Goal: Task Accomplishment & Management: Complete application form

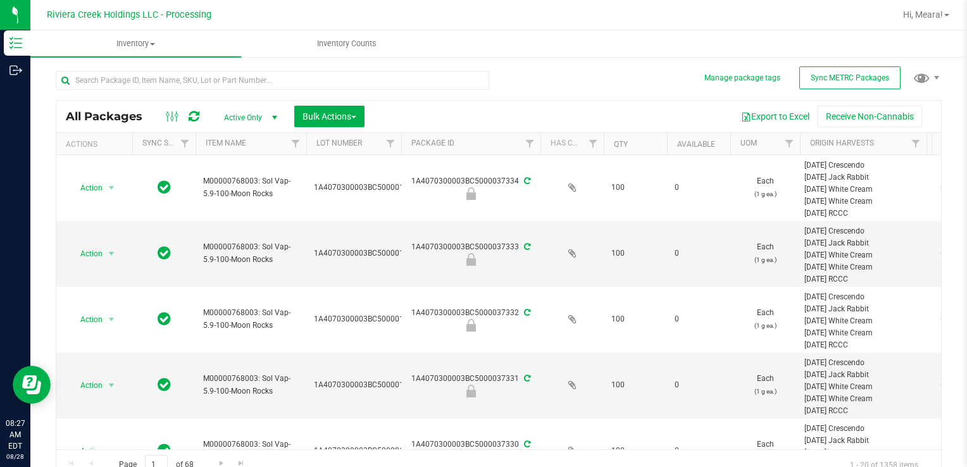
click at [538, 92] on div "All Packages Active Only Active Only Lab Samples Locked All External Internal B…" at bounding box center [499, 269] width 886 height 421
click at [159, 77] on input "text" at bounding box center [272, 80] width 433 height 19
click at [154, 80] on input "text" at bounding box center [272, 80] width 433 height 19
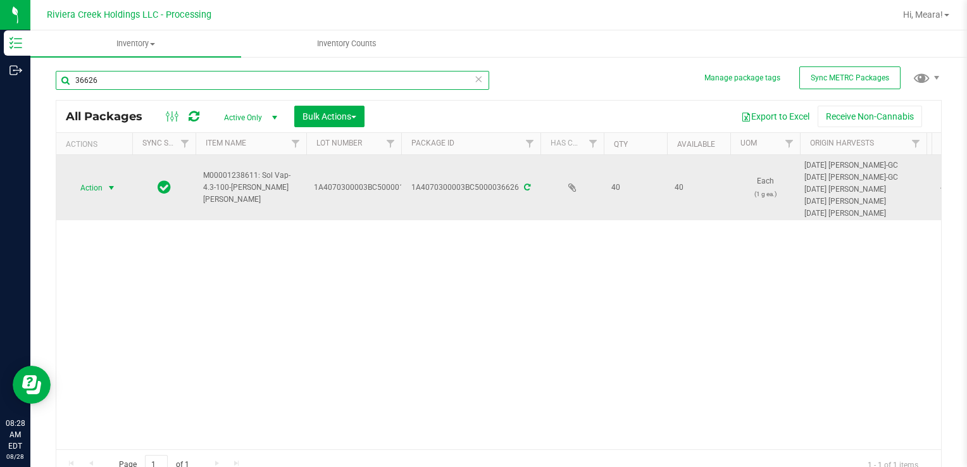
type input "36626"
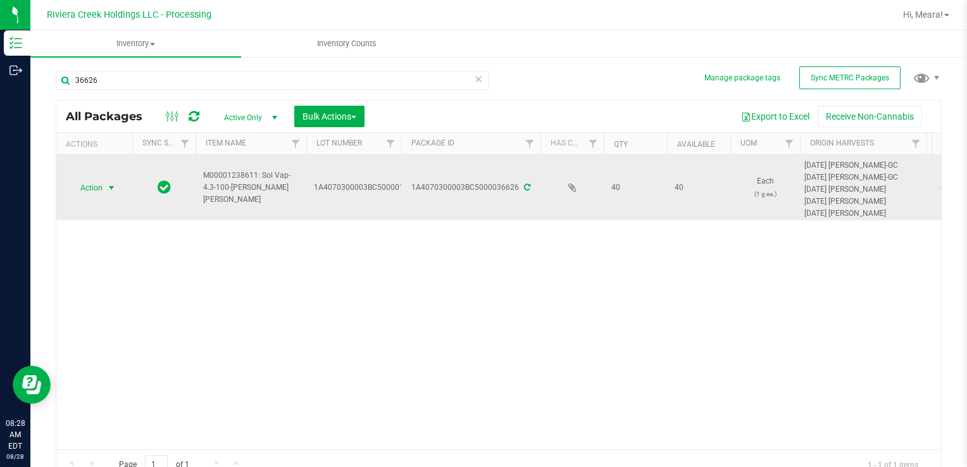
click at [111, 186] on span "select" at bounding box center [111, 188] width 10 height 10
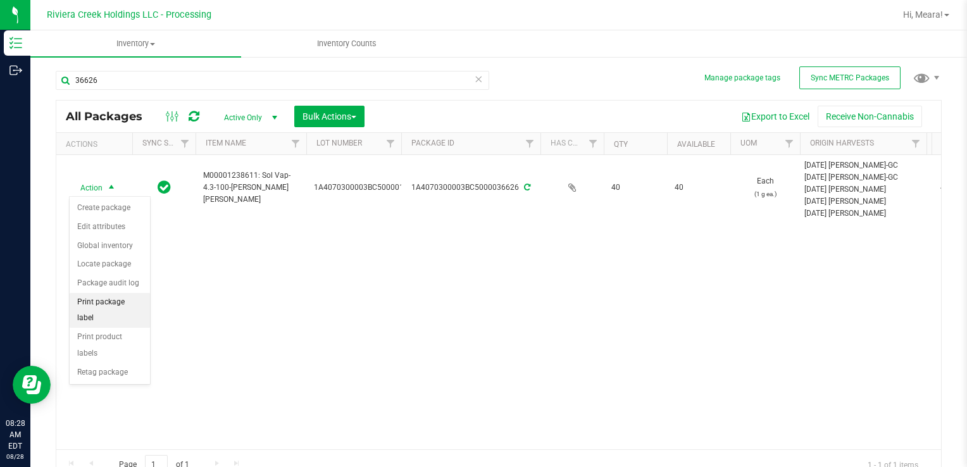
click at [97, 302] on li "Print package label" at bounding box center [110, 310] width 80 height 35
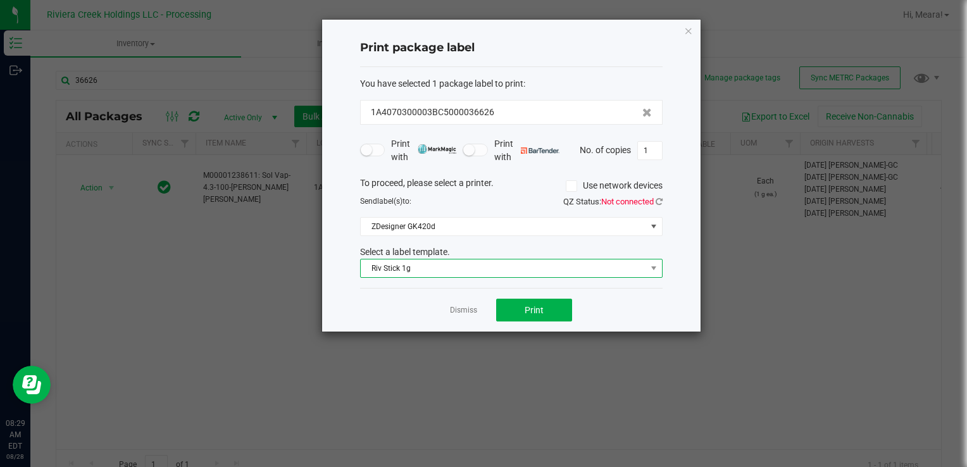
click at [383, 268] on span "Riv Stick 1g" at bounding box center [503, 268] width 285 height 18
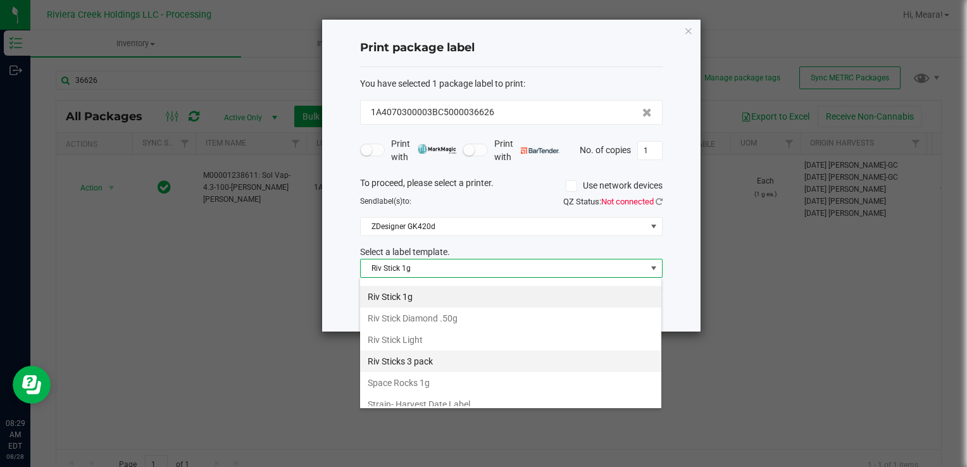
scroll to position [468, 0]
click at [425, 289] on li "Kief 1g" at bounding box center [510, 296] width 301 height 22
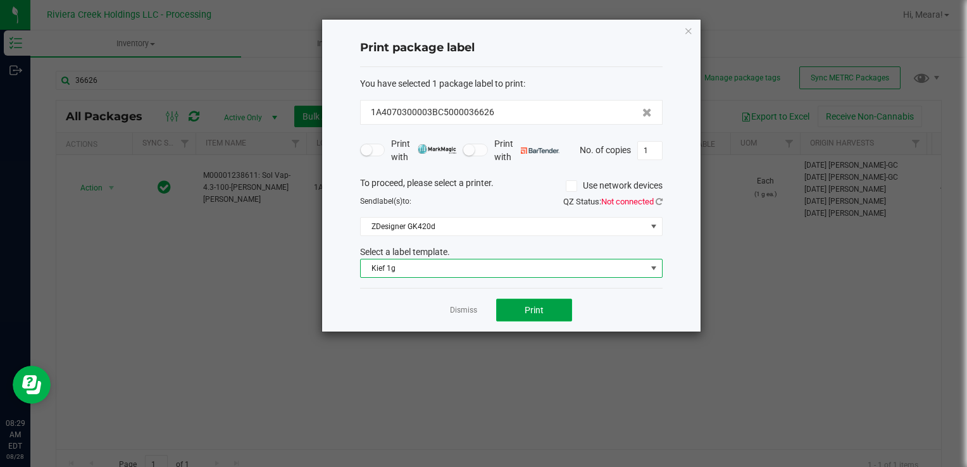
click at [527, 301] on button "Print" at bounding box center [534, 310] width 76 height 23
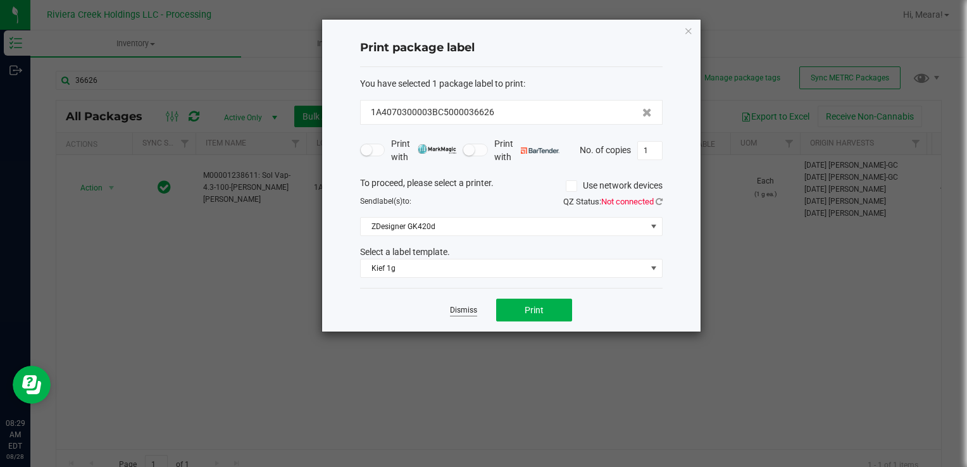
click at [453, 308] on link "Dismiss" at bounding box center [463, 310] width 27 height 11
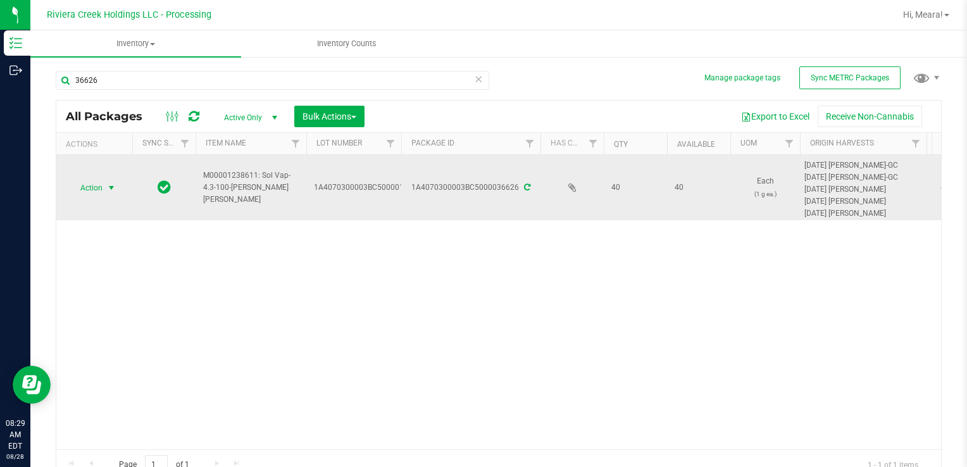
click at [101, 180] on span "Action" at bounding box center [86, 188] width 34 height 18
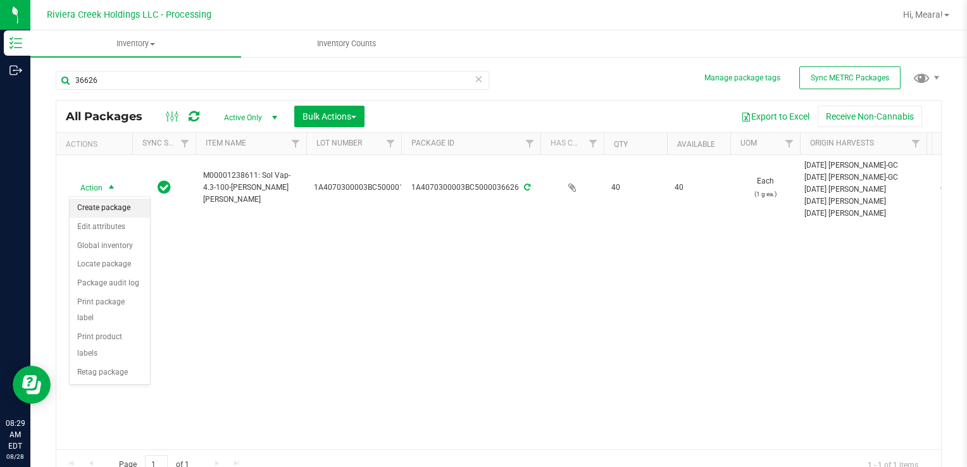
click at [113, 204] on li "Create package" at bounding box center [110, 208] width 80 height 19
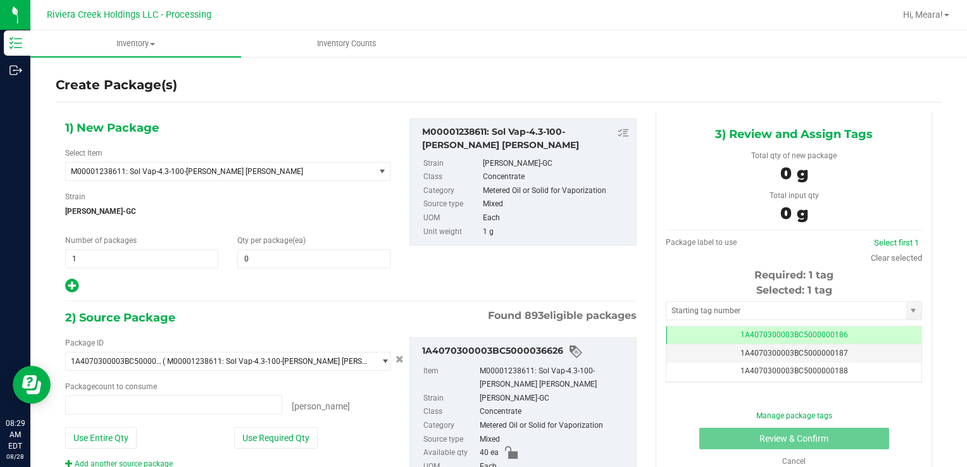
type input "0 ea"
click at [316, 253] on span at bounding box center [313, 258] width 153 height 19
type input "20"
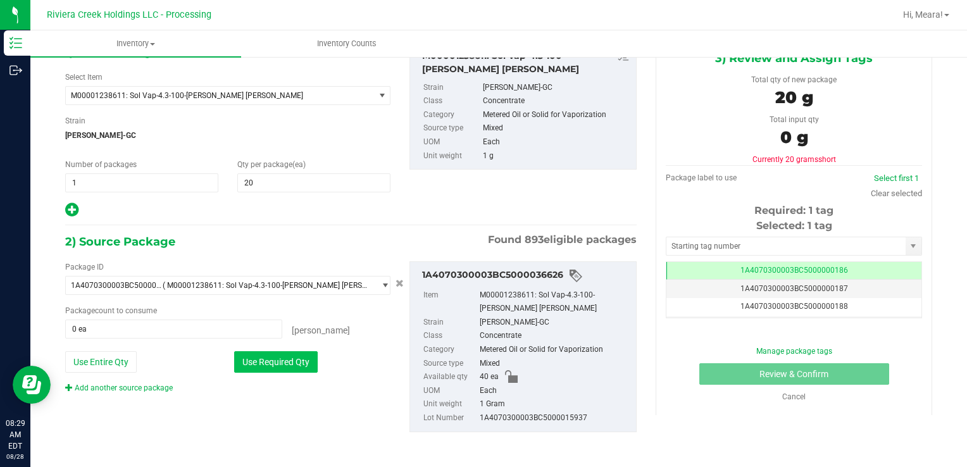
click at [291, 366] on button "Use Required Qty" at bounding box center [276, 362] width 84 height 22
type input "20 ea"
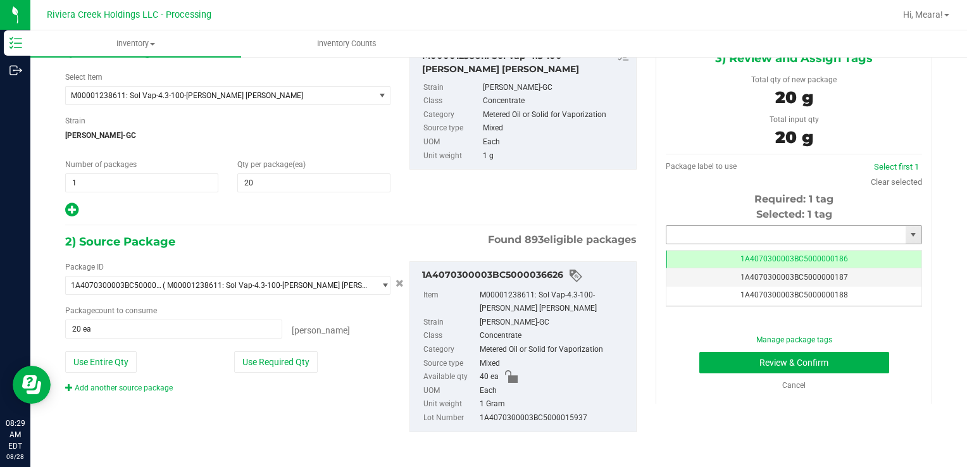
click at [699, 234] on input "text" at bounding box center [785, 235] width 239 height 18
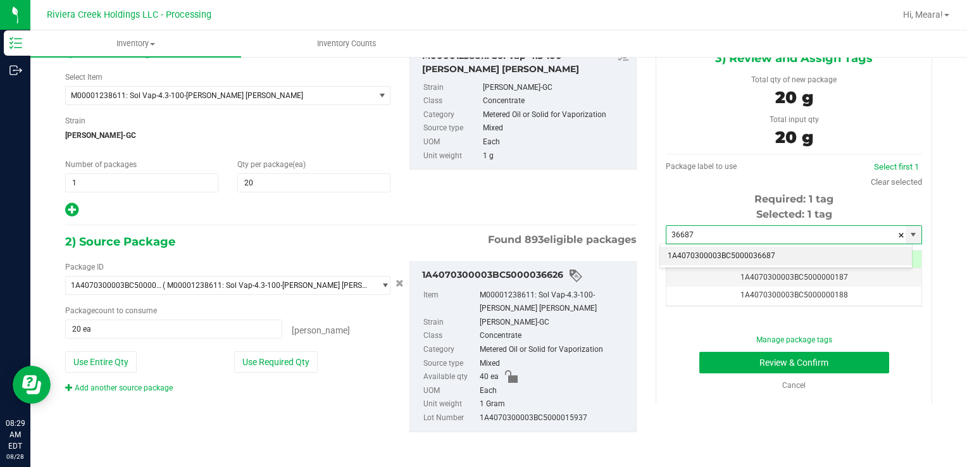
click at [680, 254] on li "1A4070300003BC5000036687" at bounding box center [786, 256] width 252 height 19
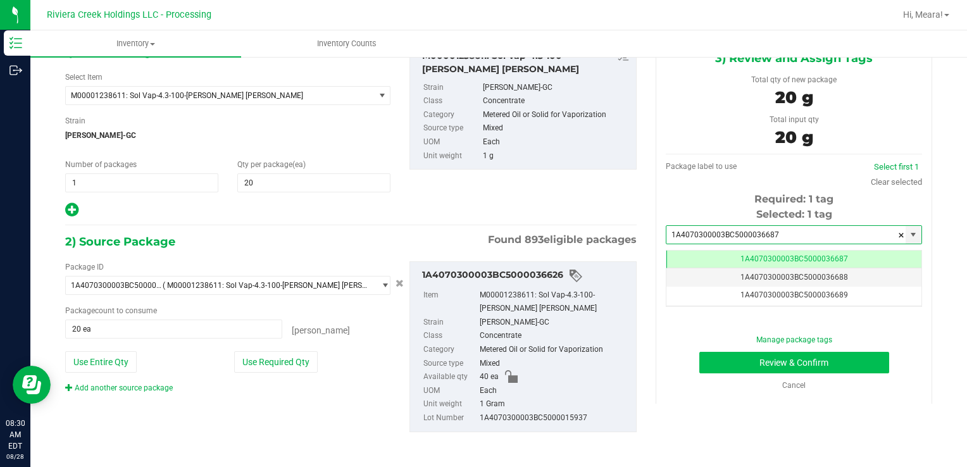
type input "1A4070300003BC5000036687"
click at [764, 363] on button "Review & Confirm" at bounding box center [794, 363] width 190 height 22
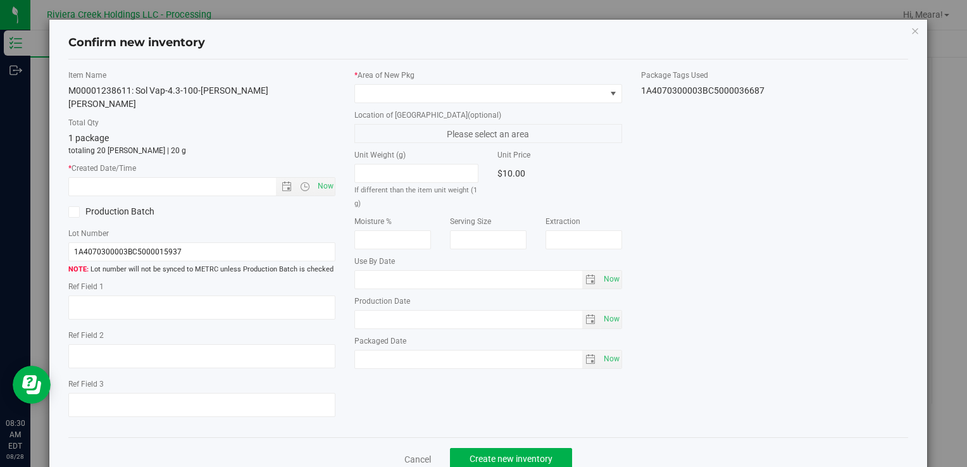
type input "[DATE]"
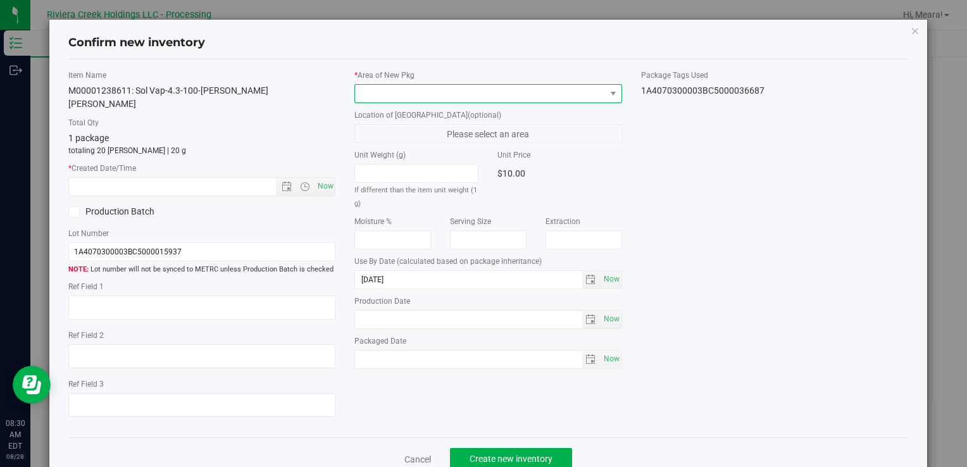
click at [452, 97] on span at bounding box center [480, 94] width 250 height 18
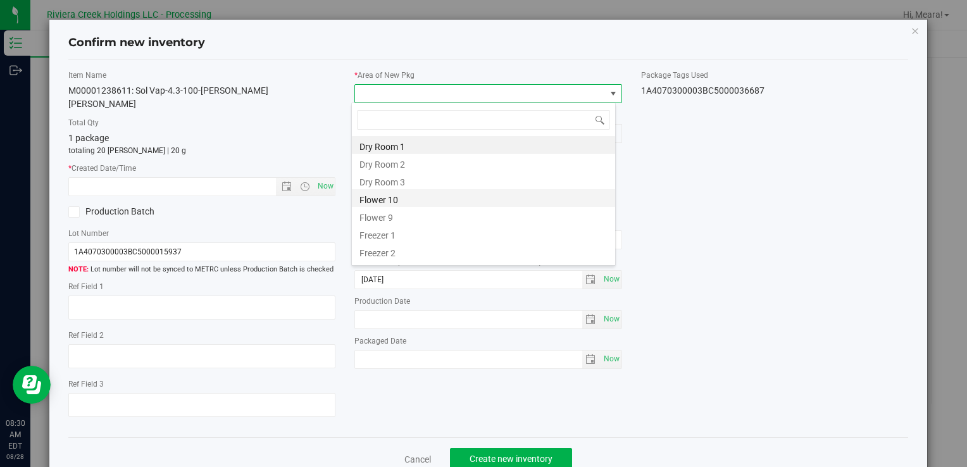
click at [433, 201] on li "Flower 10" at bounding box center [483, 198] width 263 height 18
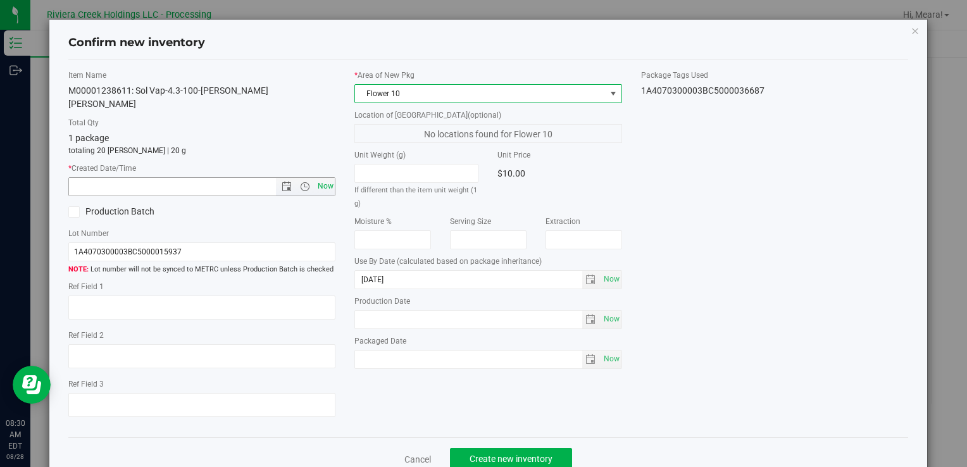
click at [318, 177] on span "Now" at bounding box center [326, 186] width 22 height 18
type input "[DATE] 8:30 AM"
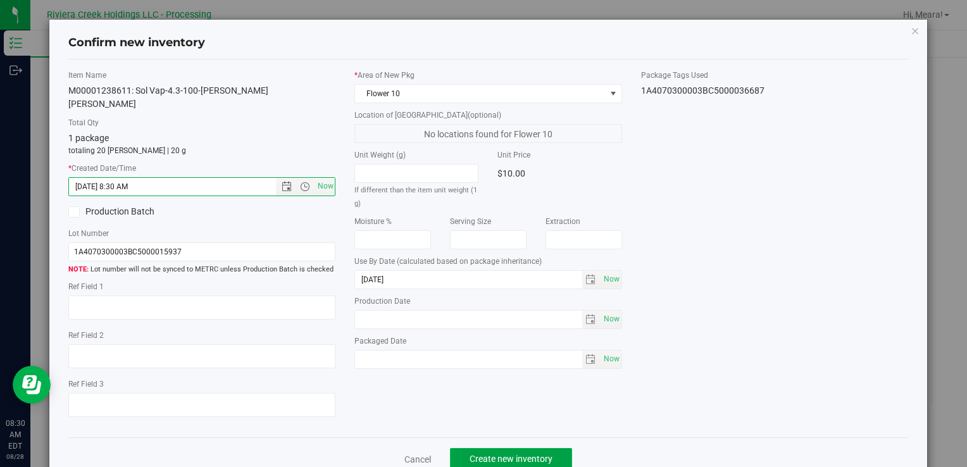
click at [509, 454] on span "Create new inventory" at bounding box center [511, 459] width 83 height 10
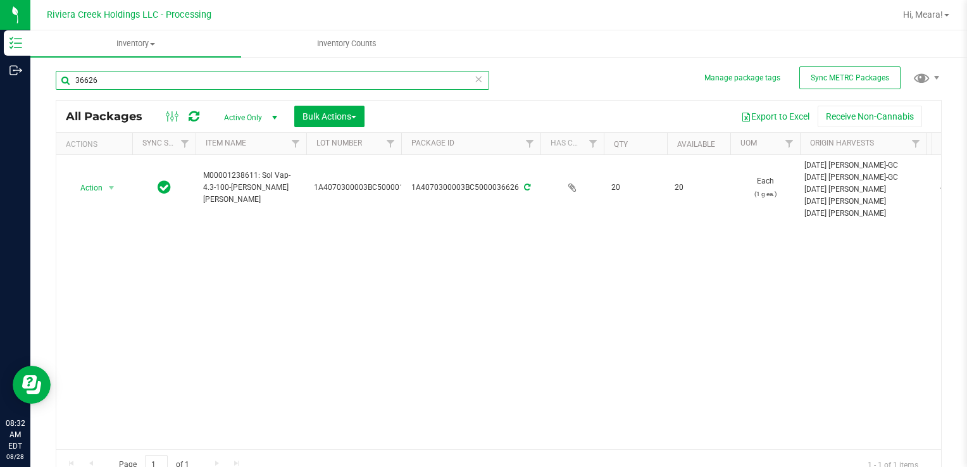
click at [349, 83] on input "36626" at bounding box center [272, 80] width 433 height 19
click at [349, 82] on input "36626" at bounding box center [272, 80] width 433 height 19
type input "36173"
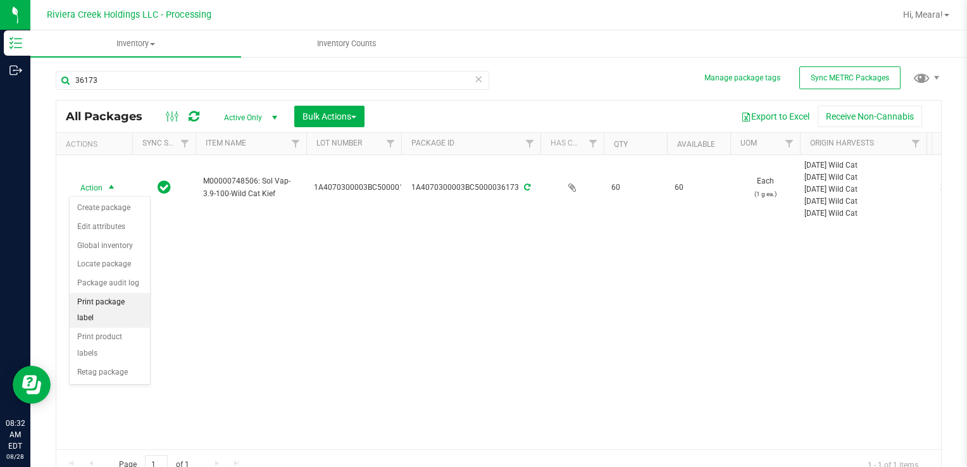
click at [109, 302] on li "Print package label" at bounding box center [110, 310] width 80 height 35
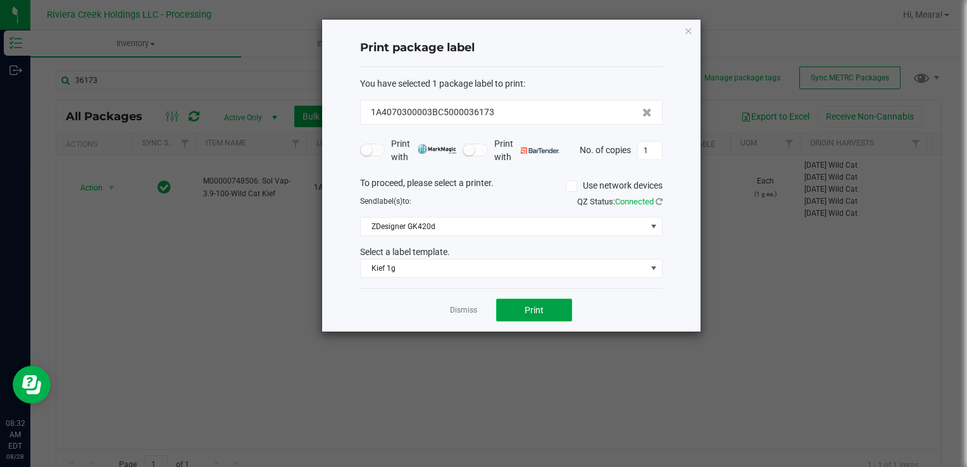
click at [565, 312] on button "Print" at bounding box center [534, 310] width 76 height 23
click at [469, 313] on link "Dismiss" at bounding box center [463, 310] width 27 height 11
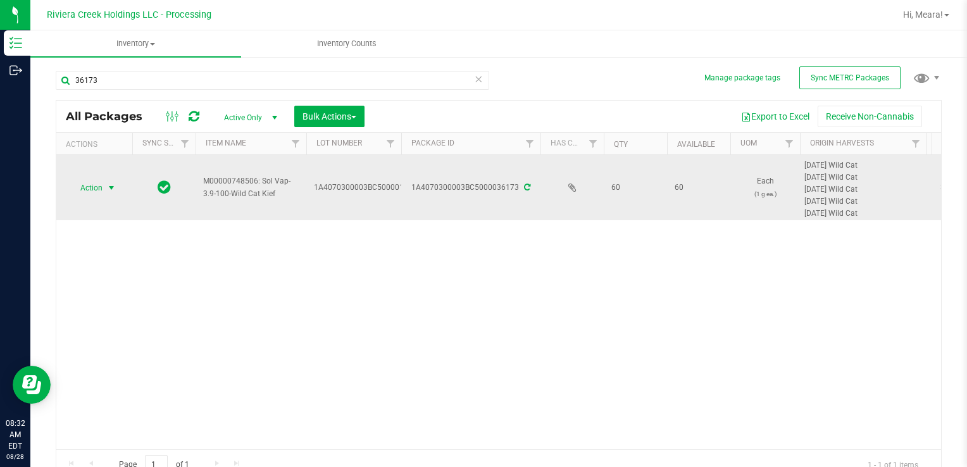
click at [75, 193] on span "Action" at bounding box center [86, 188] width 34 height 18
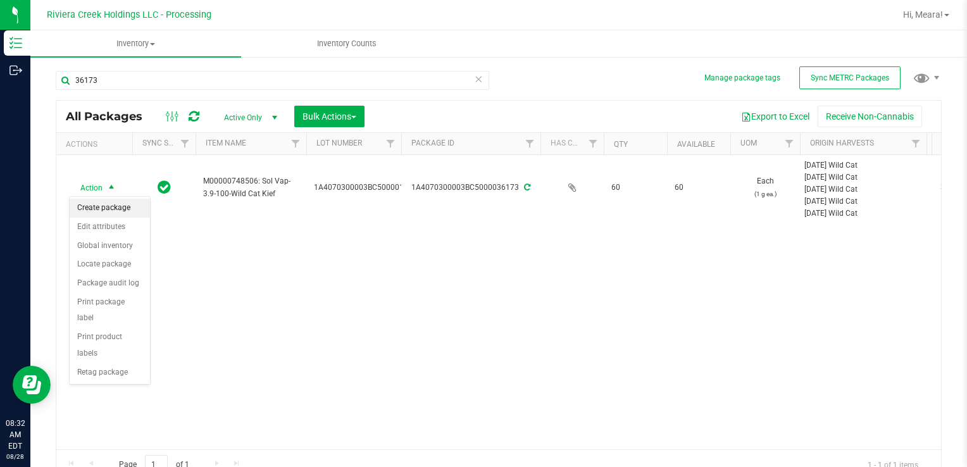
click at [96, 216] on li "Create package" at bounding box center [110, 208] width 80 height 19
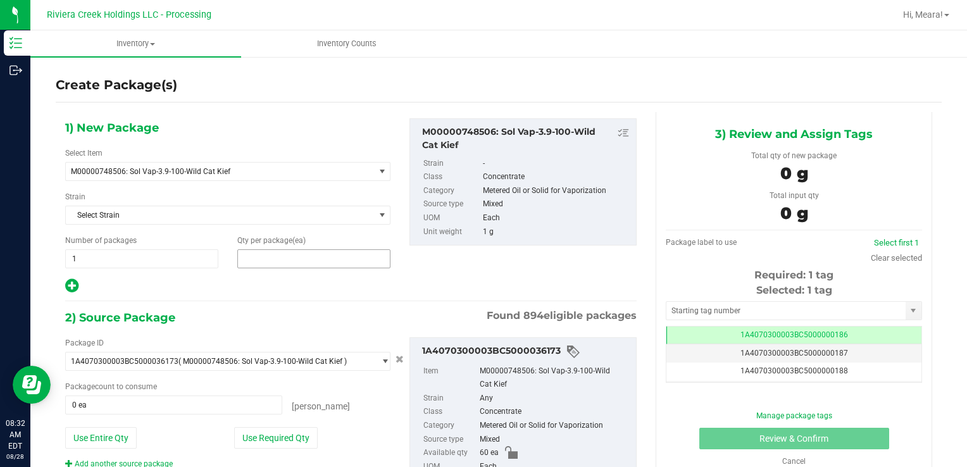
click at [270, 259] on span at bounding box center [313, 258] width 153 height 19
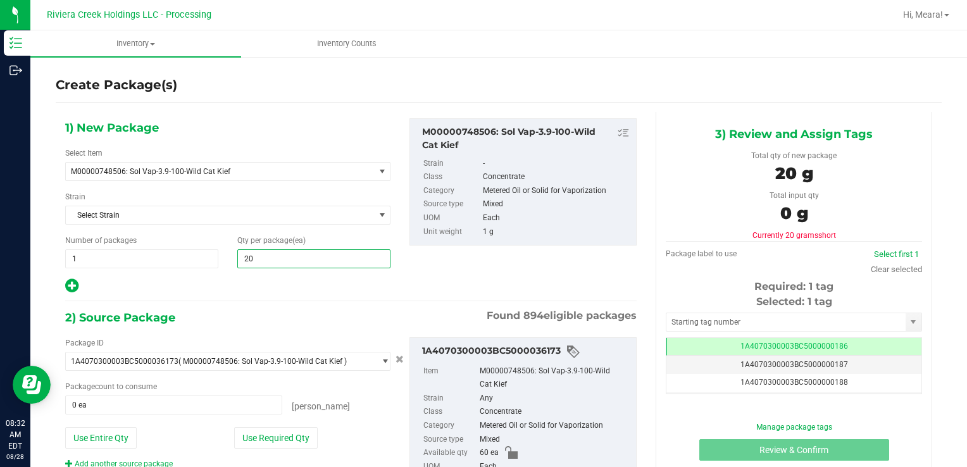
type input "20"
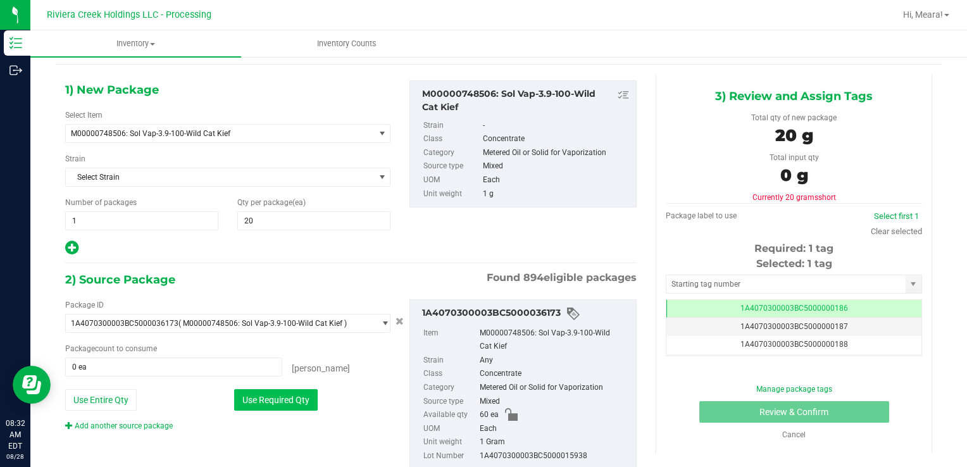
scroll to position [76, 0]
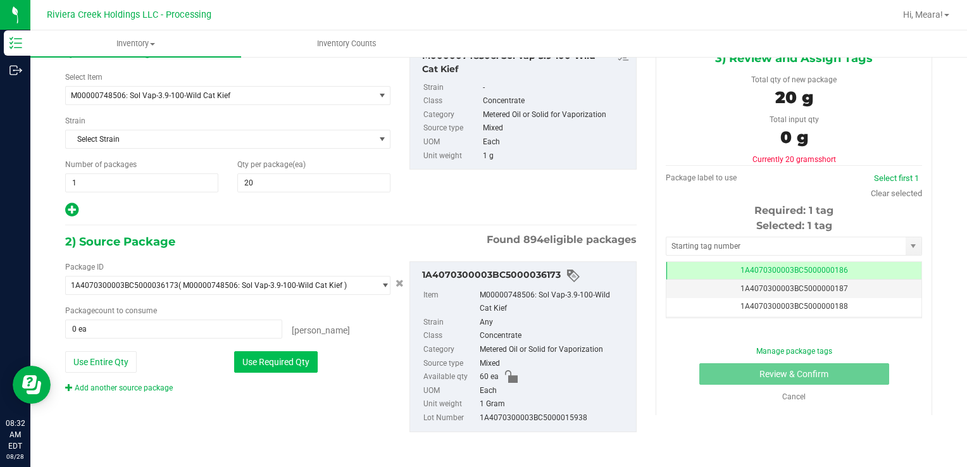
click at [310, 365] on button "Use Required Qty" at bounding box center [276, 362] width 84 height 22
type input "20 ea"
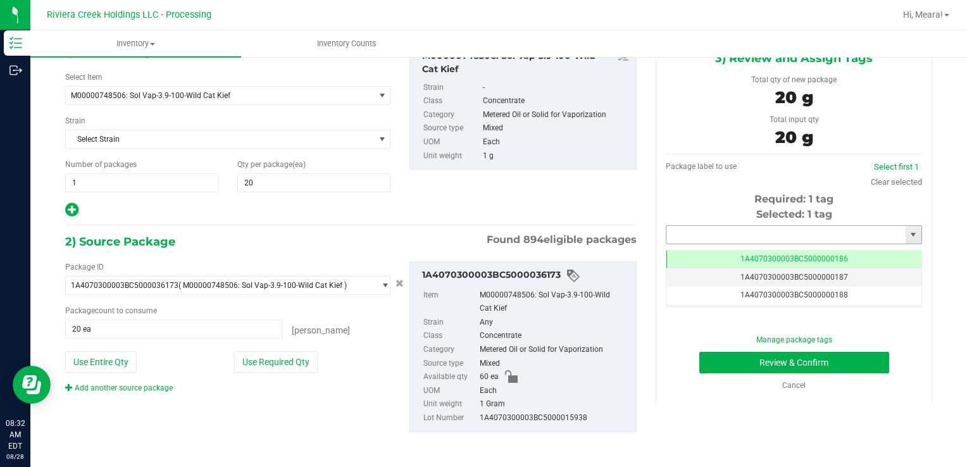
click at [673, 229] on input "text" at bounding box center [785, 235] width 239 height 18
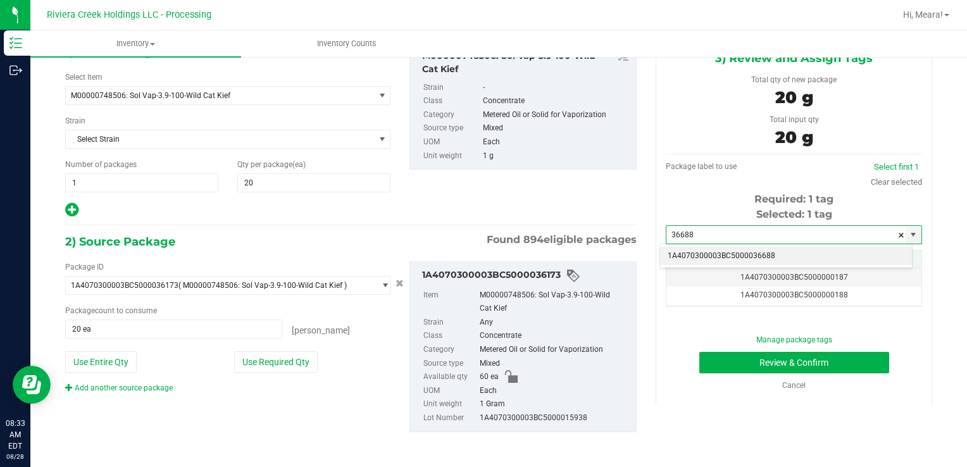
click at [686, 251] on li "1A4070300003BC5000036688" at bounding box center [786, 256] width 252 height 19
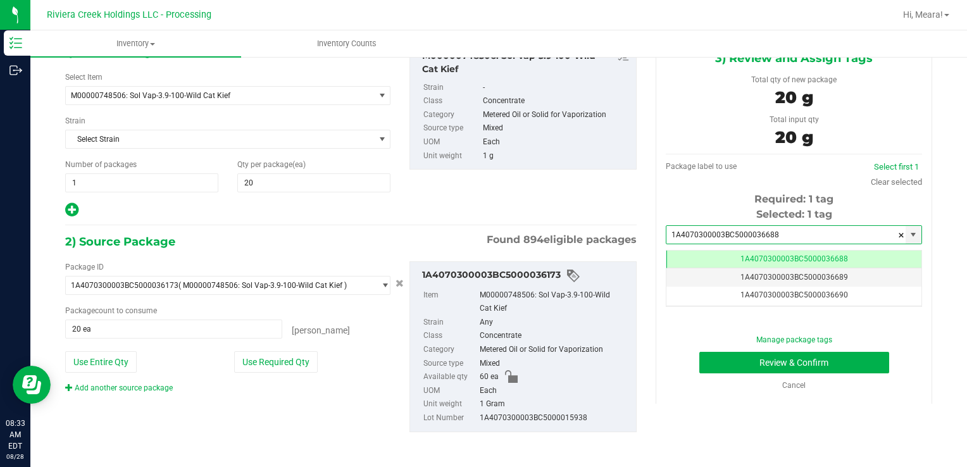
scroll to position [0, 0]
type input "1A4070300003BC5000036688"
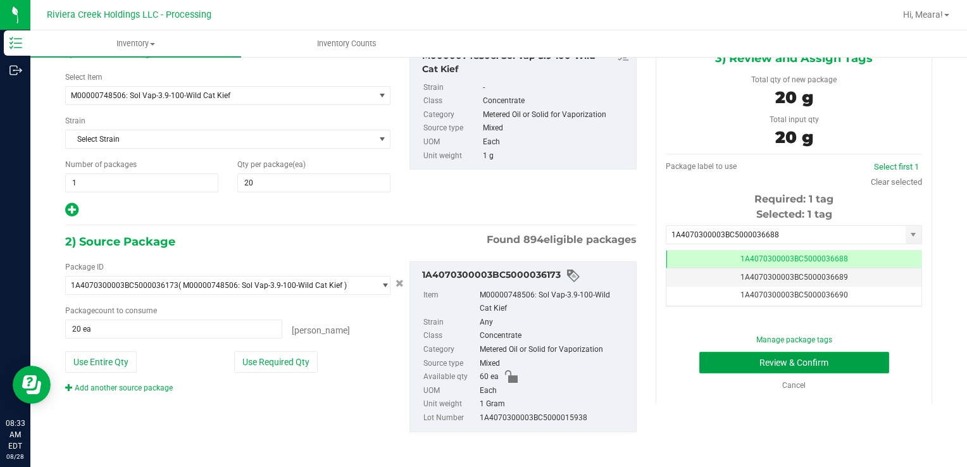
click at [754, 360] on button "Review & Confirm" at bounding box center [794, 363] width 190 height 22
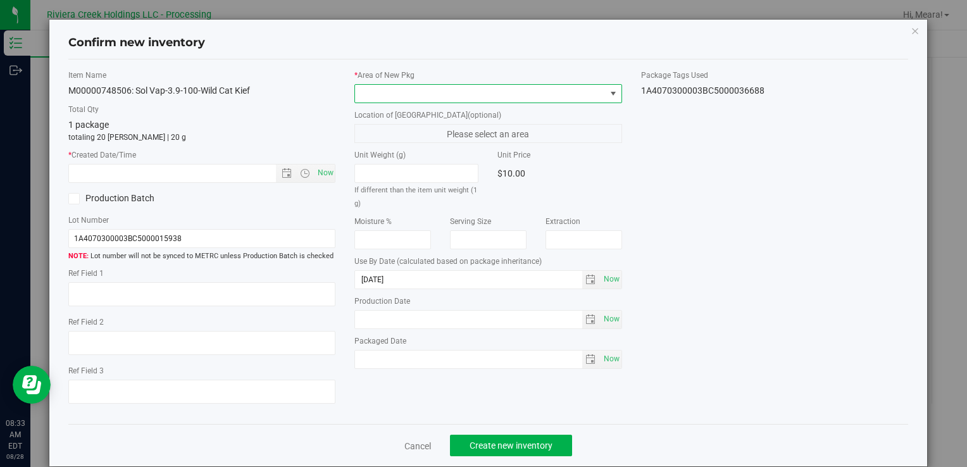
click at [569, 89] on span at bounding box center [480, 94] width 250 height 18
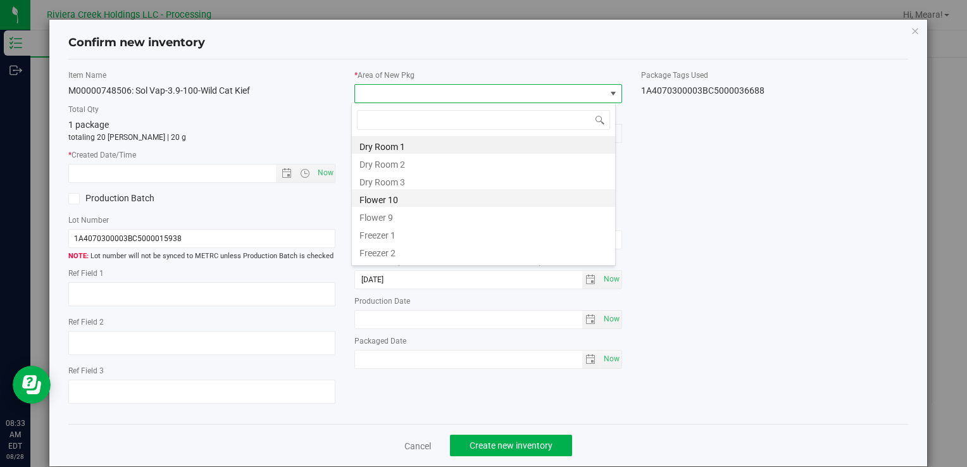
click at [426, 192] on li "Flower 10" at bounding box center [483, 198] width 263 height 18
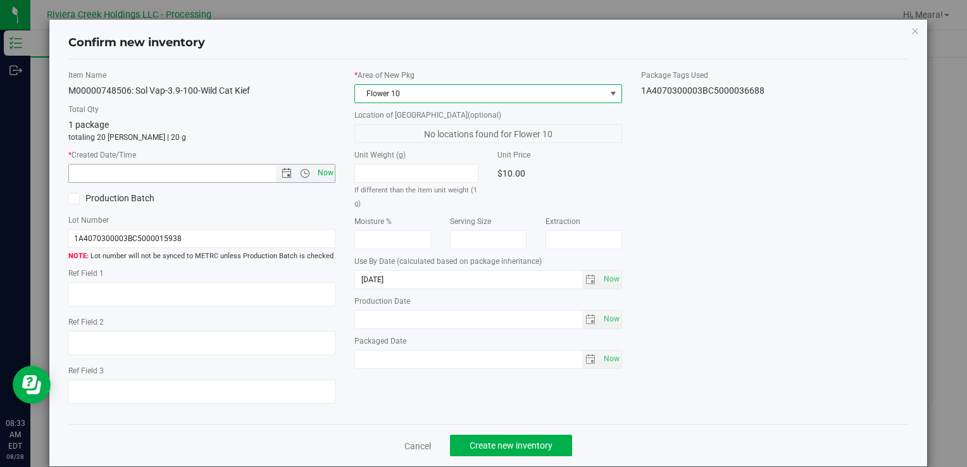
click at [331, 173] on span "Now" at bounding box center [326, 173] width 22 height 18
type input "[DATE] 8:33 AM"
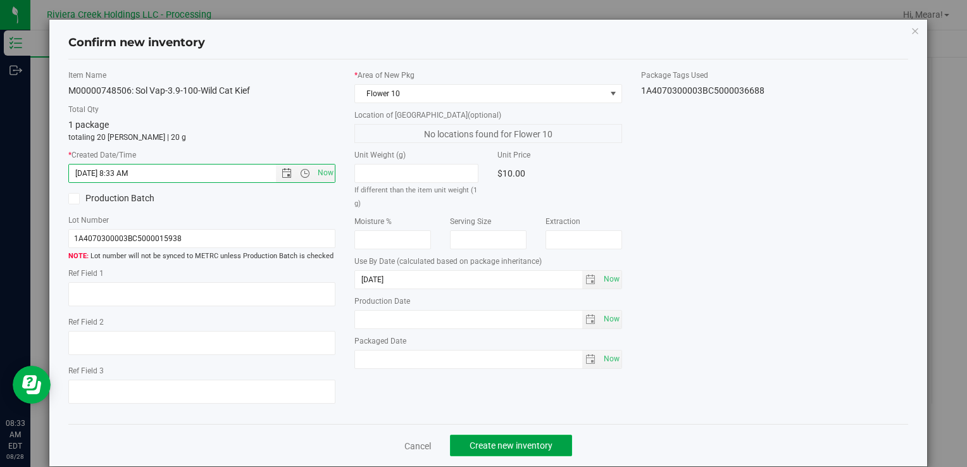
click at [493, 452] on button "Create new inventory" at bounding box center [511, 446] width 122 height 22
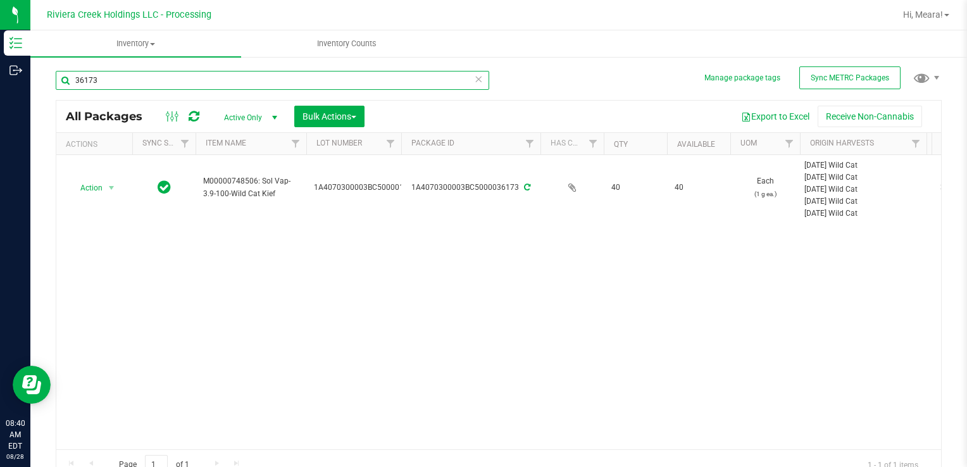
click at [412, 77] on input "36173" at bounding box center [272, 80] width 433 height 19
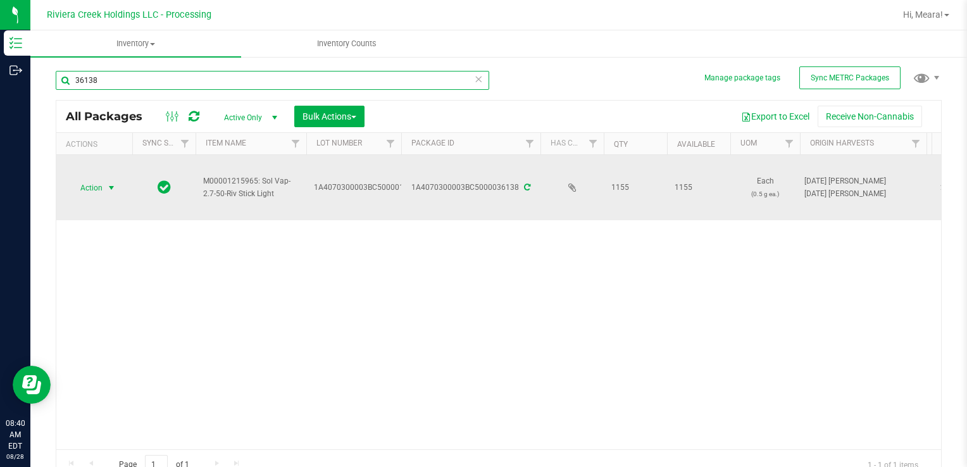
type input "36138"
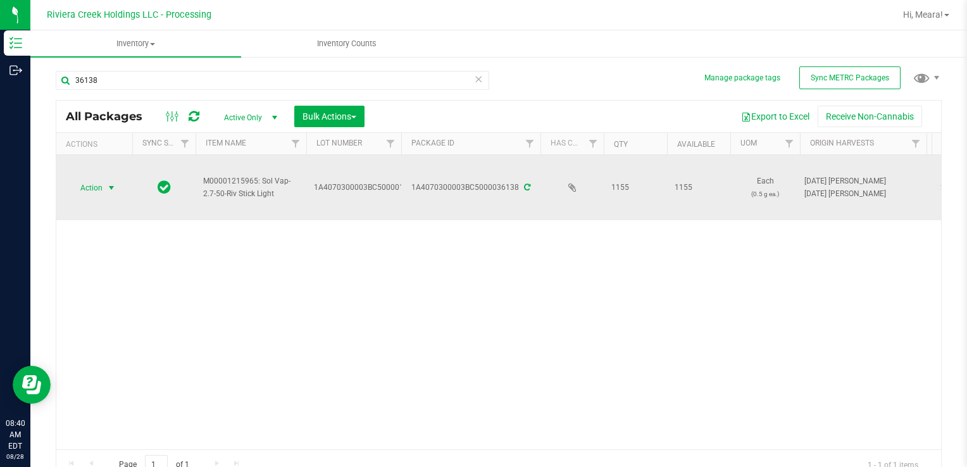
click at [108, 190] on span "select" at bounding box center [111, 188] width 10 height 10
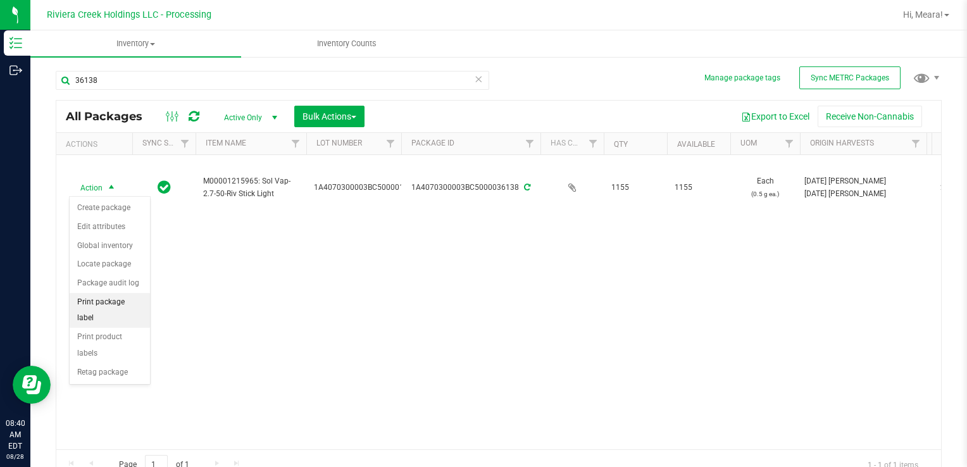
click at [114, 297] on li "Print package label" at bounding box center [110, 310] width 80 height 35
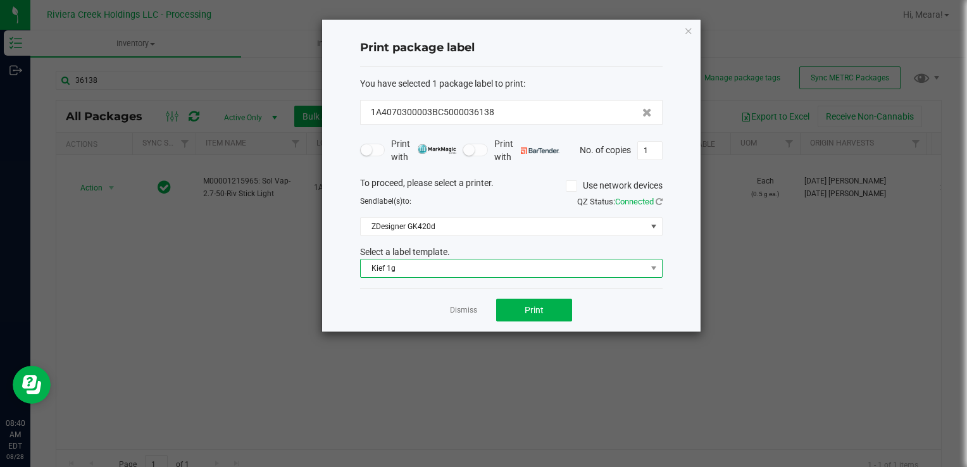
click at [373, 273] on span "Kief 1g" at bounding box center [503, 268] width 285 height 18
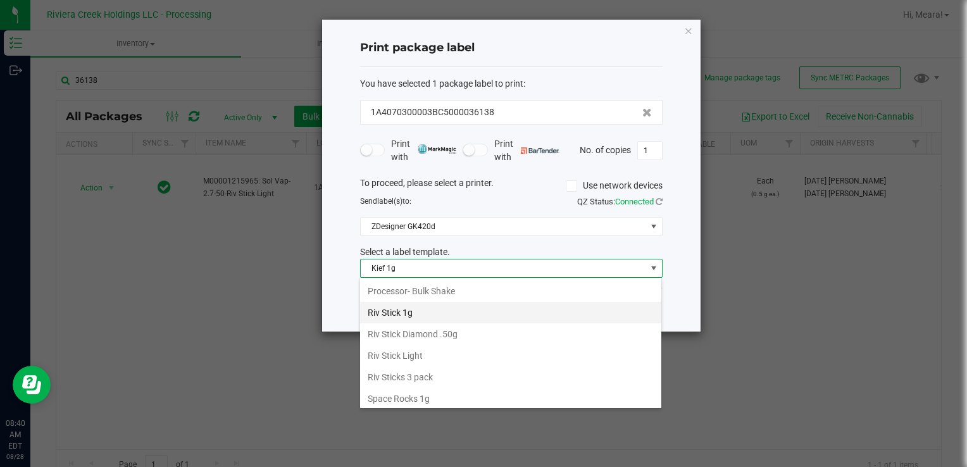
scroll to position [596, 0]
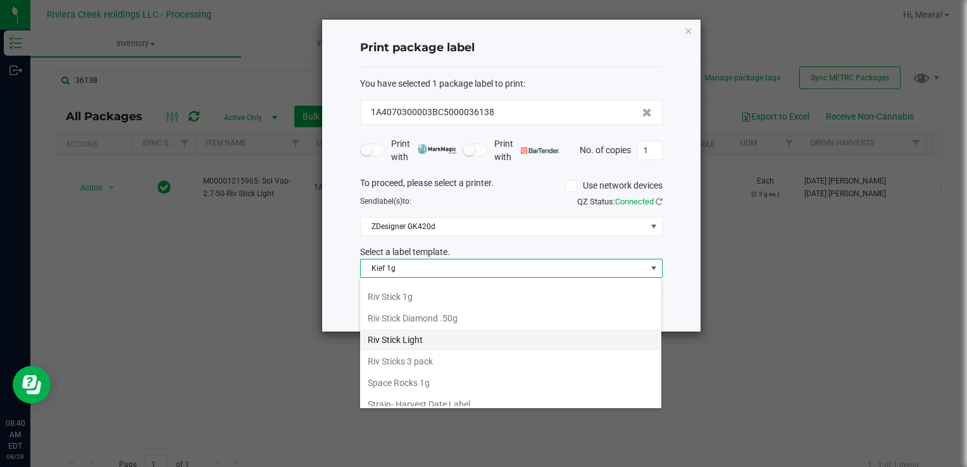
click at [461, 334] on li "Riv Stick Light" at bounding box center [510, 340] width 301 height 22
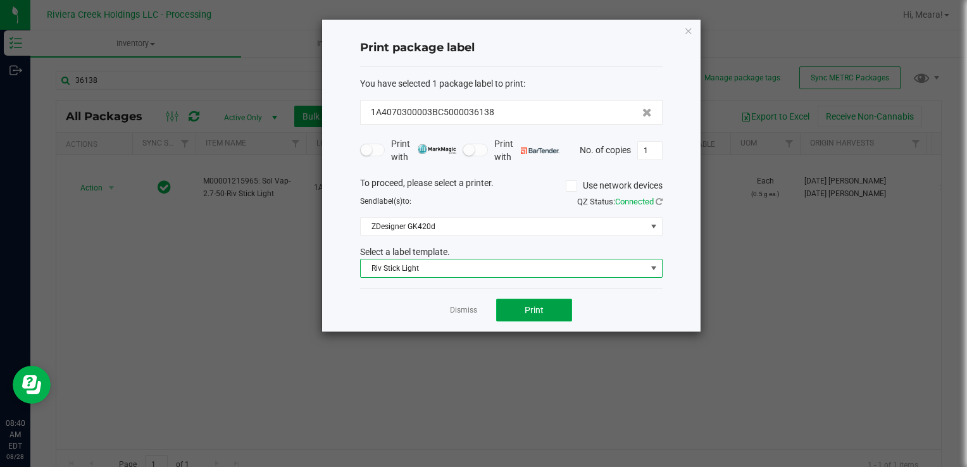
click at [520, 311] on button "Print" at bounding box center [534, 310] width 76 height 23
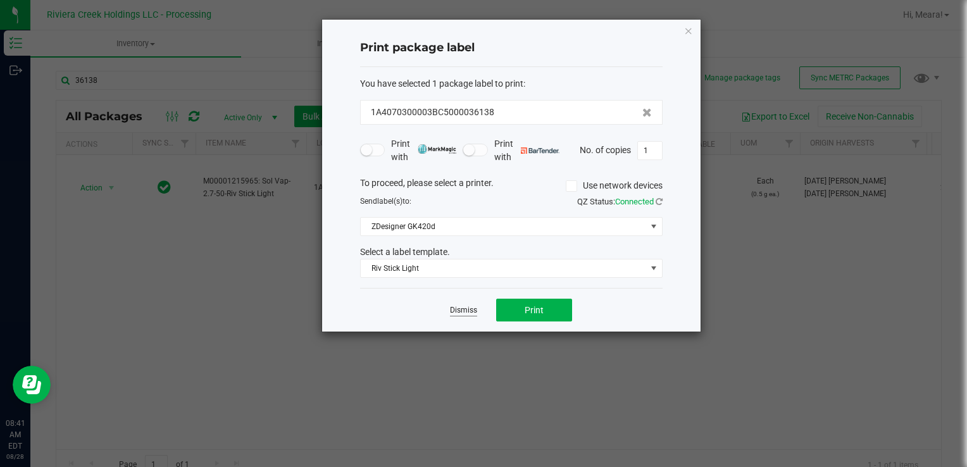
drag, startPoint x: 467, startPoint y: 310, endPoint x: 413, endPoint y: 270, distance: 67.5
click at [467, 309] on link "Dismiss" at bounding box center [463, 310] width 27 height 11
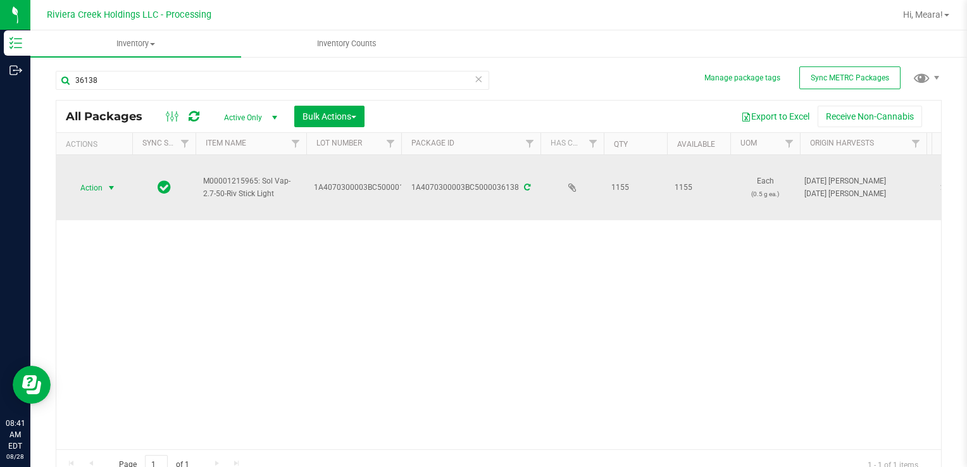
click at [114, 185] on span "select" at bounding box center [111, 188] width 10 height 10
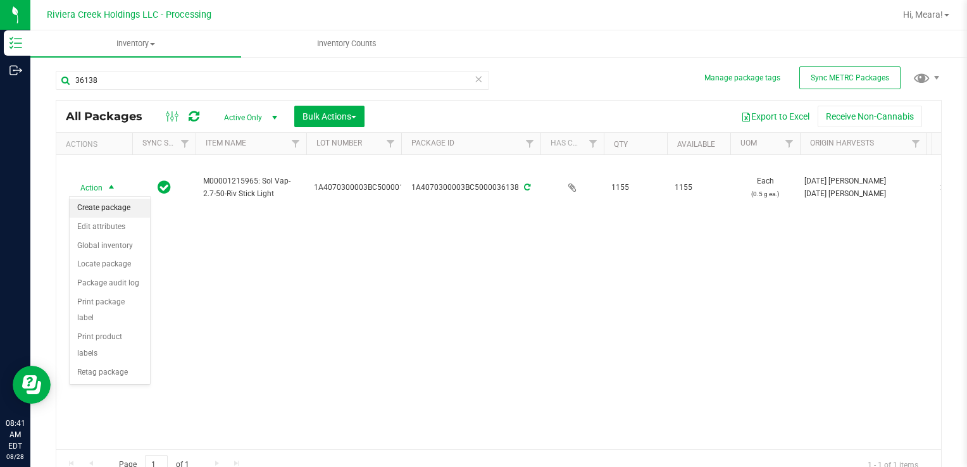
click at [120, 208] on li "Create package" at bounding box center [110, 208] width 80 height 19
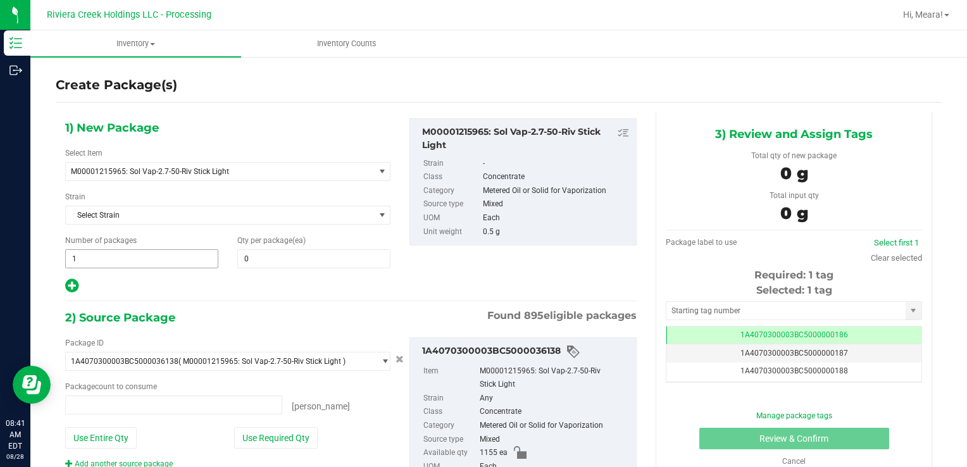
type input "0 ea"
click at [253, 262] on span at bounding box center [313, 258] width 153 height 19
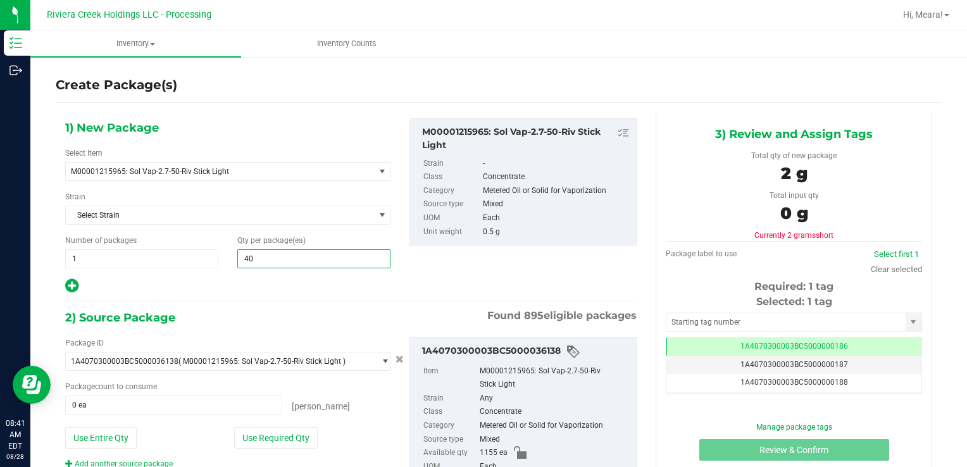
type input "40"
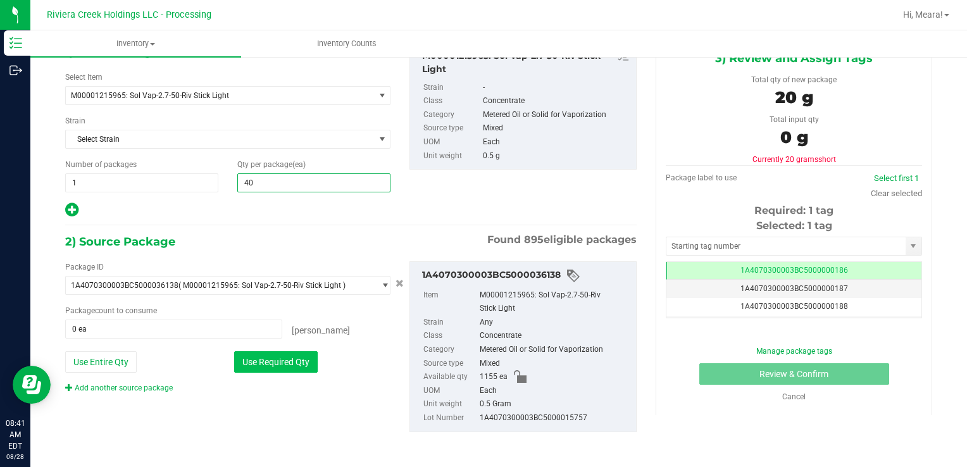
click at [289, 356] on button "Use Required Qty" at bounding box center [276, 362] width 84 height 22
type input "40 ea"
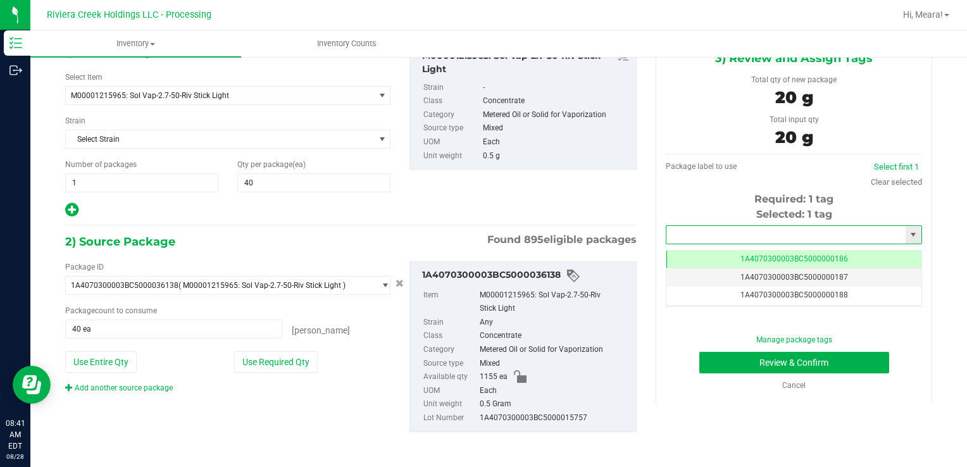
click at [687, 237] on input "text" at bounding box center [785, 235] width 239 height 18
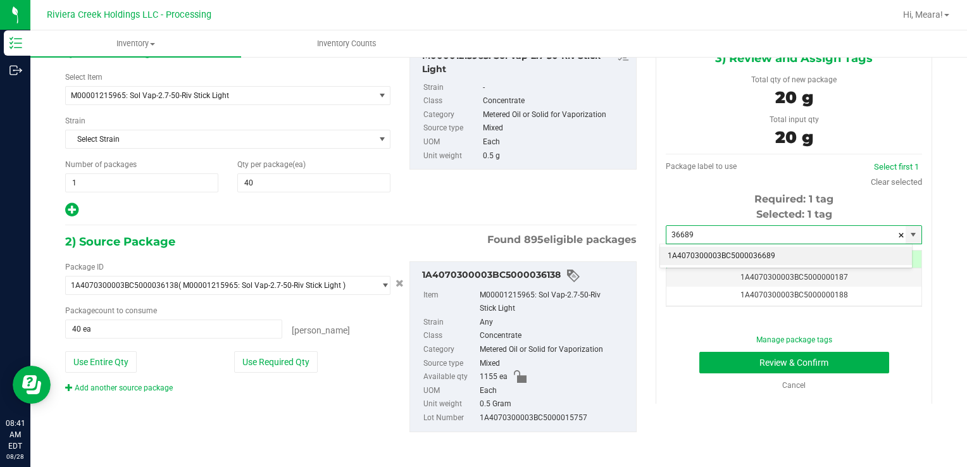
click at [728, 251] on li "1A4070300003BC5000036689" at bounding box center [786, 256] width 252 height 19
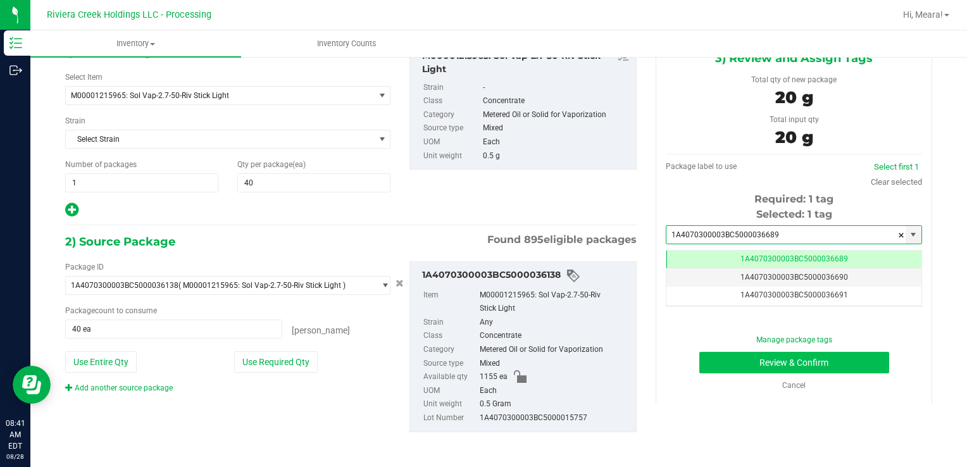
type input "1A4070300003BC5000036689"
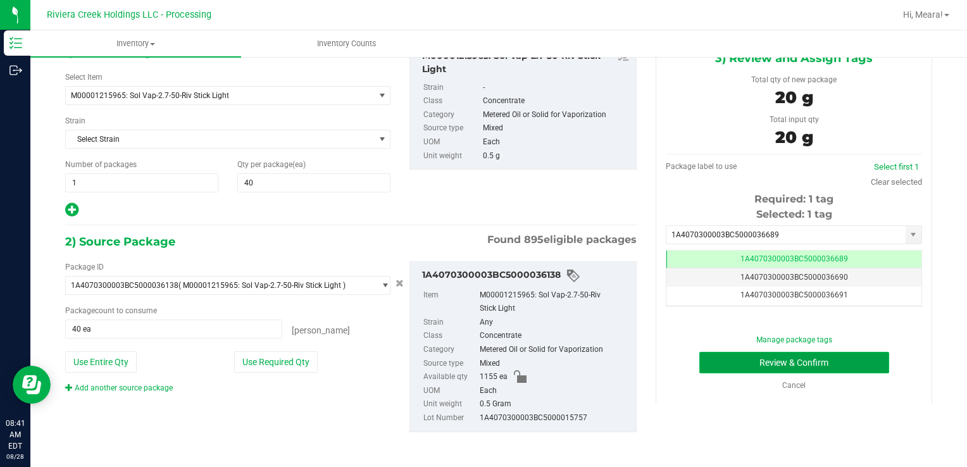
click at [760, 357] on button "Review & Confirm" at bounding box center [794, 363] width 190 height 22
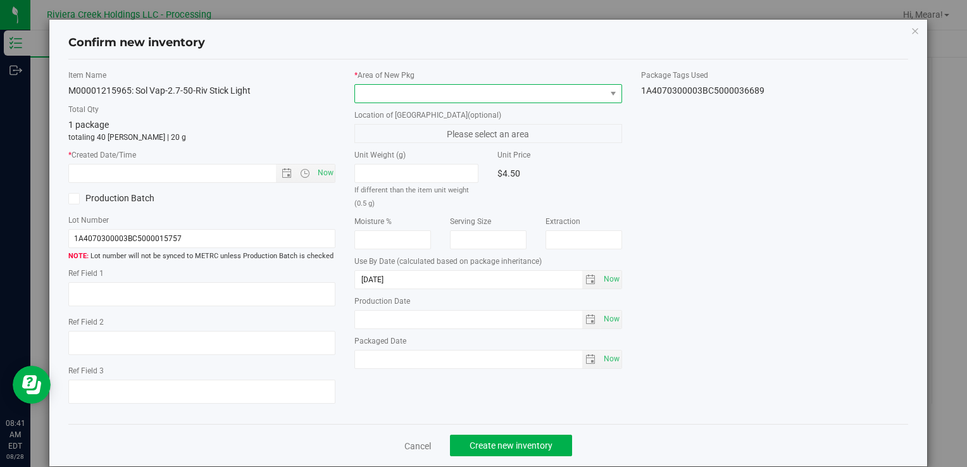
click at [529, 88] on span at bounding box center [480, 94] width 250 height 18
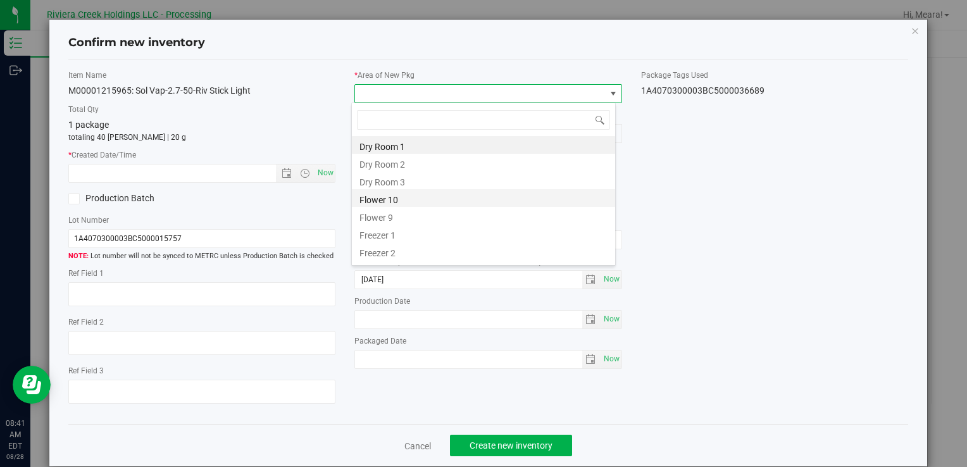
click at [443, 200] on li "Flower 10" at bounding box center [483, 198] width 263 height 18
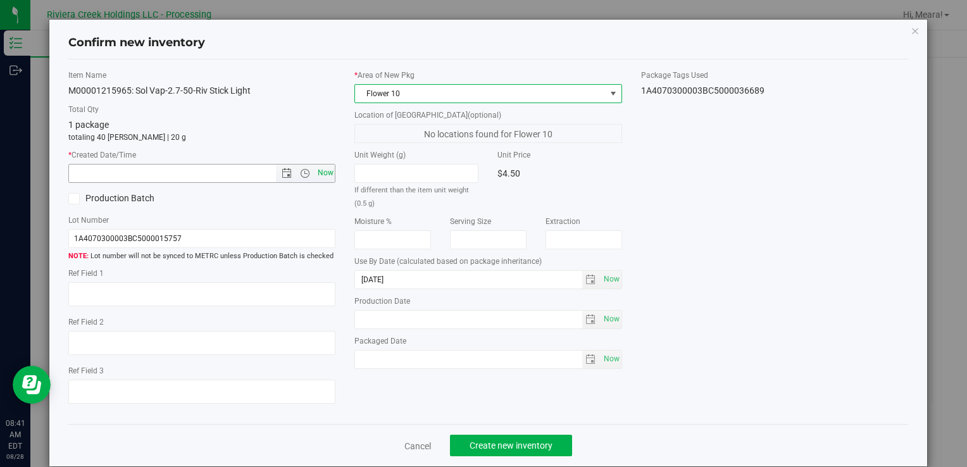
click at [330, 176] on span "Now" at bounding box center [326, 173] width 22 height 18
type input "[DATE] 8:41 AM"
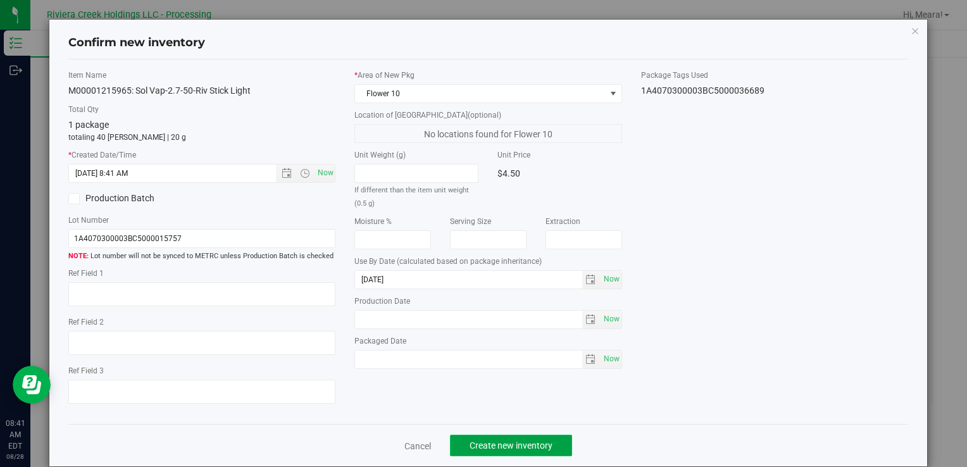
click at [544, 440] on span "Create new inventory" at bounding box center [511, 445] width 83 height 10
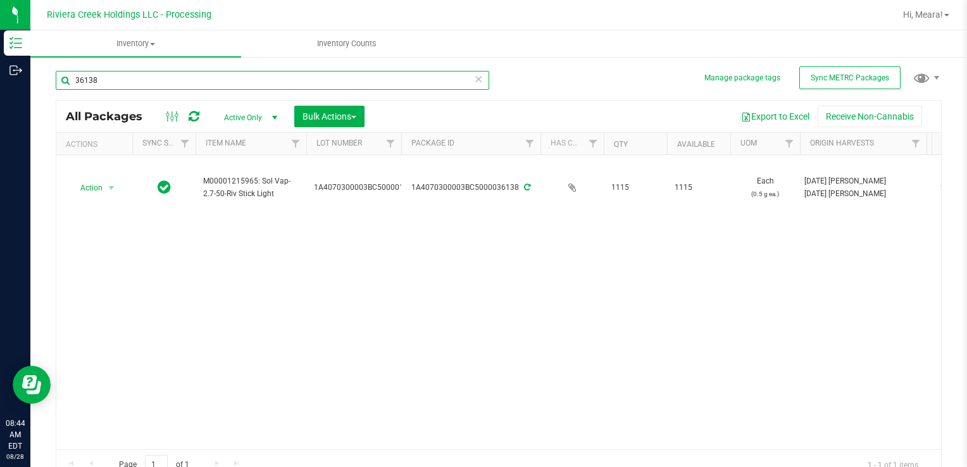
click at [175, 79] on input "36138" at bounding box center [272, 80] width 433 height 19
type input "36658"
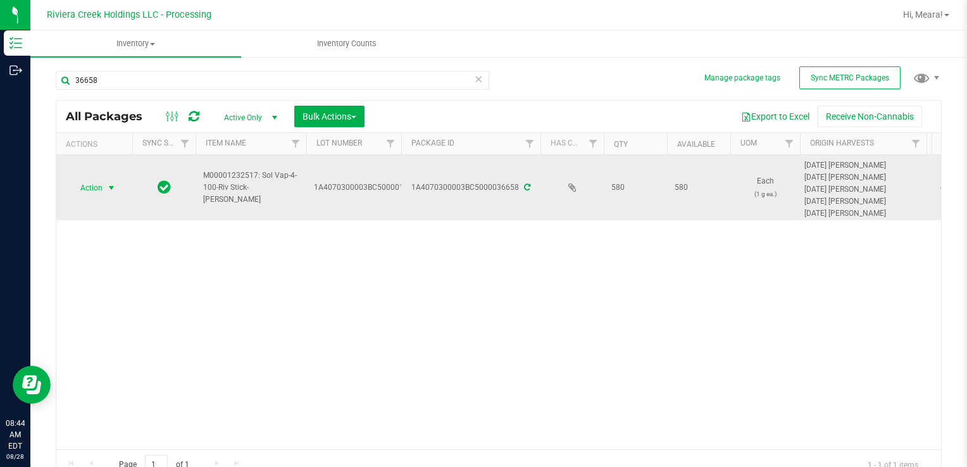
click at [100, 187] on span "Action" at bounding box center [86, 188] width 34 height 18
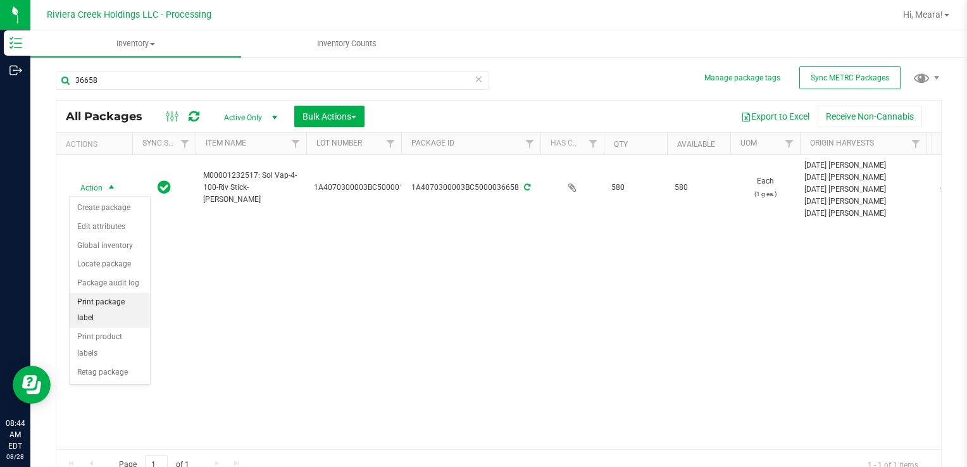
click at [118, 306] on li "Print package label" at bounding box center [110, 310] width 80 height 35
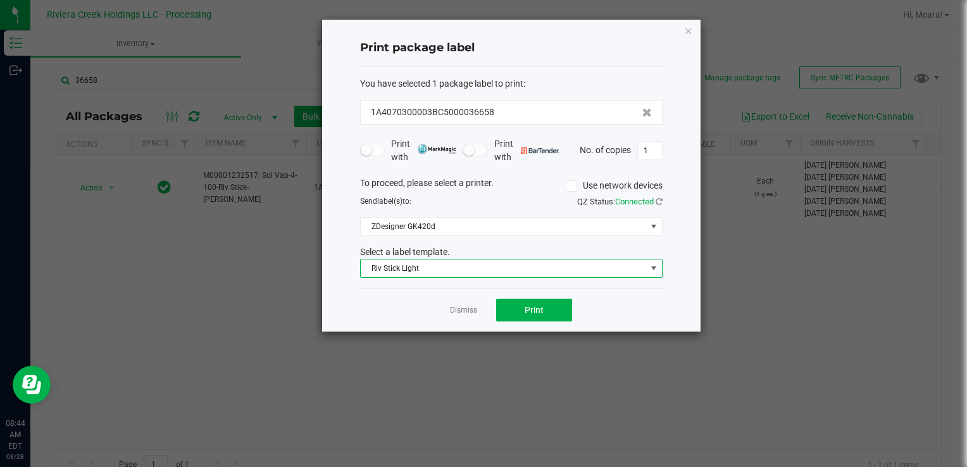
click at [428, 275] on span "Riv Stick Light" at bounding box center [503, 268] width 285 height 18
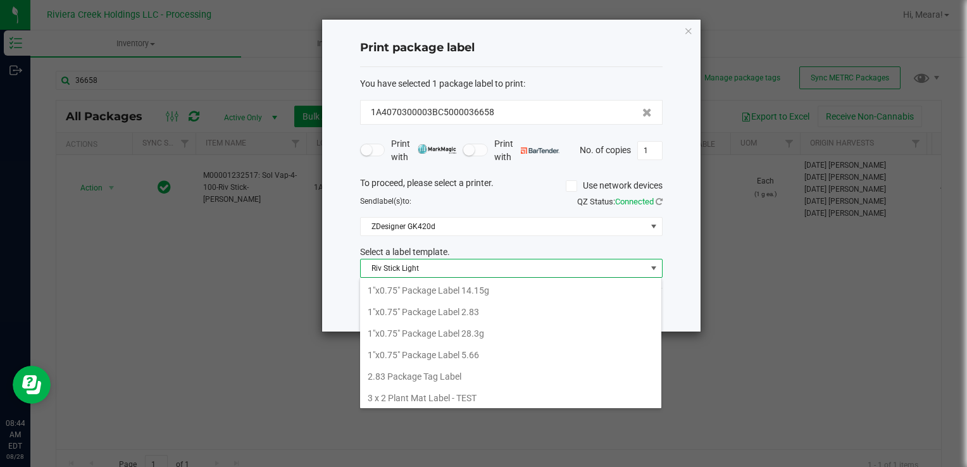
scroll to position [18, 302]
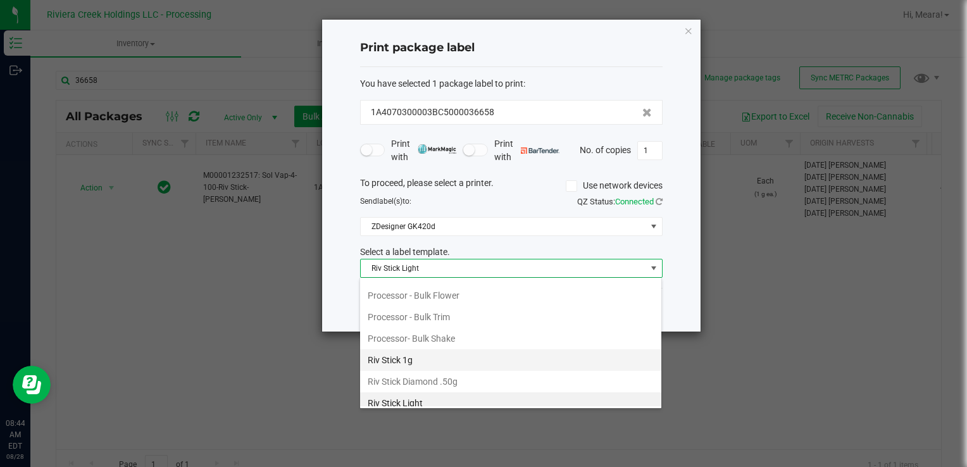
click at [433, 352] on li "Riv Stick 1g" at bounding box center [510, 360] width 301 height 22
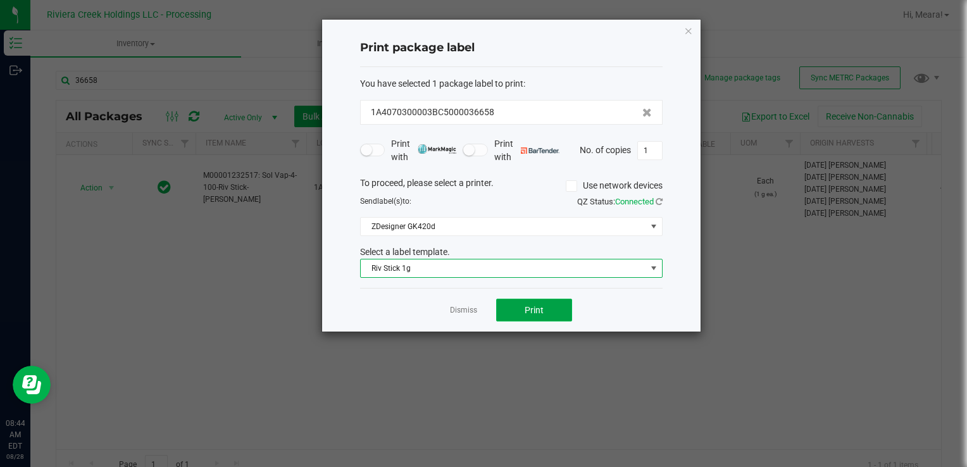
click at [522, 302] on button "Print" at bounding box center [534, 310] width 76 height 23
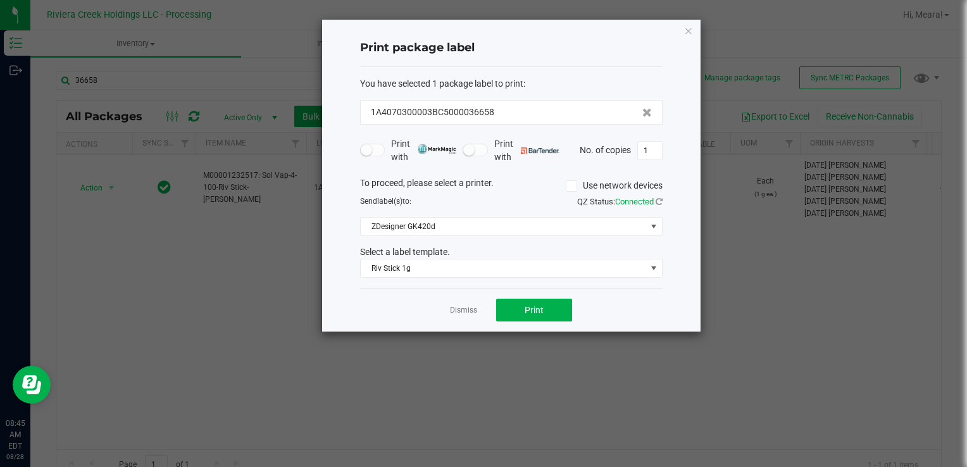
click at [456, 310] on link "Dismiss" at bounding box center [463, 310] width 27 height 11
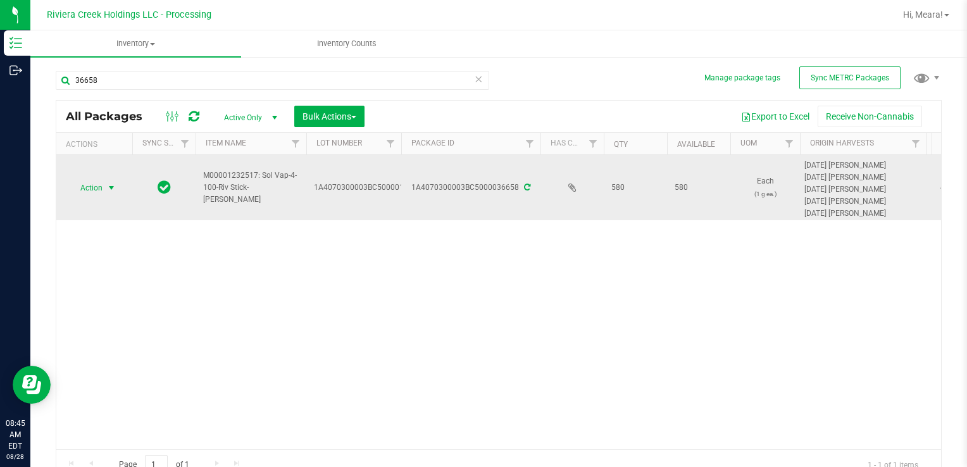
click at [117, 190] on span "select" at bounding box center [112, 188] width 16 height 18
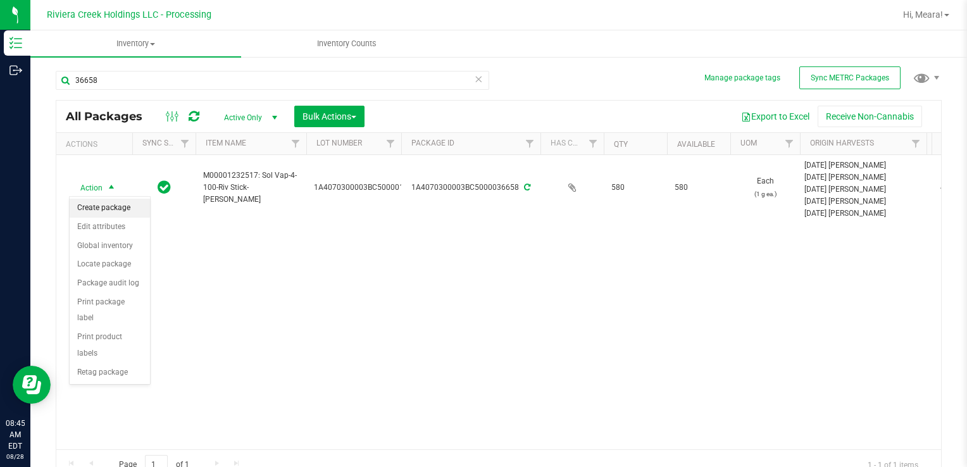
click at [116, 210] on li "Create package" at bounding box center [110, 208] width 80 height 19
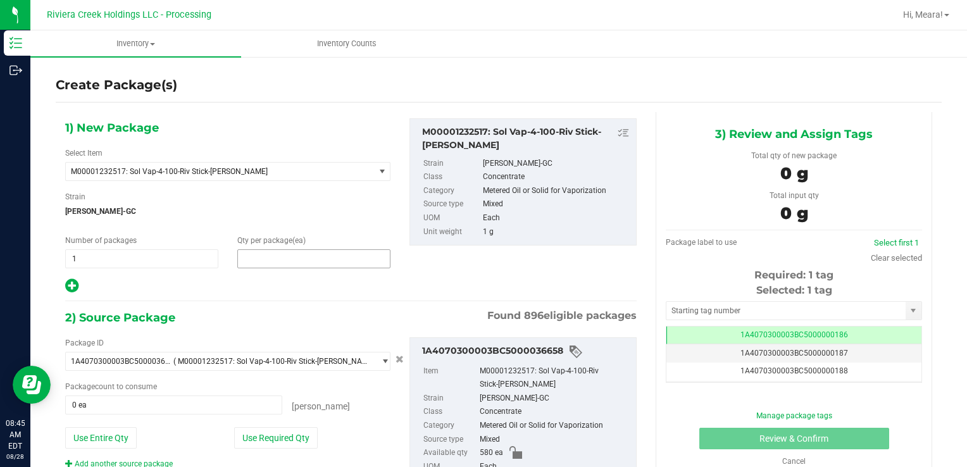
click at [330, 261] on span at bounding box center [313, 258] width 153 height 19
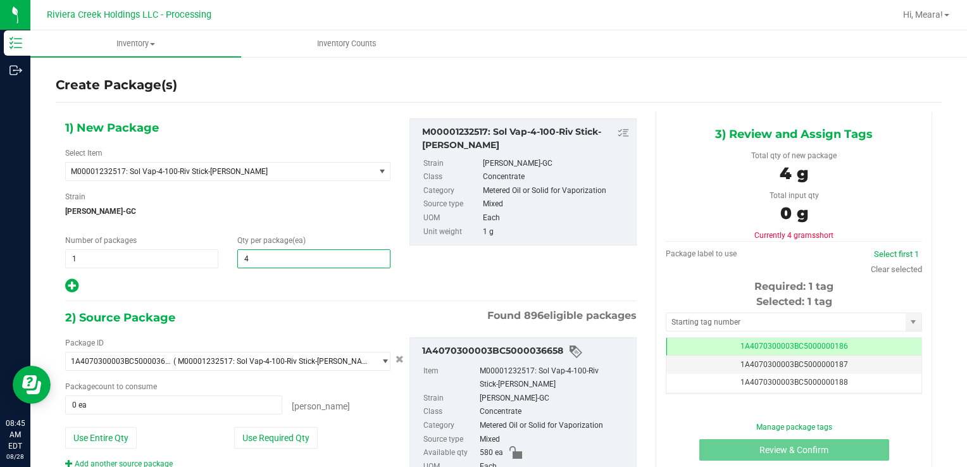
type input "40"
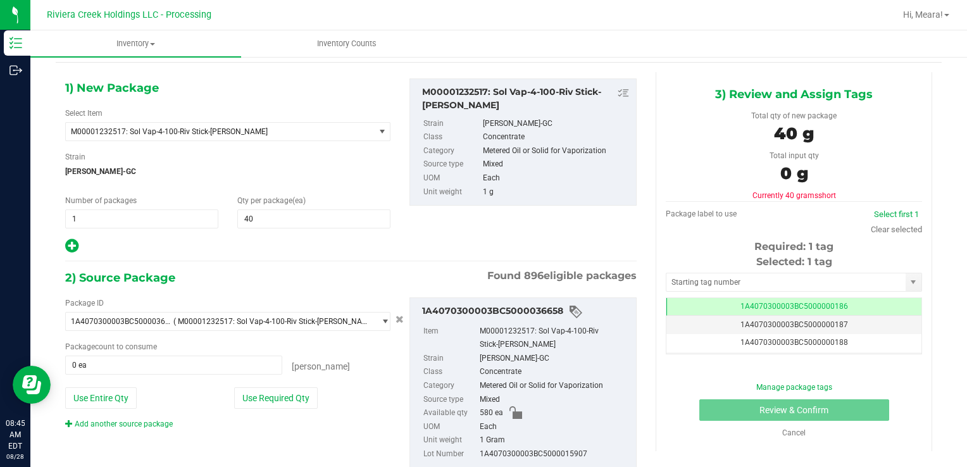
scroll to position [76, 0]
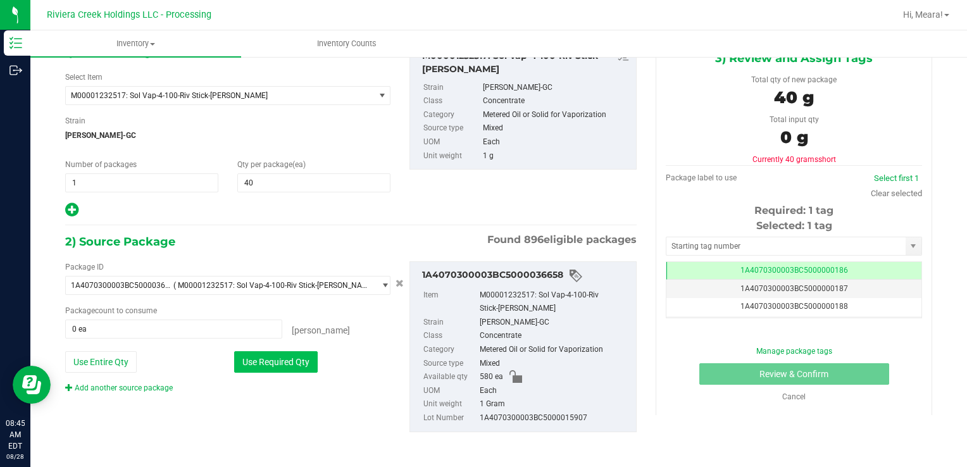
click at [278, 358] on button "Use Required Qty" at bounding box center [276, 362] width 84 height 22
type input "40 ea"
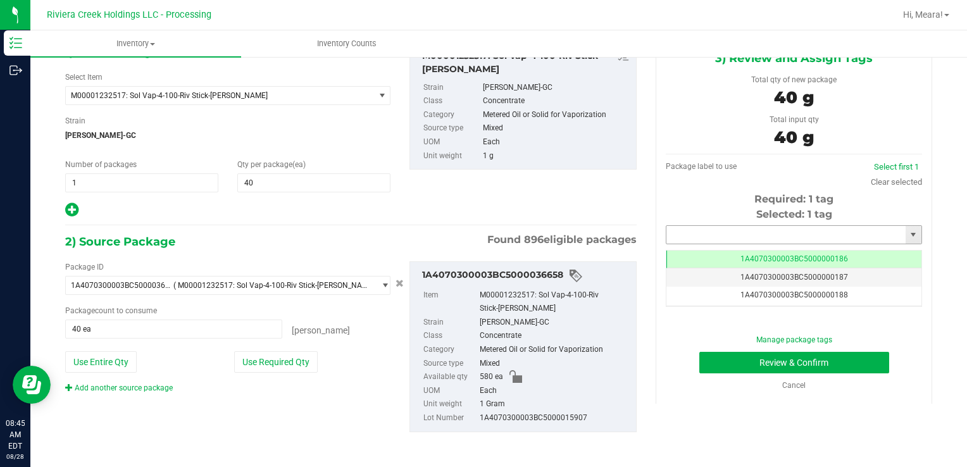
click at [683, 238] on input "text" at bounding box center [785, 235] width 239 height 18
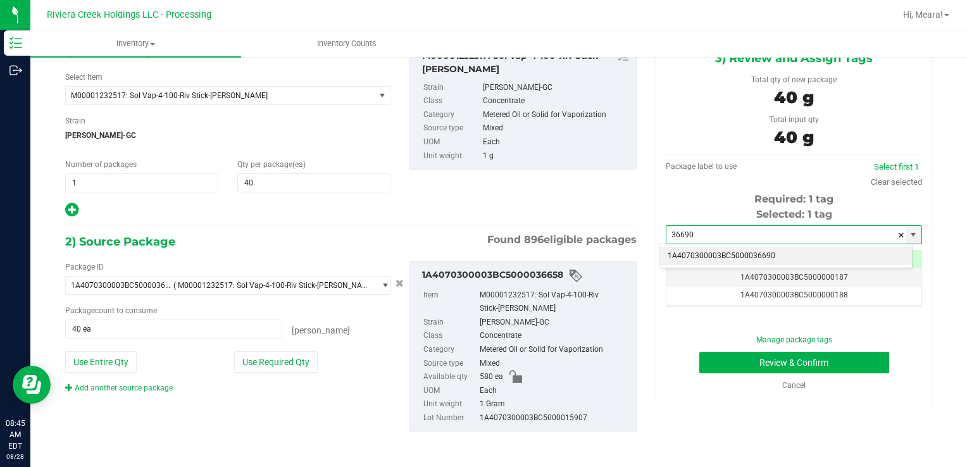
click at [699, 259] on li "1A4070300003BC5000036690" at bounding box center [786, 256] width 252 height 19
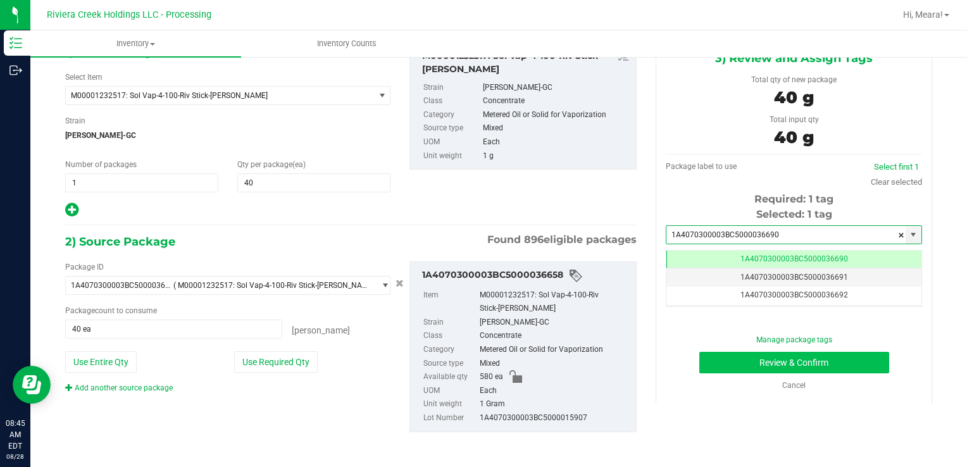
type input "1A4070300003BC5000036690"
click at [742, 371] on button "Review & Confirm" at bounding box center [794, 363] width 190 height 22
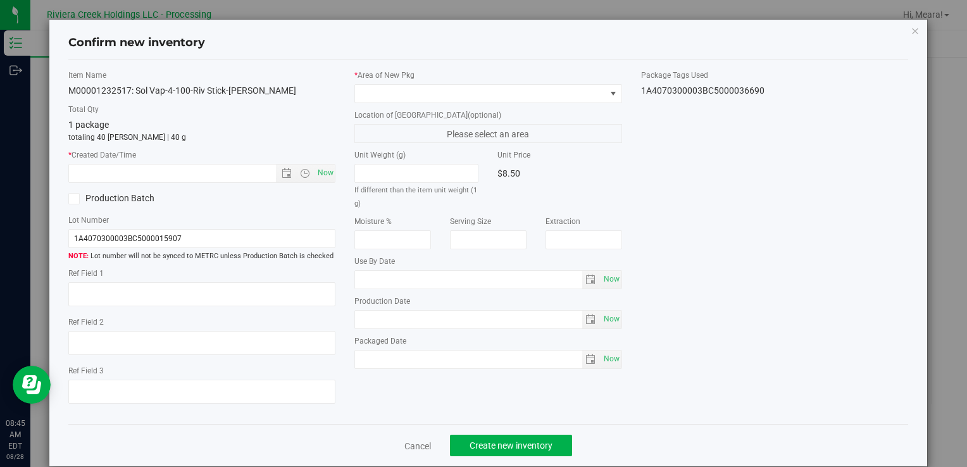
type input "[DATE]"
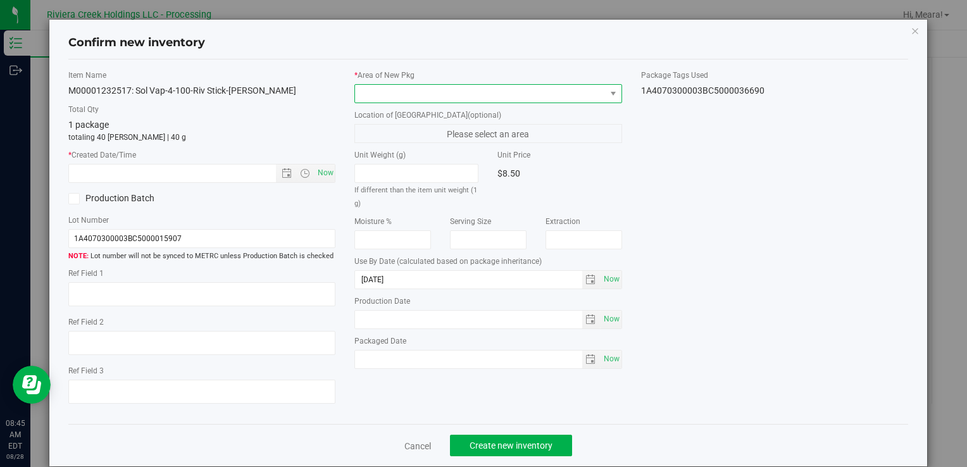
click at [502, 97] on span at bounding box center [480, 94] width 250 height 18
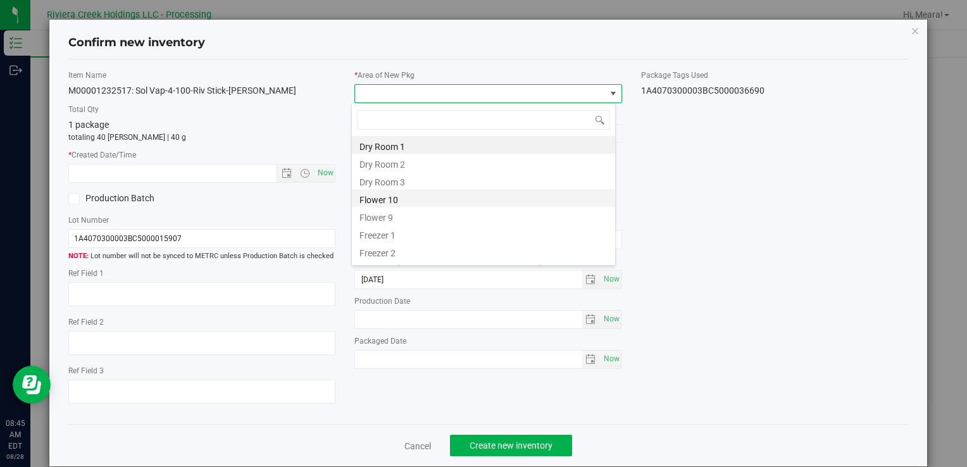
click at [436, 197] on li "Flower 10" at bounding box center [483, 198] width 263 height 18
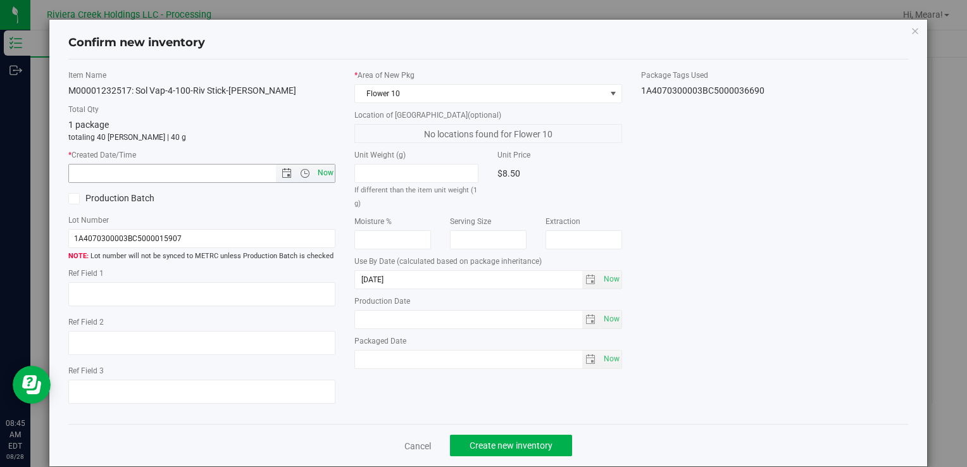
click at [324, 173] on span "Now" at bounding box center [326, 173] width 22 height 18
type input "[DATE] 8:45 AM"
click at [507, 444] on span "Create new inventory" at bounding box center [511, 445] width 83 height 10
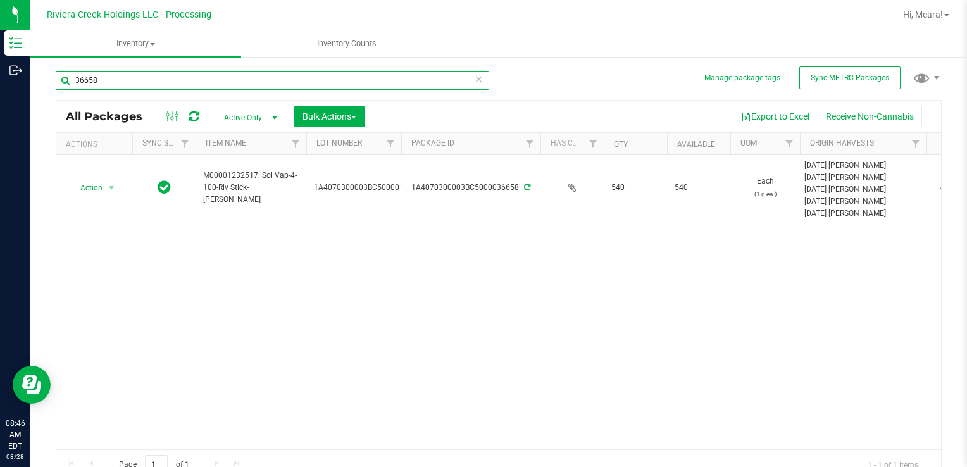
click at [134, 77] on input "36658" at bounding box center [272, 80] width 433 height 19
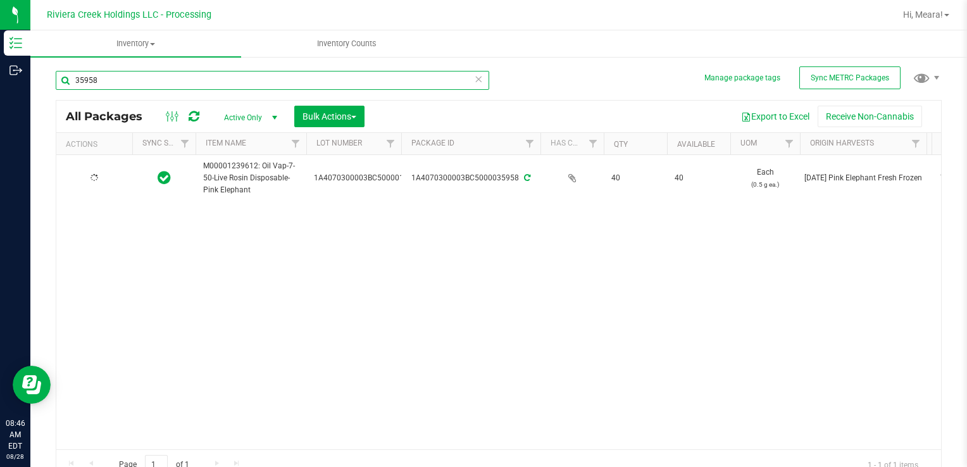
type input "35958"
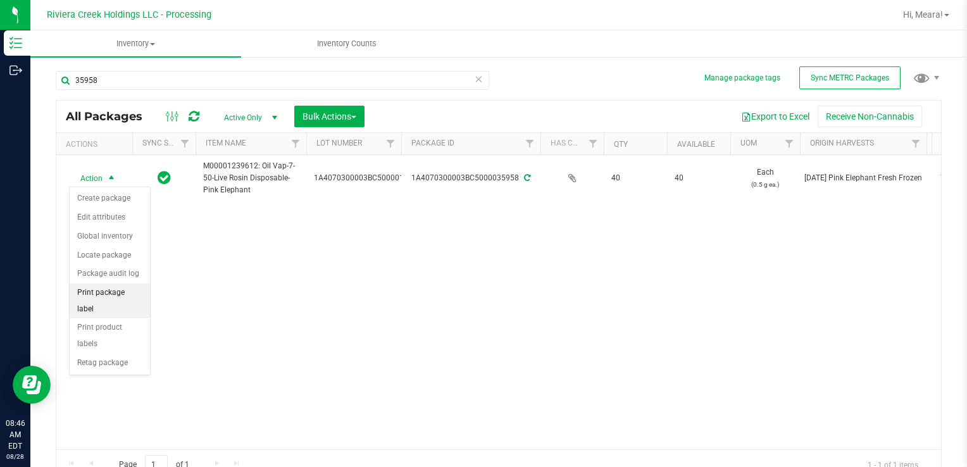
drag, startPoint x: 110, startPoint y: 280, endPoint x: 114, endPoint y: 289, distance: 9.1
click at [114, 289] on ul "Create package Edit attributes Global inventory Locate package Package audit lo…" at bounding box center [110, 280] width 80 height 183
click at [114, 289] on li "Print package label" at bounding box center [110, 301] width 80 height 35
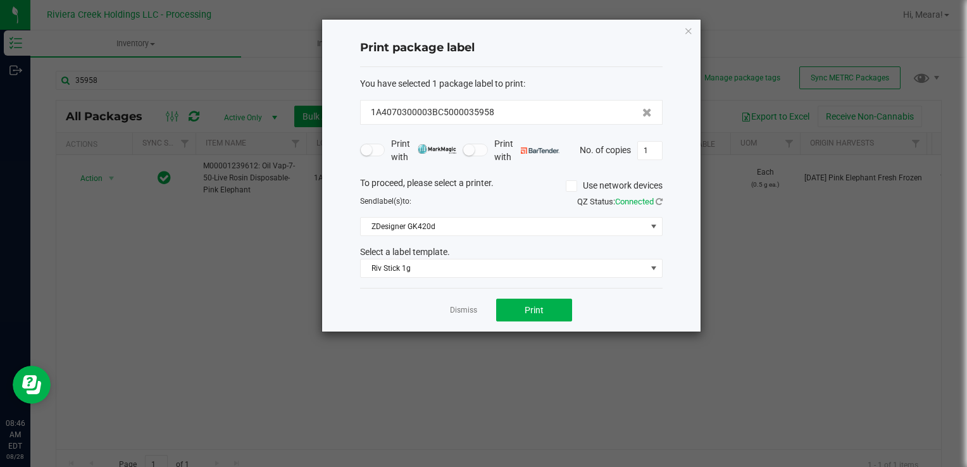
click at [453, 280] on div "You have selected 1 package label to print : 1A4070300003BC5000035958 Print wit…" at bounding box center [511, 177] width 302 height 221
click at [453, 275] on span "Riv Stick 1g" at bounding box center [503, 268] width 285 height 18
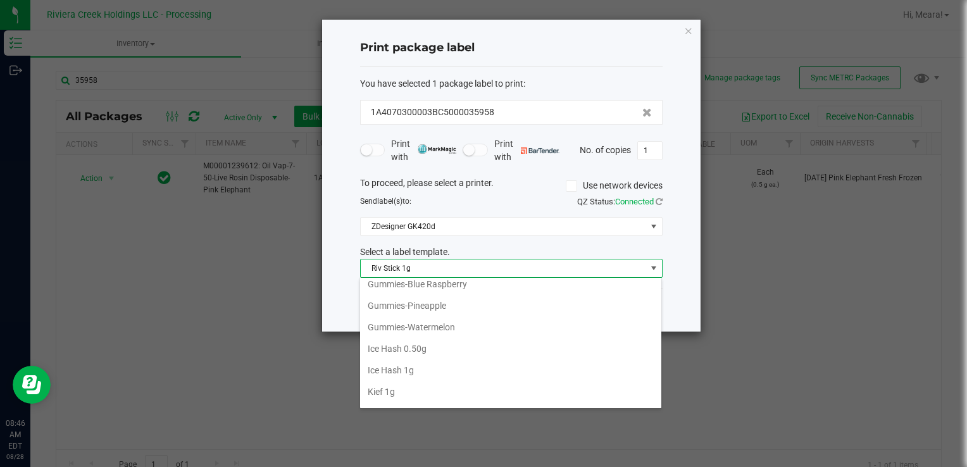
scroll to position [343, 0]
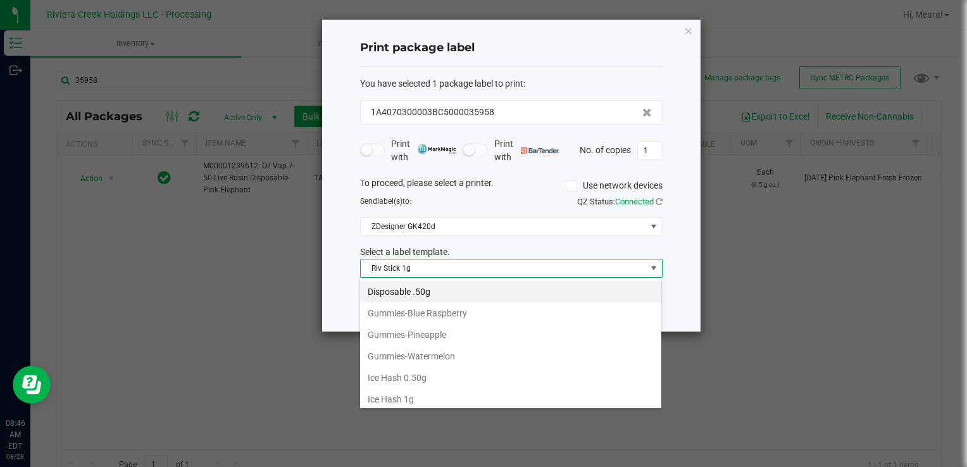
click at [456, 294] on li "Disposable .50g" at bounding box center [510, 292] width 301 height 22
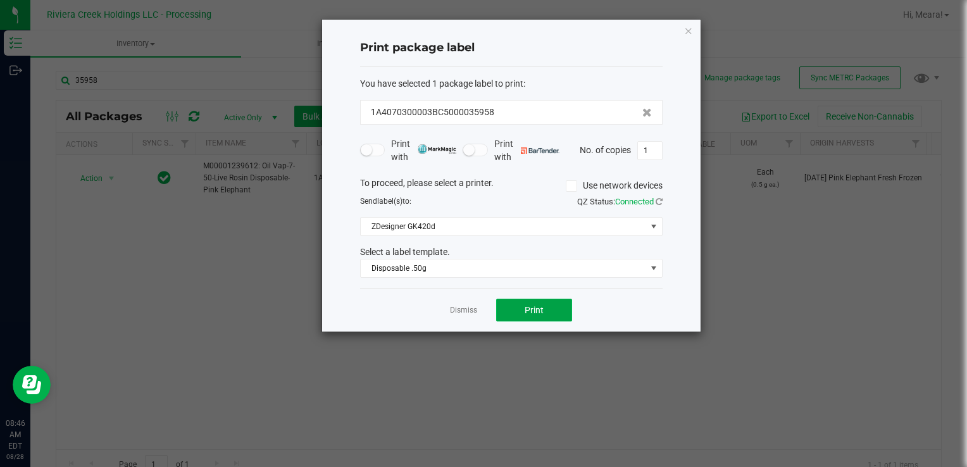
click at [528, 313] on span "Print" at bounding box center [534, 310] width 19 height 10
click at [458, 313] on link "Dismiss" at bounding box center [463, 310] width 27 height 11
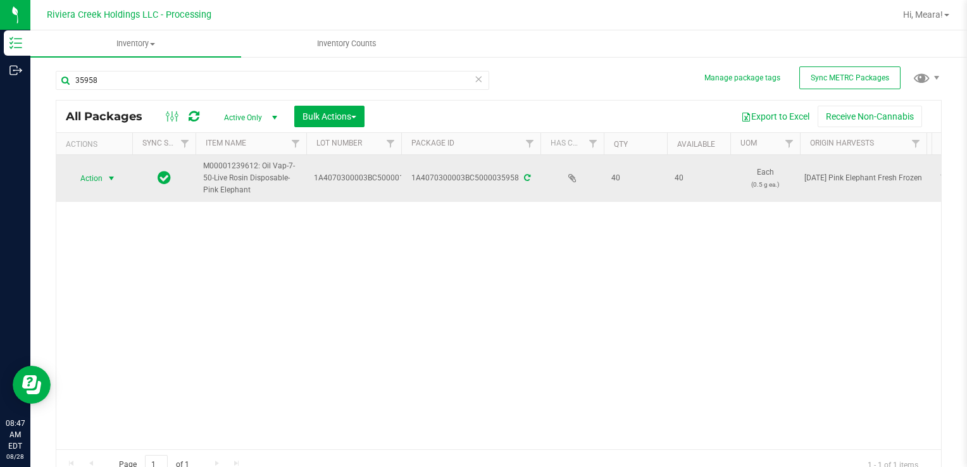
click at [93, 184] on span "Action" at bounding box center [86, 179] width 34 height 18
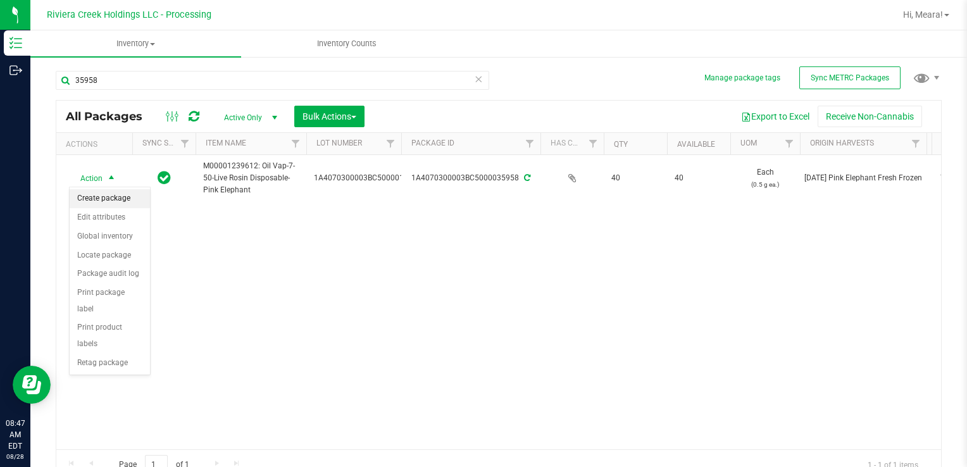
click at [96, 192] on li "Create package" at bounding box center [110, 198] width 80 height 19
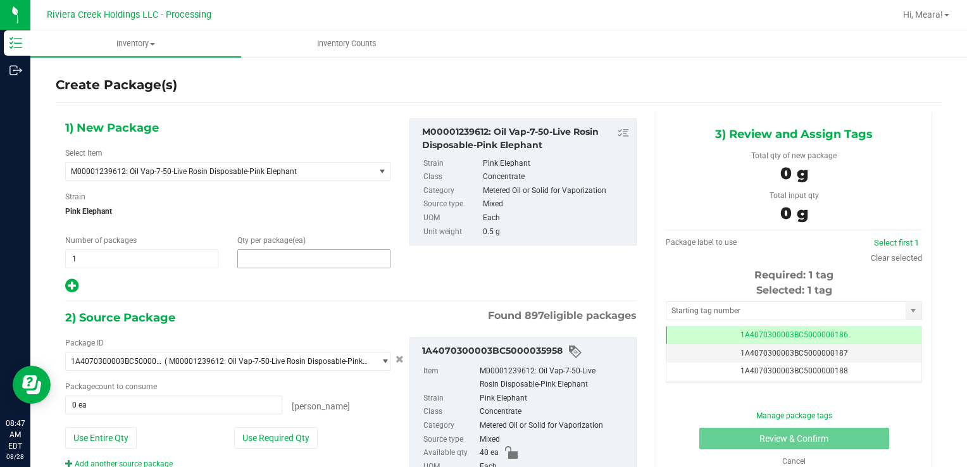
click at [278, 259] on span at bounding box center [313, 258] width 153 height 19
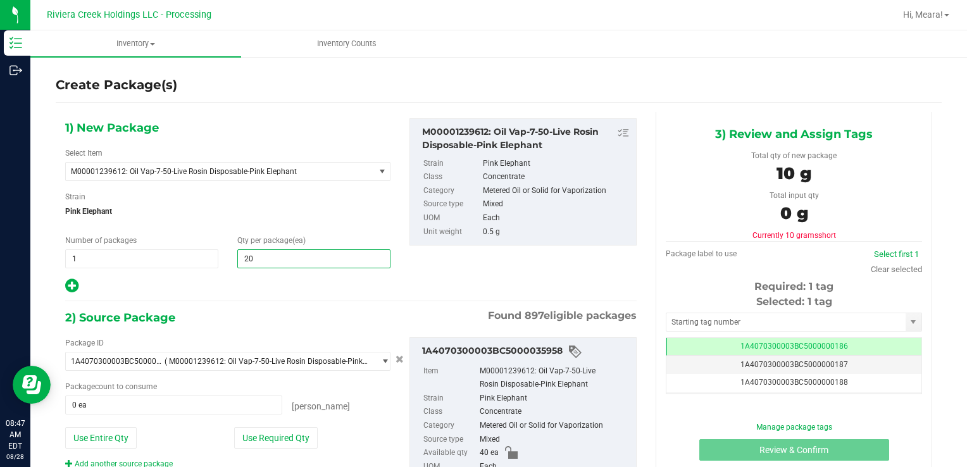
type input "20"
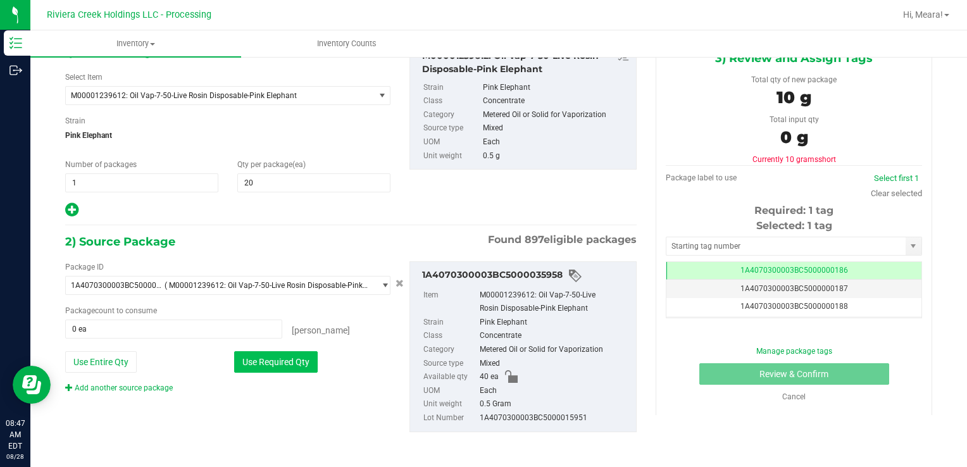
click at [294, 362] on button "Use Required Qty" at bounding box center [276, 362] width 84 height 22
type input "20 ea"
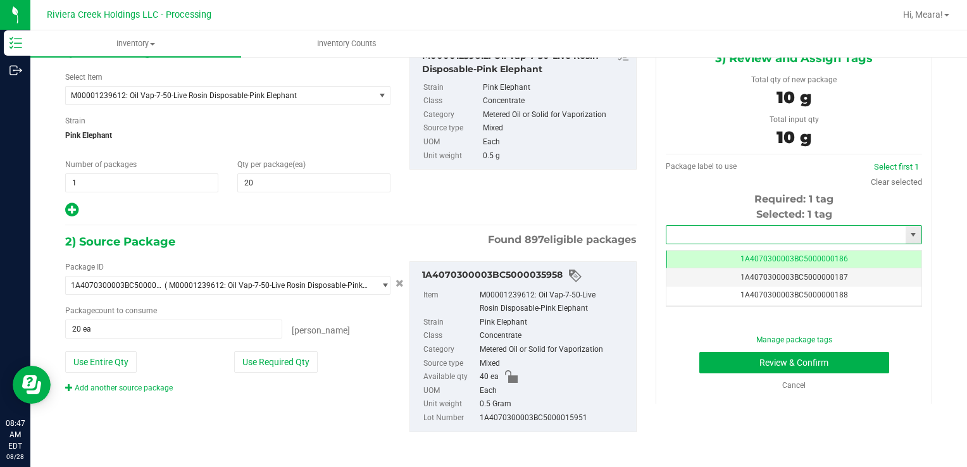
click at [692, 231] on input "text" at bounding box center [785, 235] width 239 height 18
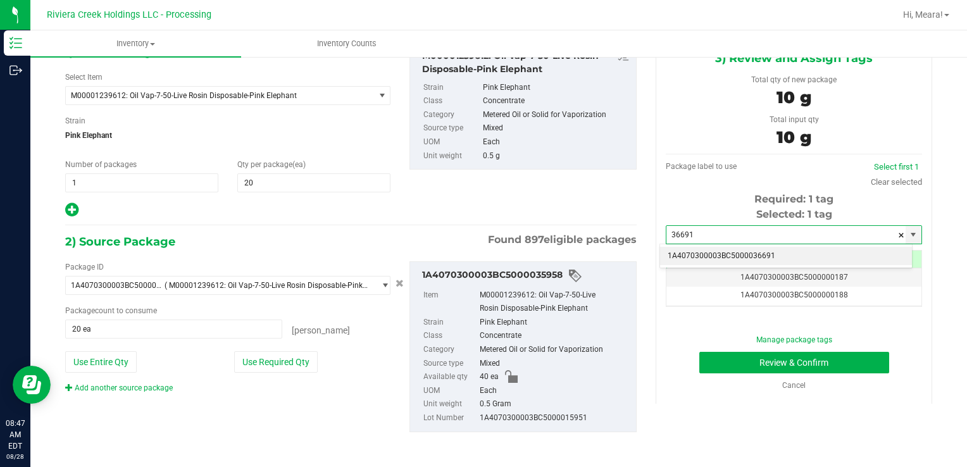
click at [687, 255] on li "1A4070300003BC5000036691" at bounding box center [786, 256] width 252 height 19
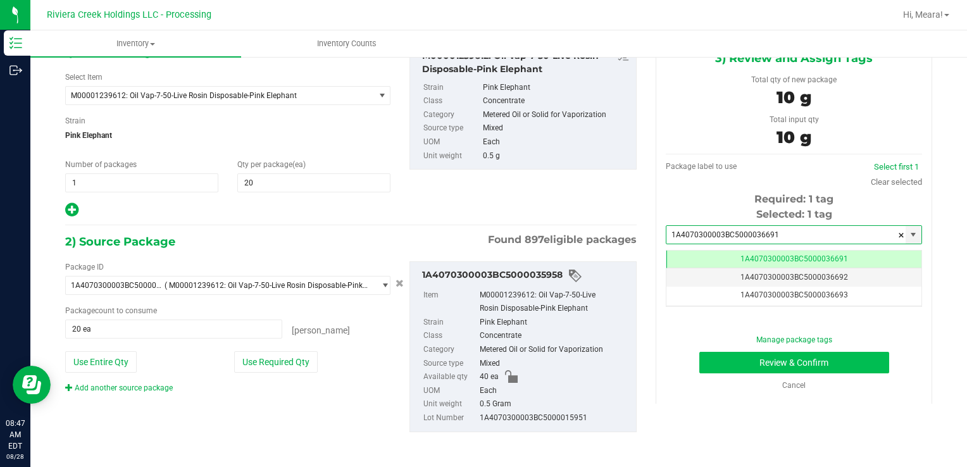
type input "1A4070300003BC5000036691"
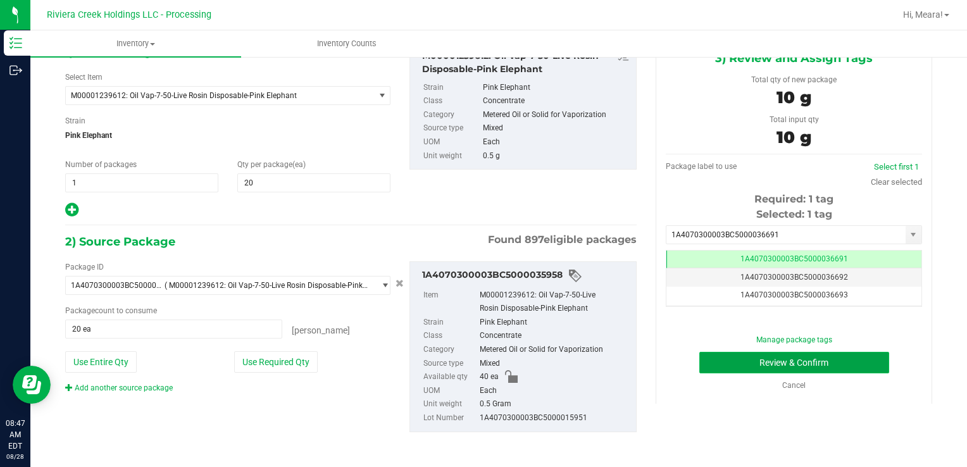
click at [728, 358] on button "Review & Confirm" at bounding box center [794, 363] width 190 height 22
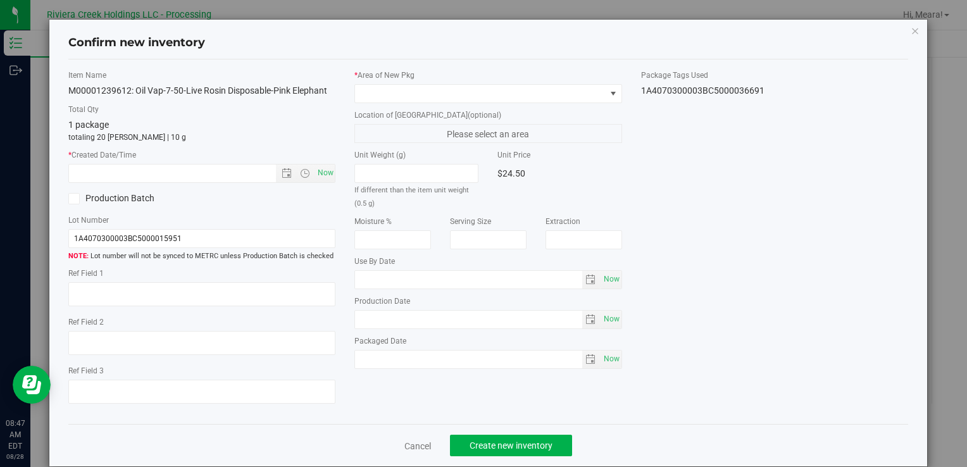
type input "[DATE]"
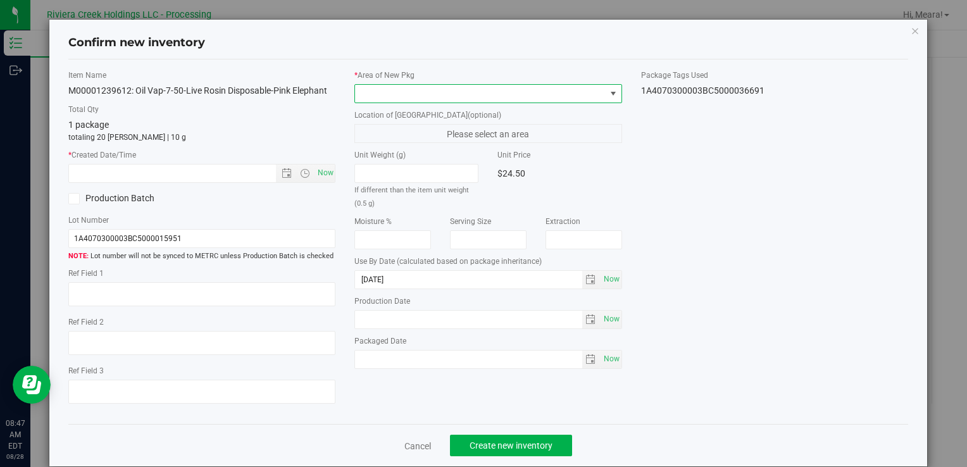
click at [610, 99] on span at bounding box center [613, 94] width 16 height 18
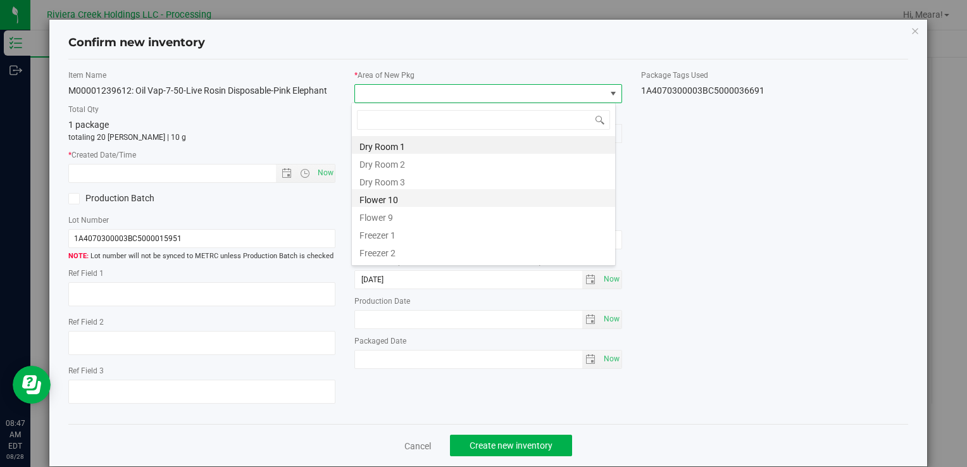
click at [409, 196] on li "Flower 10" at bounding box center [483, 198] width 263 height 18
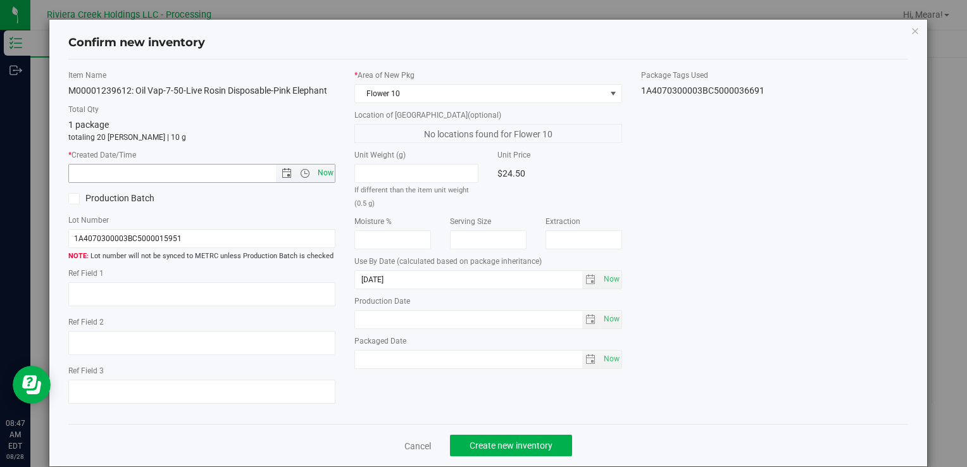
click at [319, 171] on span "Now" at bounding box center [326, 173] width 22 height 18
type input "[DATE] 8:47 AM"
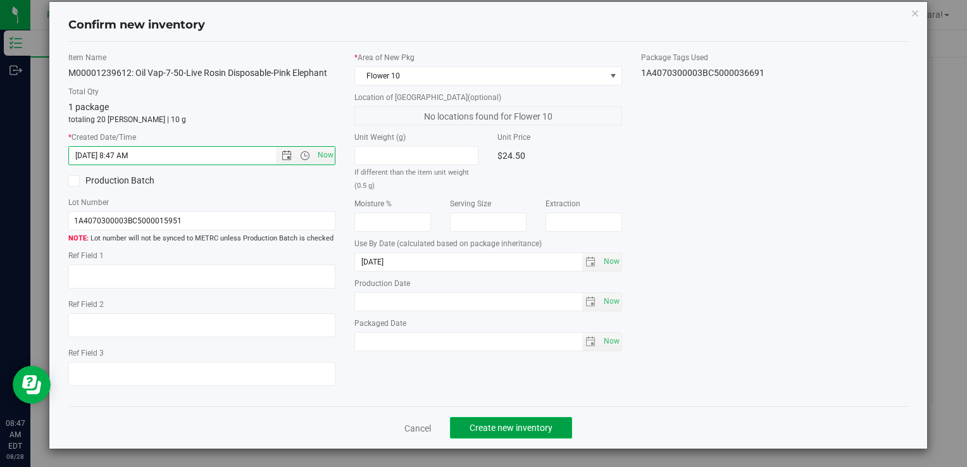
click at [518, 423] on span "Create new inventory" at bounding box center [511, 428] width 83 height 10
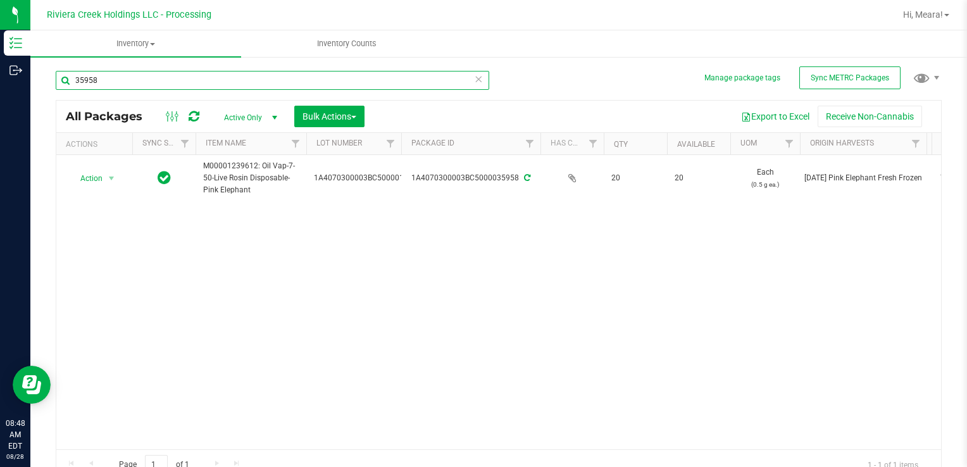
click at [478, 80] on input "35958" at bounding box center [272, 80] width 433 height 19
click at [423, 75] on input "35958" at bounding box center [272, 80] width 433 height 19
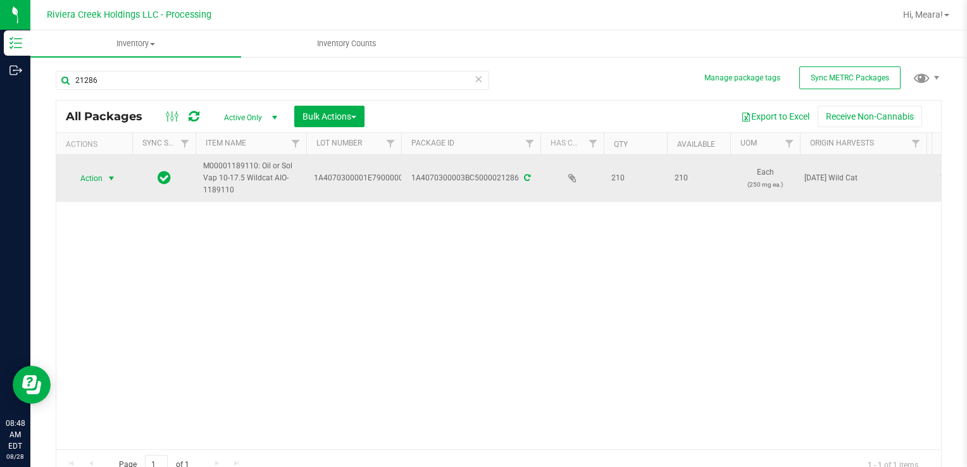
click at [111, 180] on span "select" at bounding box center [111, 178] width 10 height 10
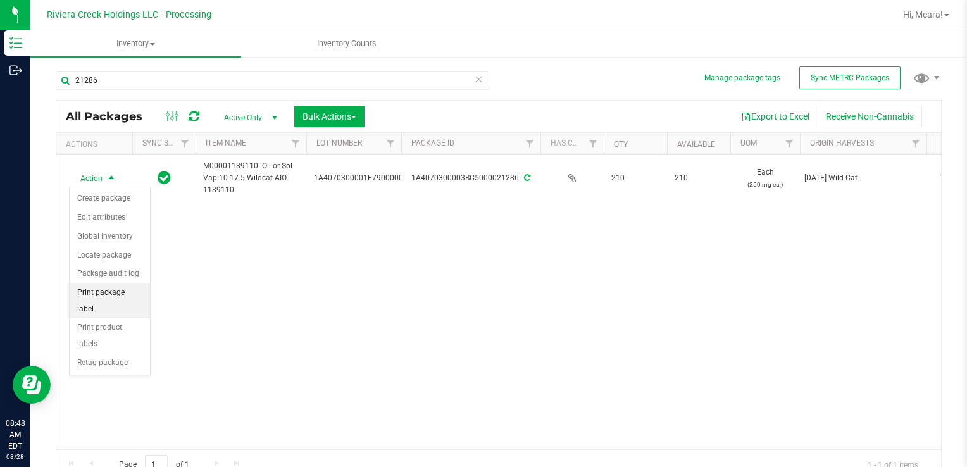
click at [113, 297] on li "Print package label" at bounding box center [110, 301] width 80 height 35
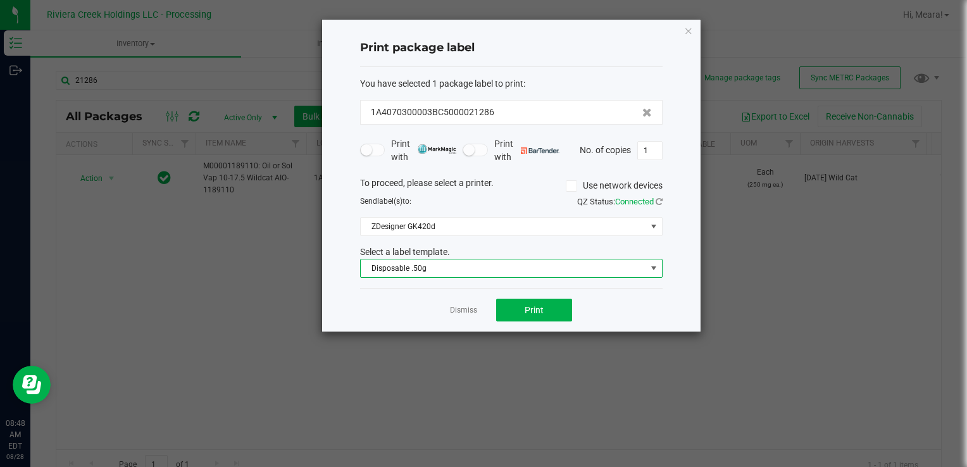
click at [512, 266] on span "Disposable .50g" at bounding box center [503, 268] width 285 height 18
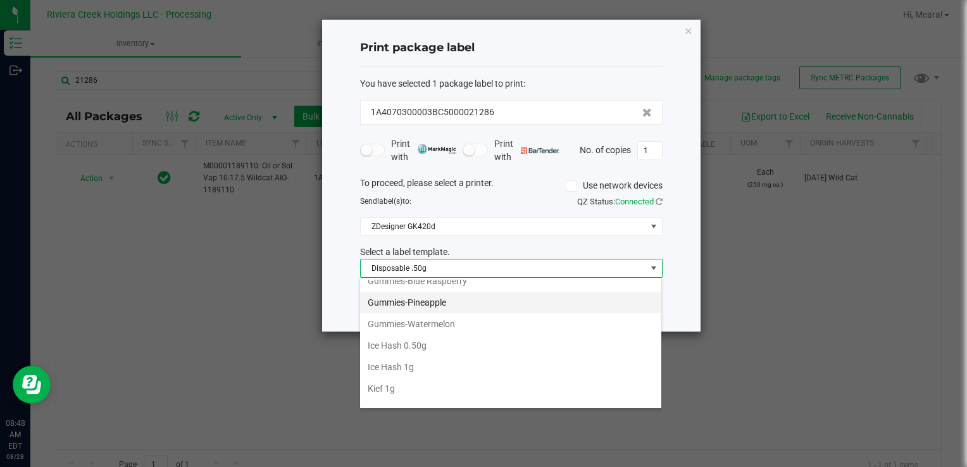
scroll to position [406, 0]
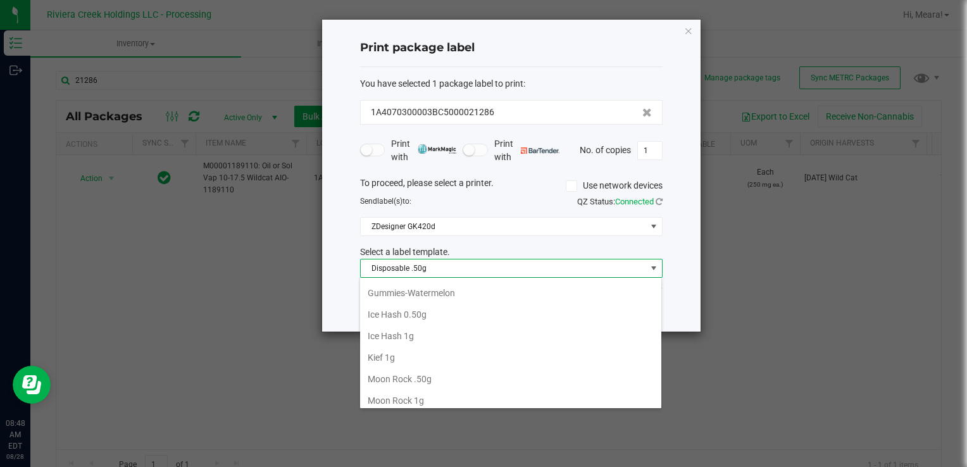
click at [222, 301] on ngb-modal-window "Print package label You have selected 1 package label to print : 1A4070300003BC…" at bounding box center [488, 233] width 976 height 467
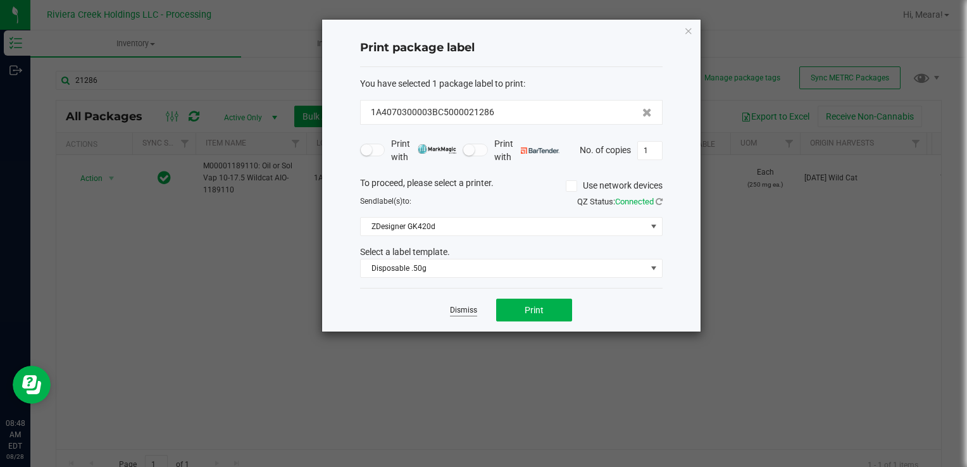
click at [453, 308] on link "Dismiss" at bounding box center [463, 310] width 27 height 11
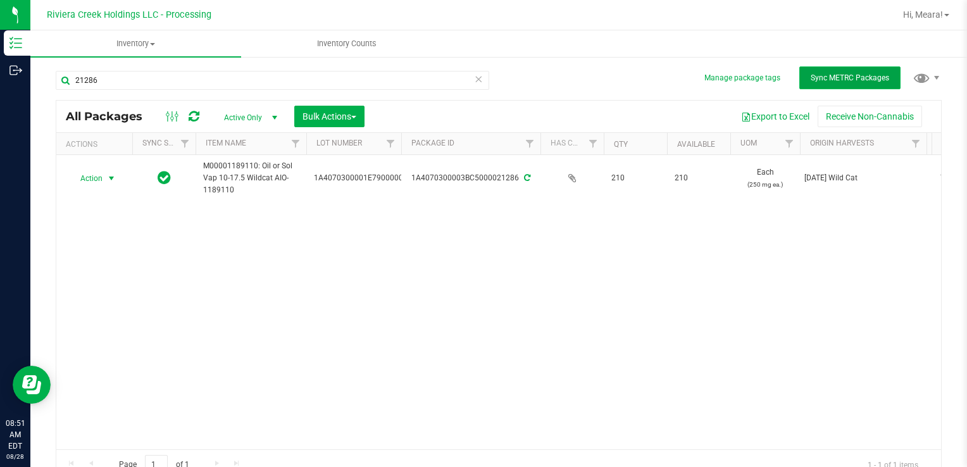
click at [849, 78] on span "Sync METRC Packages" at bounding box center [850, 77] width 78 height 9
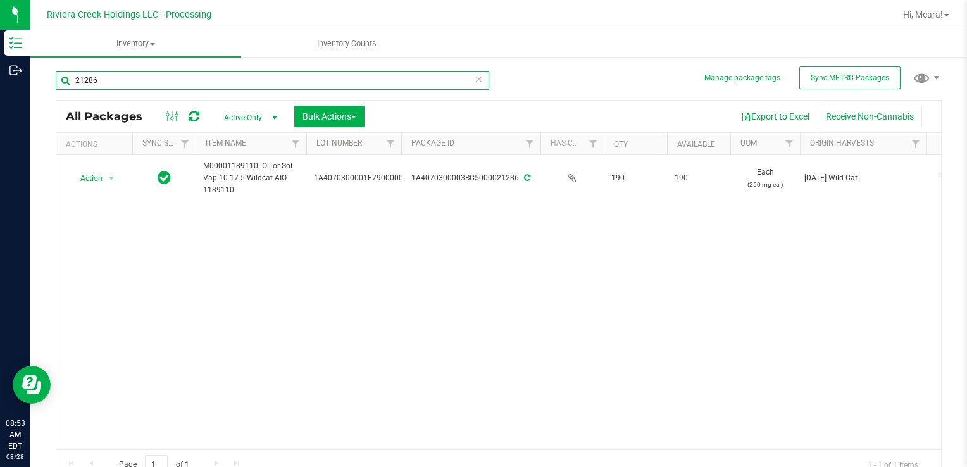
click at [362, 88] on input "21286" at bounding box center [272, 80] width 433 height 19
click at [351, 79] on input "21286" at bounding box center [272, 80] width 433 height 19
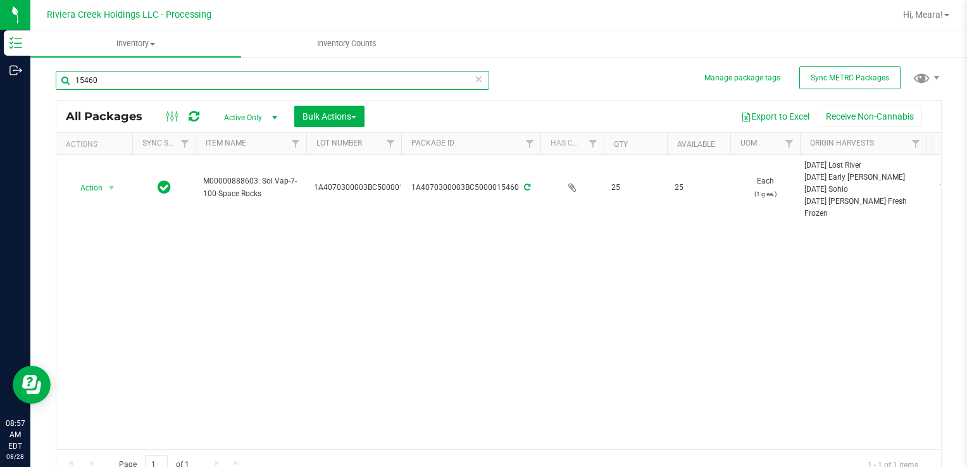
click at [427, 77] on input "15460" at bounding box center [272, 80] width 433 height 19
type input "35191"
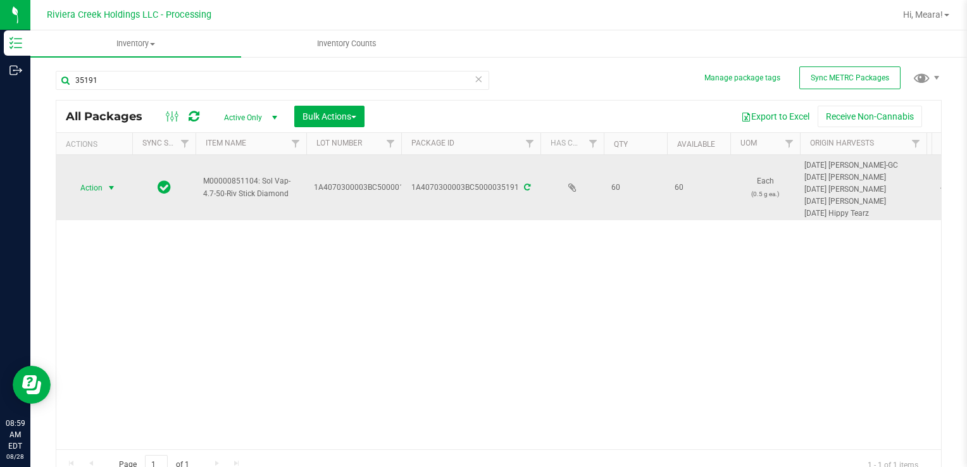
click at [106, 185] on span "select" at bounding box center [111, 188] width 10 height 10
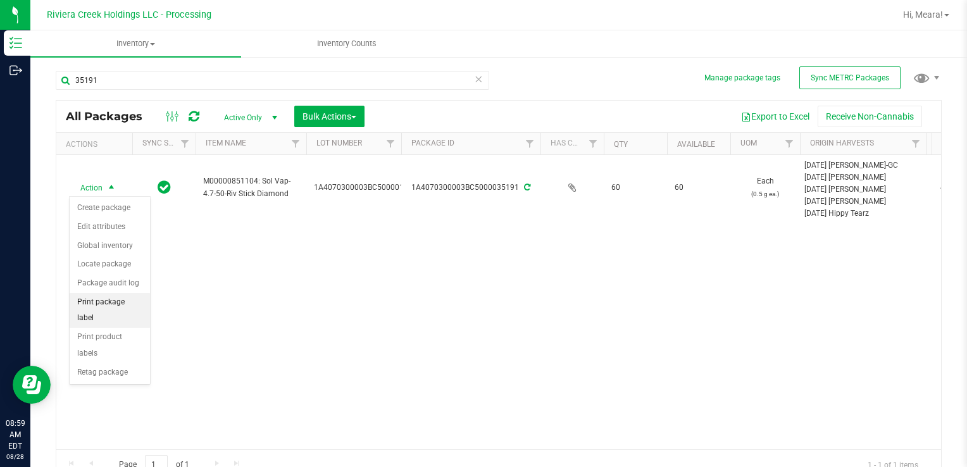
click at [119, 297] on li "Print package label" at bounding box center [110, 310] width 80 height 35
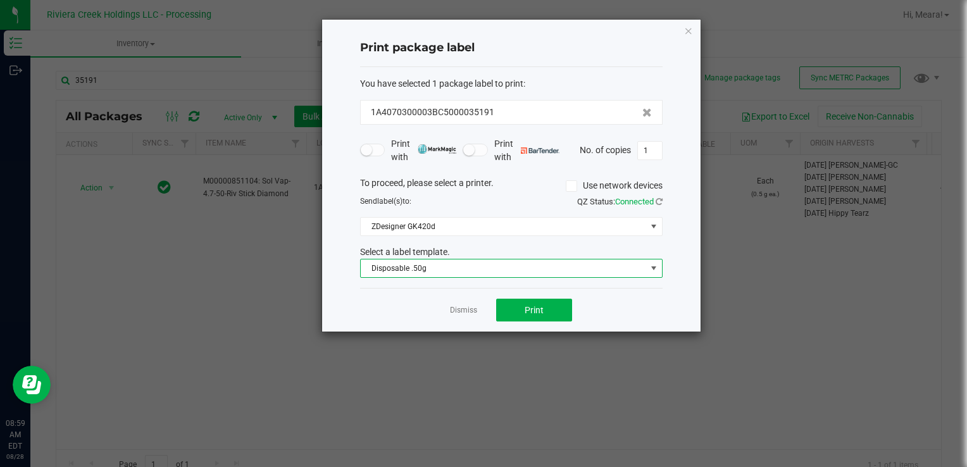
click at [428, 270] on span "Disposable .50g" at bounding box center [503, 268] width 285 height 18
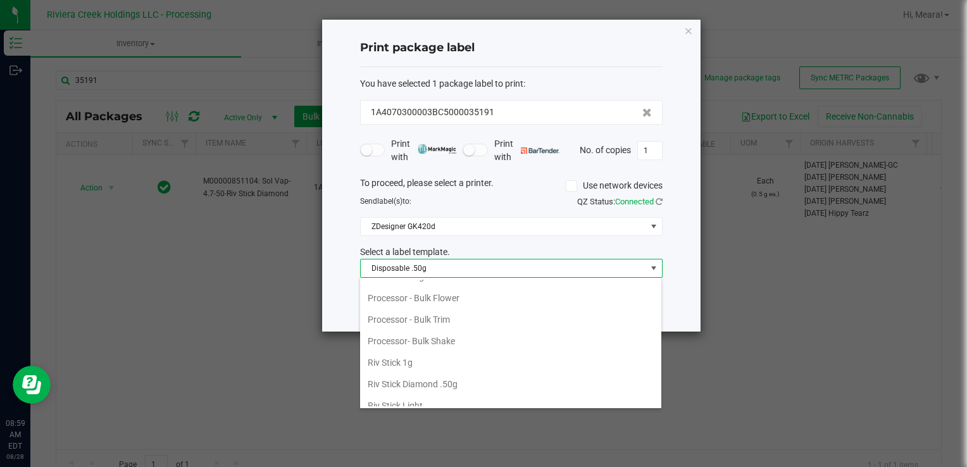
scroll to position [552, 0]
click at [425, 353] on li "Riv Stick Diamond .50g" at bounding box center [510, 363] width 301 height 22
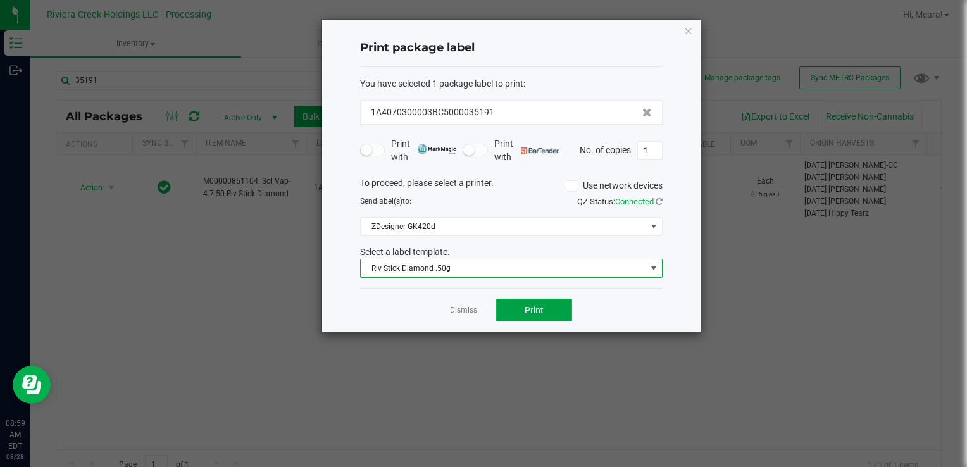
click at [551, 309] on button "Print" at bounding box center [534, 310] width 76 height 23
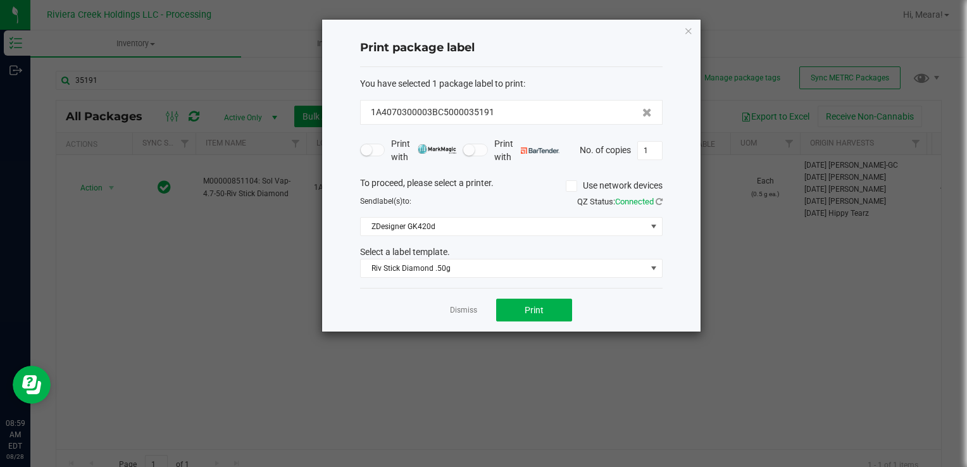
click at [481, 304] on div "Dismiss Print" at bounding box center [511, 310] width 302 height 44
click at [466, 308] on link "Dismiss" at bounding box center [463, 310] width 27 height 11
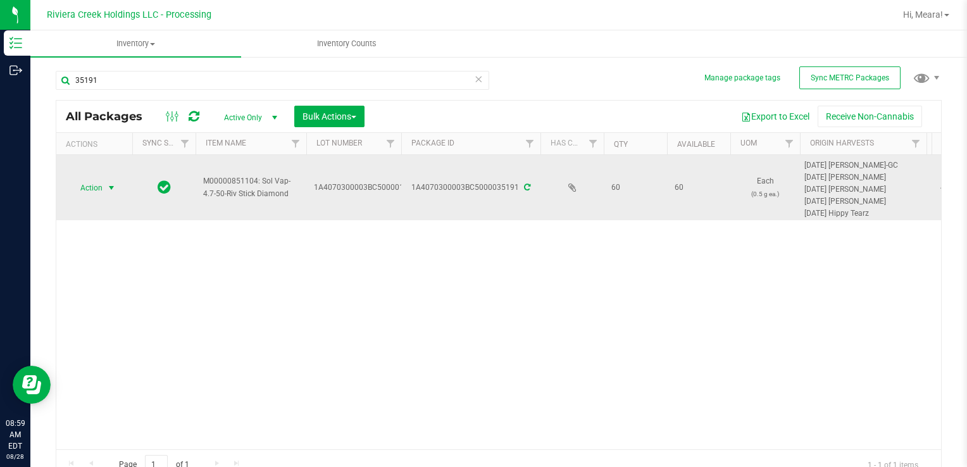
click at [101, 194] on span "Action" at bounding box center [86, 188] width 34 height 18
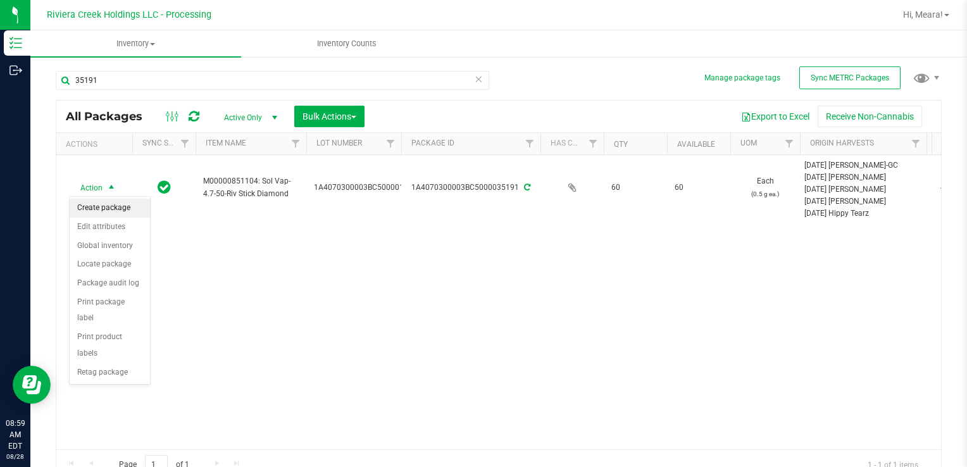
click at [104, 209] on li "Create package" at bounding box center [110, 208] width 80 height 19
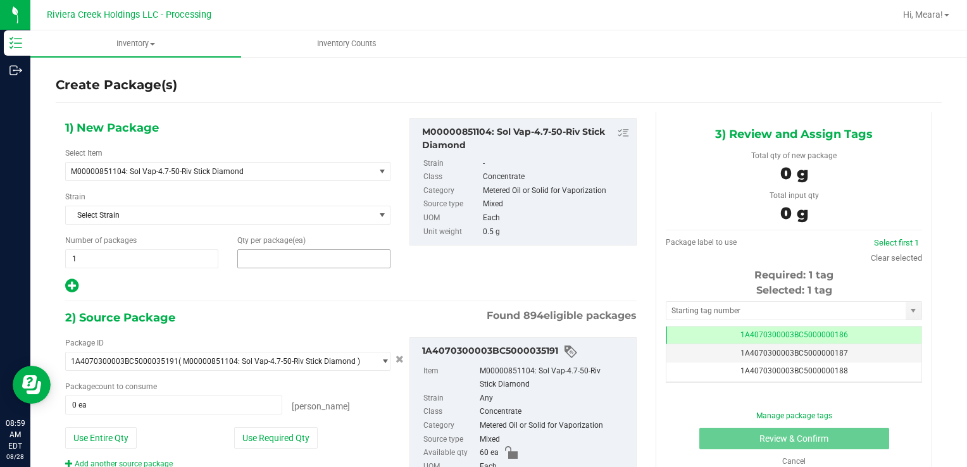
click at [291, 256] on span at bounding box center [313, 258] width 153 height 19
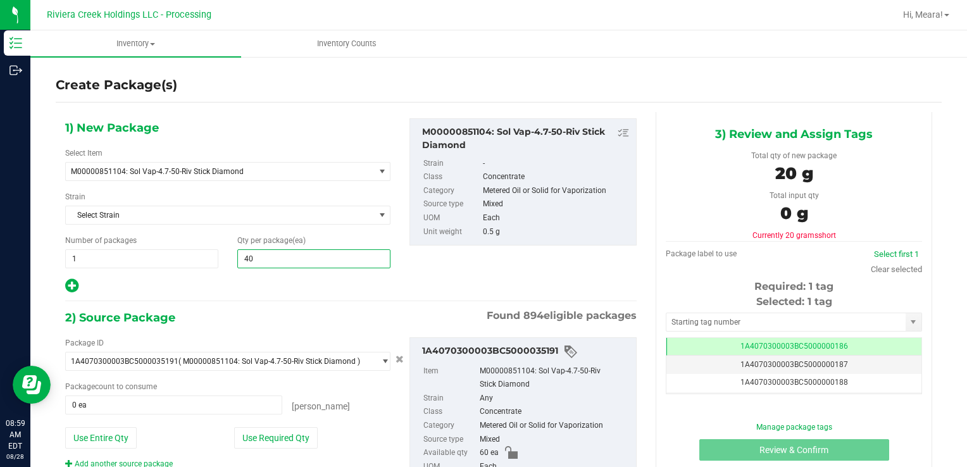
type input "40"
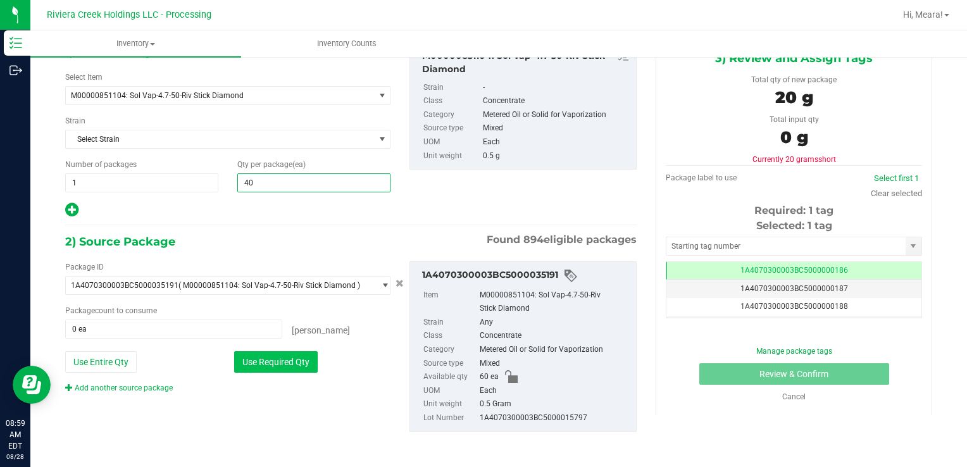
click at [285, 366] on button "Use Required Qty" at bounding box center [276, 362] width 84 height 22
type input "40 ea"
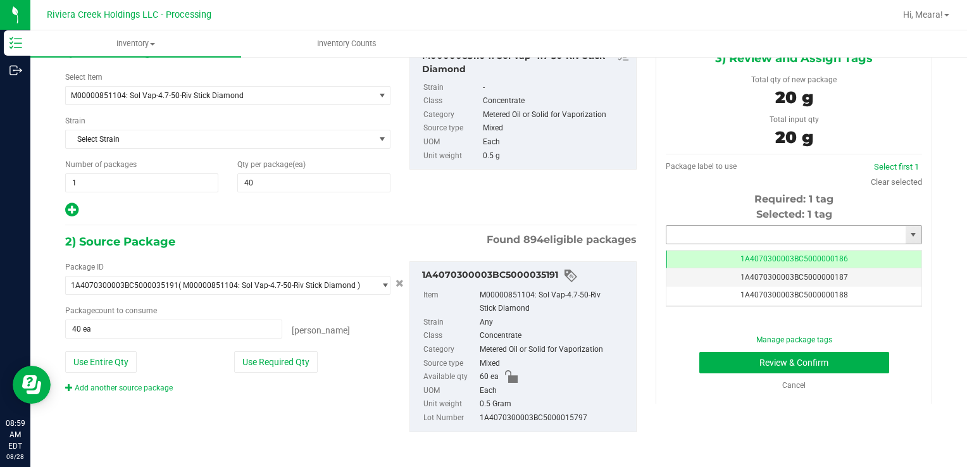
click at [800, 234] on input "text" at bounding box center [785, 235] width 239 height 18
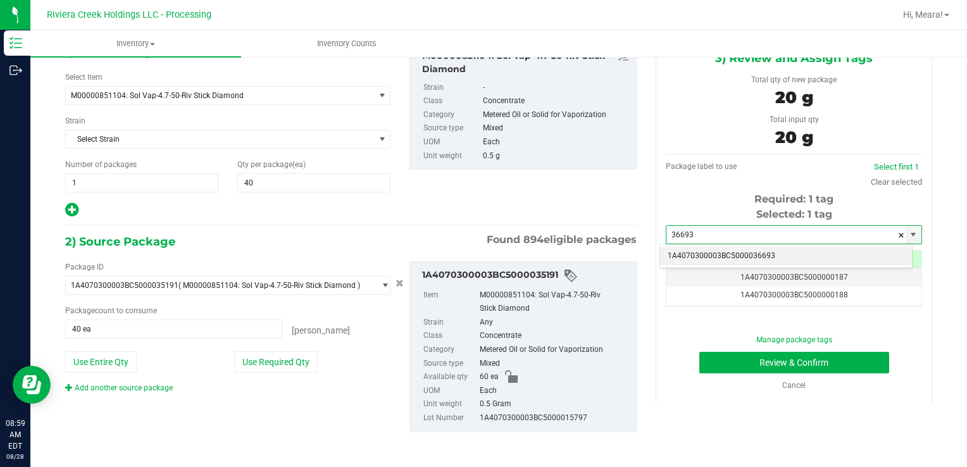
click at [800, 252] on li "1A4070300003BC5000036693" at bounding box center [786, 256] width 252 height 19
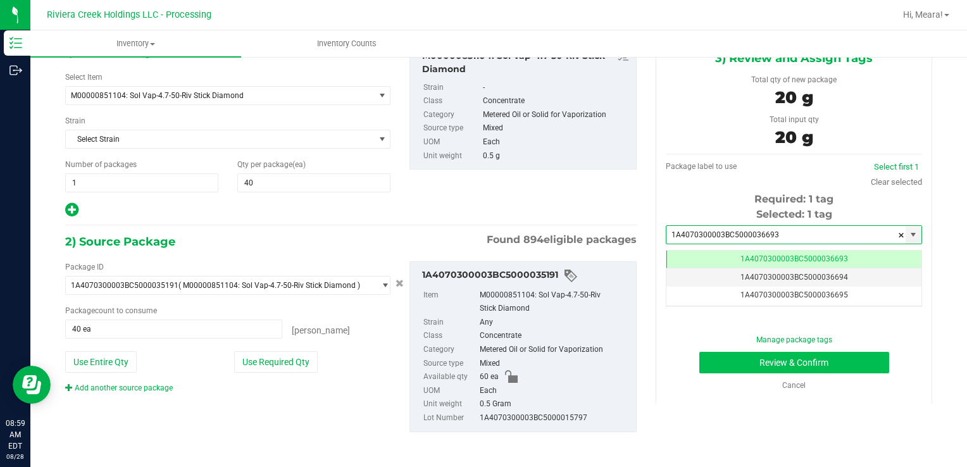
type input "1A4070300003BC5000036693"
click at [789, 356] on button "Review & Confirm" at bounding box center [794, 363] width 190 height 22
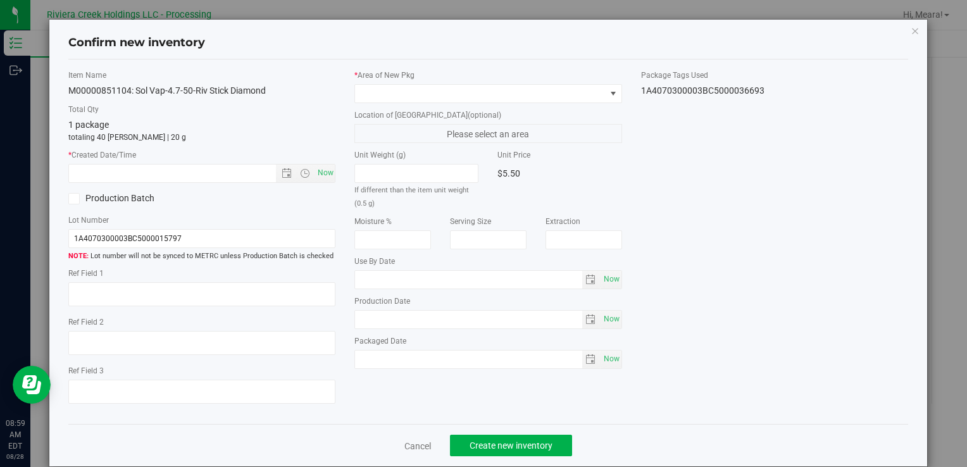
type input "[DATE]"
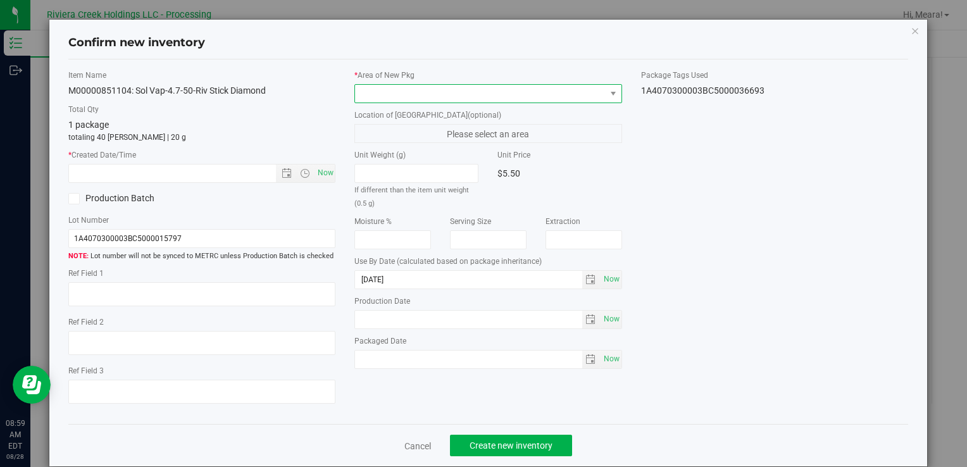
click at [597, 94] on span at bounding box center [480, 94] width 250 height 18
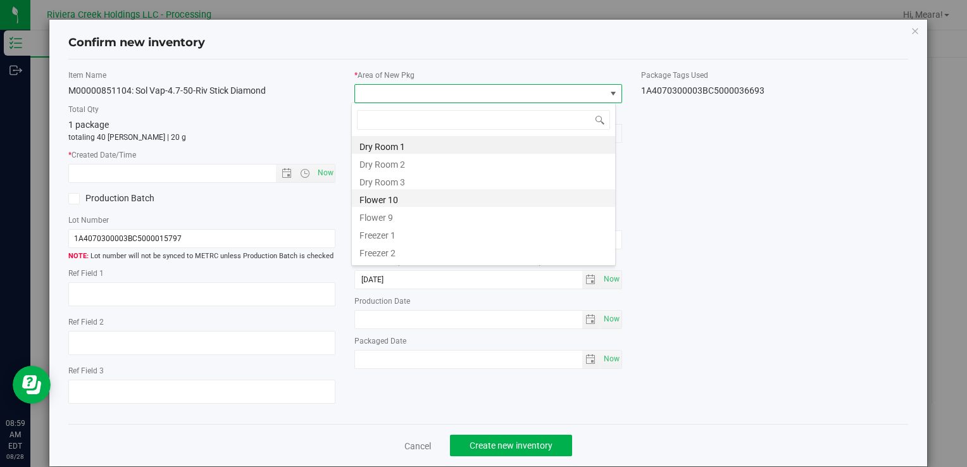
click at [468, 201] on li "Flower 10" at bounding box center [483, 198] width 263 height 18
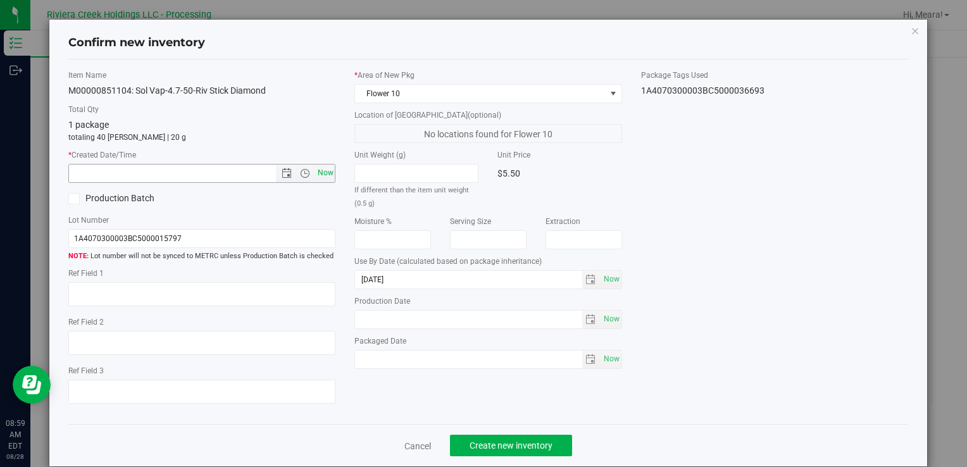
click at [321, 171] on span "Now" at bounding box center [326, 173] width 22 height 18
type input "[DATE] 8:59 AM"
click at [463, 440] on button "Create new inventory" at bounding box center [511, 446] width 122 height 22
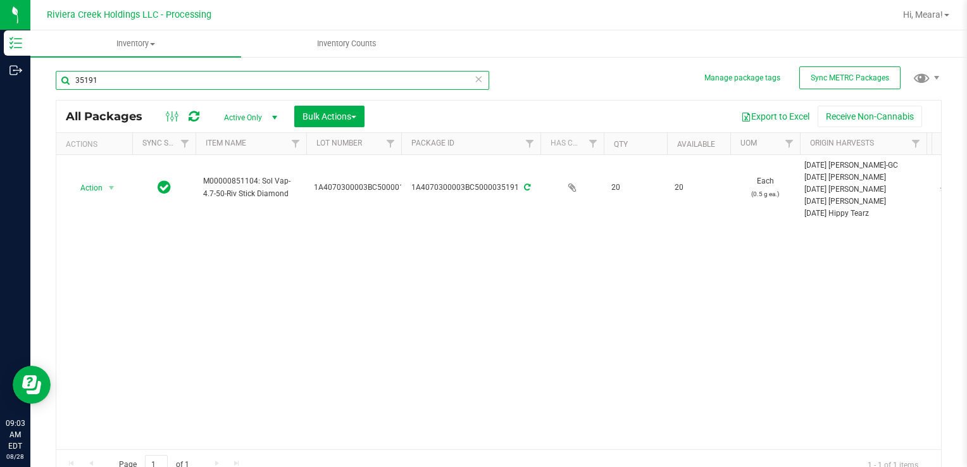
click at [185, 82] on input "35191" at bounding box center [272, 80] width 433 height 19
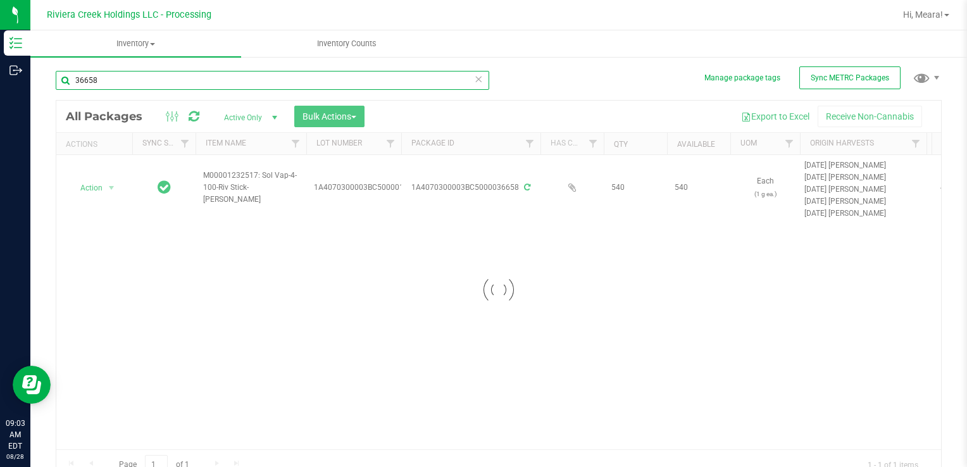
type input "36658"
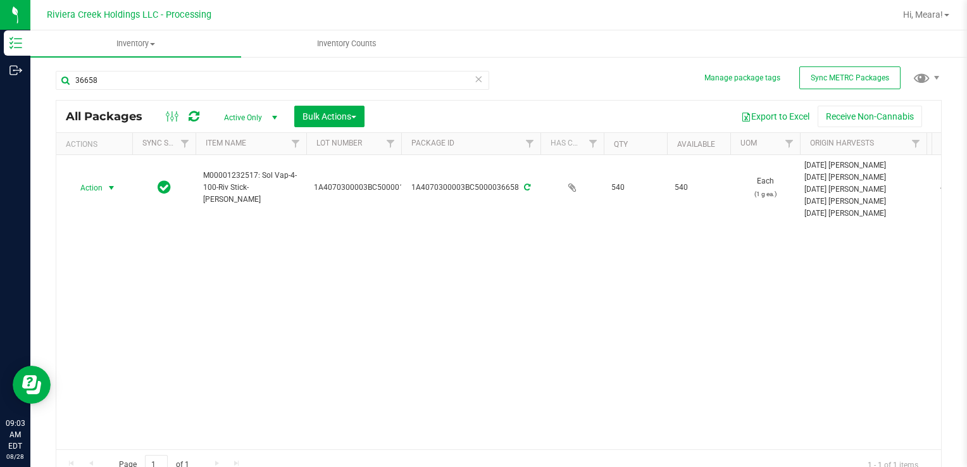
click at [110, 184] on span "select" at bounding box center [111, 188] width 10 height 10
click at [225, 311] on div "Action Action Create package Edit attributes Global inventory Locate package Pa…" at bounding box center [498, 302] width 885 height 294
click at [298, 314] on div "Action Action Create package Edit attributes Global inventory Locate package Pa…" at bounding box center [498, 302] width 885 height 294
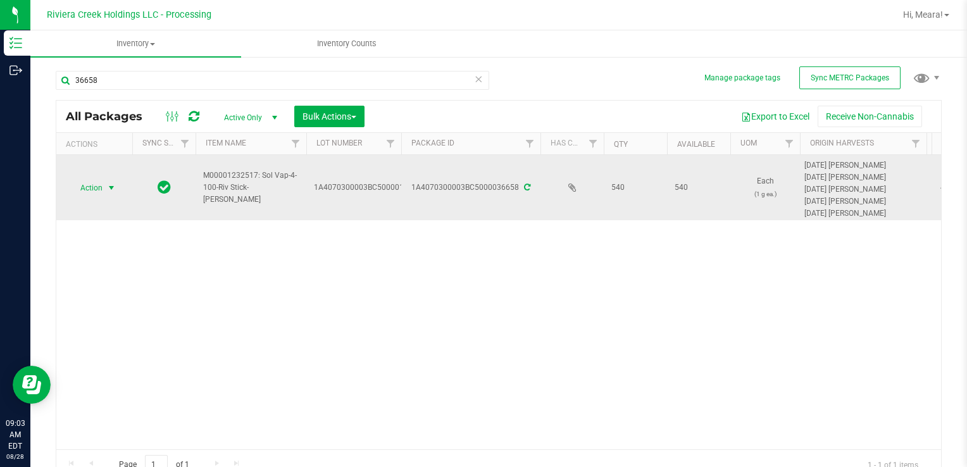
click at [111, 196] on span "select" at bounding box center [112, 188] width 16 height 18
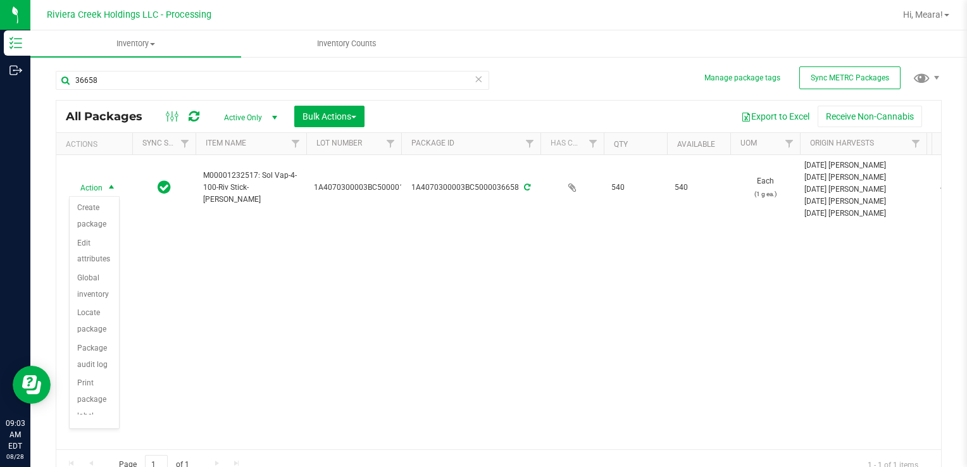
click at [198, 284] on div "Action Action Create package Edit attributes Global inventory Locate package Pa…" at bounding box center [498, 302] width 885 height 294
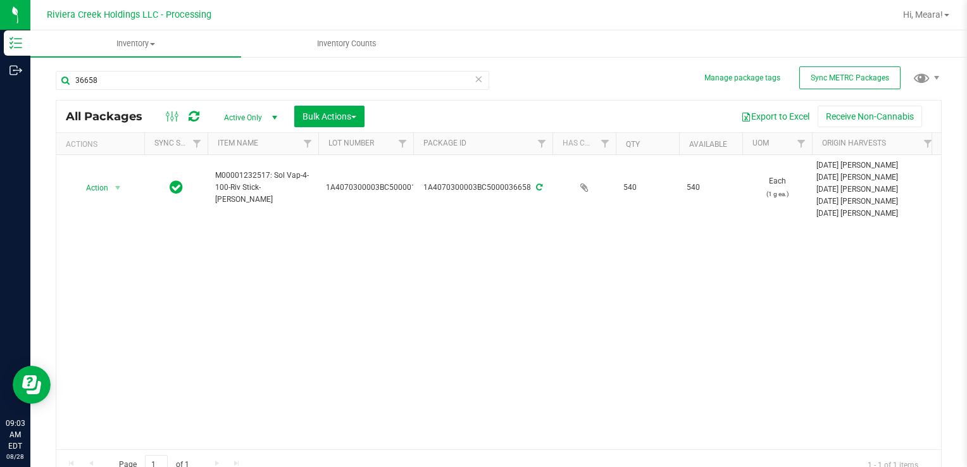
drag, startPoint x: 132, startPoint y: 144, endPoint x: 146, endPoint y: 146, distance: 14.6
click at [146, 146] on div "Actions Sync Status Item Name Lot Number Package ID Has COA Qty Available UOM O…" at bounding box center [494, 144] width 876 height 22
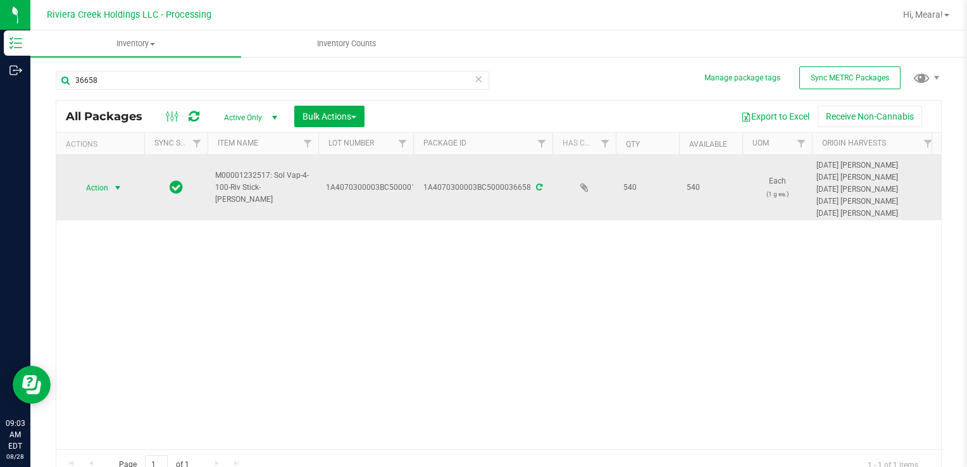
click at [123, 190] on span "select" at bounding box center [117, 188] width 16 height 18
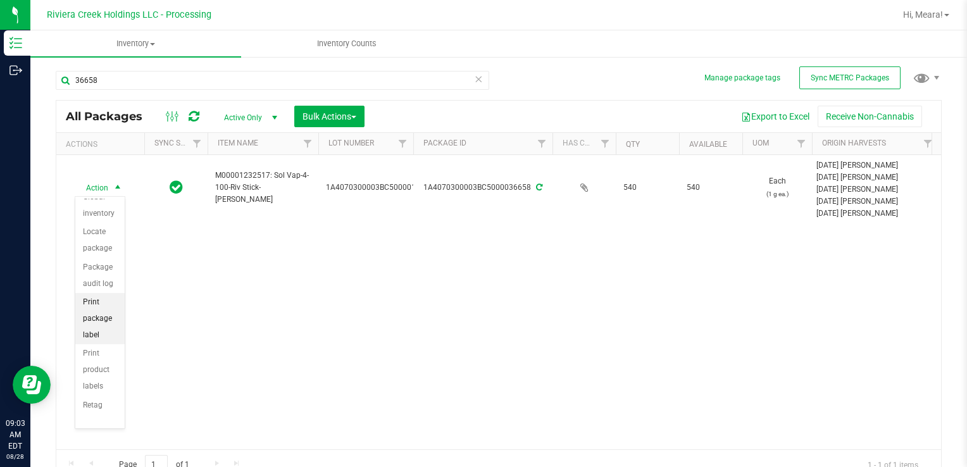
scroll to position [111, 0]
click at [99, 315] on li "Print package label" at bounding box center [99, 302] width 49 height 51
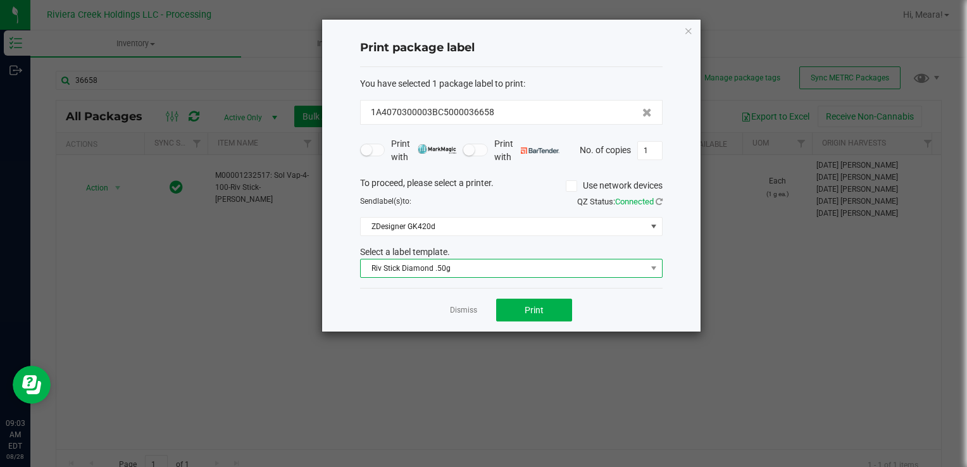
click at [464, 270] on span "Riv Stick Diamond .50g" at bounding box center [503, 268] width 285 height 18
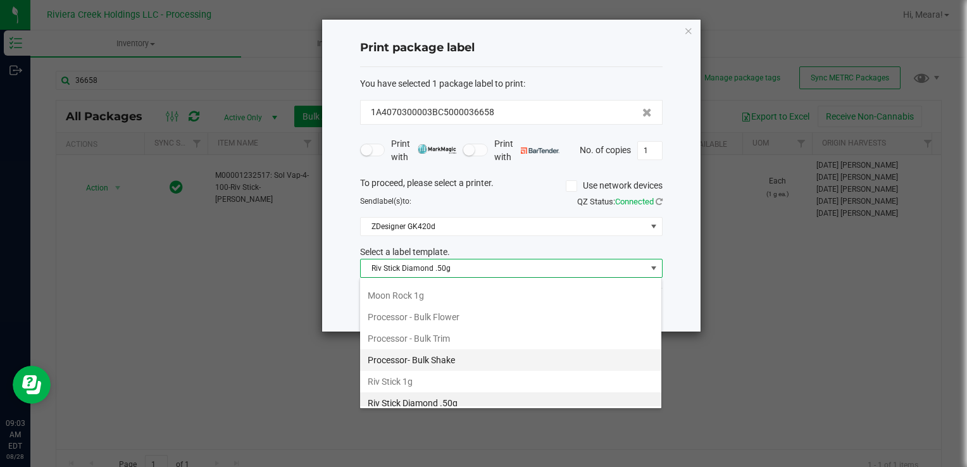
scroll to position [575, 0]
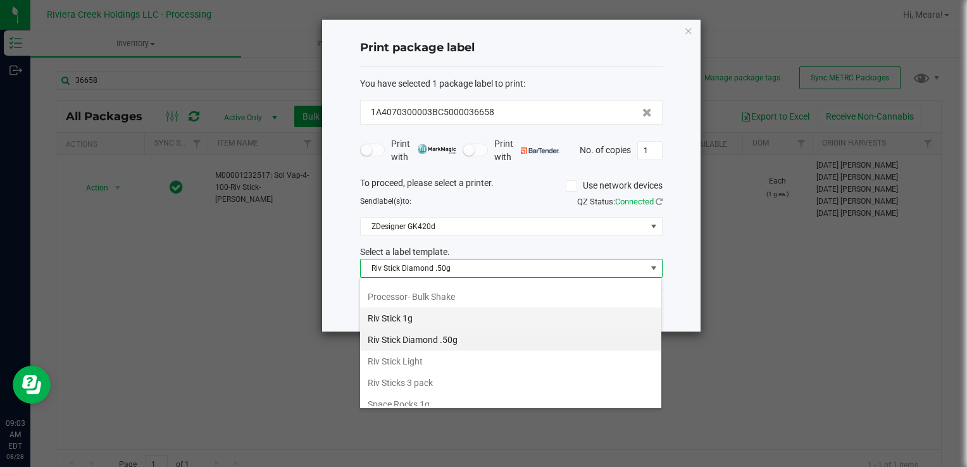
click at [457, 308] on li "Riv Stick 1g" at bounding box center [510, 319] width 301 height 22
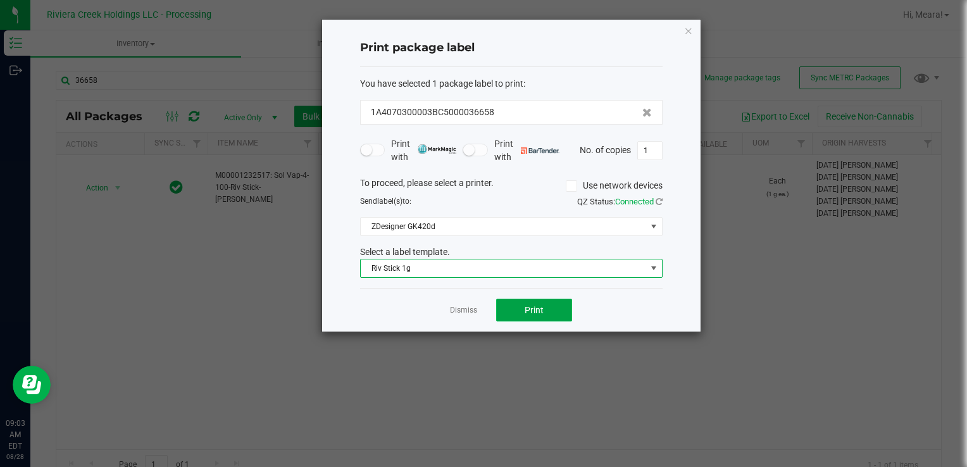
click at [511, 312] on button "Print" at bounding box center [534, 310] width 76 height 23
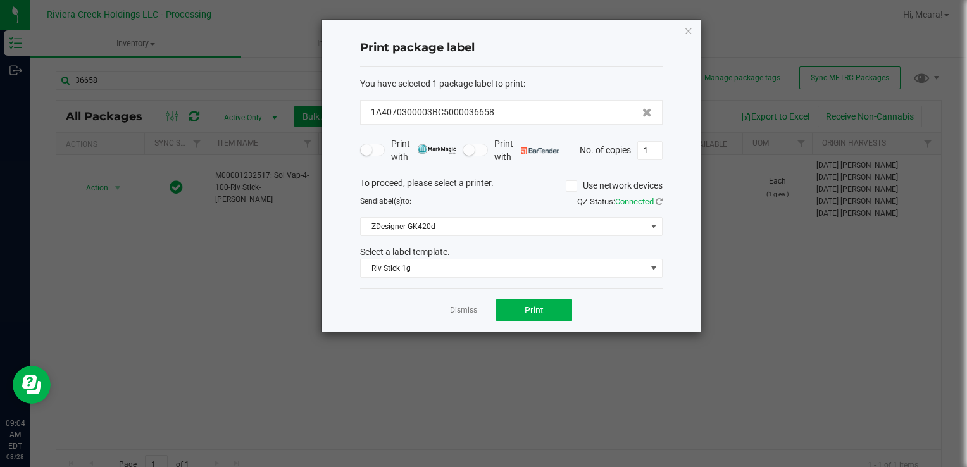
click at [449, 310] on div "Dismiss Print" at bounding box center [511, 310] width 302 height 44
click at [454, 309] on link "Dismiss" at bounding box center [463, 310] width 27 height 11
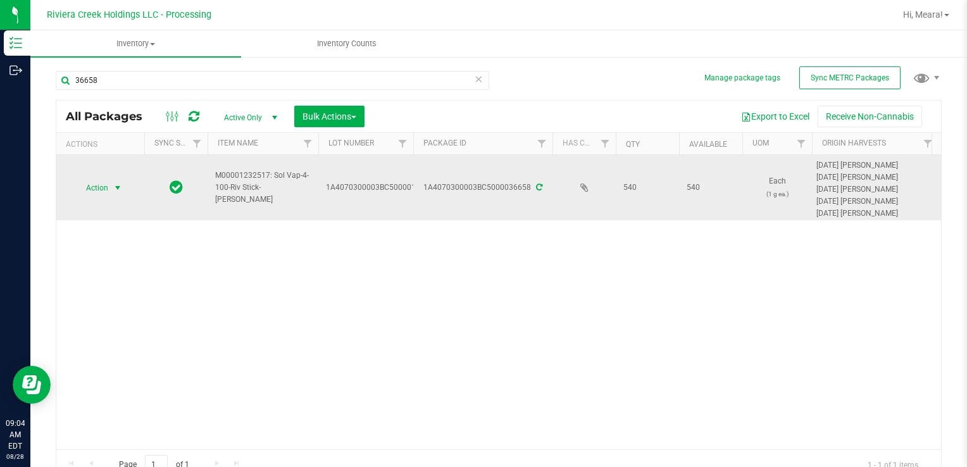
click at [99, 187] on span "Action" at bounding box center [92, 188] width 34 height 18
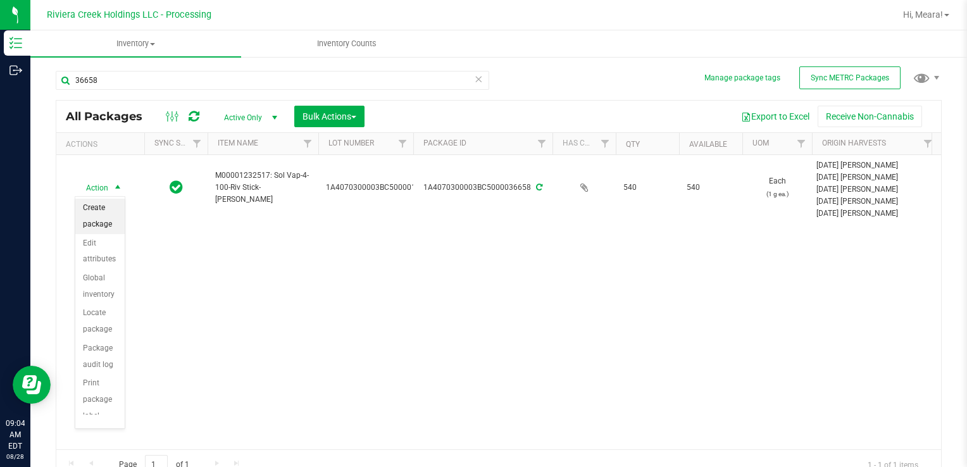
click at [101, 207] on li "Create package" at bounding box center [99, 216] width 49 height 35
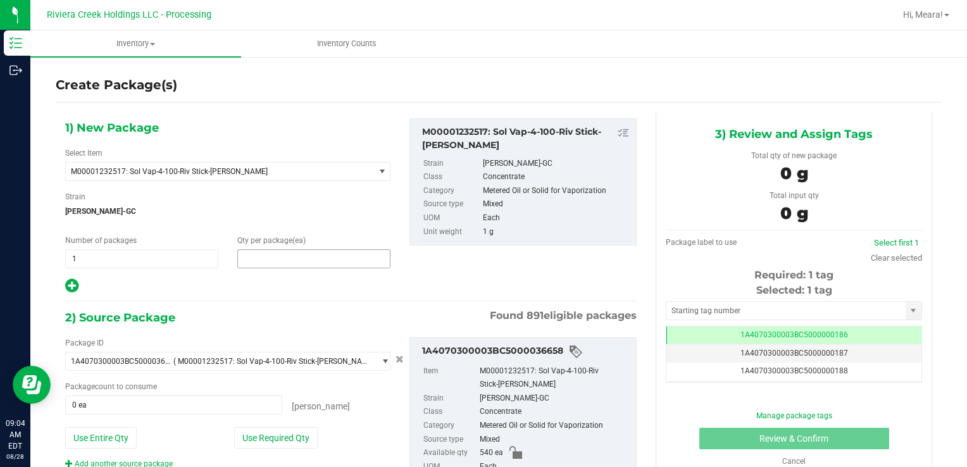
click at [277, 263] on span at bounding box center [313, 258] width 153 height 19
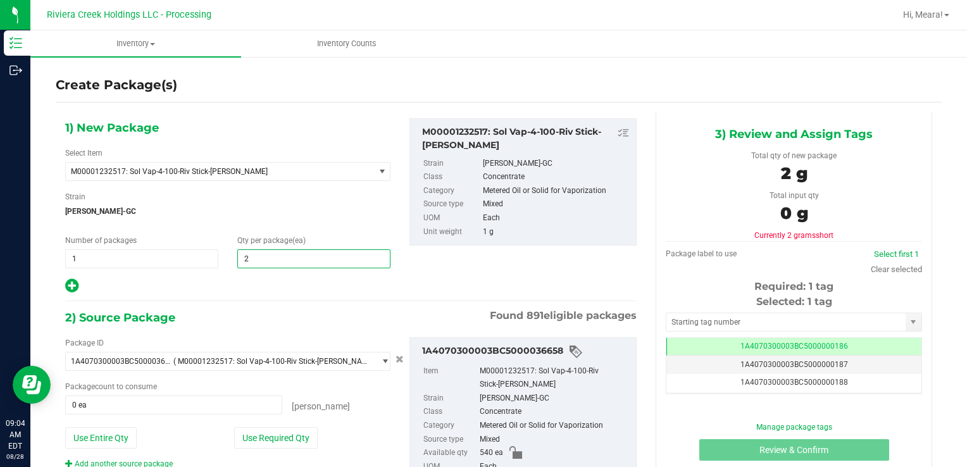
type input "20"
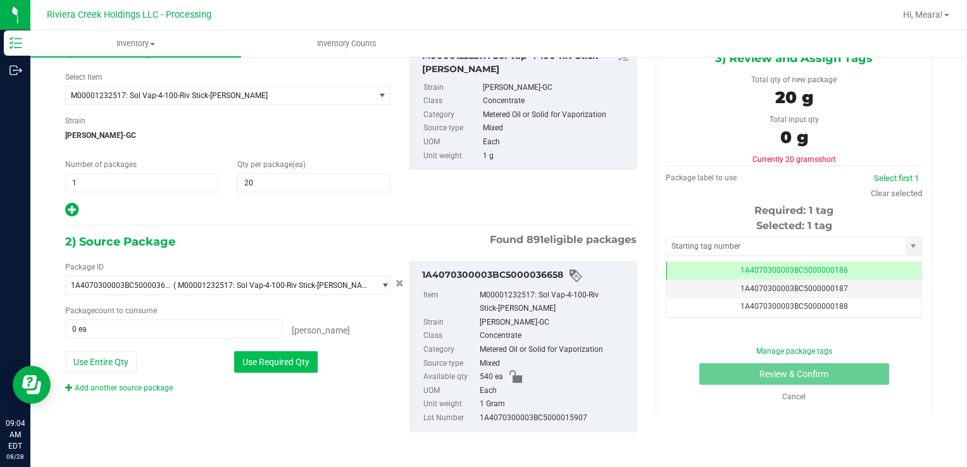
click at [287, 358] on button "Use Required Qty" at bounding box center [276, 362] width 84 height 22
type input "20 ea"
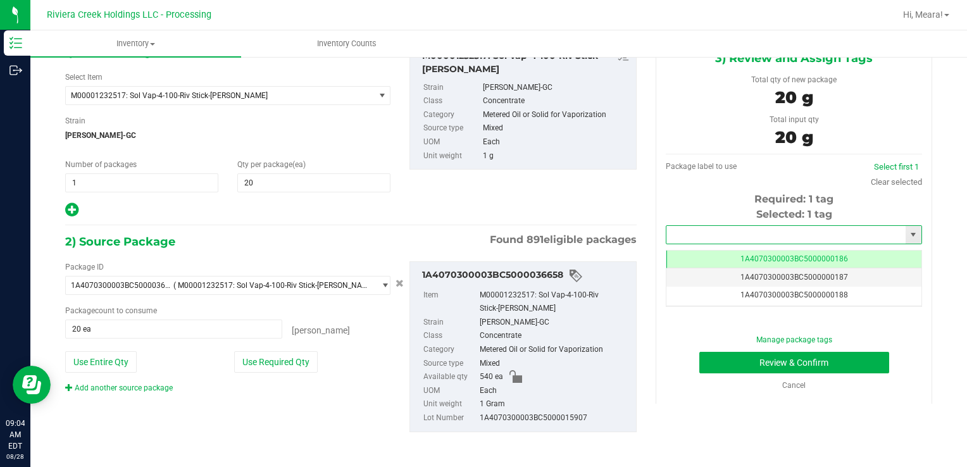
click at [739, 237] on input "text" at bounding box center [785, 235] width 239 height 18
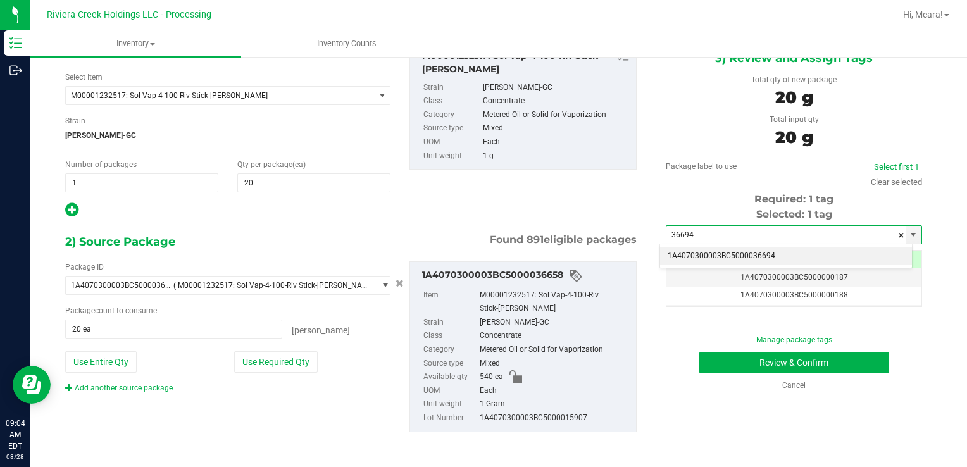
click at [739, 259] on li "1A4070300003BC5000036694" at bounding box center [786, 256] width 252 height 19
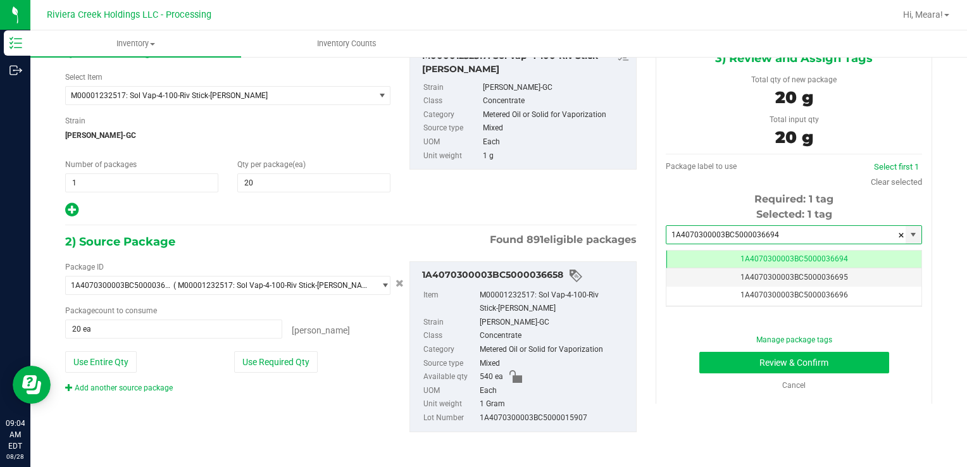
type input "1A4070300003BC5000036694"
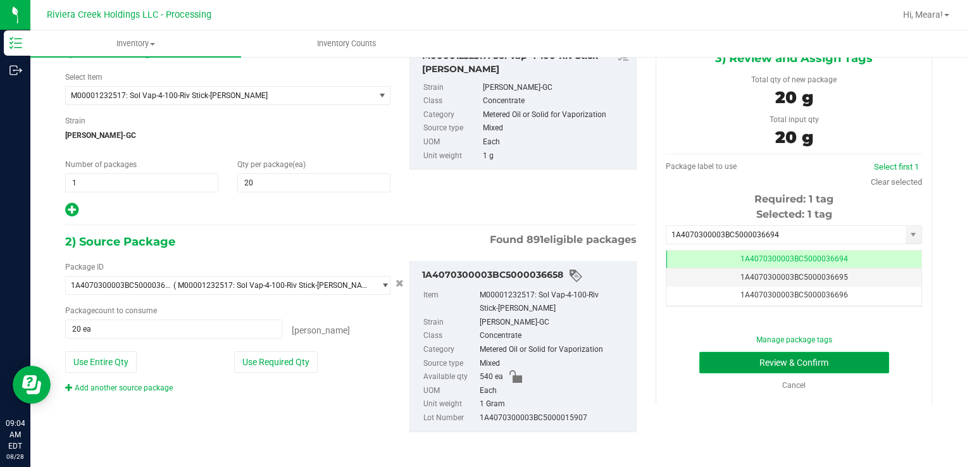
click at [750, 363] on button "Review & Confirm" at bounding box center [794, 363] width 190 height 22
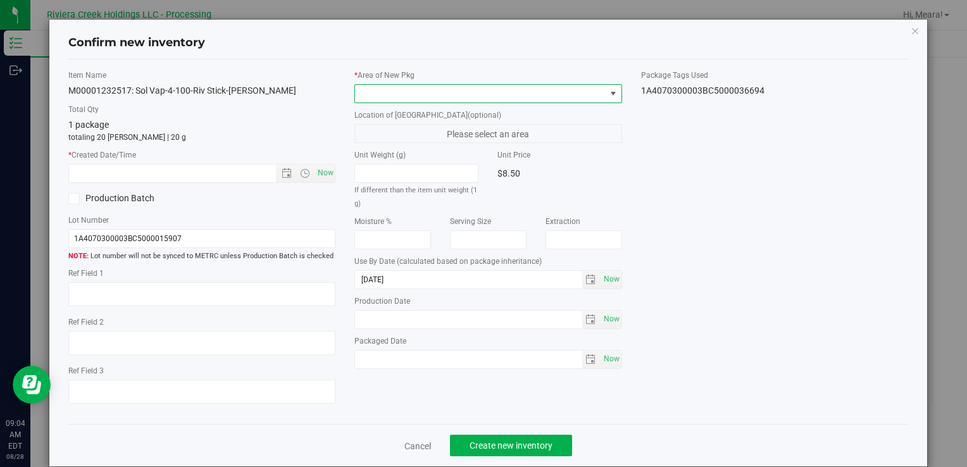
click at [544, 95] on span at bounding box center [480, 94] width 250 height 18
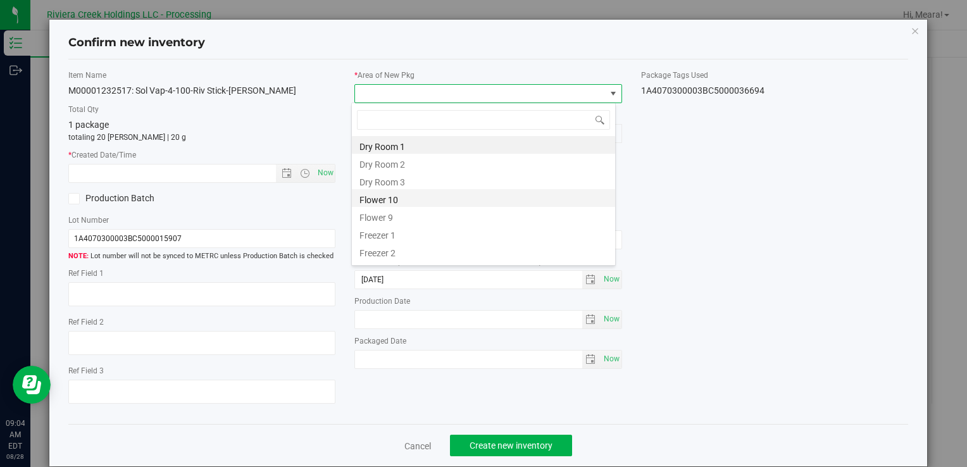
click at [412, 197] on li "Flower 10" at bounding box center [483, 198] width 263 height 18
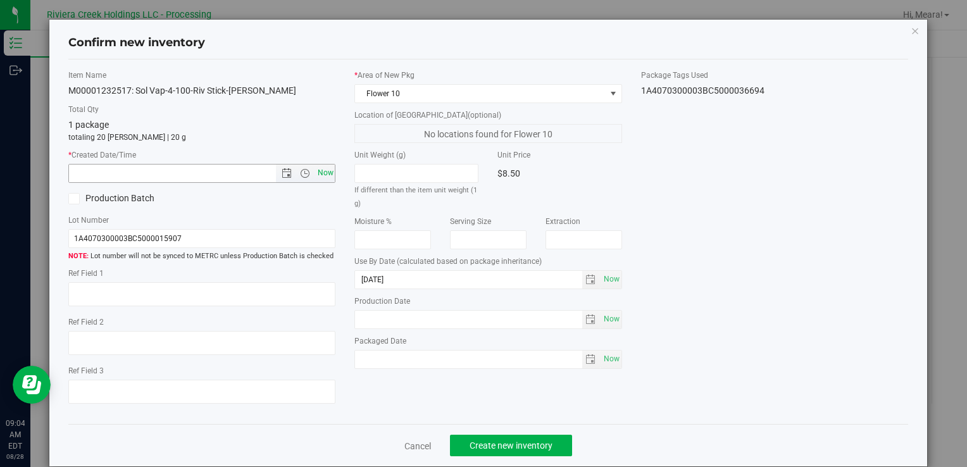
click at [328, 168] on span "Now" at bounding box center [326, 173] width 22 height 18
type input "[DATE] 9:04 AM"
click at [733, 179] on div "Item Name M00001232517: Sol Vap-4-100-Riv Stick-[PERSON_NAME] Total Qty 1 packa…" at bounding box center [488, 242] width 859 height 345
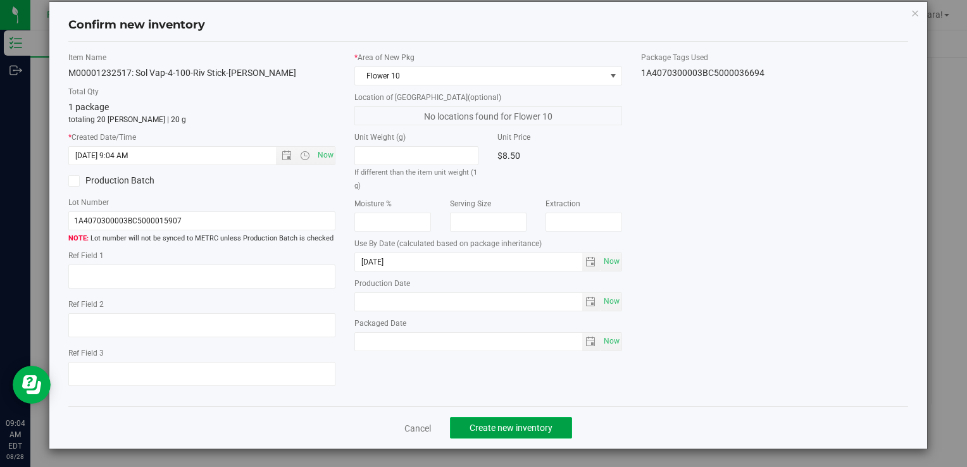
click at [542, 437] on button "Create new inventory" at bounding box center [511, 428] width 122 height 22
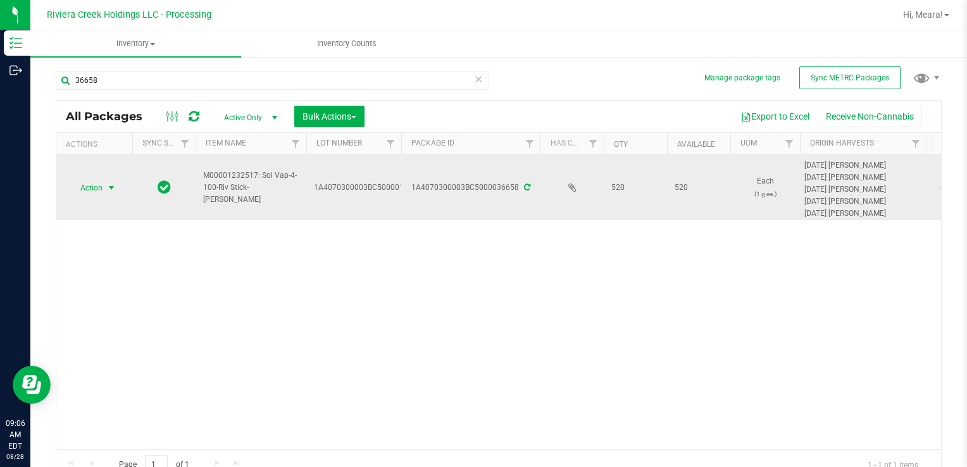
click at [111, 189] on span "select" at bounding box center [111, 188] width 10 height 10
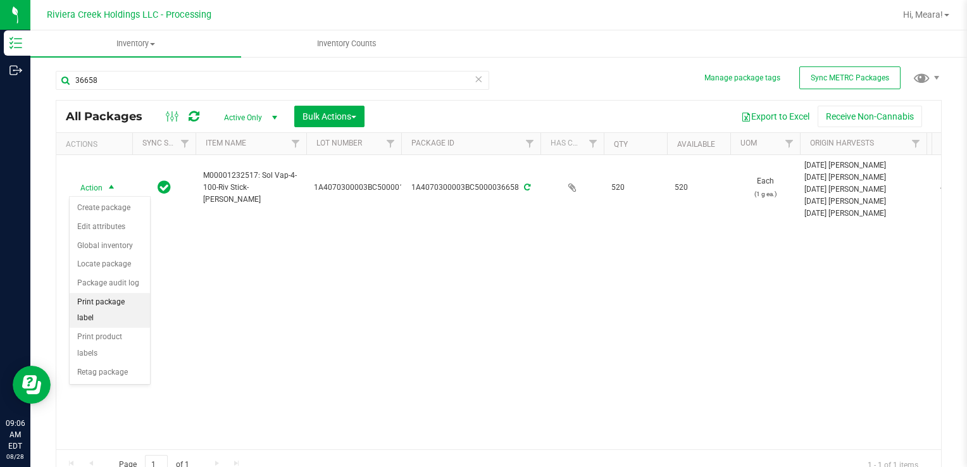
click at [106, 300] on li "Print package label" at bounding box center [110, 310] width 80 height 35
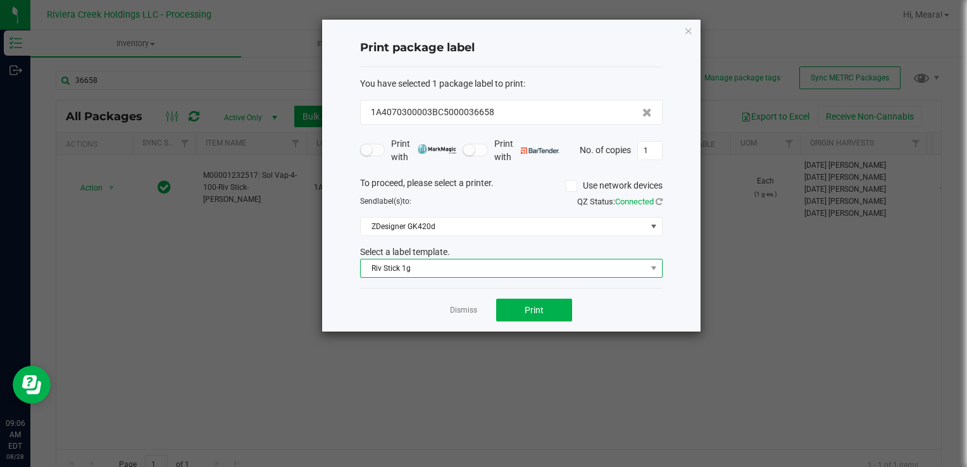
click at [446, 268] on span "Riv Stick 1g" at bounding box center [503, 268] width 285 height 18
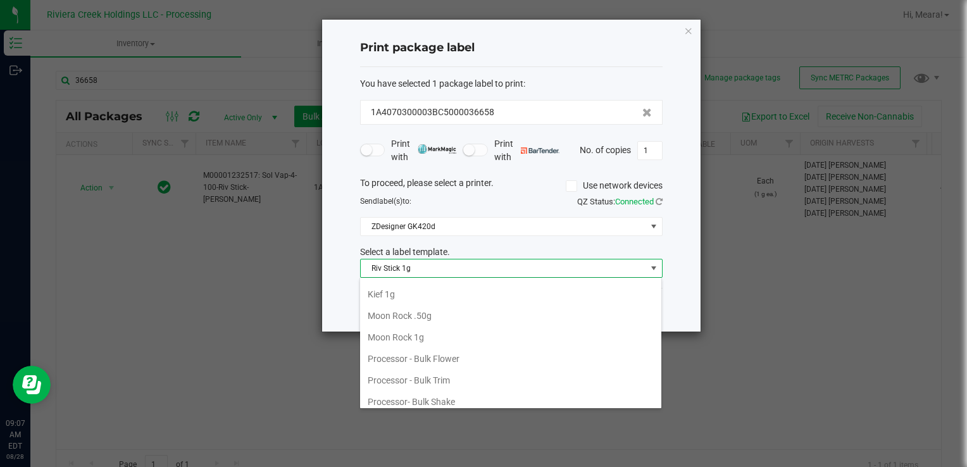
scroll to position [406, 0]
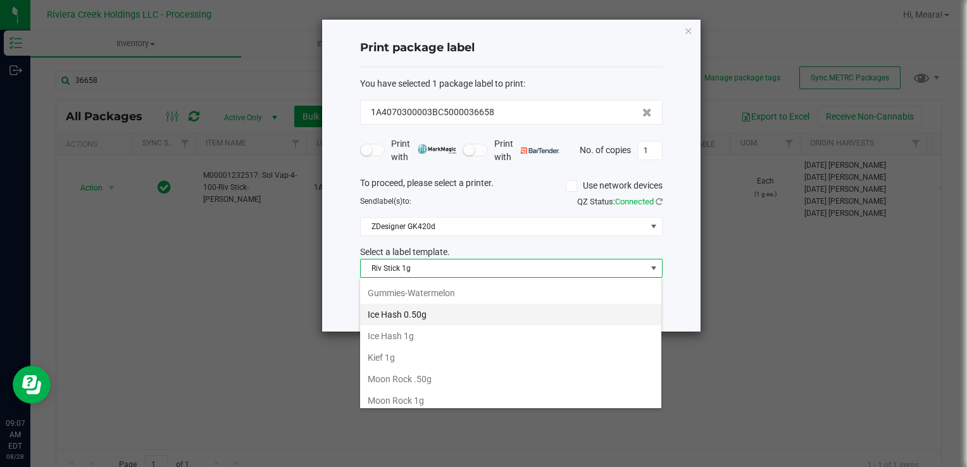
click at [442, 310] on li "Ice Hash 0.50g" at bounding box center [510, 315] width 301 height 22
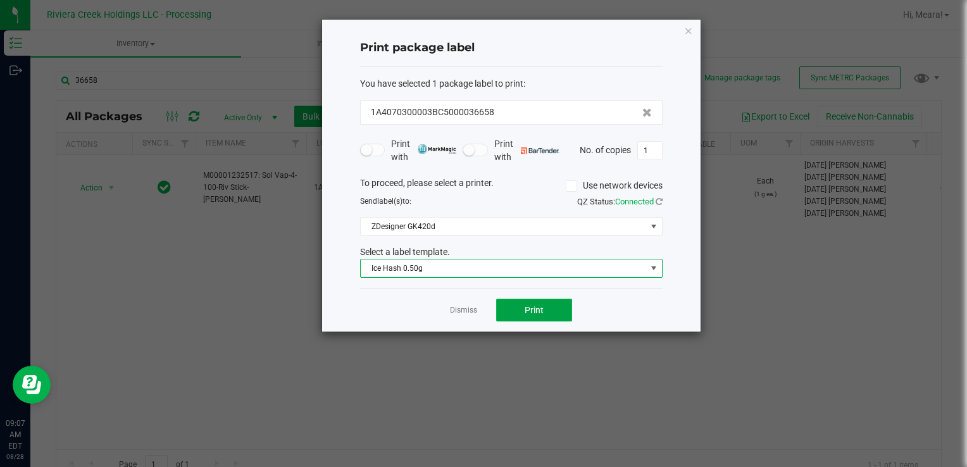
click at [539, 313] on span "Print" at bounding box center [534, 310] width 19 height 10
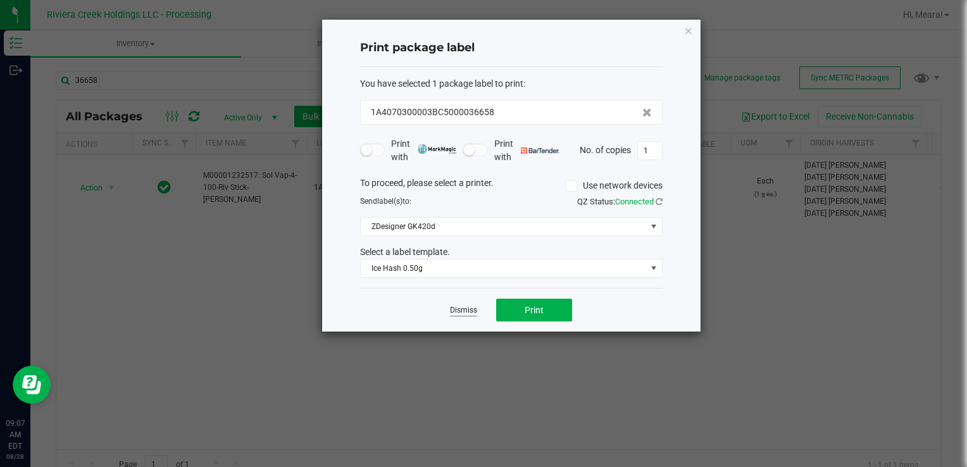
click at [451, 308] on link "Dismiss" at bounding box center [463, 310] width 27 height 11
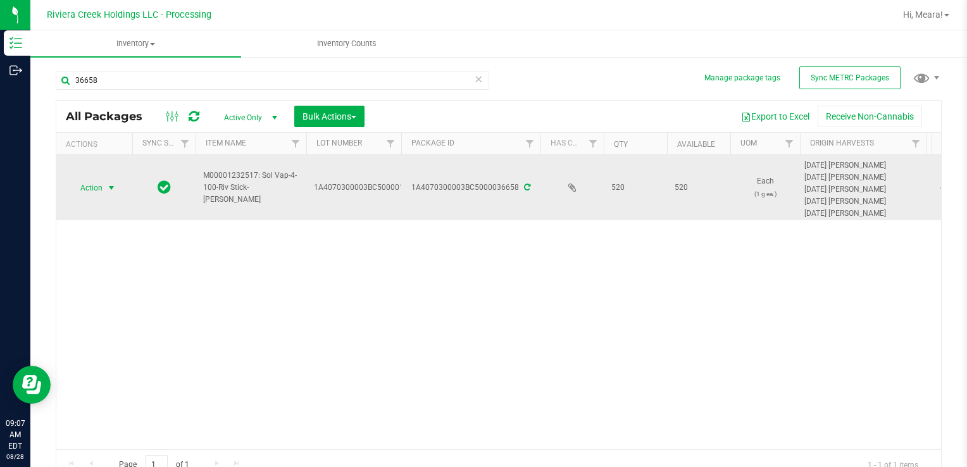
click at [101, 184] on span "Action" at bounding box center [86, 188] width 34 height 18
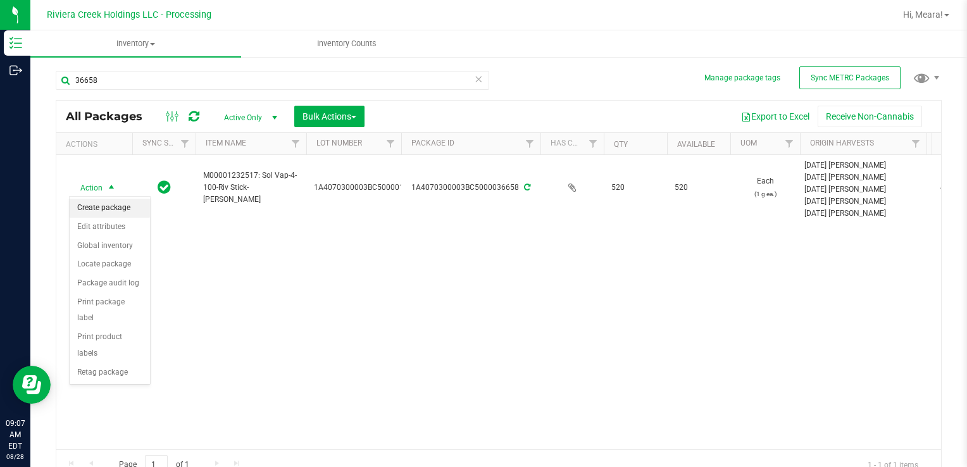
click at [111, 213] on li "Create package" at bounding box center [110, 208] width 80 height 19
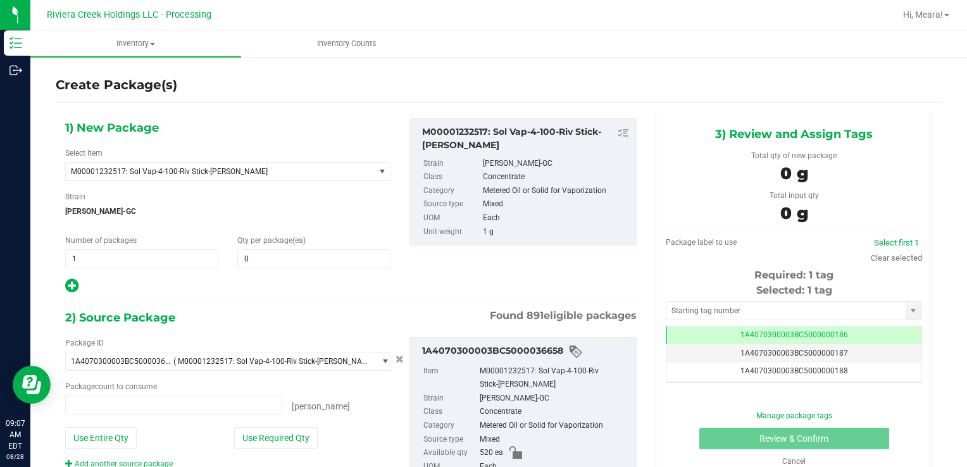
type input "0 ea"
click at [265, 257] on span at bounding box center [313, 258] width 153 height 19
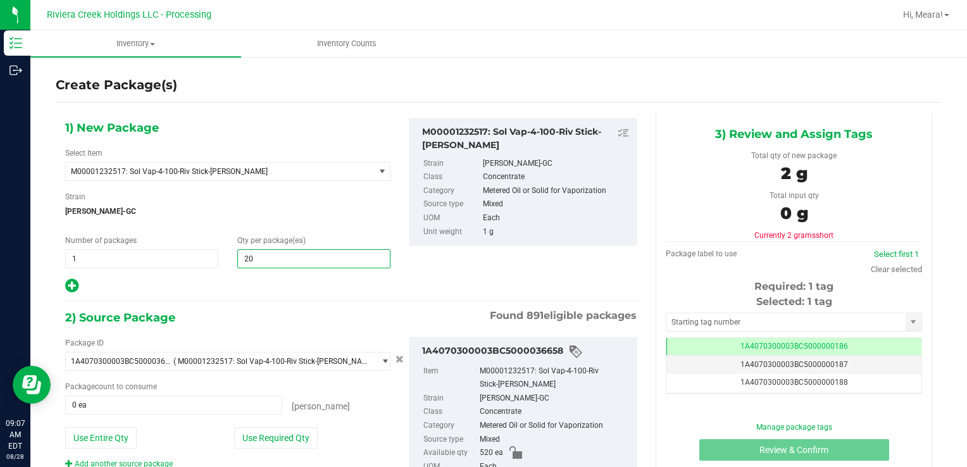
type input "20"
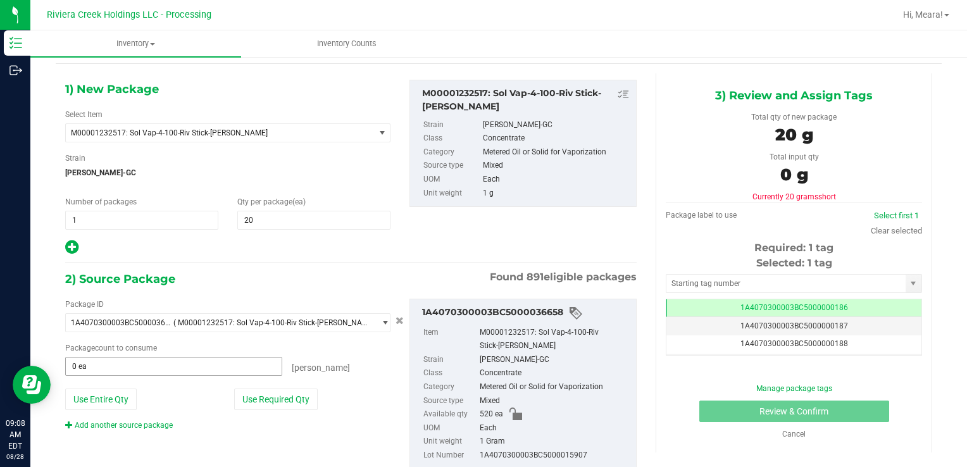
scroll to position [76, 0]
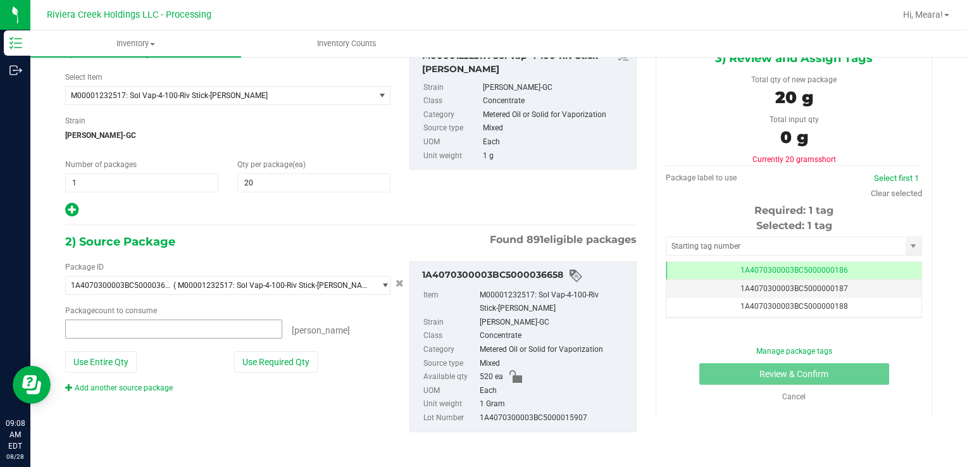
click at [265, 328] on span at bounding box center [173, 329] width 217 height 19
click at [266, 363] on button "Use Required Qty" at bounding box center [276, 362] width 84 height 22
type input "20 ea"
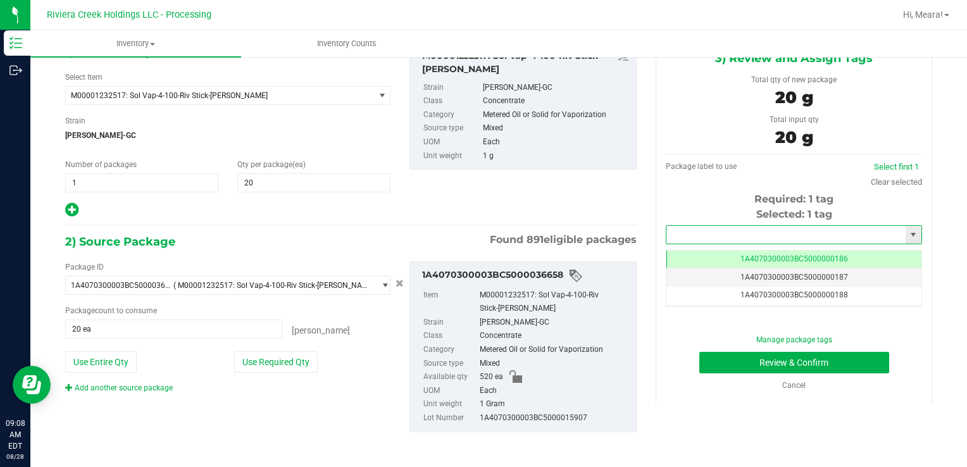
click at [678, 235] on input "text" at bounding box center [785, 235] width 239 height 18
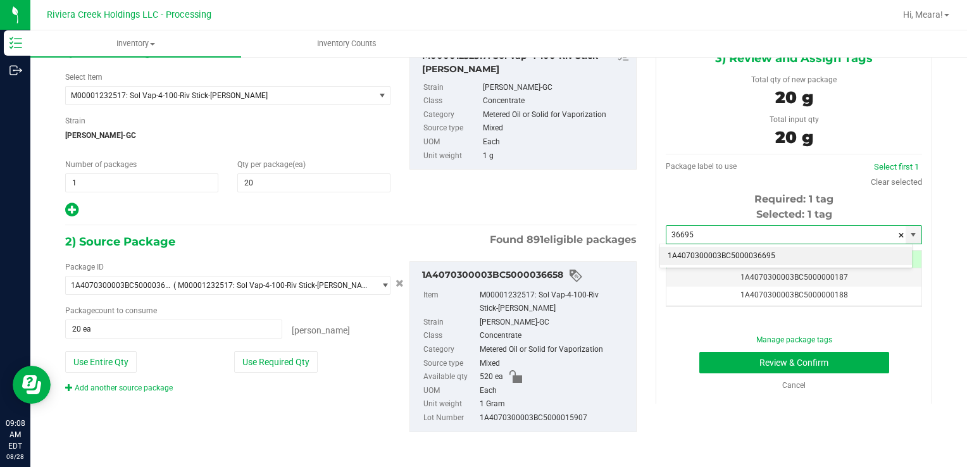
click at [692, 252] on li "1A4070300003BC5000036695" at bounding box center [786, 256] width 252 height 19
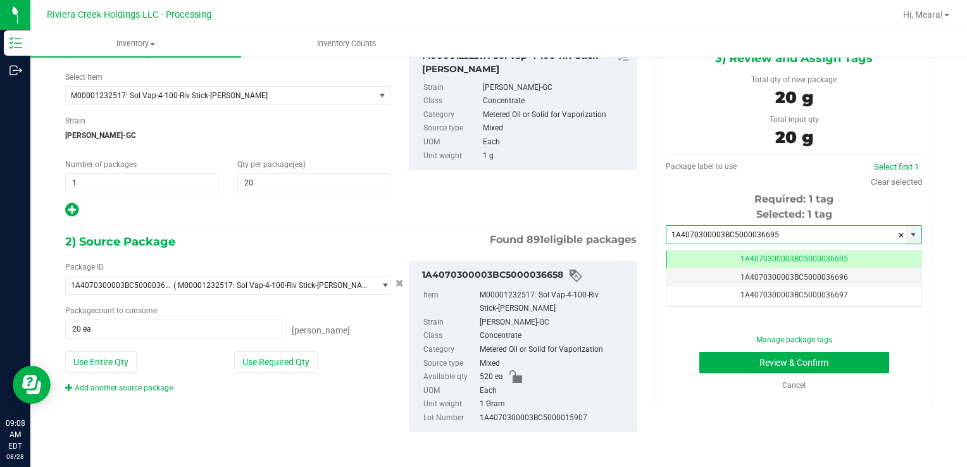
scroll to position [0, 0]
type input "1A4070300003BC5000036695"
click at [724, 359] on button "Review & Confirm" at bounding box center [794, 363] width 190 height 22
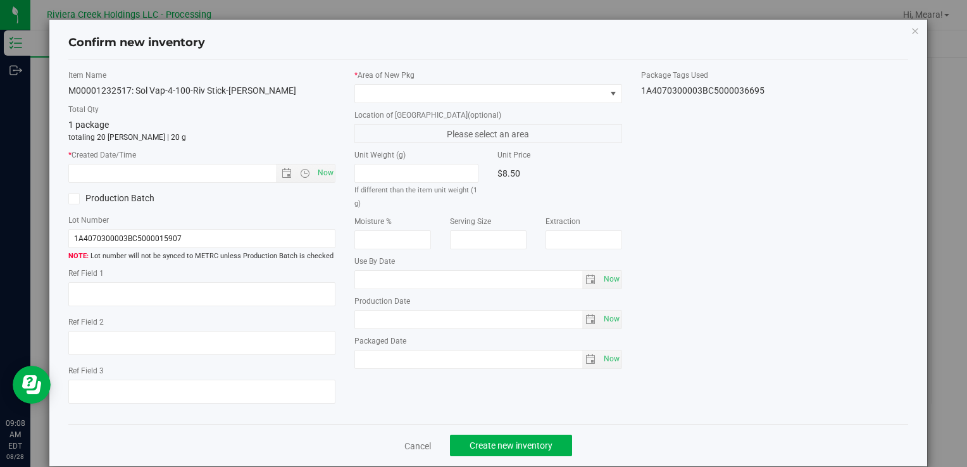
type input "[DATE]"
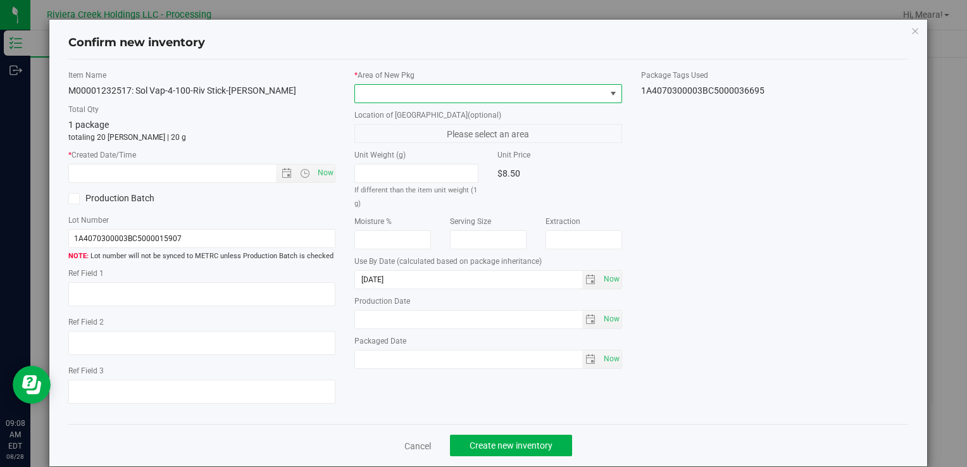
click at [545, 96] on span at bounding box center [480, 94] width 250 height 18
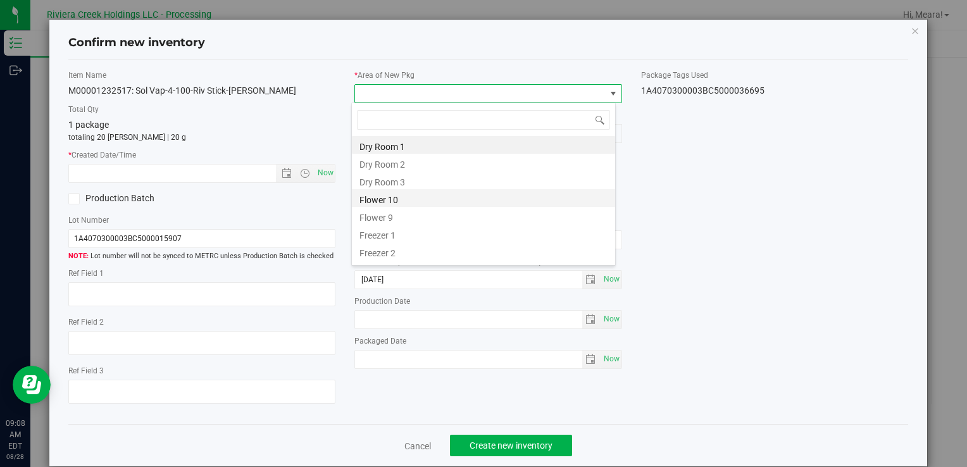
click at [425, 206] on li "Flower 10" at bounding box center [483, 198] width 263 height 18
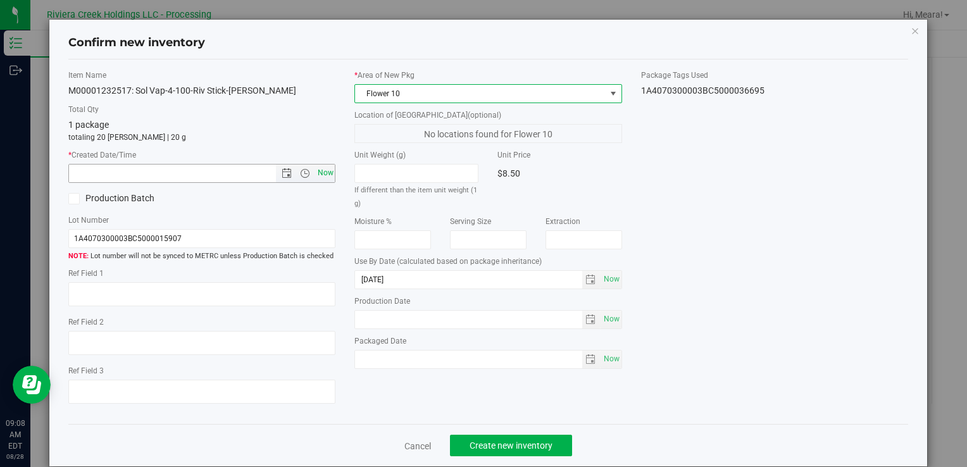
click at [323, 174] on span "Now" at bounding box center [326, 173] width 22 height 18
type input "[DATE] 9:08 AM"
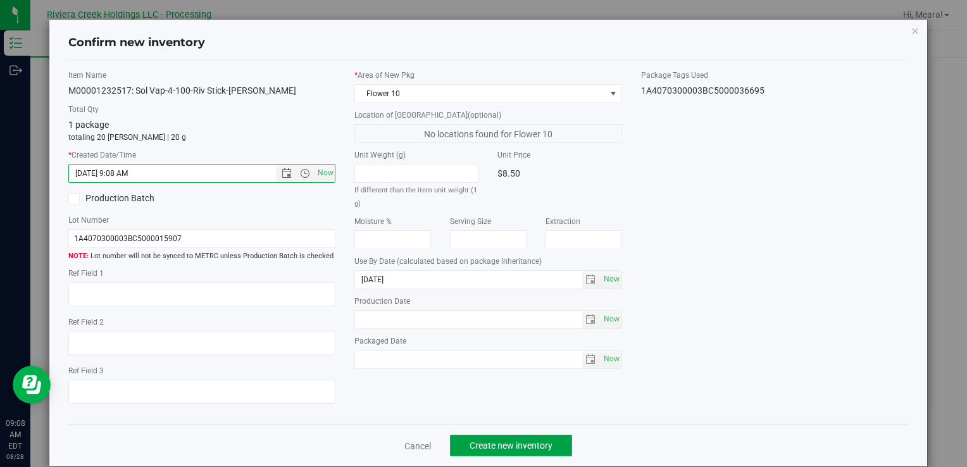
click at [539, 440] on span "Create new inventory" at bounding box center [511, 445] width 83 height 10
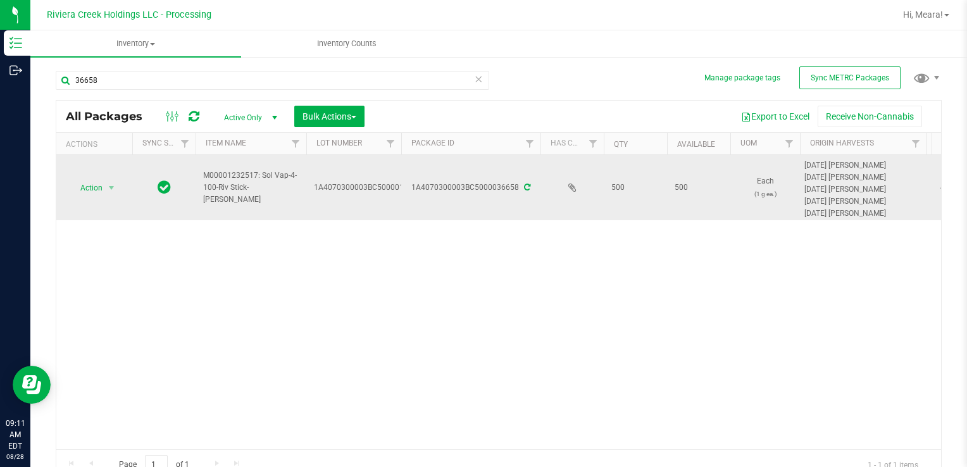
click at [527, 189] on icon at bounding box center [527, 188] width 6 height 8
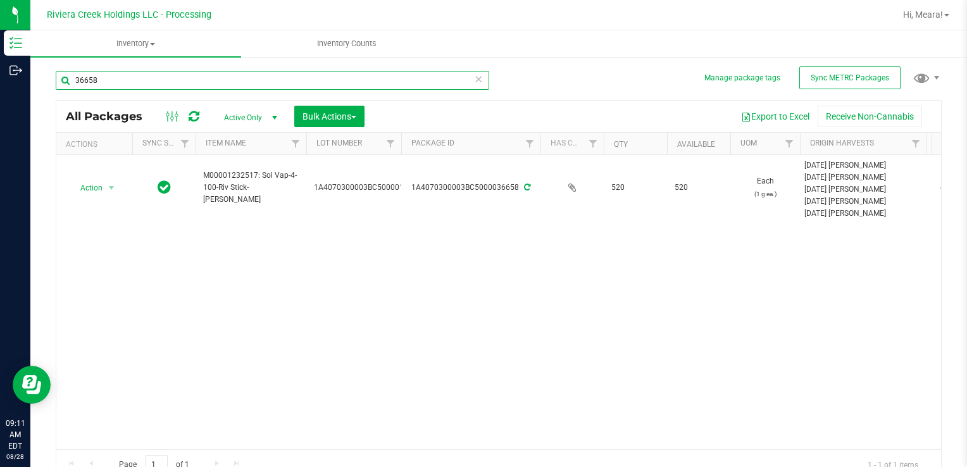
click at [232, 77] on input "36658" at bounding box center [272, 80] width 433 height 19
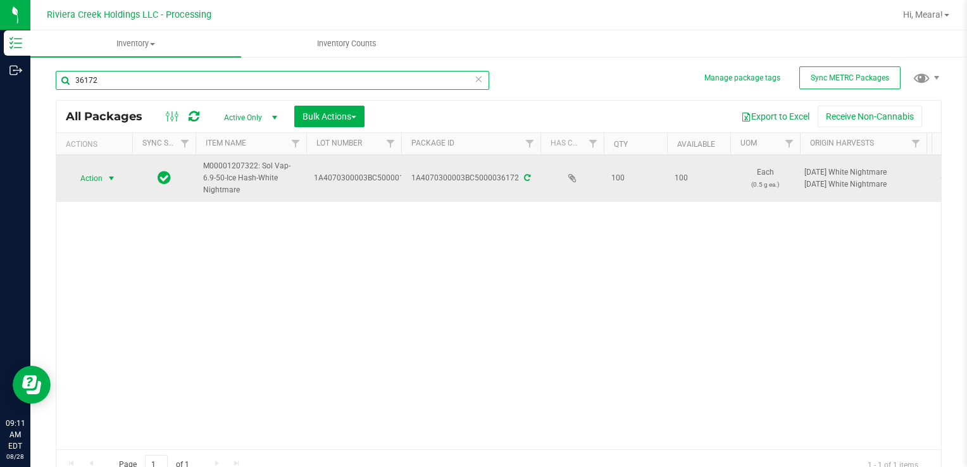
type input "36172"
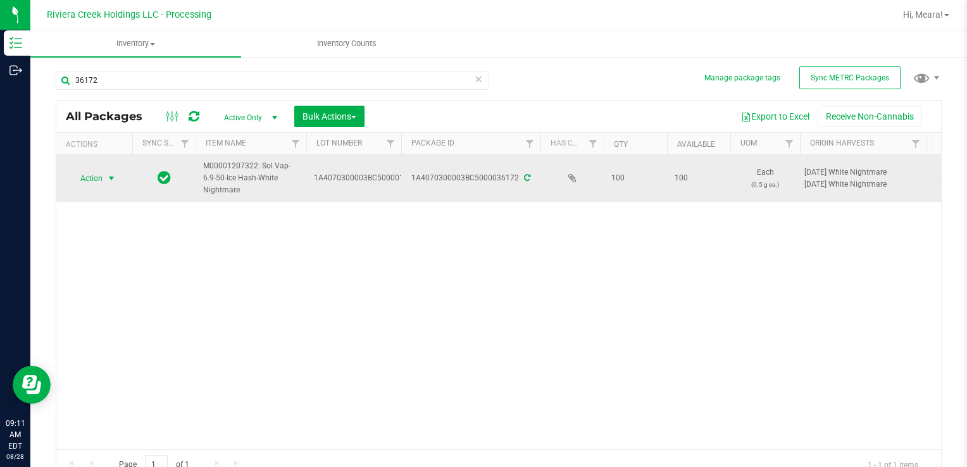
click at [108, 176] on span "select" at bounding box center [111, 178] width 10 height 10
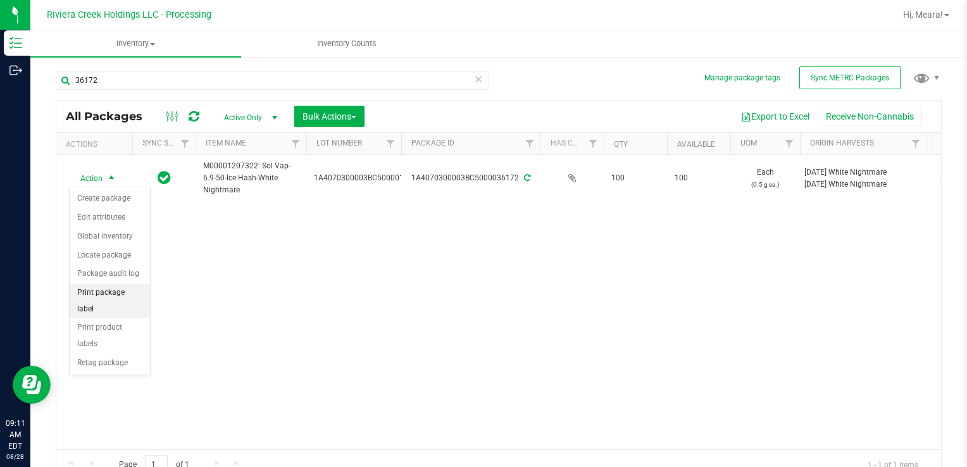
click at [104, 294] on li "Print package label" at bounding box center [110, 301] width 80 height 35
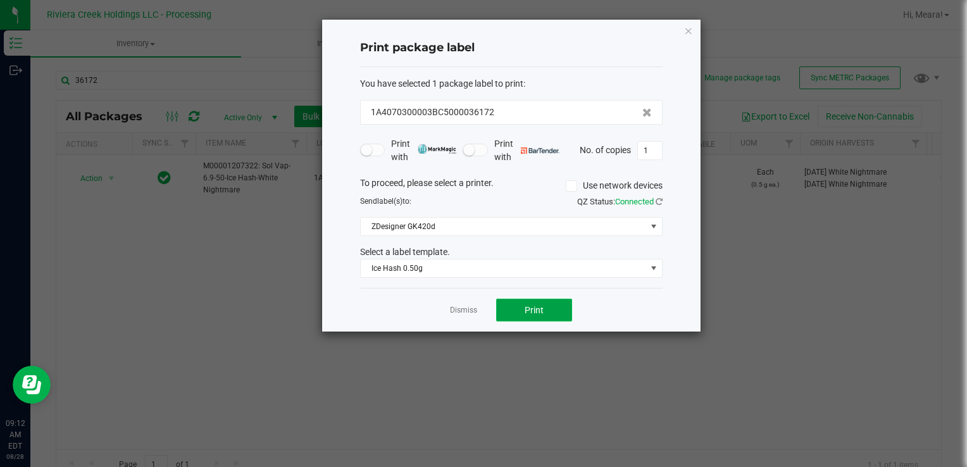
click at [534, 316] on button "Print" at bounding box center [534, 310] width 76 height 23
click at [471, 305] on link "Dismiss" at bounding box center [463, 310] width 27 height 11
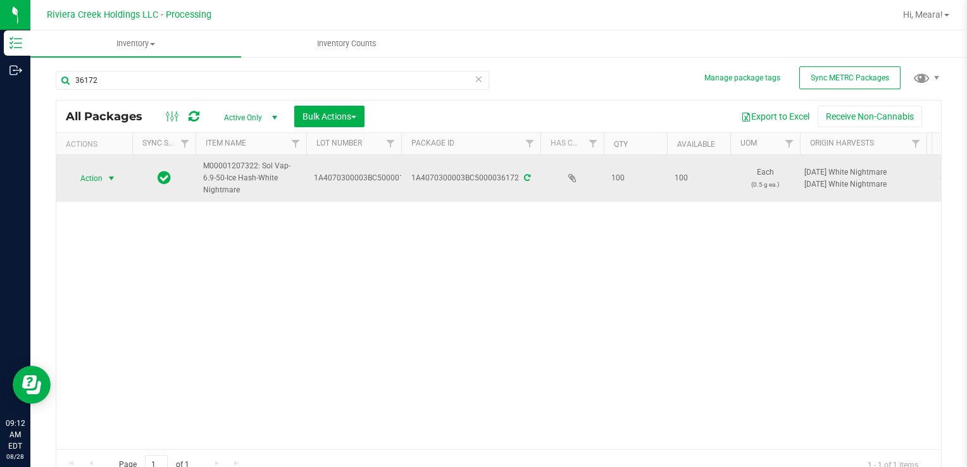
click at [97, 182] on span "Action" at bounding box center [86, 179] width 34 height 18
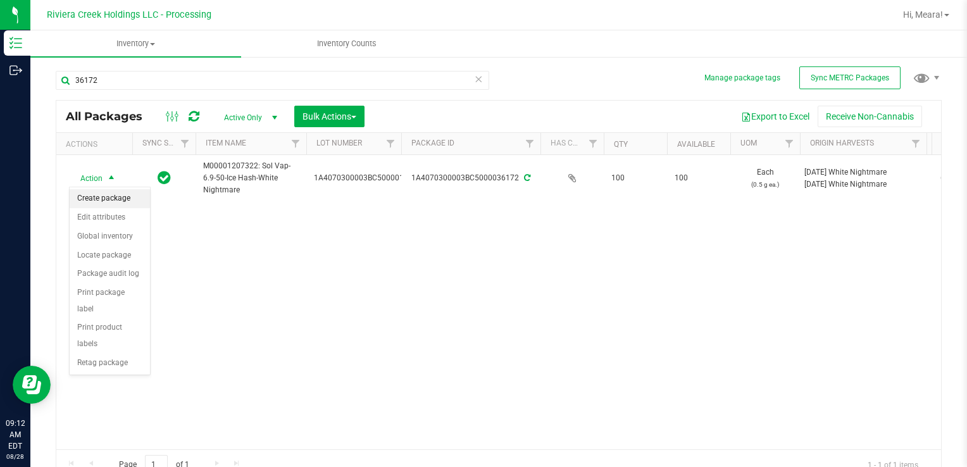
click at [97, 199] on li "Create package" at bounding box center [110, 198] width 80 height 19
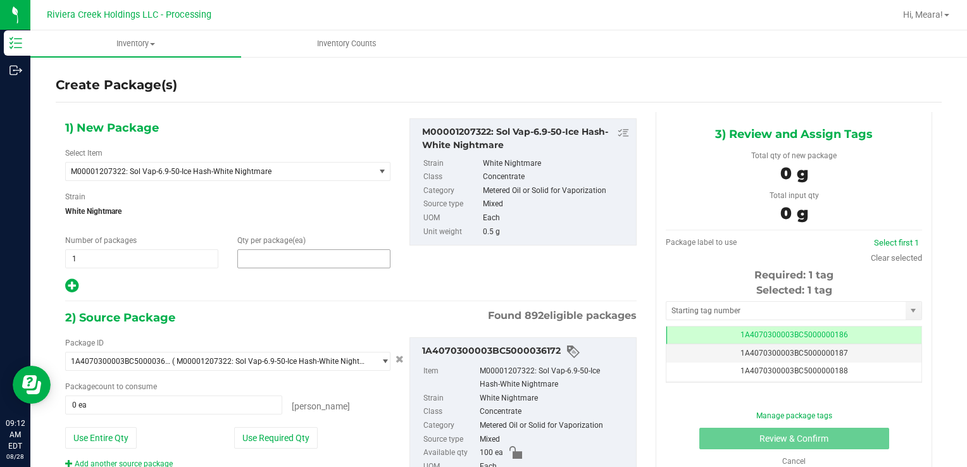
click at [281, 263] on span at bounding box center [313, 258] width 153 height 19
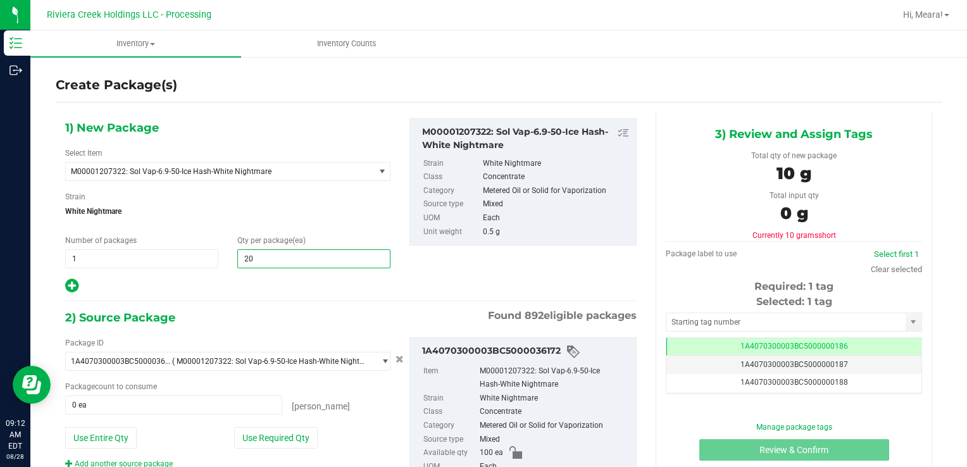
type input "20"
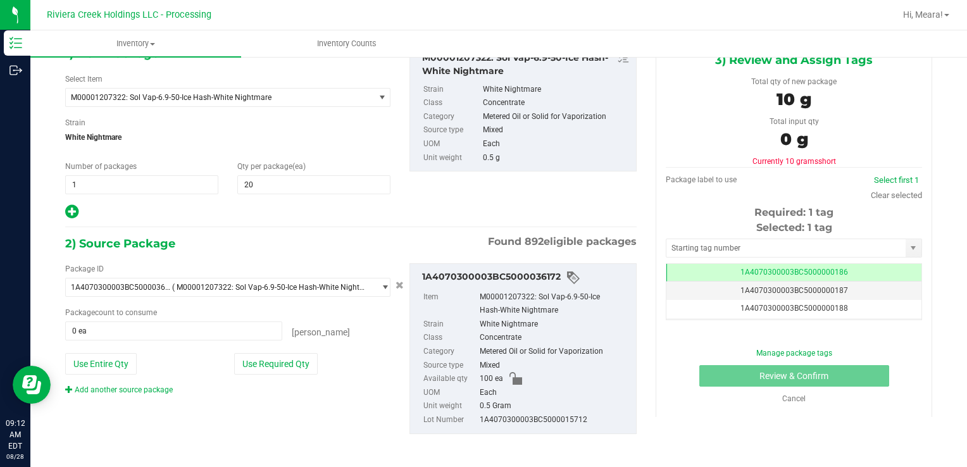
scroll to position [76, 0]
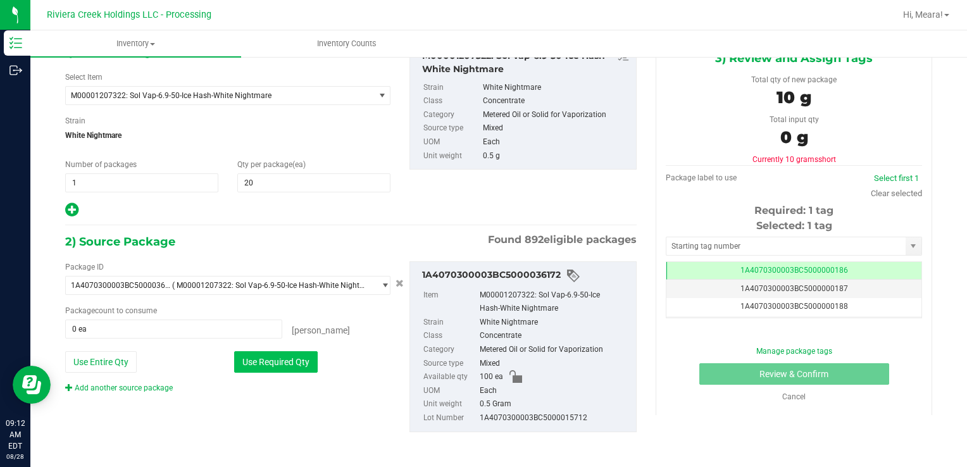
click at [285, 359] on button "Use Required Qty" at bounding box center [276, 362] width 84 height 22
type input "20 ea"
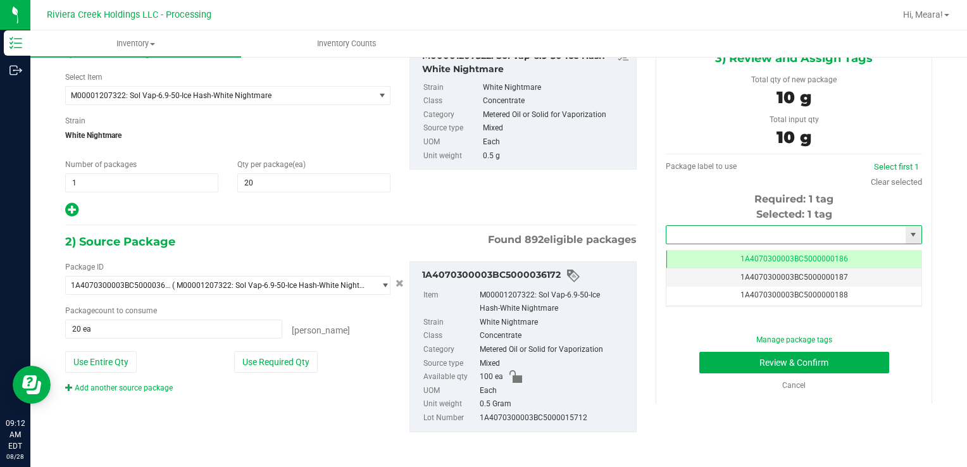
click at [749, 236] on input "text" at bounding box center [785, 235] width 239 height 18
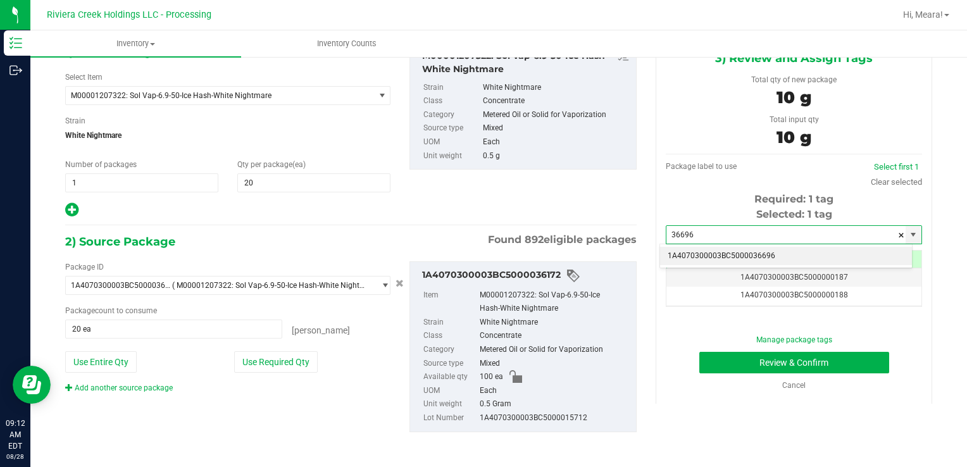
click at [749, 256] on li "1A4070300003BC5000036696" at bounding box center [786, 256] width 252 height 19
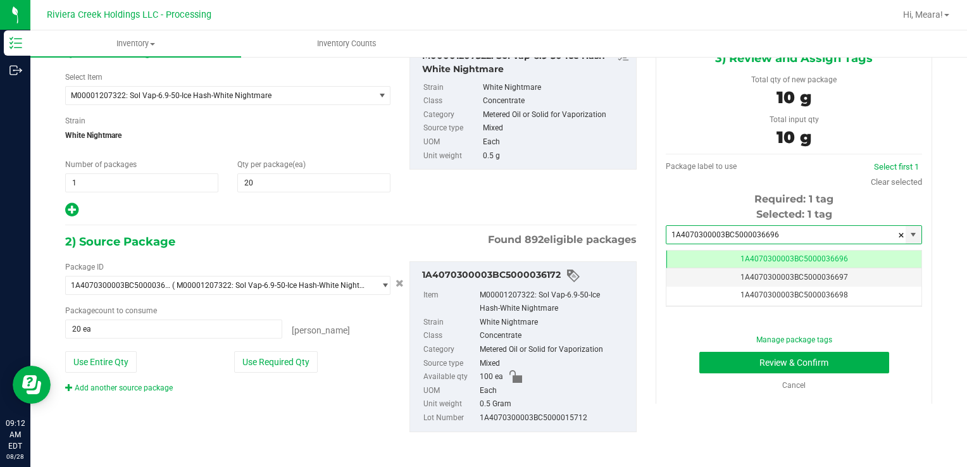
scroll to position [0, 0]
type input "1A4070300003BC5000036696"
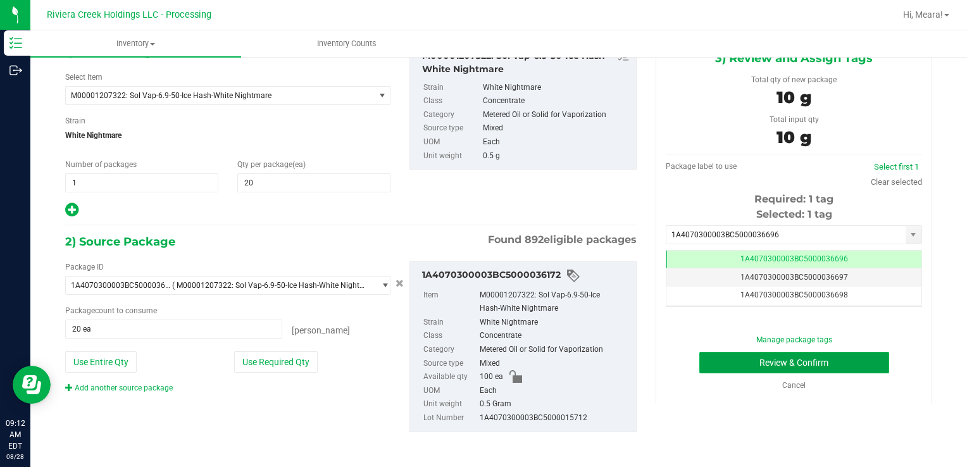
click at [749, 363] on button "Review & Confirm" at bounding box center [794, 363] width 190 height 22
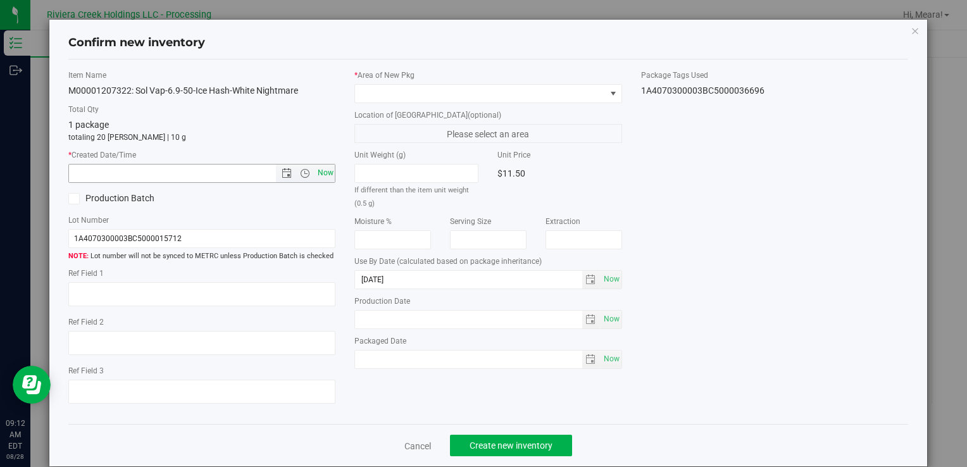
click at [316, 173] on span "Now" at bounding box center [326, 173] width 22 height 18
type input "[DATE] 9:12 AM"
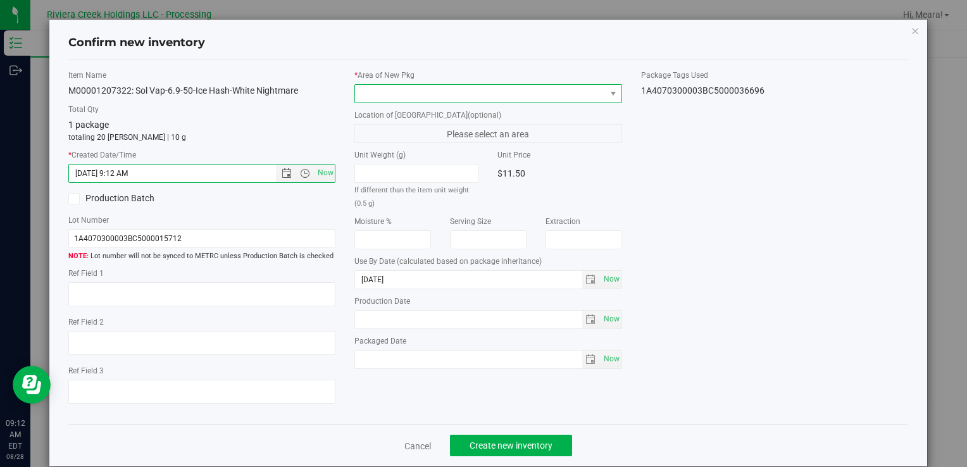
click at [444, 85] on span at bounding box center [480, 94] width 250 height 18
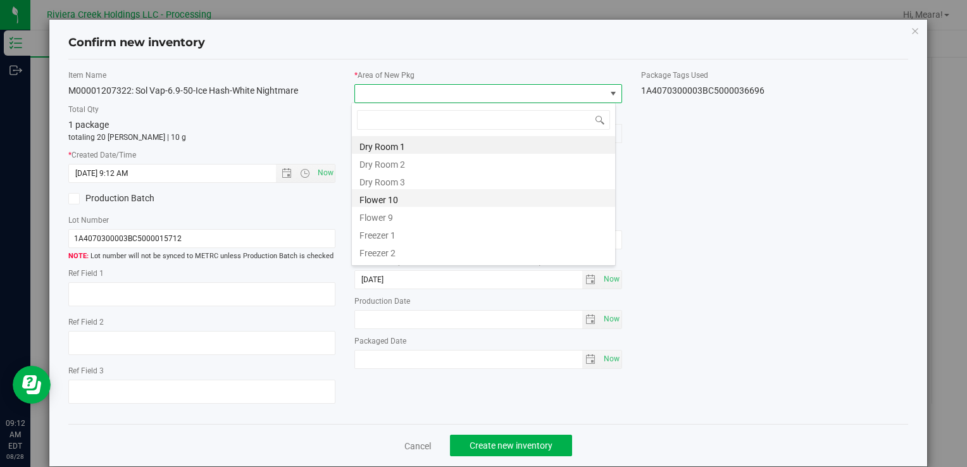
click at [432, 202] on li "Flower 10" at bounding box center [483, 198] width 263 height 18
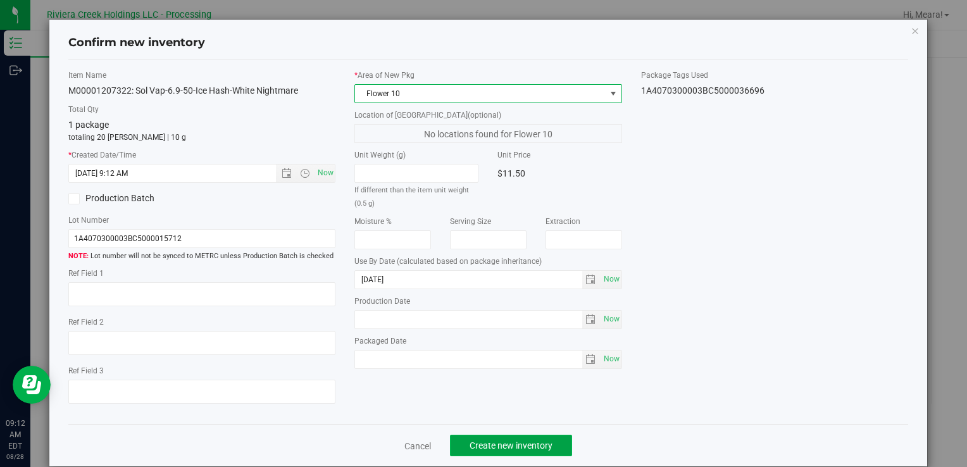
click at [494, 442] on span "Create new inventory" at bounding box center [511, 445] width 83 height 10
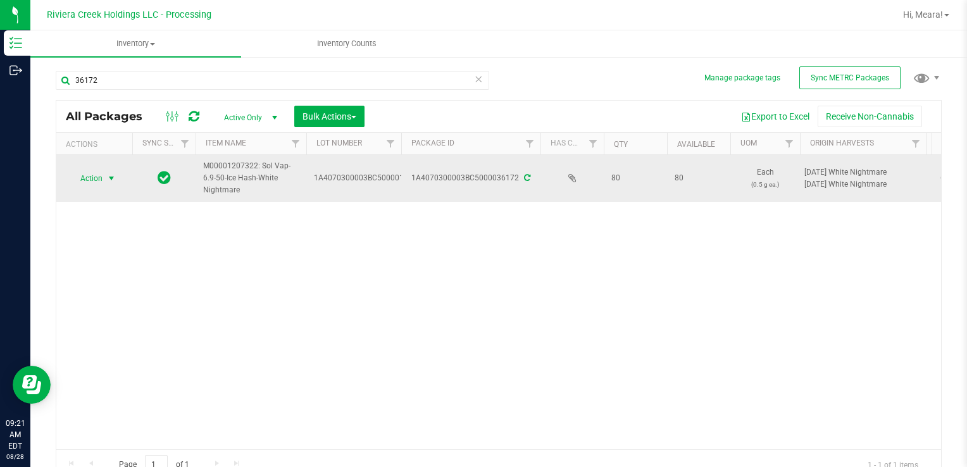
click at [101, 181] on span "Action" at bounding box center [86, 179] width 34 height 18
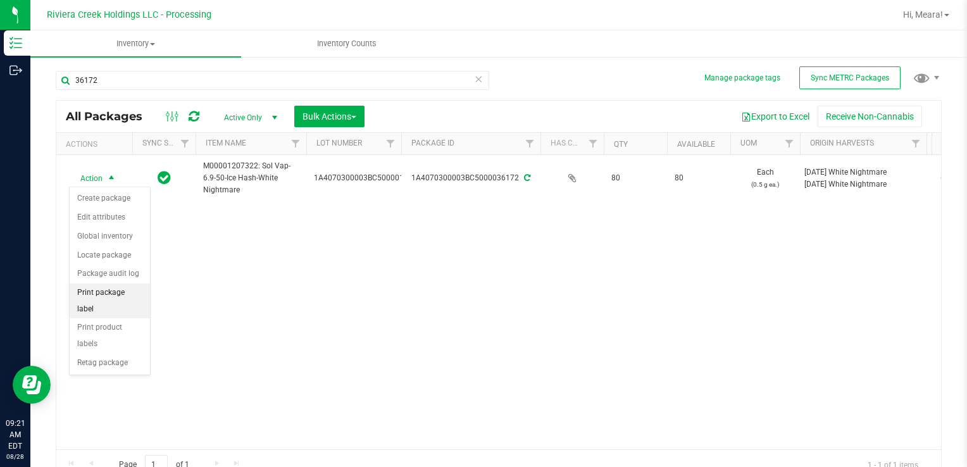
click at [106, 286] on li "Print package label" at bounding box center [110, 301] width 80 height 35
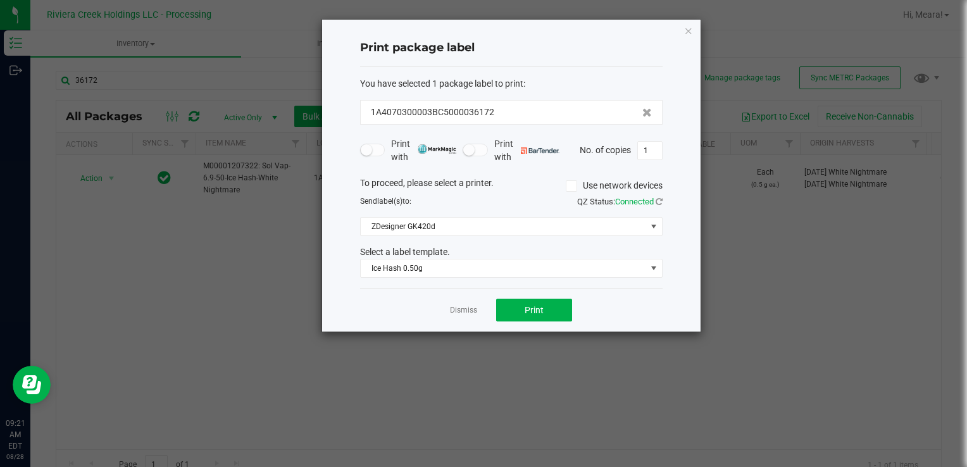
click at [411, 277] on div "You have selected 1 package label to print : 1A4070300003BC5000036172 Print wit…" at bounding box center [511, 177] width 302 height 221
click at [412, 270] on span "Ice Hash 0.50g" at bounding box center [503, 268] width 285 height 18
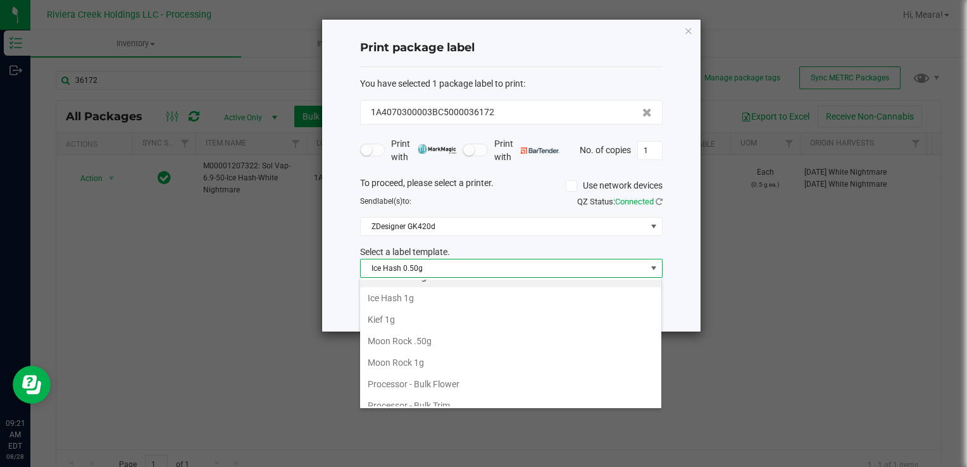
scroll to position [447, 0]
click at [415, 318] on li "Kief 1g" at bounding box center [510, 317] width 301 height 22
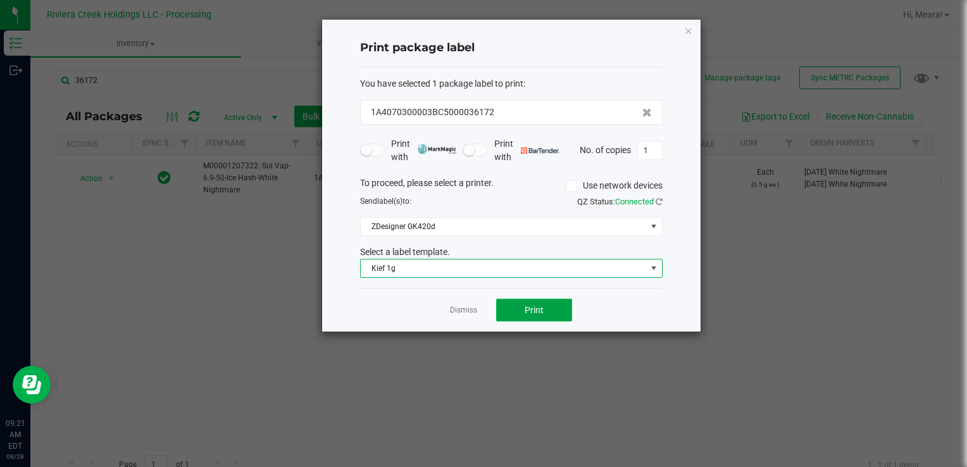
click at [528, 305] on span "Print" at bounding box center [534, 310] width 19 height 10
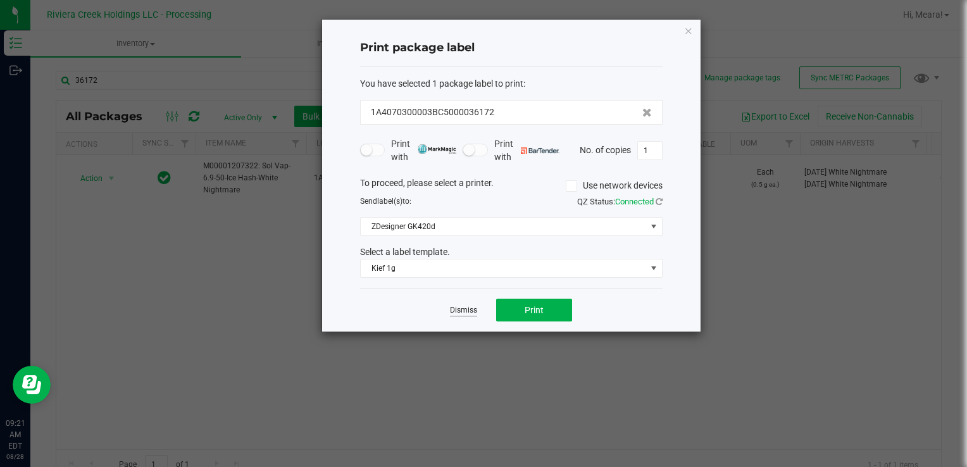
click at [468, 306] on link "Dismiss" at bounding box center [463, 310] width 27 height 11
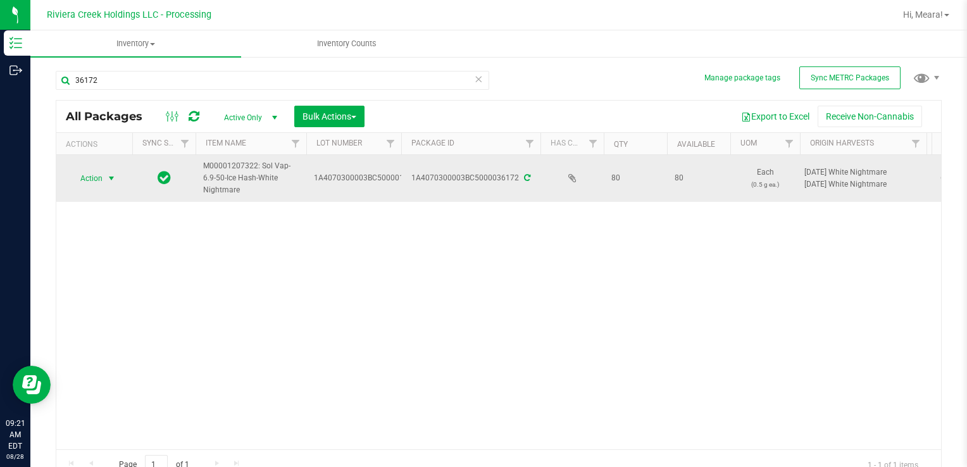
click at [87, 174] on span "Action" at bounding box center [86, 179] width 34 height 18
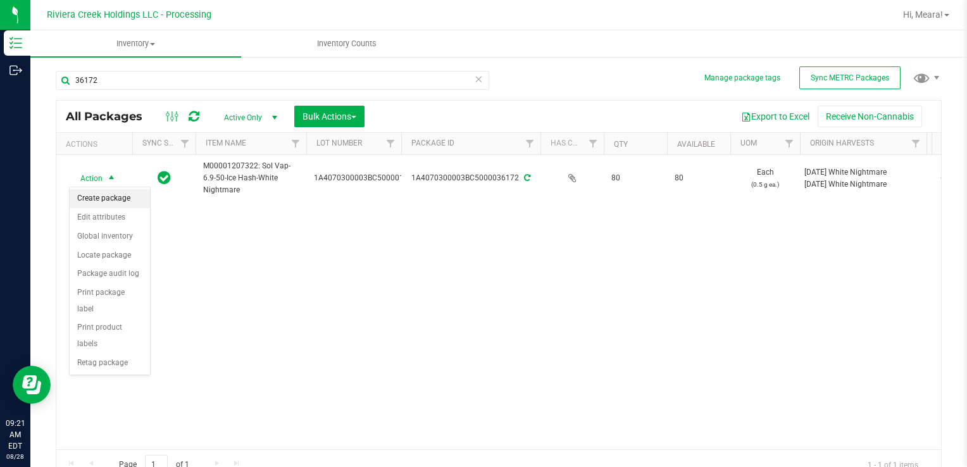
click at [94, 197] on li "Create package" at bounding box center [110, 198] width 80 height 19
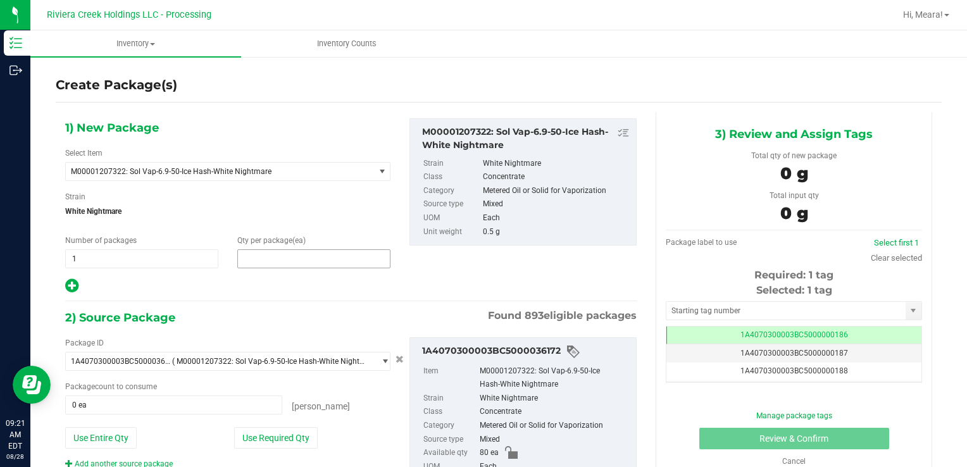
click at [339, 255] on span at bounding box center [313, 258] width 153 height 19
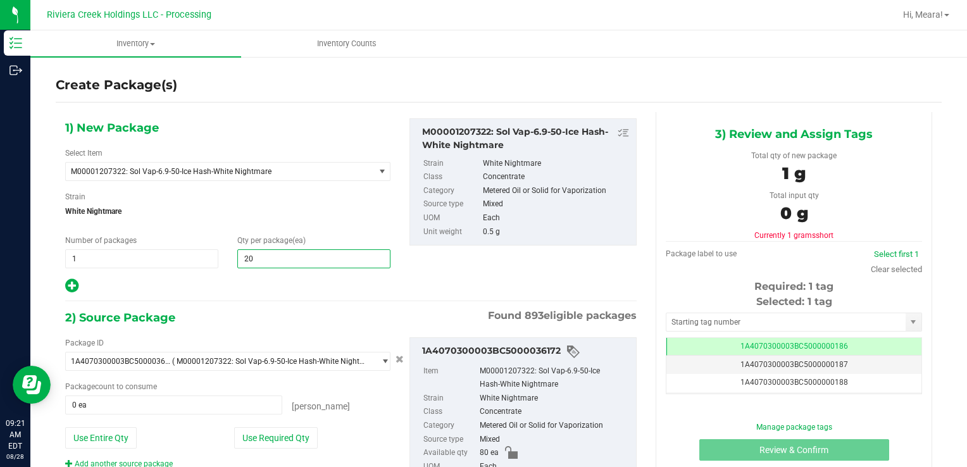
type input "20"
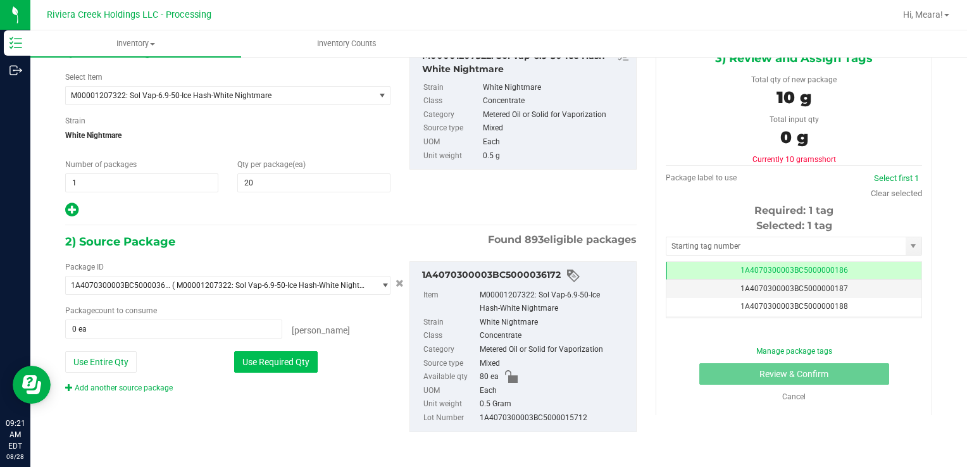
click at [304, 359] on button "Use Required Qty" at bounding box center [276, 362] width 84 height 22
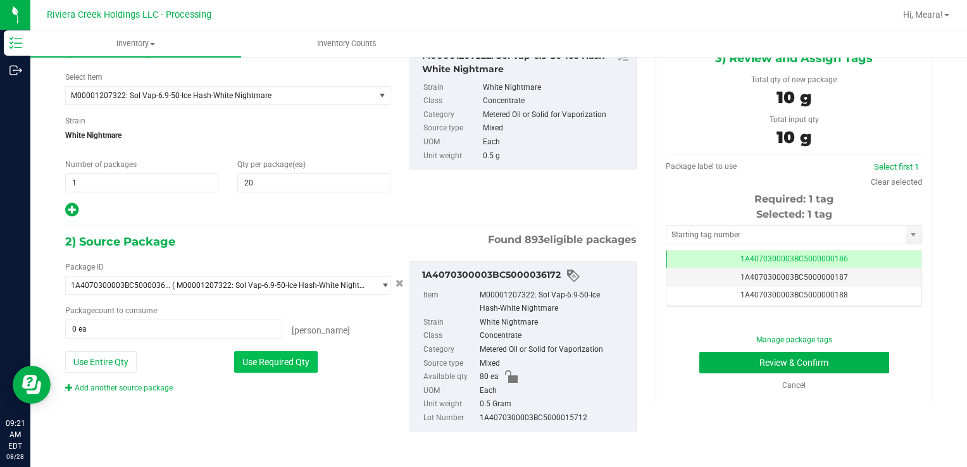
type input "20 ea"
click at [801, 231] on input "text" at bounding box center [785, 235] width 239 height 18
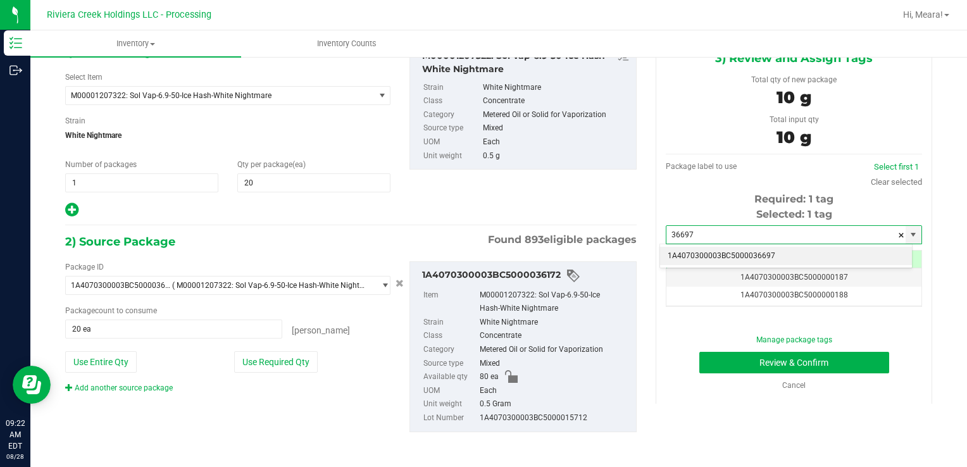
click at [804, 253] on li "1A4070300003BC5000036697" at bounding box center [786, 256] width 252 height 19
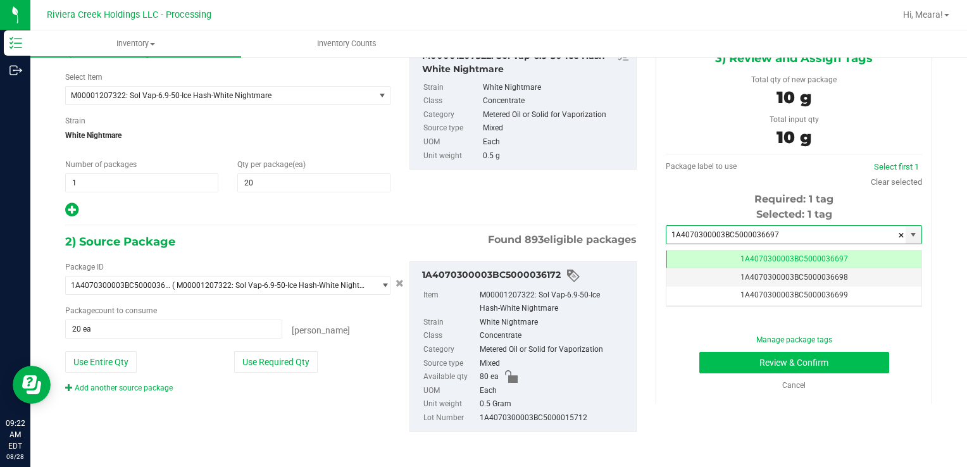
type input "1A4070300003BC5000036697"
click at [796, 366] on button "Review & Confirm" at bounding box center [794, 363] width 190 height 22
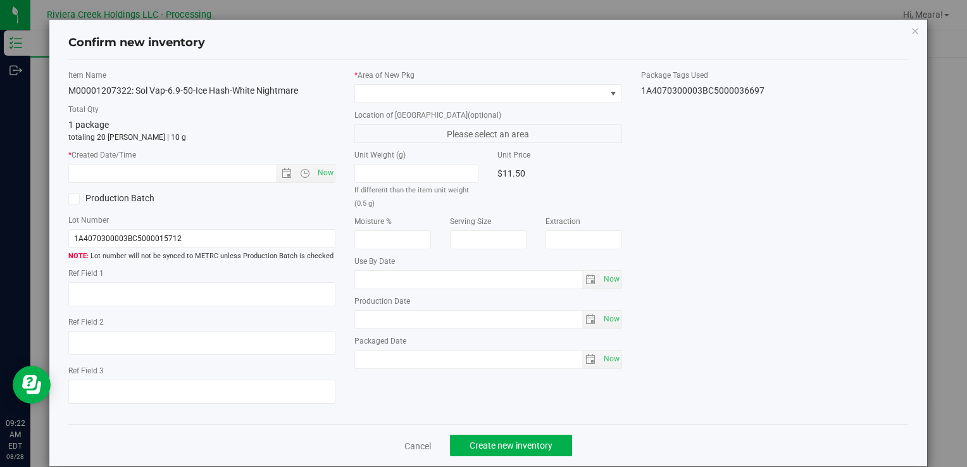
type input "[DATE]"
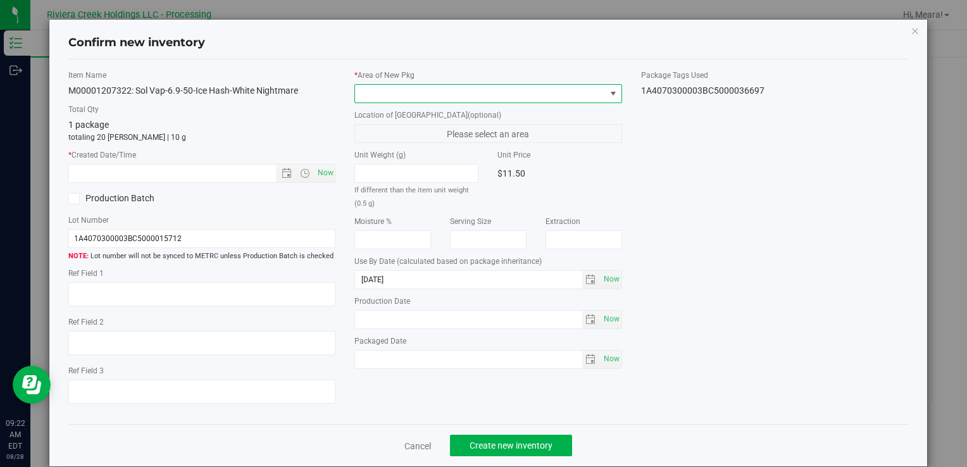
click at [608, 97] on span at bounding box center [613, 94] width 10 height 10
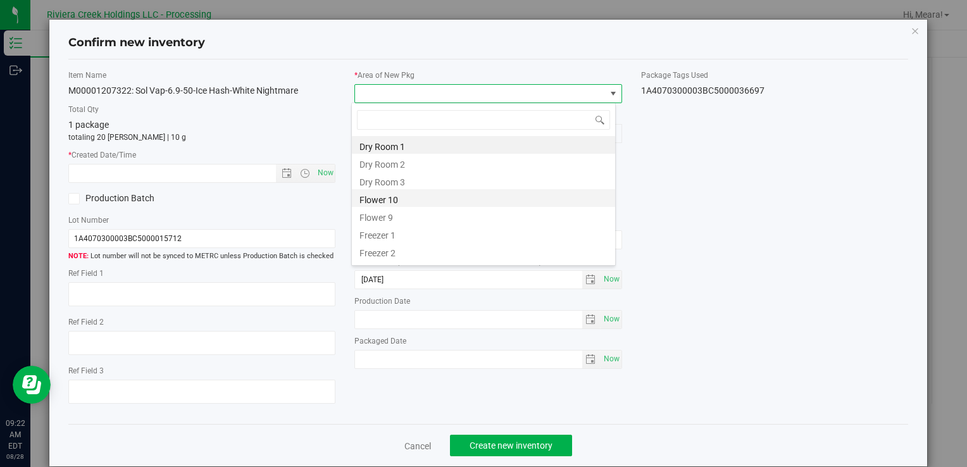
click at [438, 203] on li "Flower 10" at bounding box center [483, 198] width 263 height 18
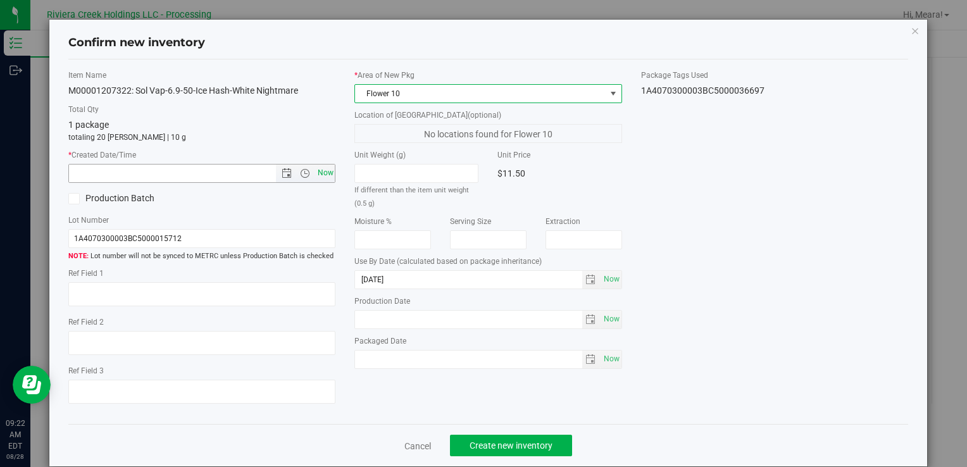
click at [329, 172] on span "Now" at bounding box center [326, 173] width 22 height 18
type input "[DATE] 9:22 AM"
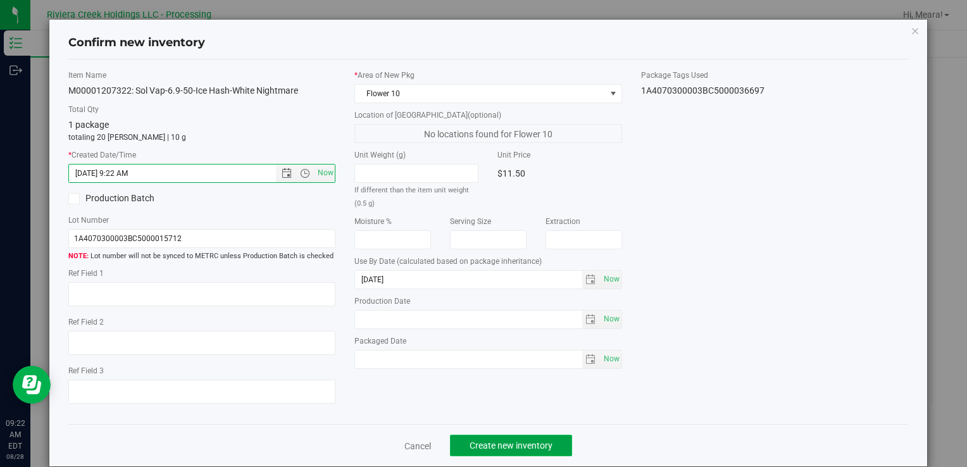
click at [511, 439] on button "Create new inventory" at bounding box center [511, 446] width 122 height 22
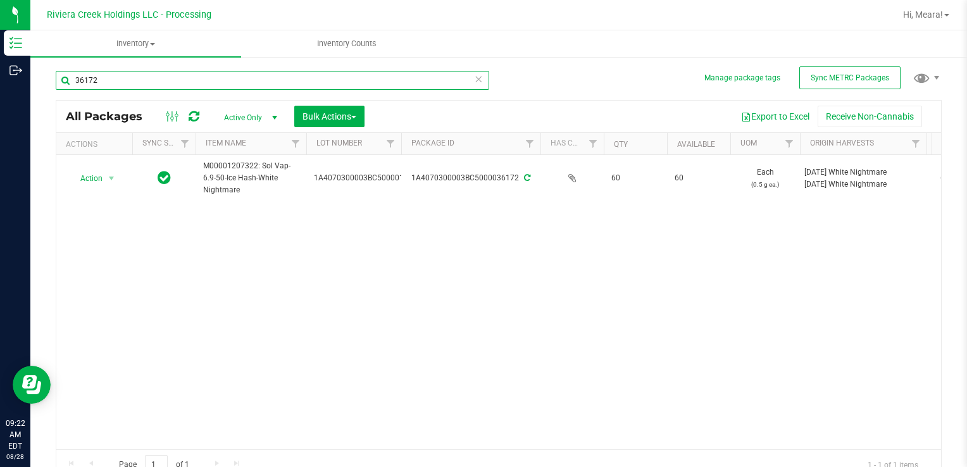
click at [244, 78] on input "36172" at bounding box center [272, 80] width 433 height 19
type input "36173"
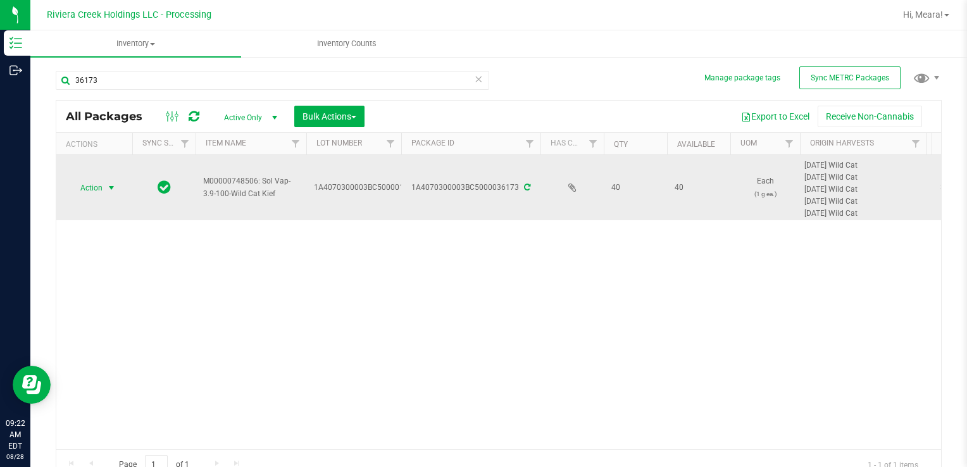
click at [101, 184] on span "Action" at bounding box center [86, 188] width 34 height 18
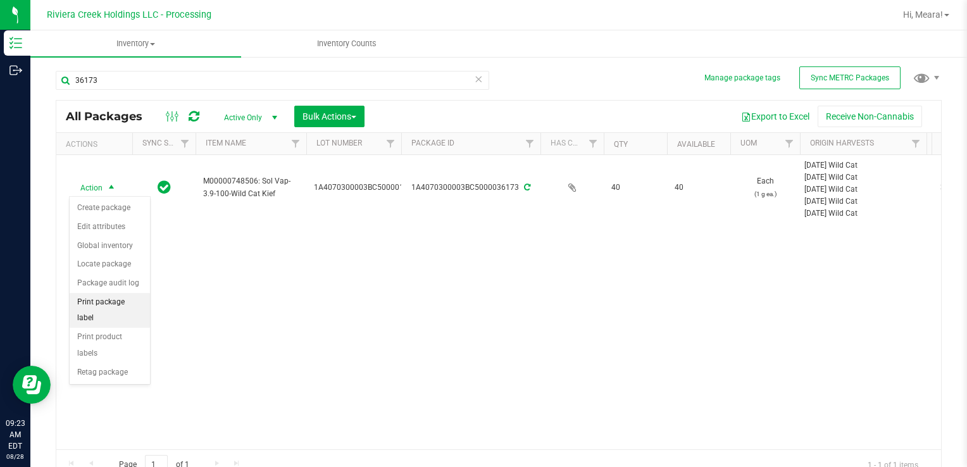
click at [95, 303] on li "Print package label" at bounding box center [110, 310] width 80 height 35
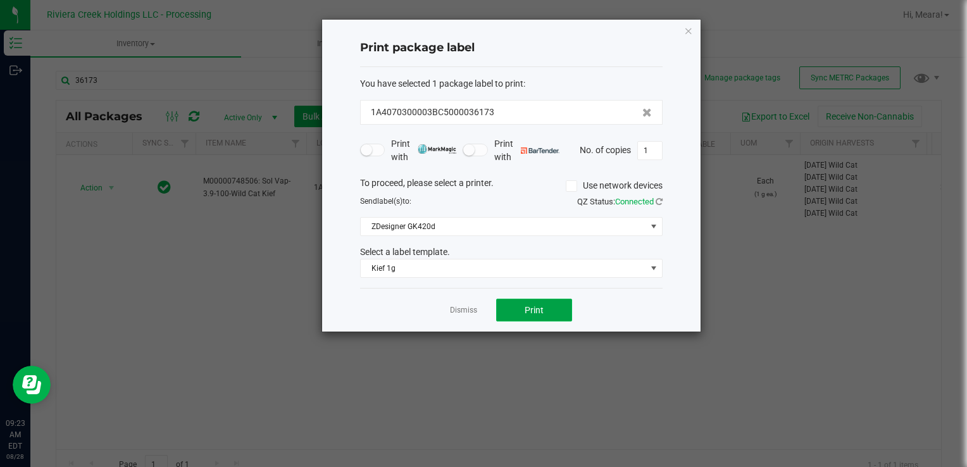
click at [516, 305] on button "Print" at bounding box center [534, 310] width 76 height 23
click at [473, 305] on link "Dismiss" at bounding box center [463, 310] width 27 height 11
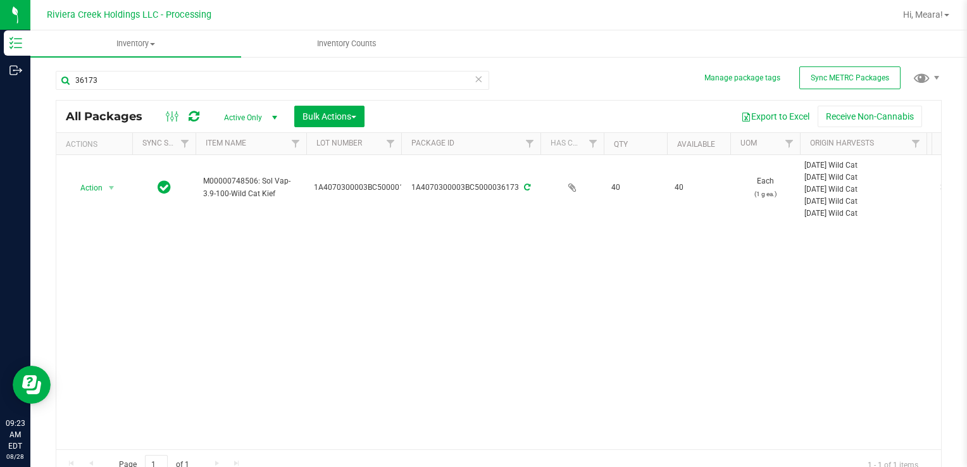
click at [474, 82] on icon at bounding box center [478, 78] width 9 height 15
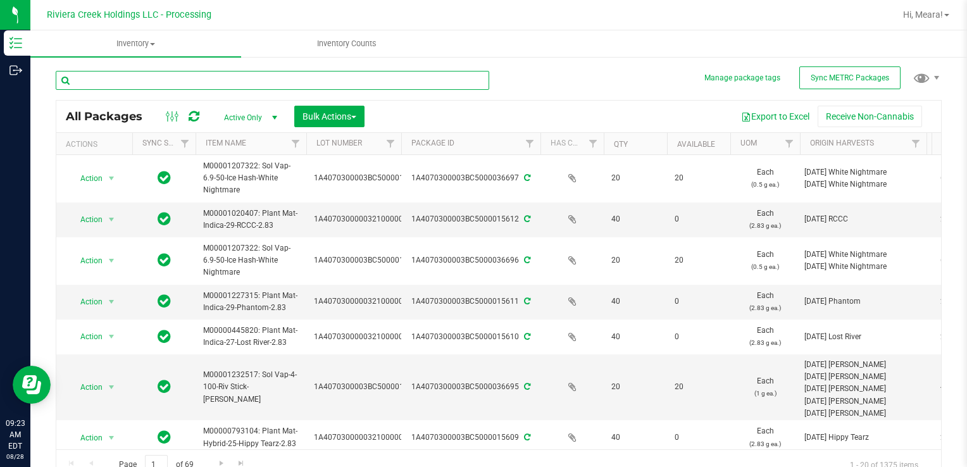
click at [435, 75] on input "text" at bounding box center [272, 80] width 433 height 19
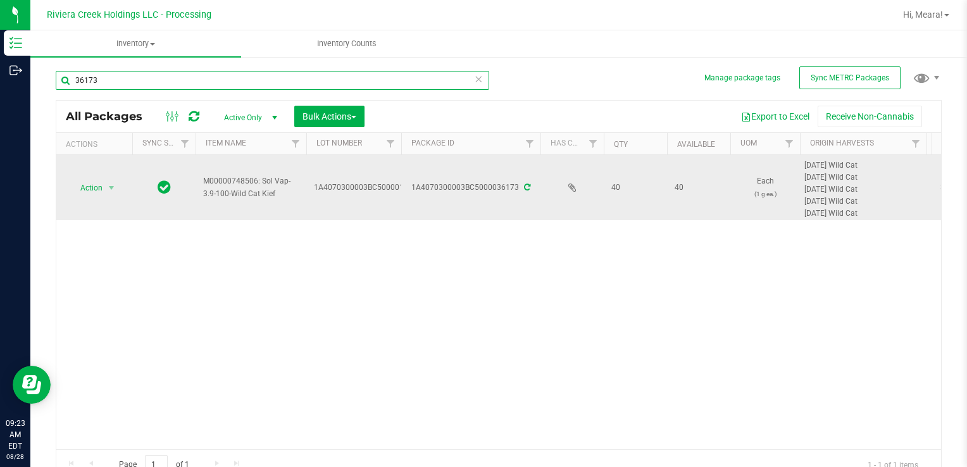
type input "36173"
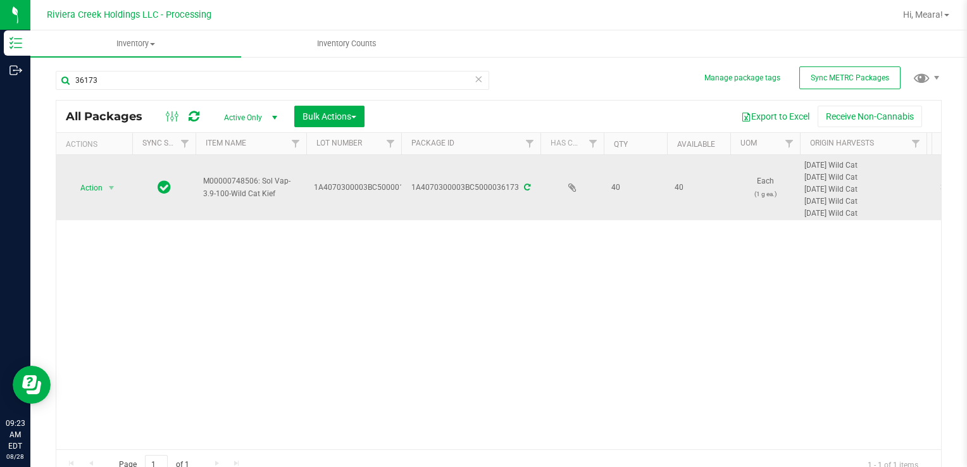
click at [527, 187] on icon at bounding box center [527, 188] width 6 height 8
click at [106, 189] on span "select" at bounding box center [111, 188] width 10 height 10
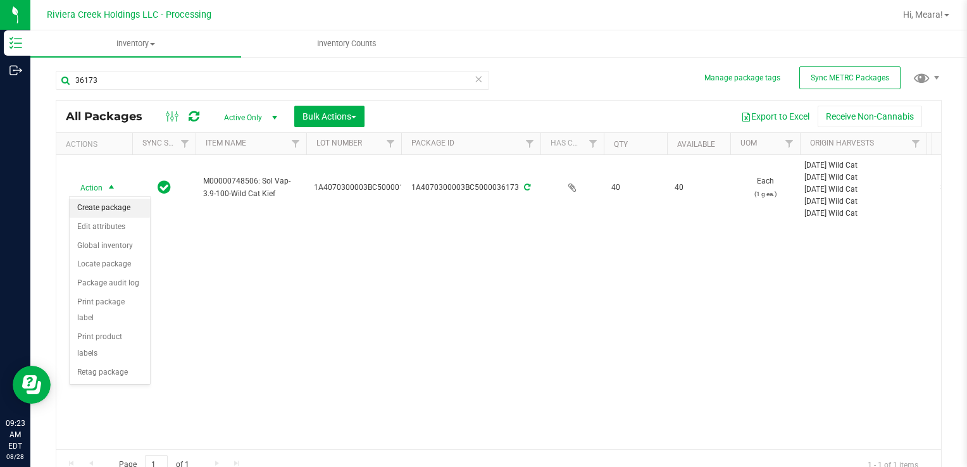
click at [109, 211] on li "Create package" at bounding box center [110, 208] width 80 height 19
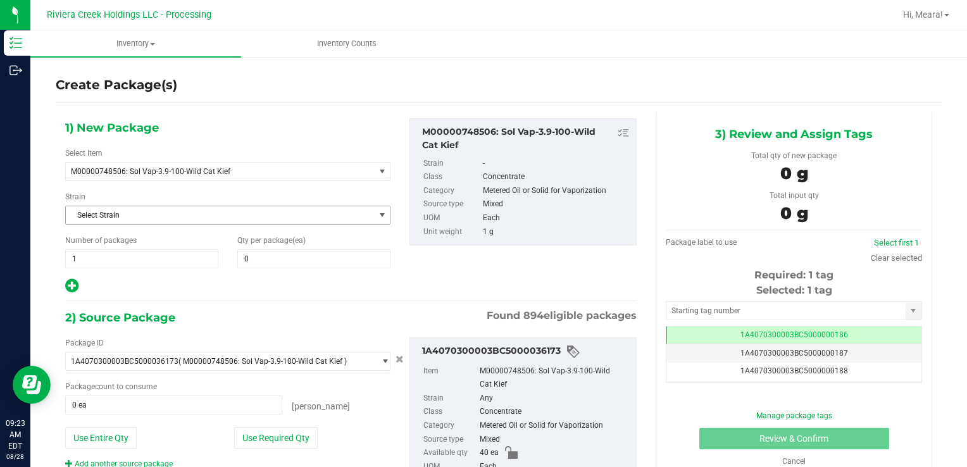
click at [365, 215] on span "Select Strain" at bounding box center [220, 215] width 308 height 18
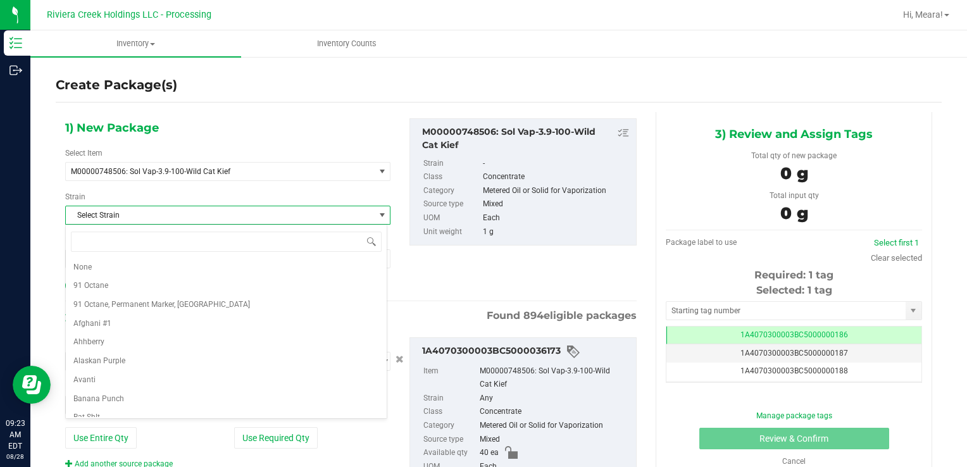
click at [362, 199] on div "Strain Select Strain Select Strain None 91 Octane 91 Octane, Permanent Marker, …" at bounding box center [227, 208] width 325 height 34
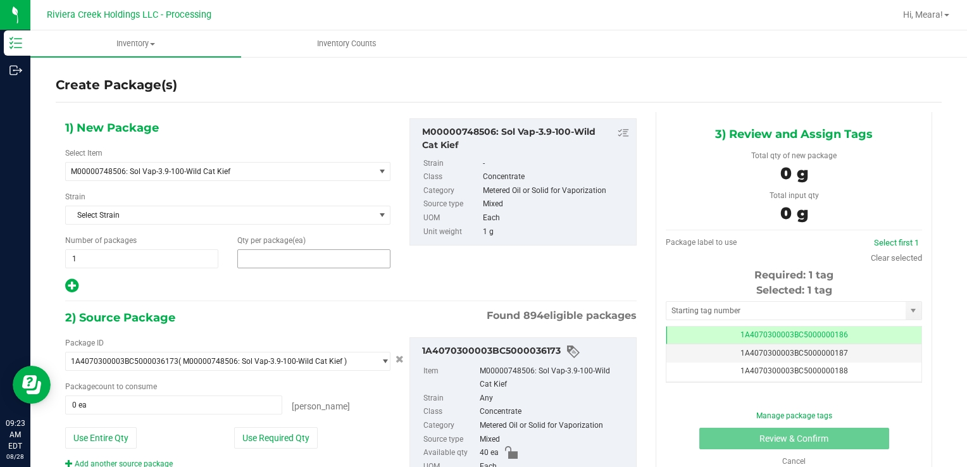
click at [367, 260] on span at bounding box center [313, 258] width 153 height 19
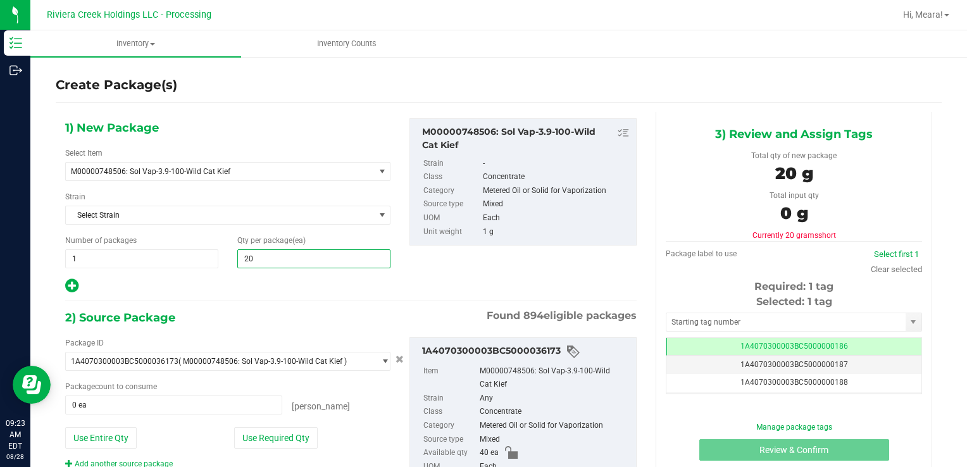
type input "20"
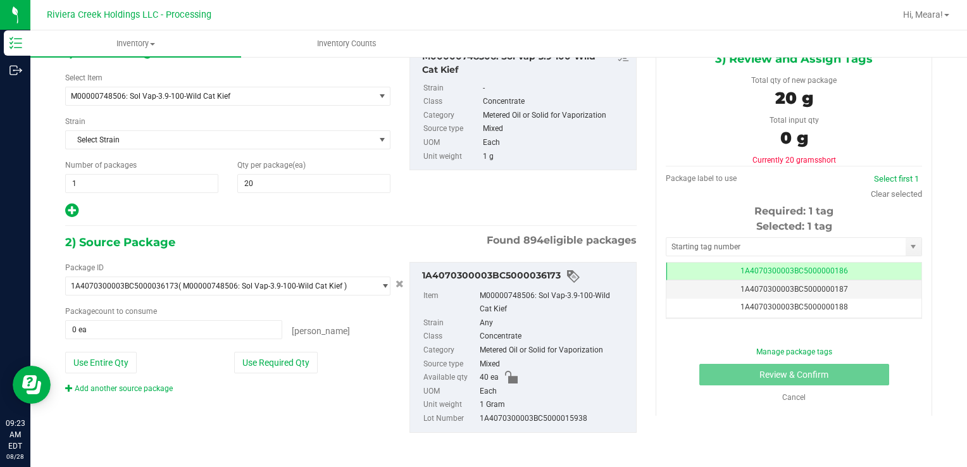
scroll to position [76, 0]
click at [304, 353] on button "Use Required Qty" at bounding box center [276, 362] width 84 height 22
type input "20 ea"
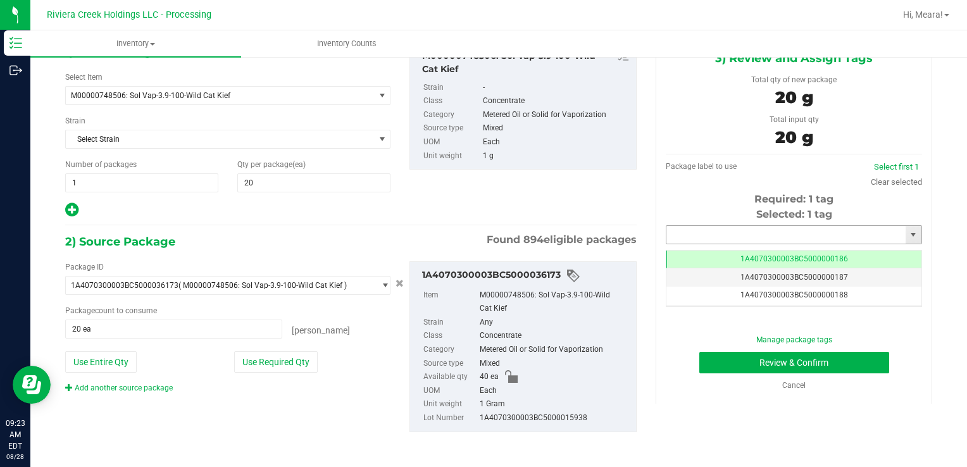
click at [729, 237] on input "text" at bounding box center [785, 235] width 239 height 18
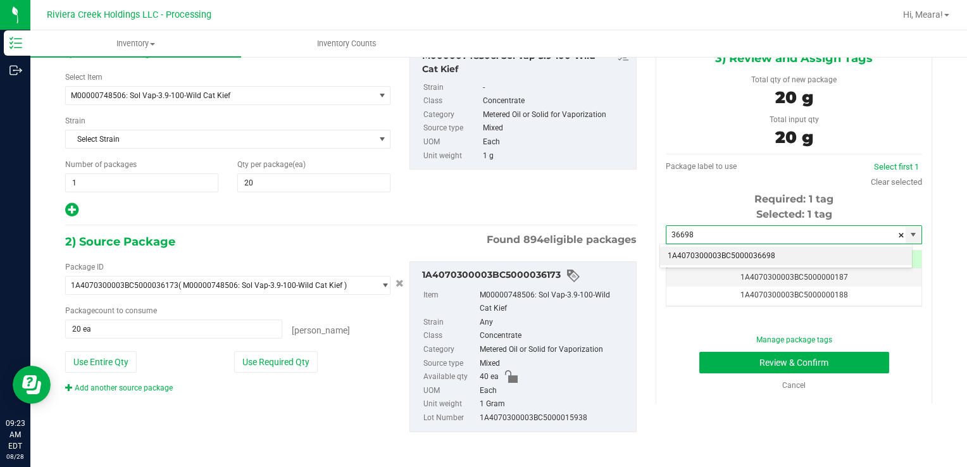
click at [731, 252] on li "1A4070300003BC5000036698" at bounding box center [786, 256] width 252 height 19
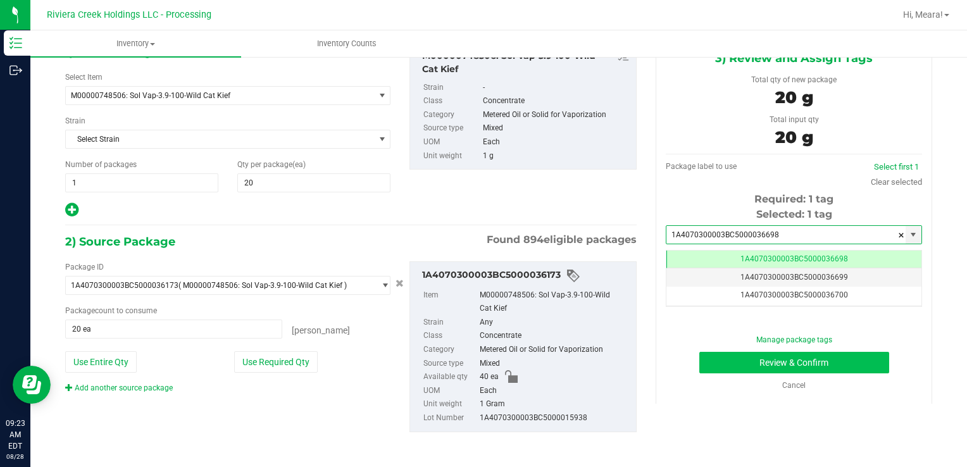
scroll to position [0, 0]
type input "1A4070300003BC5000036698"
click at [760, 366] on button "Review & Confirm" at bounding box center [794, 363] width 190 height 22
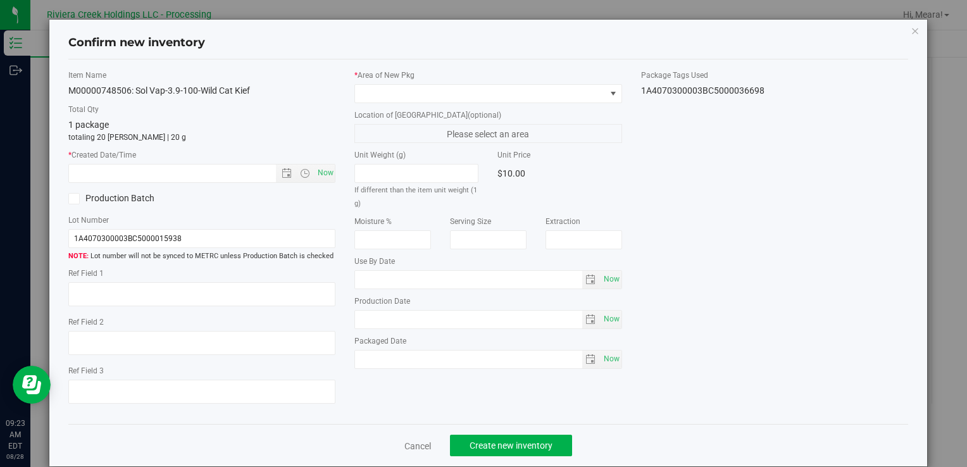
type input "[DATE]"
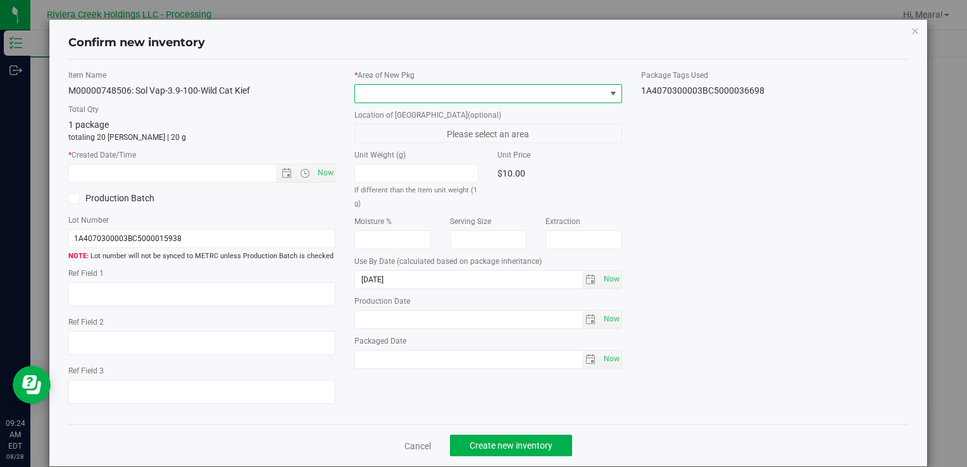
click at [608, 93] on span at bounding box center [613, 94] width 10 height 10
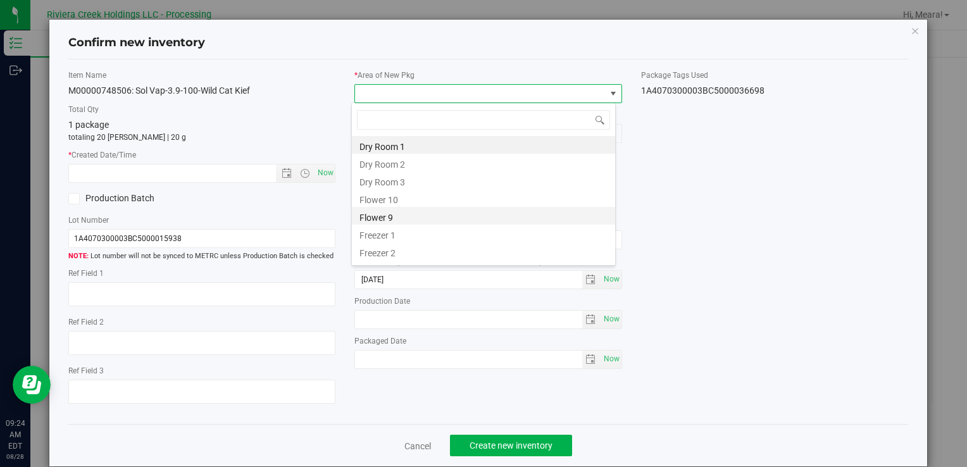
click at [446, 208] on li "Flower 9" at bounding box center [483, 216] width 263 height 18
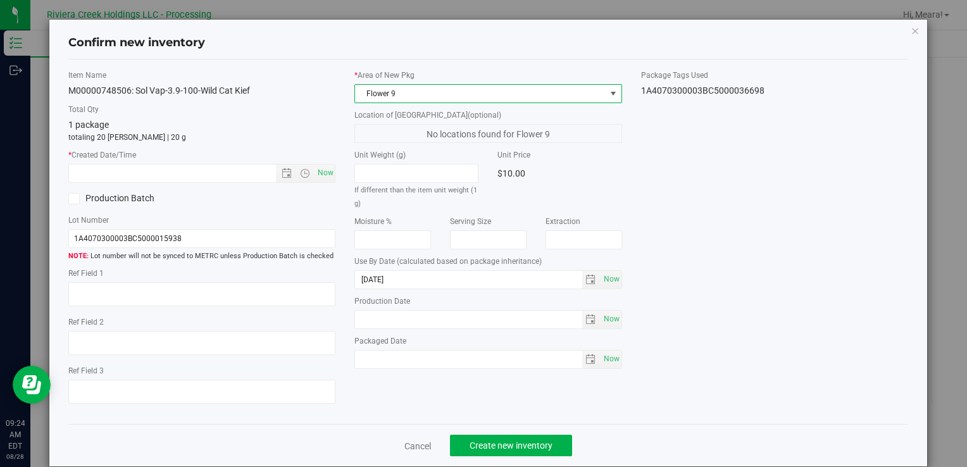
click at [461, 91] on span "Flower 9" at bounding box center [480, 94] width 250 height 18
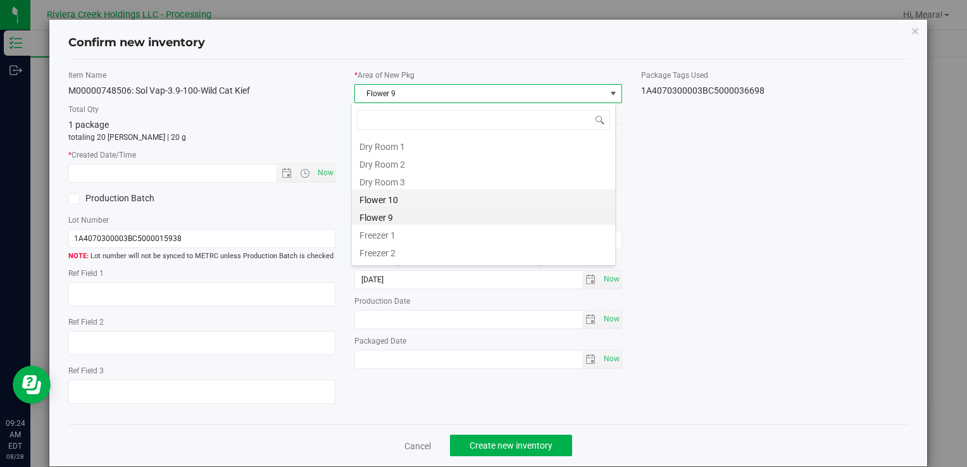
click at [421, 201] on li "Flower 10" at bounding box center [483, 198] width 263 height 18
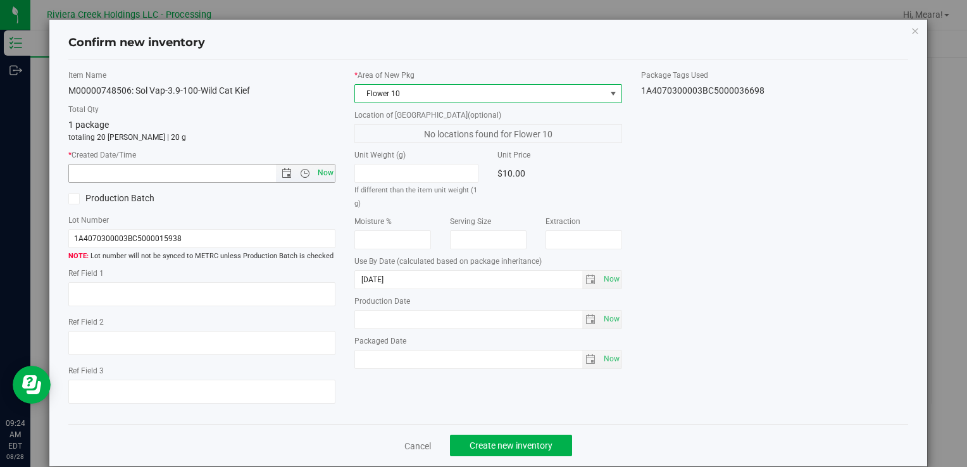
click at [326, 170] on span "Now" at bounding box center [326, 173] width 22 height 18
type input "[DATE] 9:24 AM"
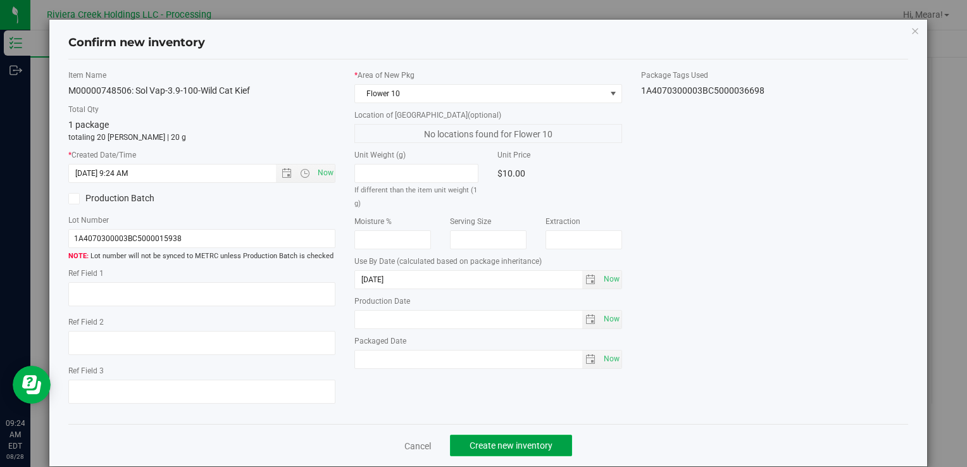
click at [542, 442] on span "Create new inventory" at bounding box center [511, 445] width 83 height 10
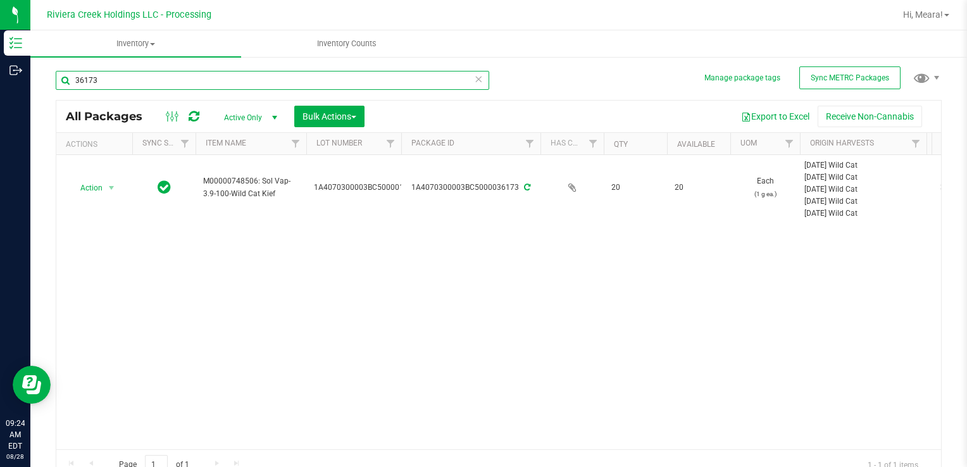
click at [185, 74] on input "36173" at bounding box center [272, 80] width 433 height 19
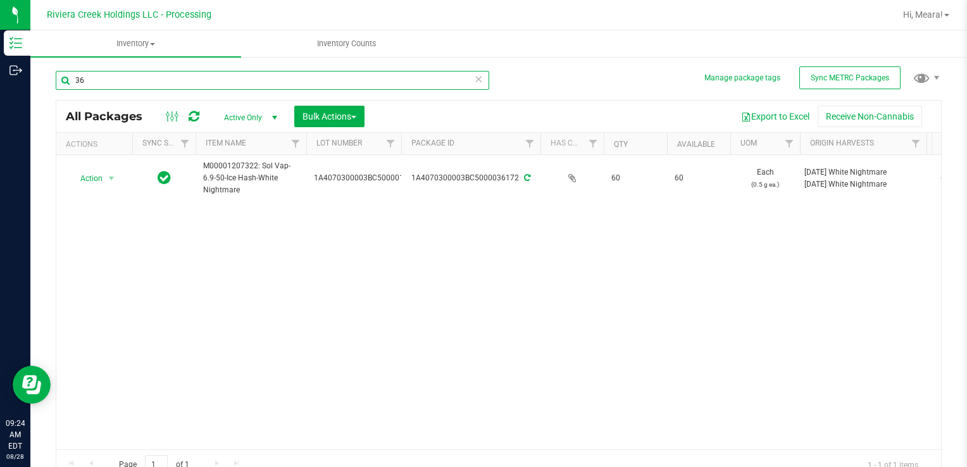
type input "3"
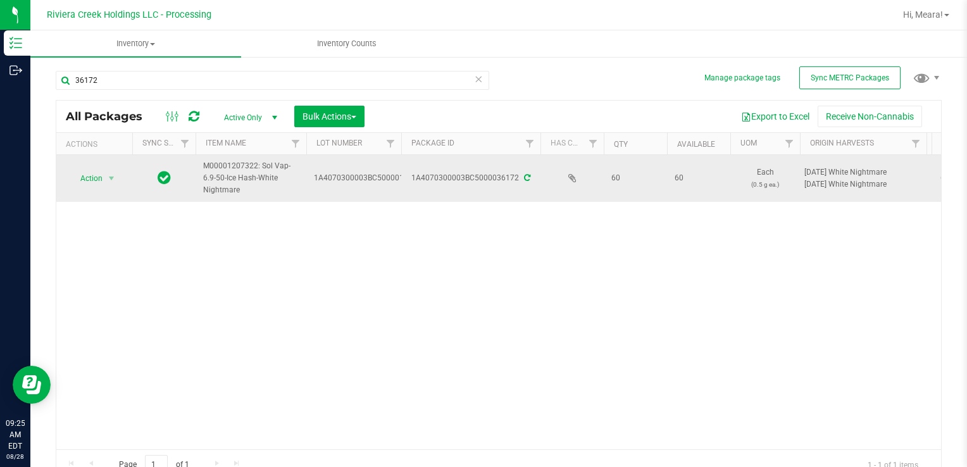
click at [524, 178] on icon at bounding box center [527, 178] width 6 height 8
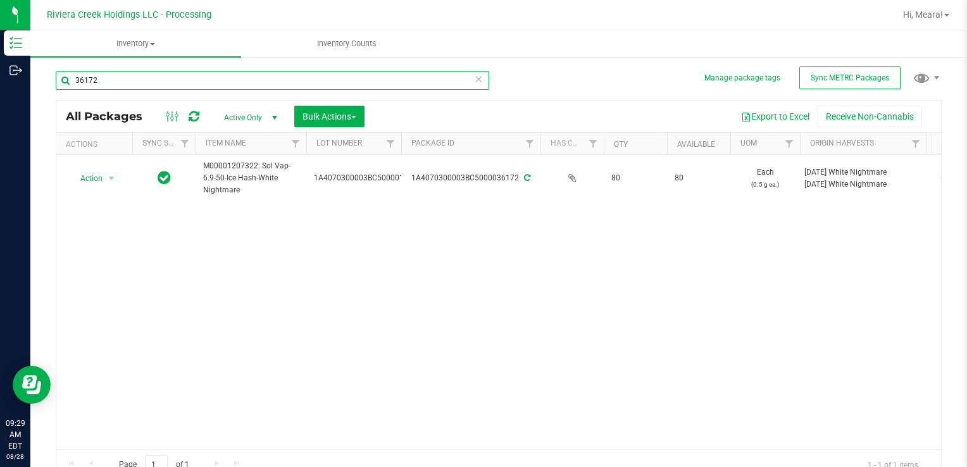
click at [190, 80] on input "36172" at bounding box center [272, 80] width 433 height 19
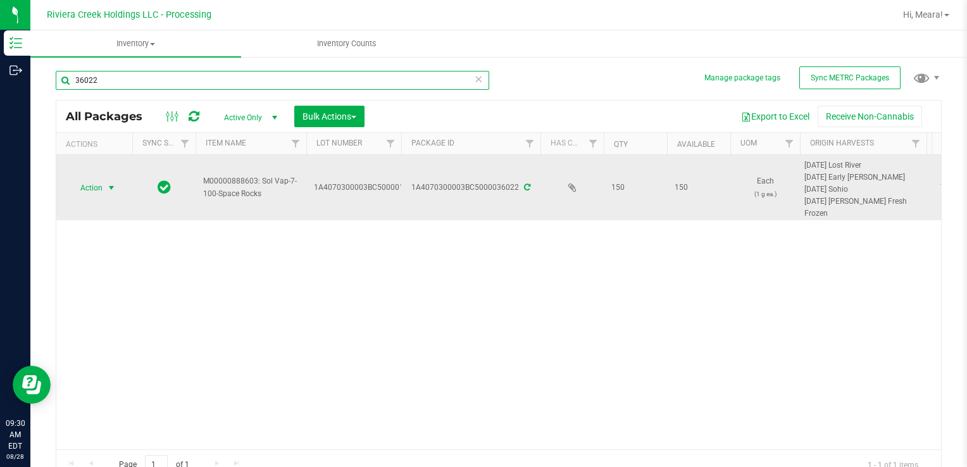
type input "36022"
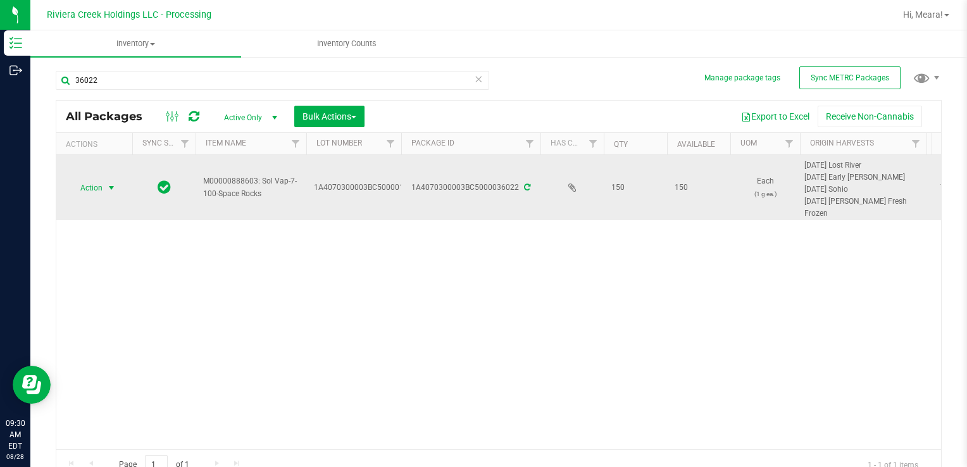
click at [107, 189] on span "select" at bounding box center [111, 188] width 10 height 10
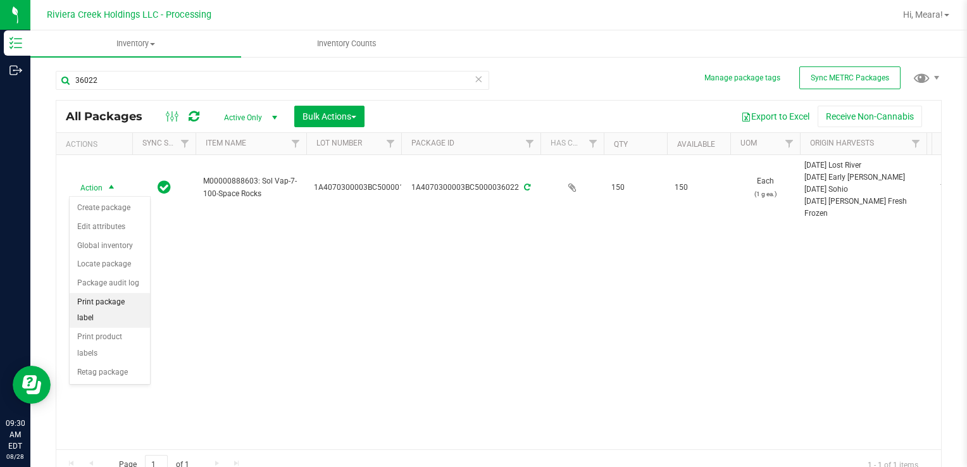
click at [108, 296] on li "Print package label" at bounding box center [110, 310] width 80 height 35
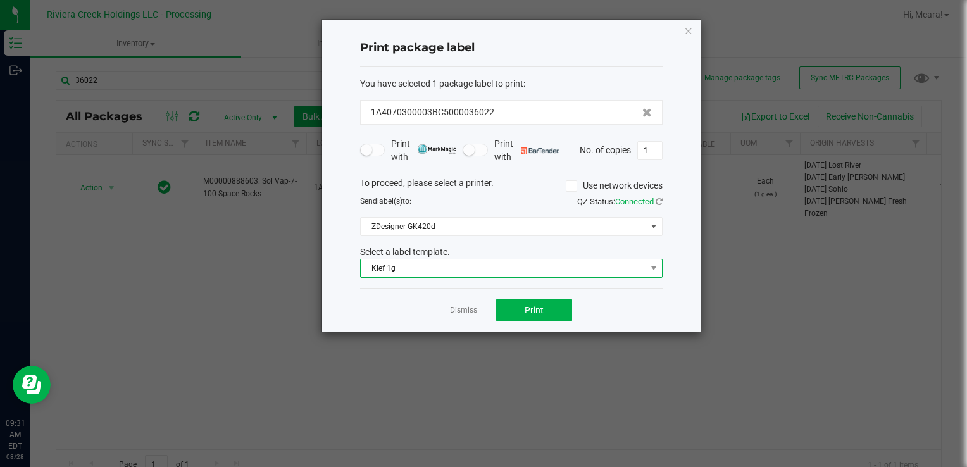
click at [395, 272] on span "Kief 1g" at bounding box center [503, 268] width 285 height 18
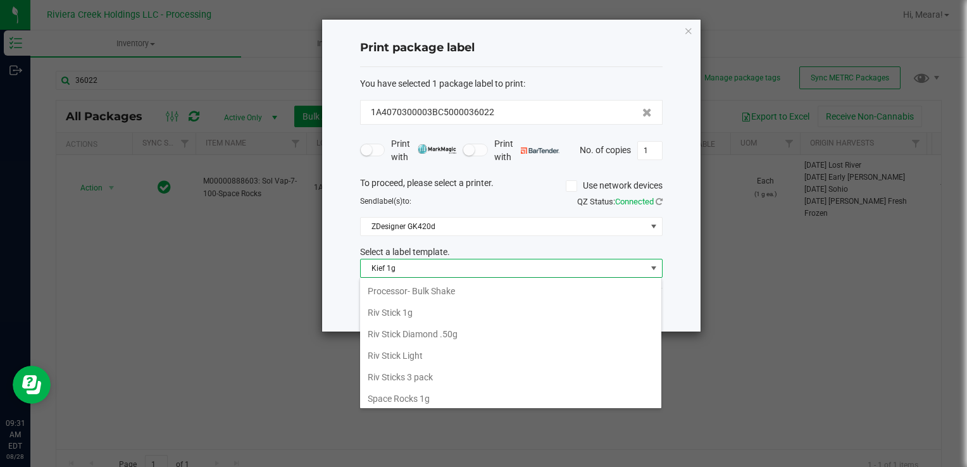
scroll to position [596, 0]
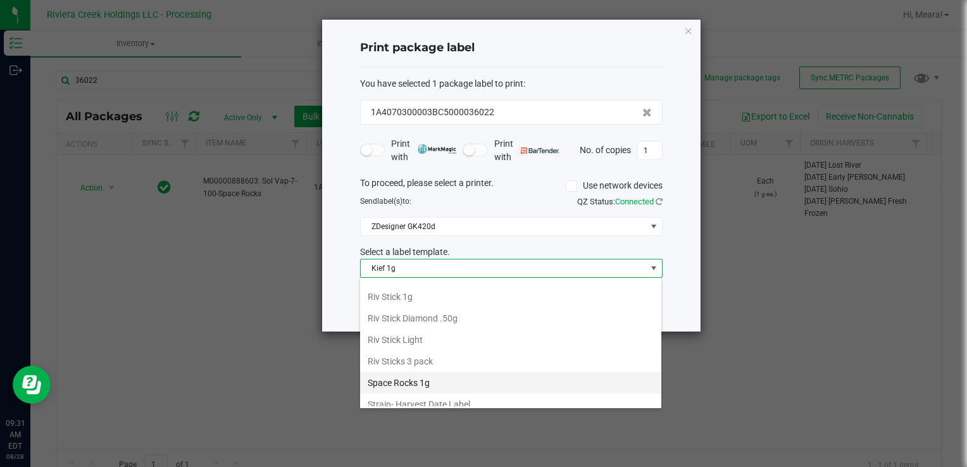
click at [401, 372] on li "Space Rocks 1g" at bounding box center [510, 383] width 301 height 22
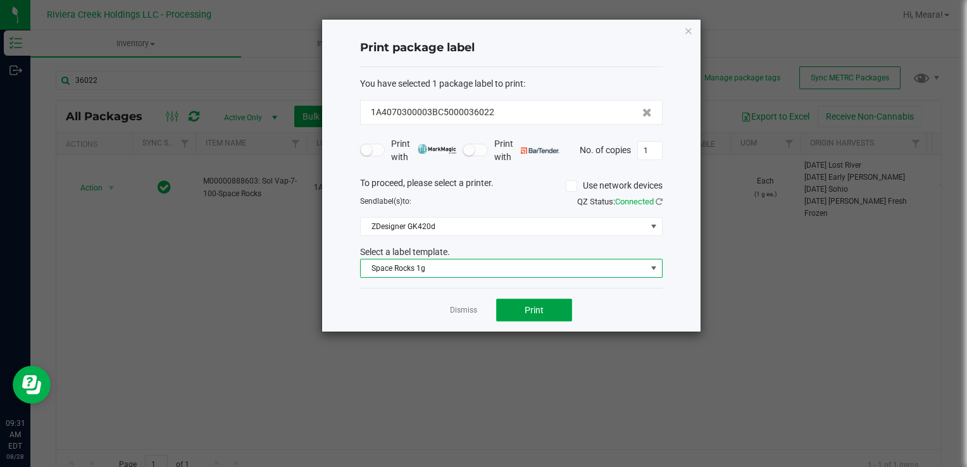
click at [523, 308] on button "Print" at bounding box center [534, 310] width 76 height 23
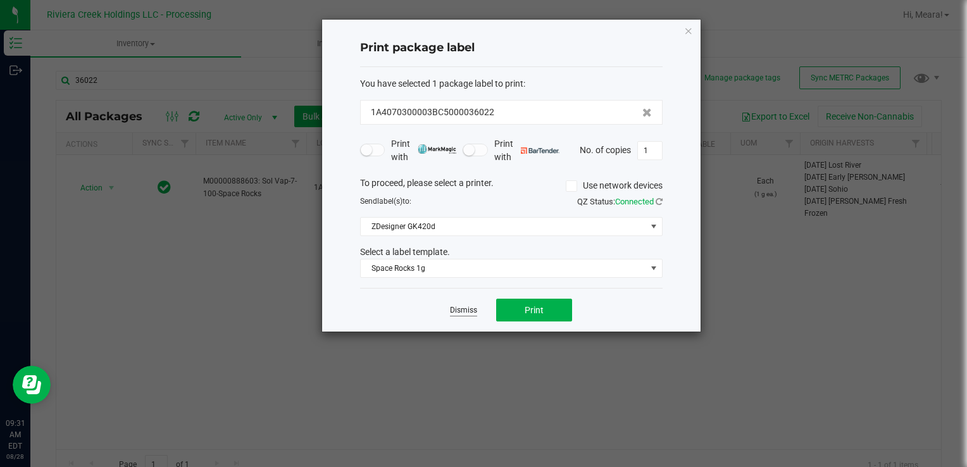
click at [463, 308] on link "Dismiss" at bounding box center [463, 310] width 27 height 11
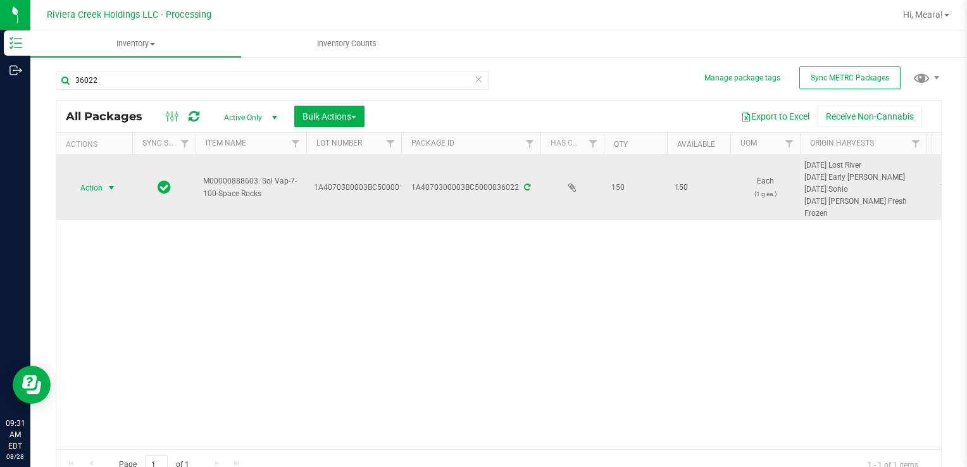
click at [111, 190] on span "select" at bounding box center [111, 188] width 10 height 10
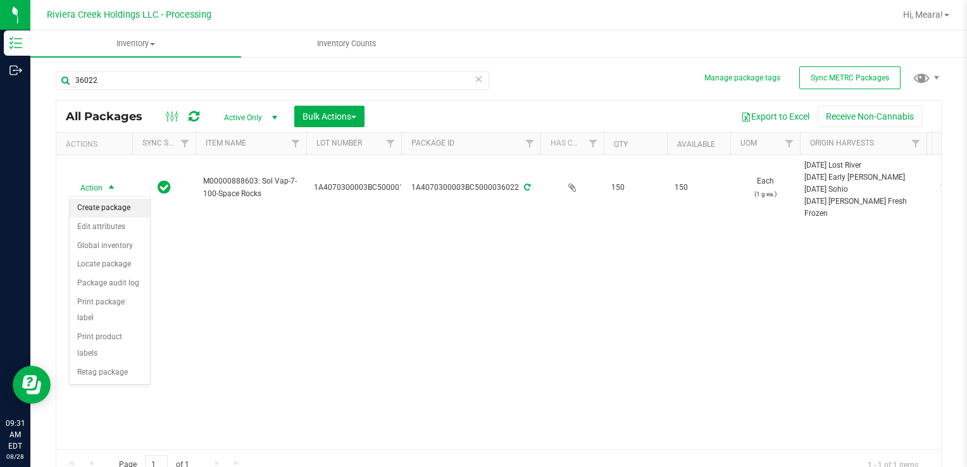
click at [111, 204] on li "Create package" at bounding box center [110, 208] width 80 height 19
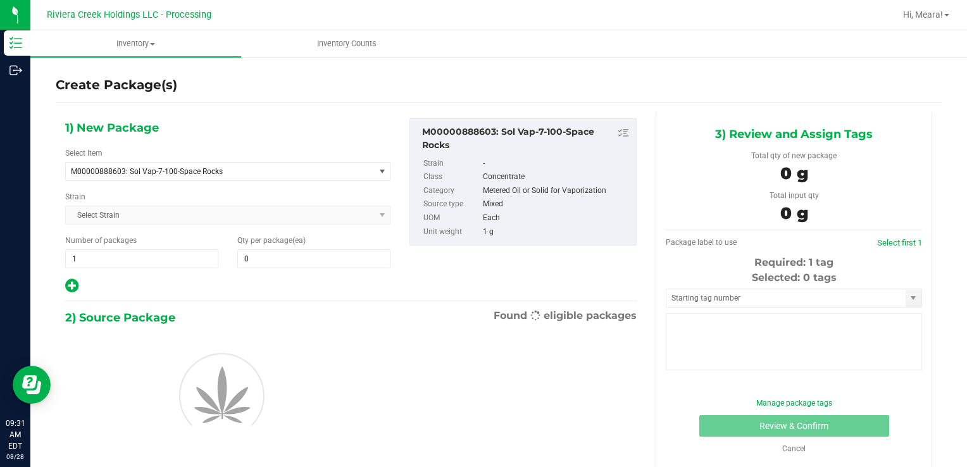
type input "0"
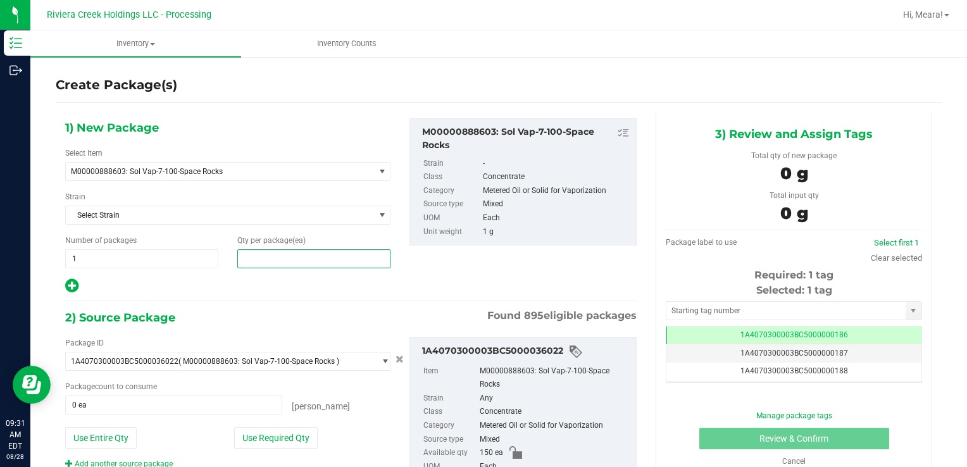
click at [271, 258] on span at bounding box center [313, 258] width 153 height 19
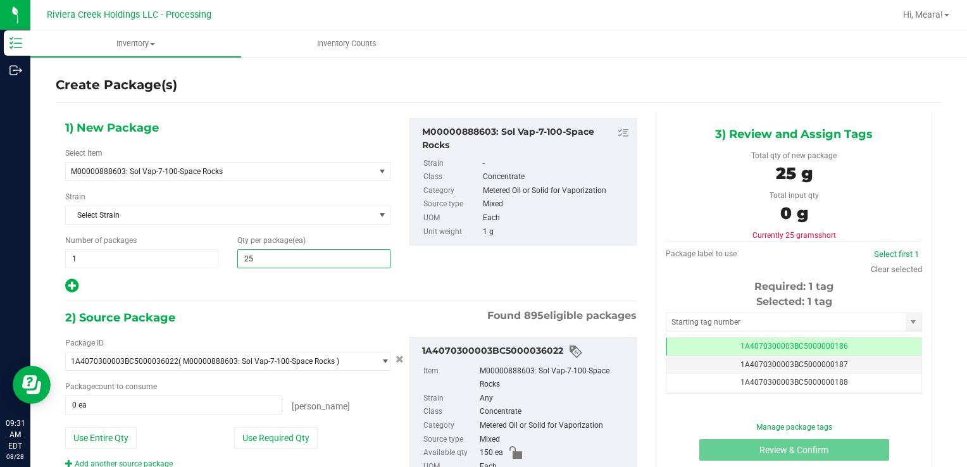
type input "25"
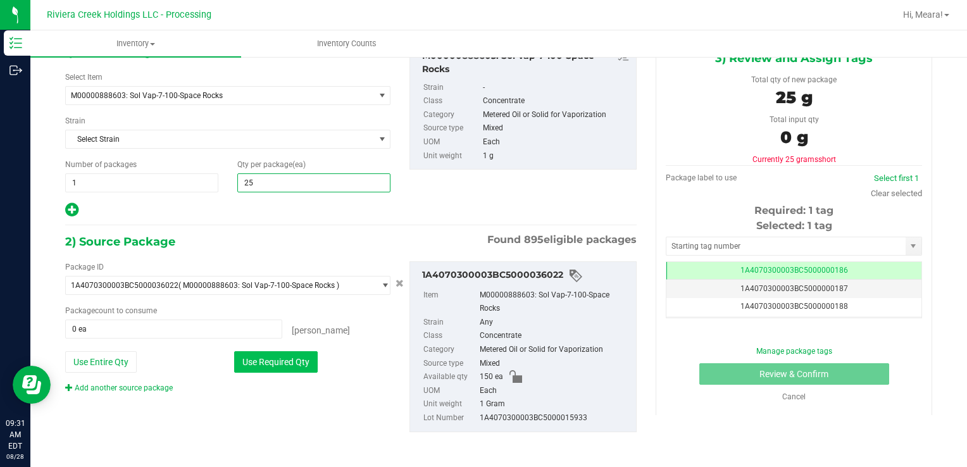
click at [287, 363] on button "Use Required Qty" at bounding box center [276, 362] width 84 height 22
type input "25 ea"
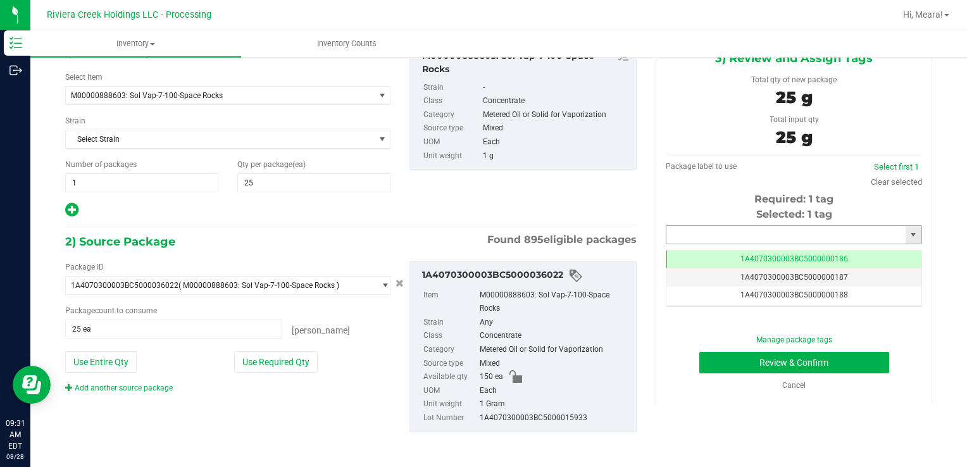
click at [718, 236] on input "text" at bounding box center [785, 235] width 239 height 18
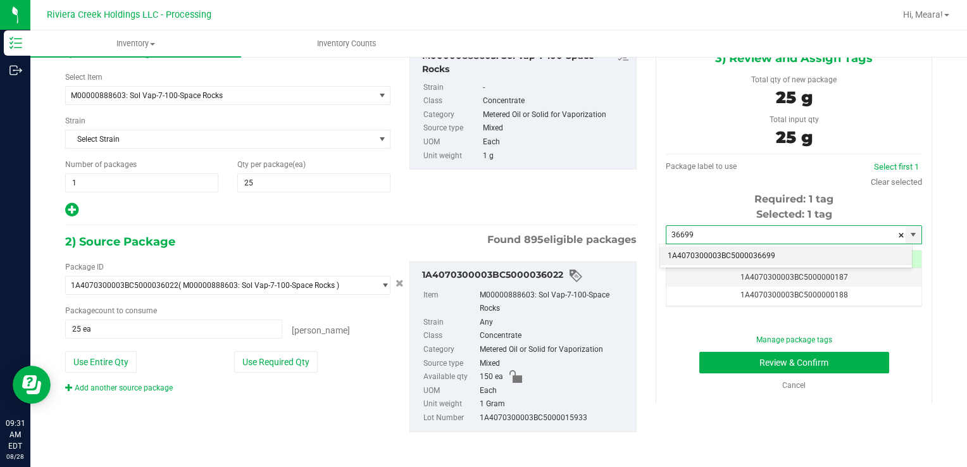
drag, startPoint x: 721, startPoint y: 249, endPoint x: 727, endPoint y: 270, distance: 20.9
click at [721, 249] on li "1A4070300003BC5000036699" at bounding box center [786, 256] width 252 height 19
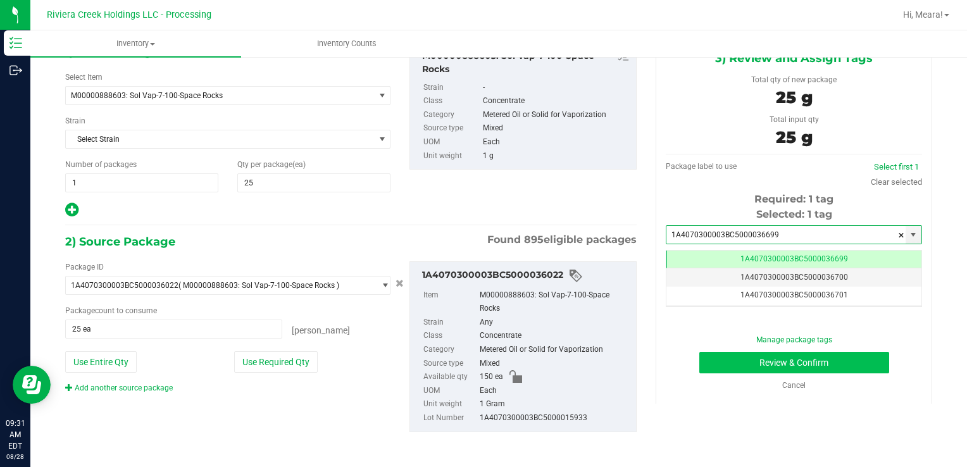
type input "1A4070300003BC5000036699"
click at [756, 360] on button "Review & Confirm" at bounding box center [794, 363] width 190 height 22
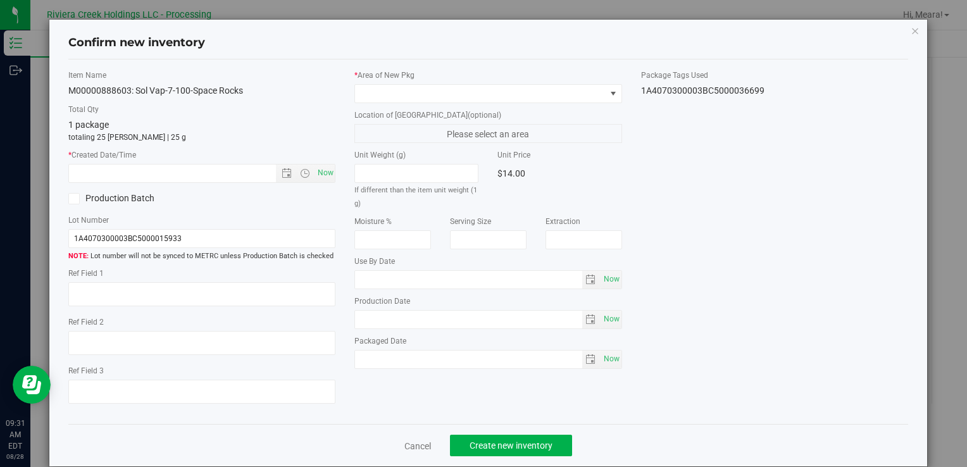
type input "[DATE]"
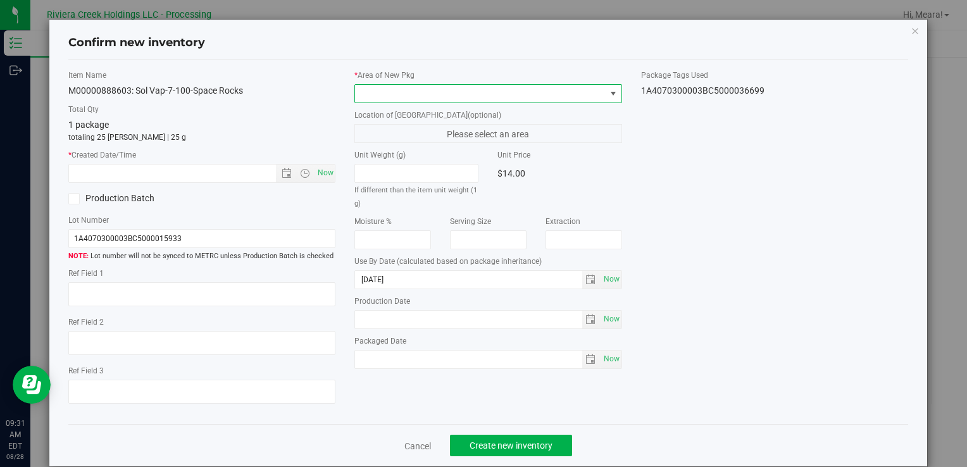
click at [605, 92] on span at bounding box center [613, 94] width 16 height 18
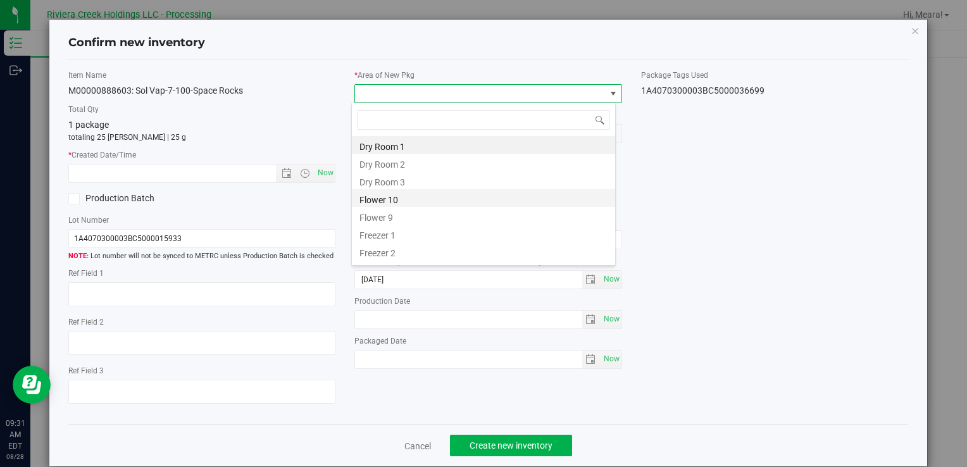
click at [473, 194] on li "Flower 10" at bounding box center [483, 198] width 263 height 18
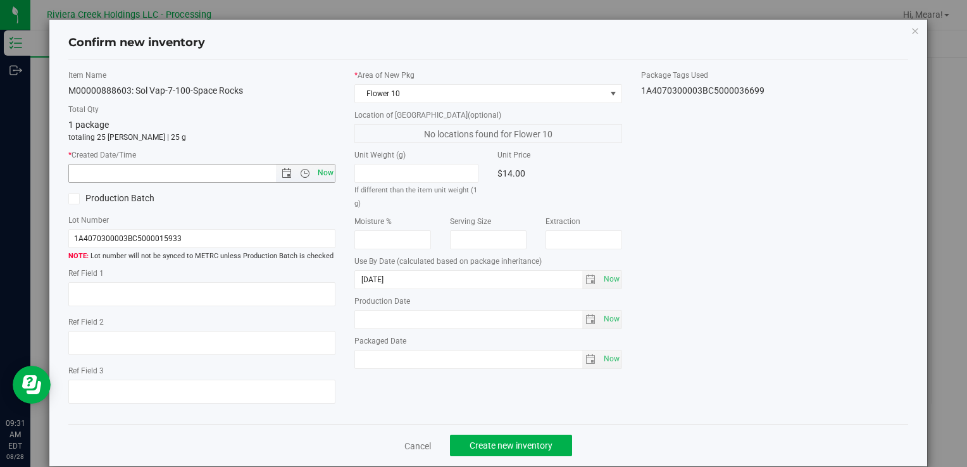
click at [326, 175] on span "Now" at bounding box center [326, 173] width 22 height 18
type input "[DATE] 9:31 AM"
click at [488, 442] on span "Create new inventory" at bounding box center [511, 445] width 83 height 10
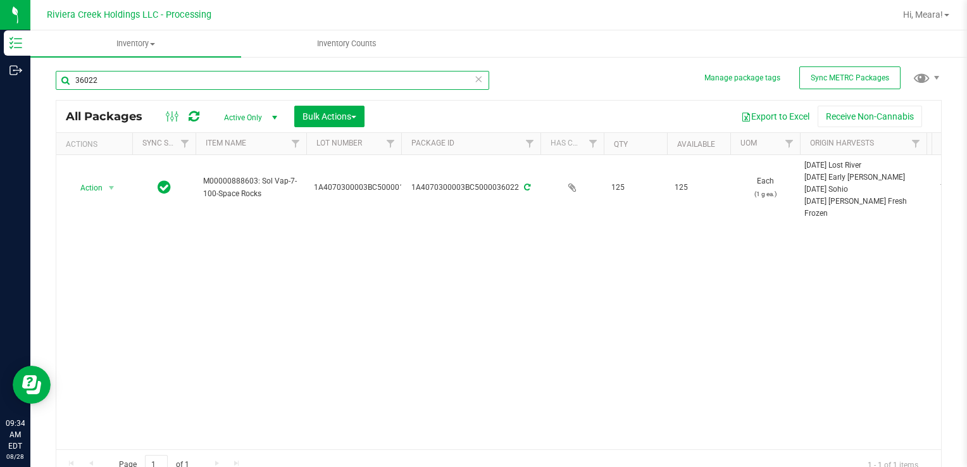
click at [203, 74] on input "36022" at bounding box center [272, 80] width 433 height 19
type input "3"
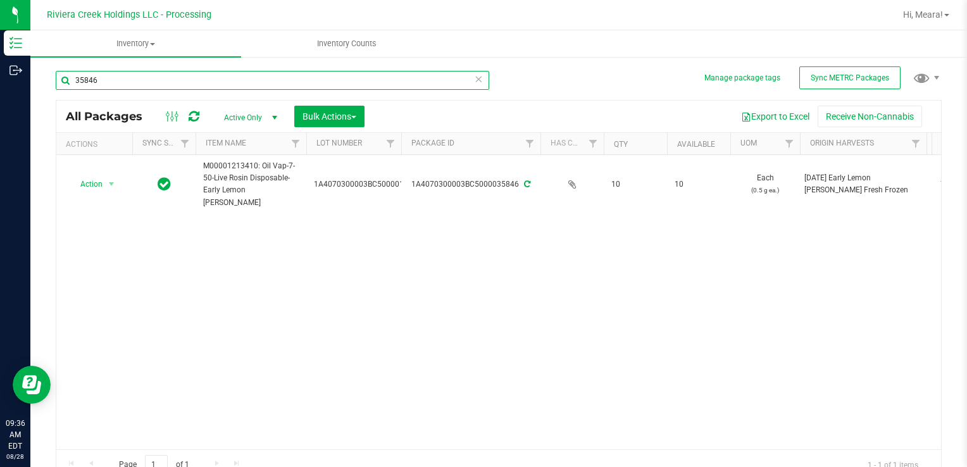
type input "35846"
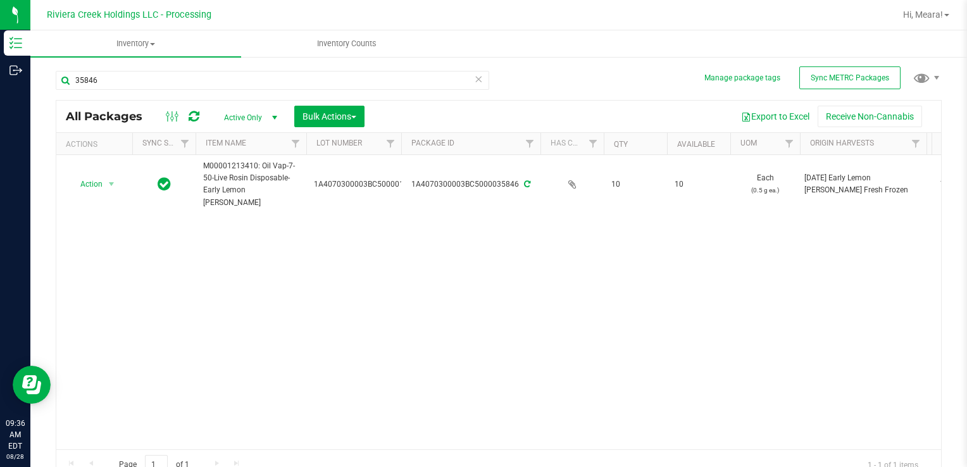
click at [474, 77] on icon at bounding box center [478, 78] width 9 height 15
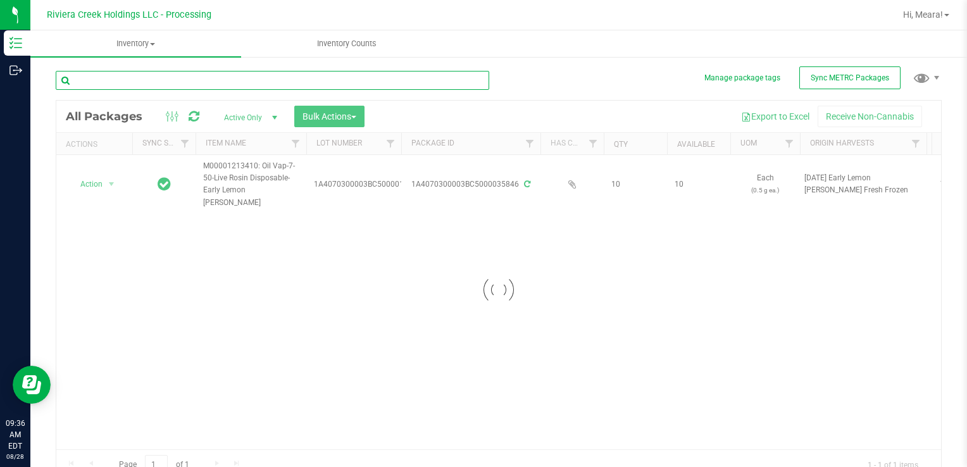
click at [449, 77] on input "text" at bounding box center [272, 80] width 433 height 19
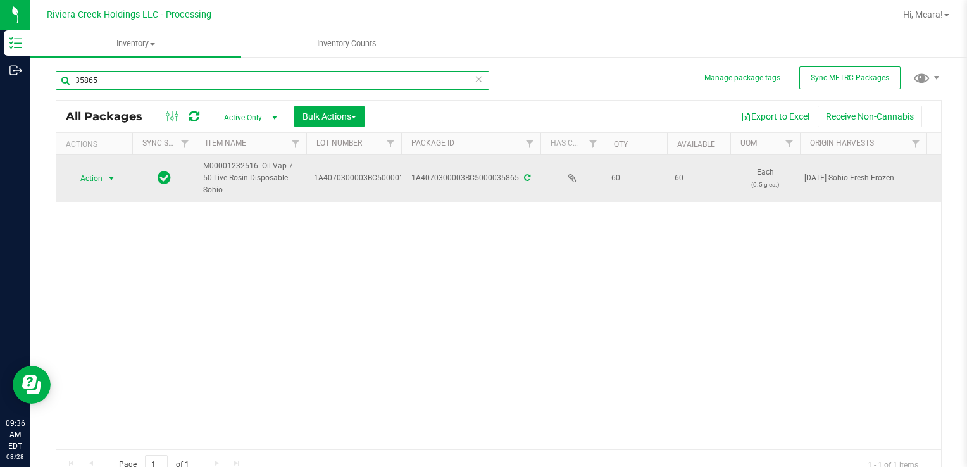
type input "35865"
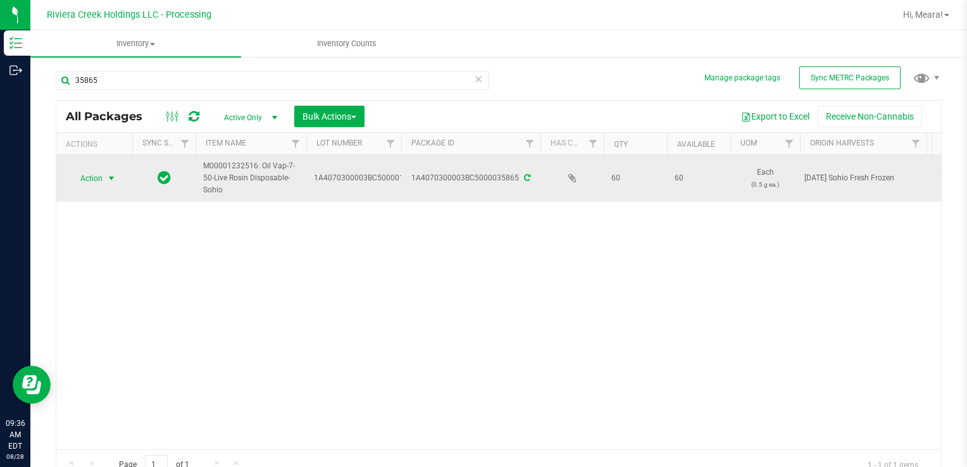
click at [84, 180] on span "Action" at bounding box center [86, 179] width 34 height 18
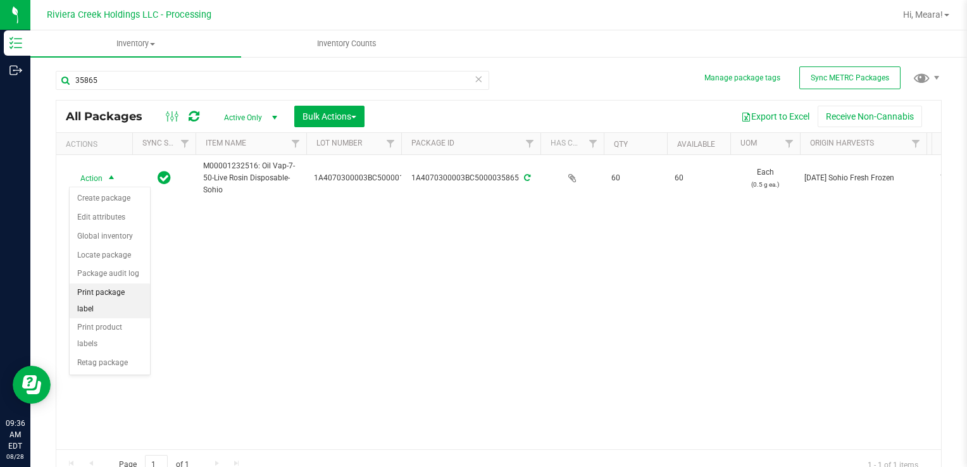
click at [104, 292] on li "Print package label" at bounding box center [110, 301] width 80 height 35
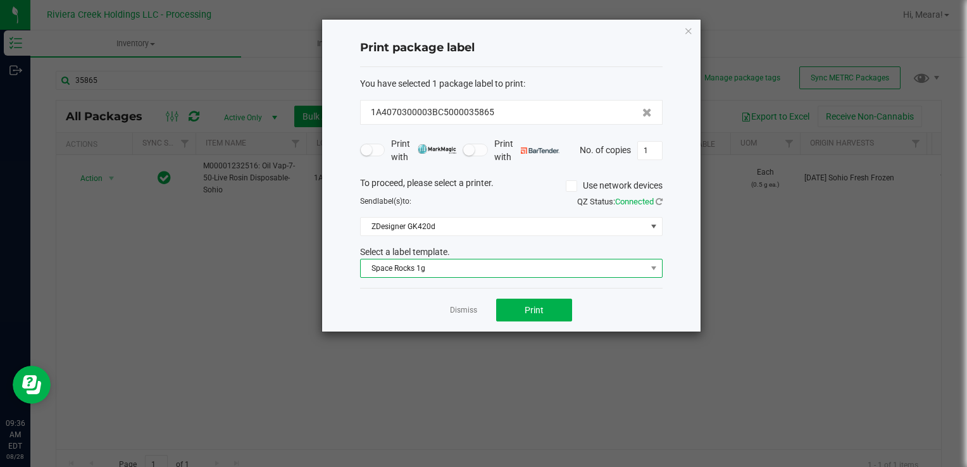
click at [404, 268] on span "Space Rocks 1g" at bounding box center [503, 268] width 285 height 18
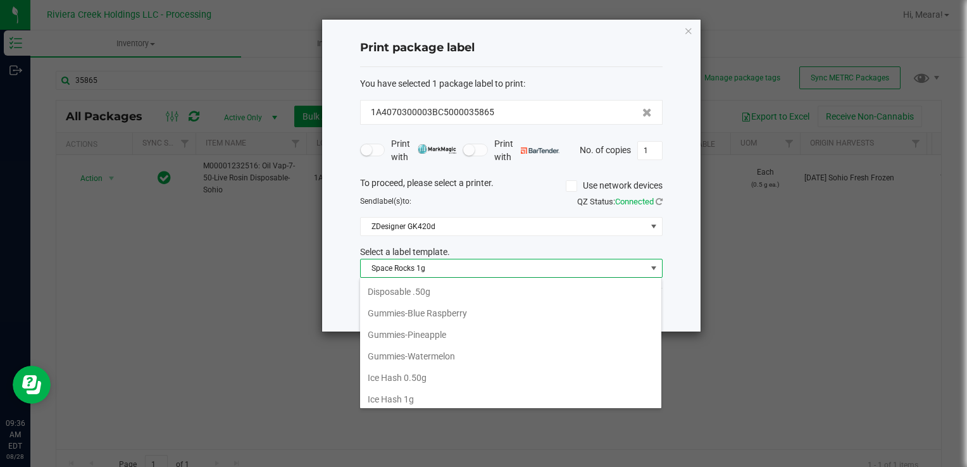
scroll to position [280, 0]
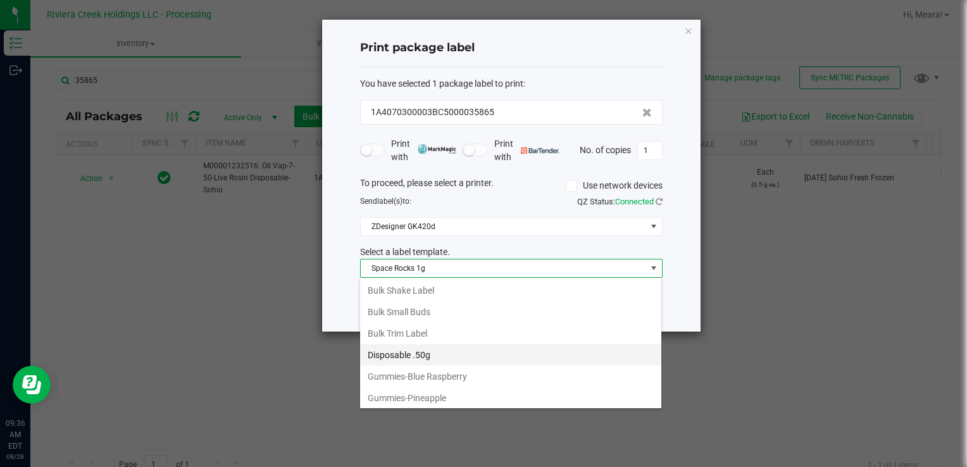
click at [408, 354] on li "Disposable .50g" at bounding box center [510, 355] width 301 height 22
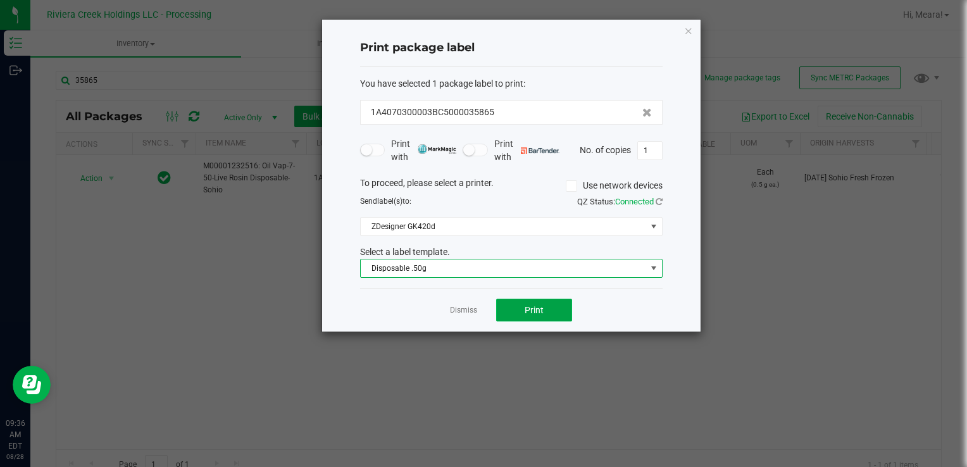
click at [557, 316] on button "Print" at bounding box center [534, 310] width 76 height 23
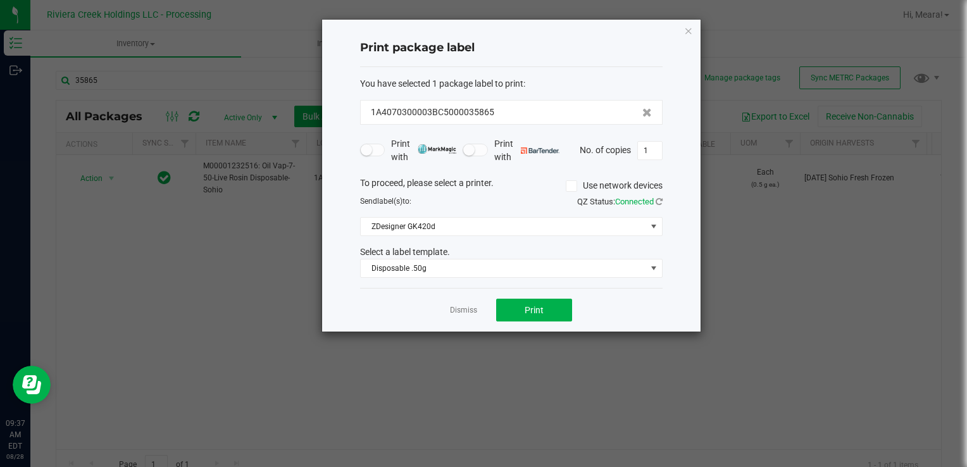
click at [479, 312] on div "Dismiss Print" at bounding box center [511, 310] width 302 height 44
click at [463, 311] on link "Dismiss" at bounding box center [463, 310] width 27 height 11
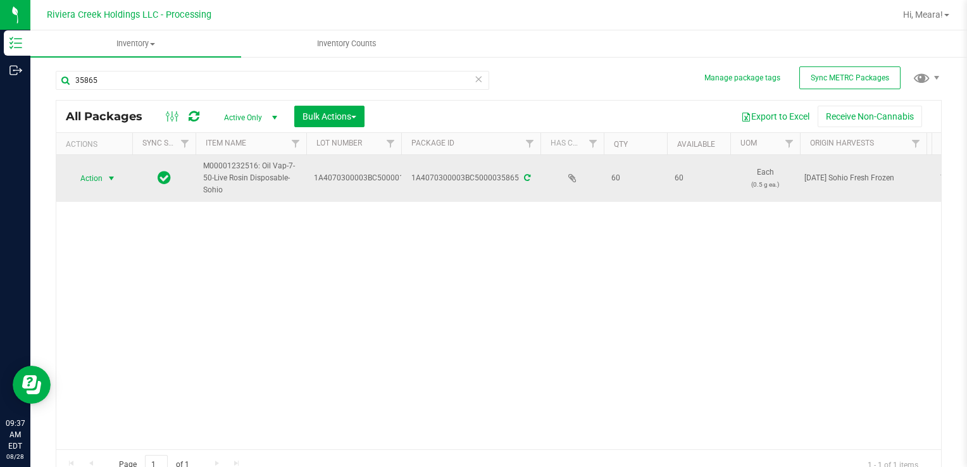
click at [109, 177] on span "select" at bounding box center [111, 178] width 10 height 10
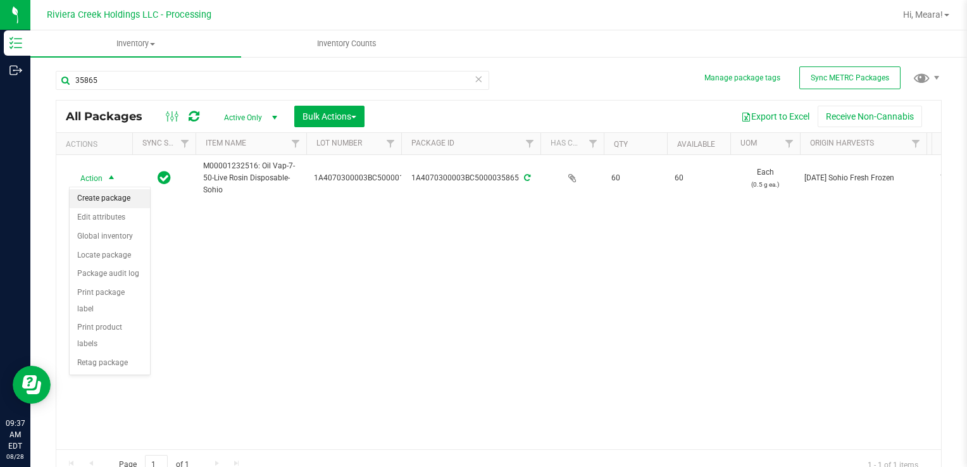
click at [111, 202] on li "Create package" at bounding box center [110, 198] width 80 height 19
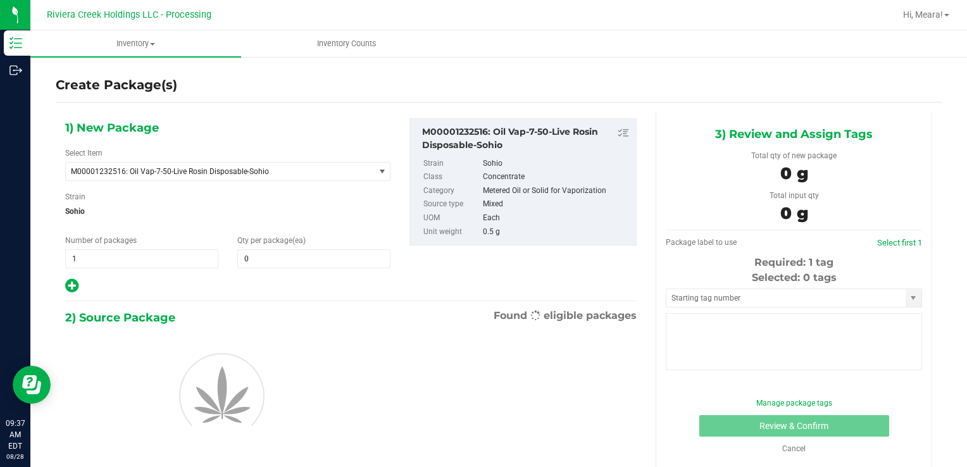
type input "0"
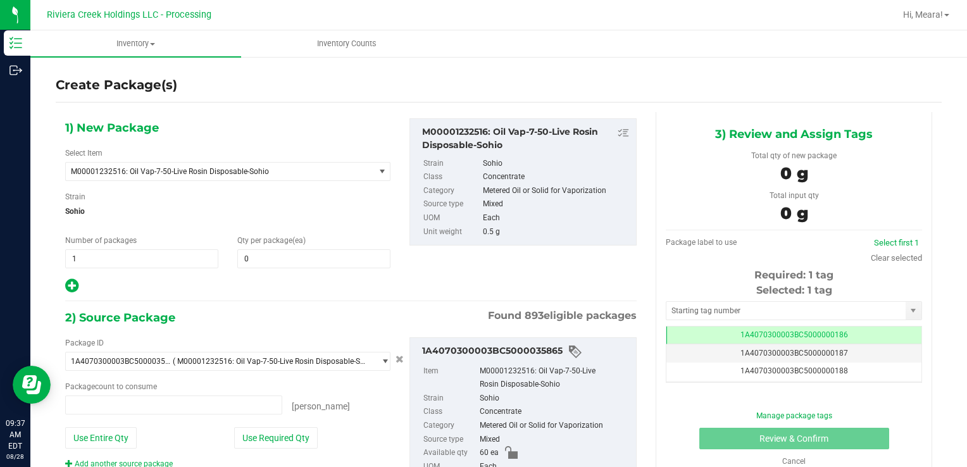
type input "0 ea"
click at [272, 256] on span at bounding box center [313, 258] width 153 height 19
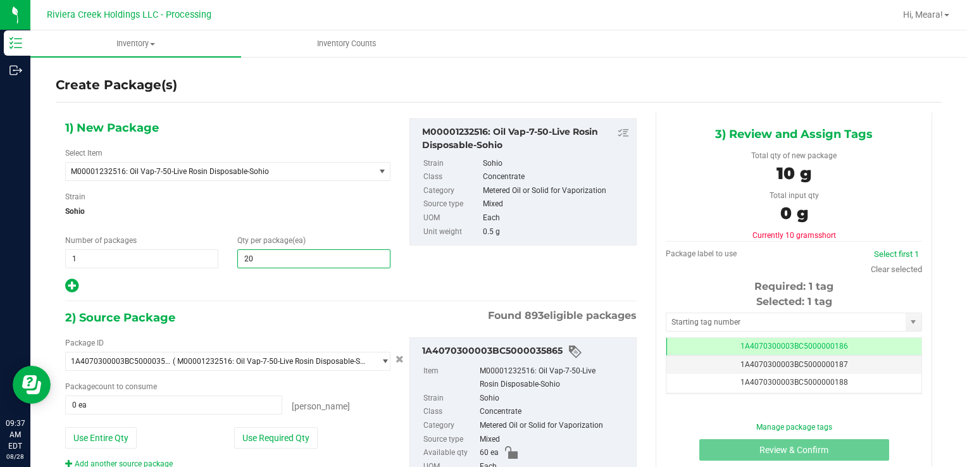
type input "2"
type input "10"
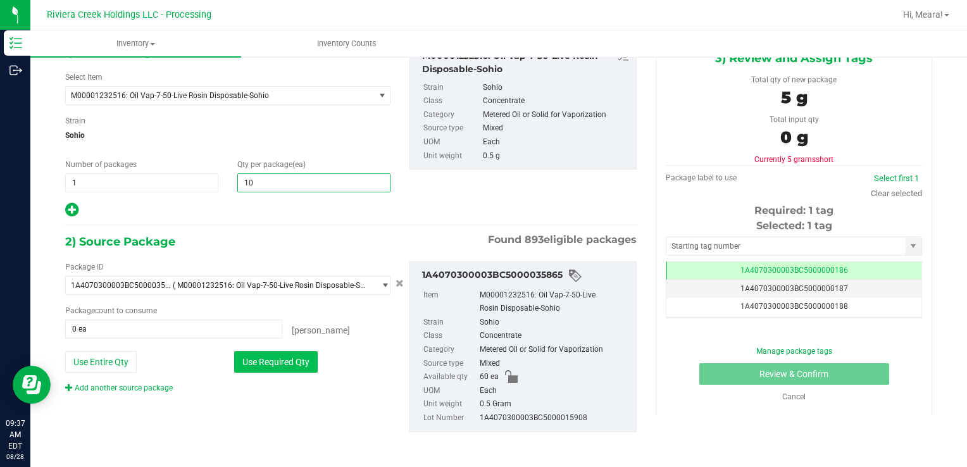
click at [301, 356] on button "Use Required Qty" at bounding box center [276, 362] width 84 height 22
type input "10 ea"
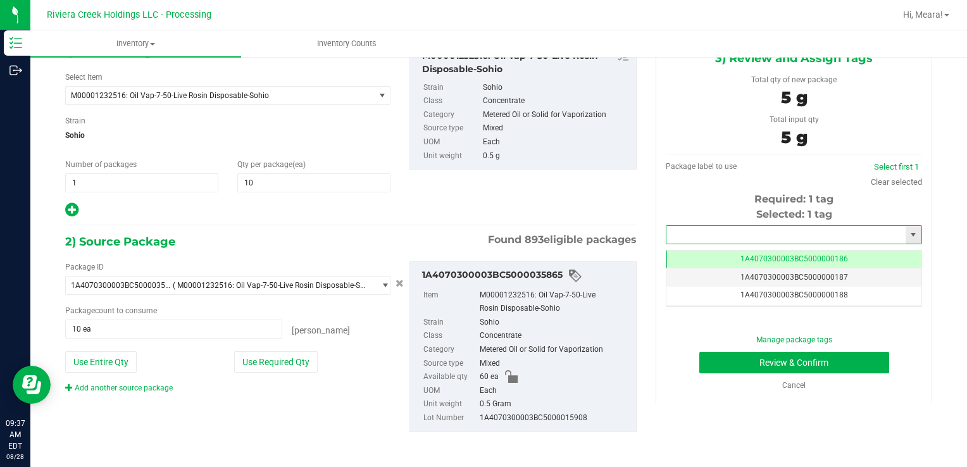
click at [721, 232] on input "text" at bounding box center [785, 235] width 239 height 18
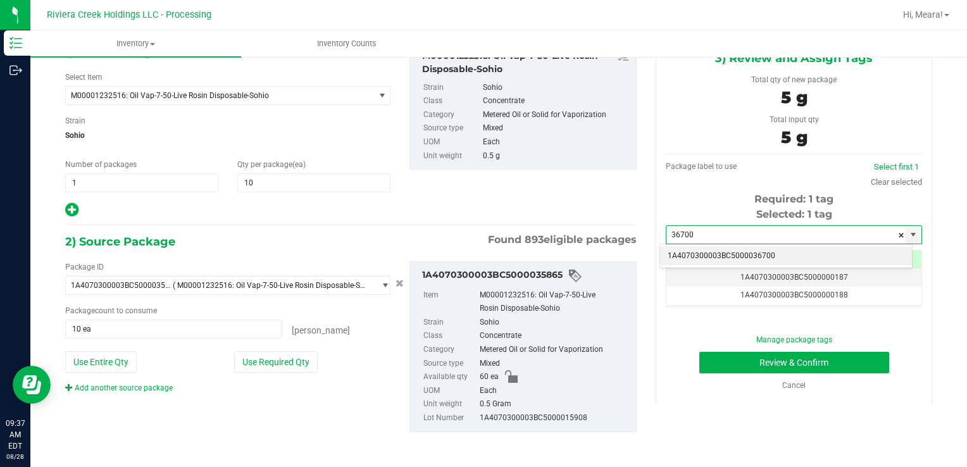
click at [724, 253] on li "1A4070300003BC5000036700" at bounding box center [786, 256] width 252 height 19
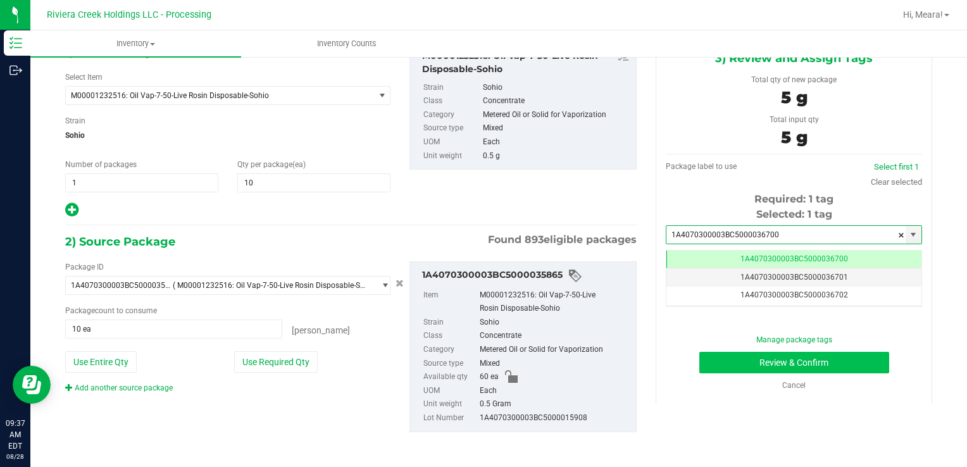
type input "1A4070300003BC5000036700"
click at [759, 362] on button "Review & Confirm" at bounding box center [794, 363] width 190 height 22
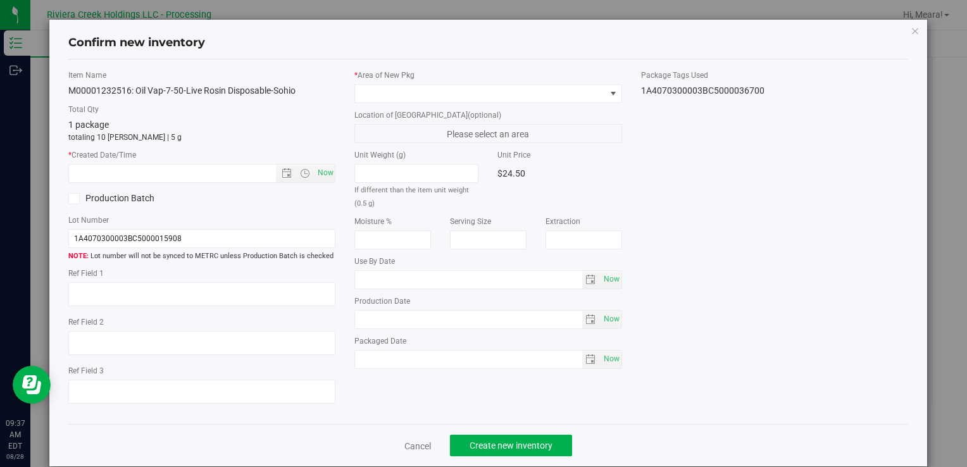
type input "[DATE]"
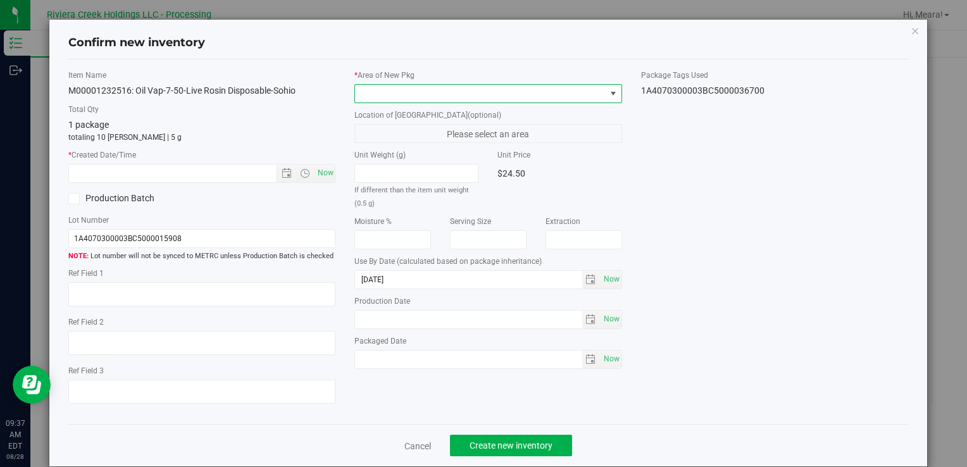
click at [426, 92] on span at bounding box center [480, 94] width 250 height 18
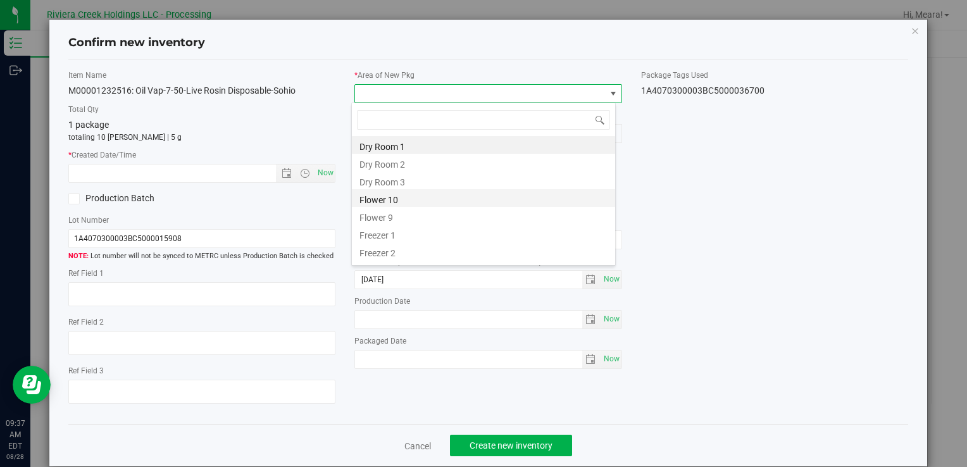
click at [402, 203] on li "Flower 10" at bounding box center [483, 198] width 263 height 18
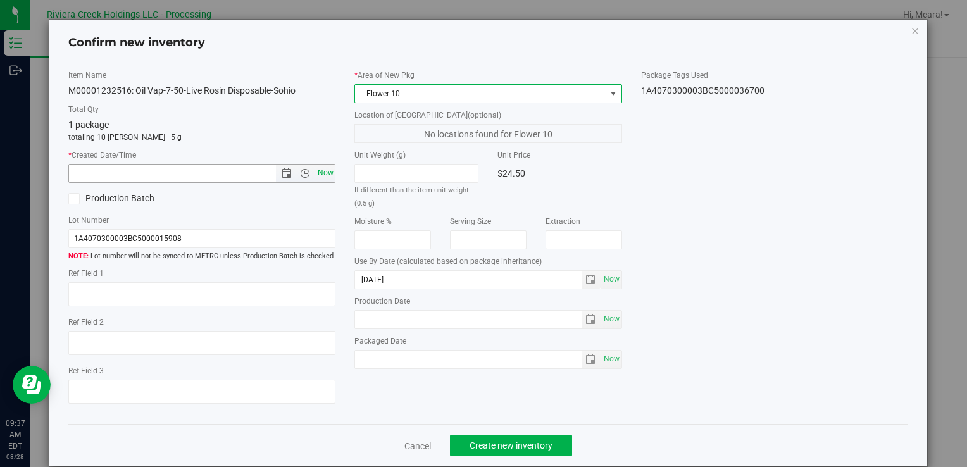
click at [327, 173] on span "Now" at bounding box center [326, 173] width 22 height 18
type input "[DATE] 9:37 AM"
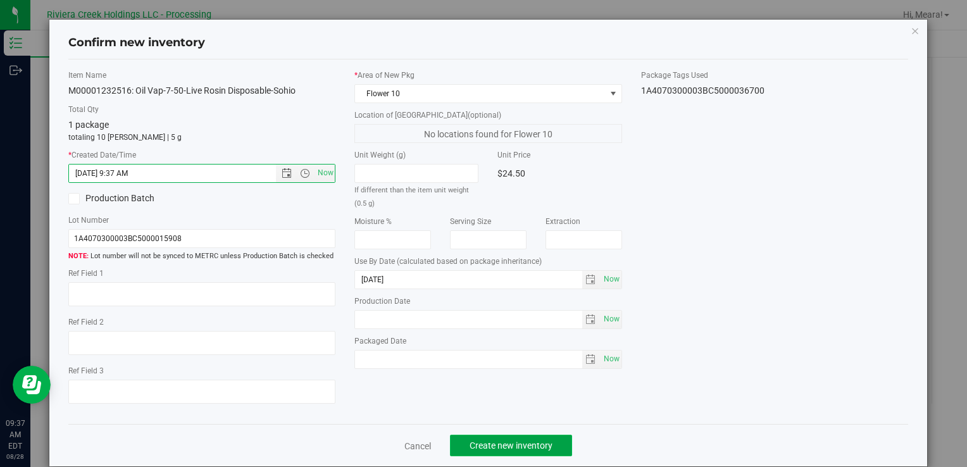
click at [519, 451] on button "Create new inventory" at bounding box center [511, 446] width 122 height 22
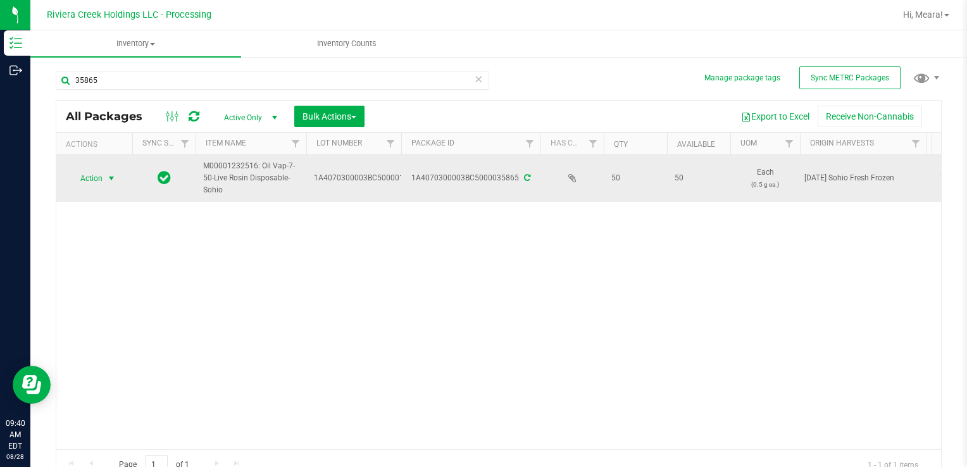
click at [99, 174] on span "Action" at bounding box center [86, 179] width 34 height 18
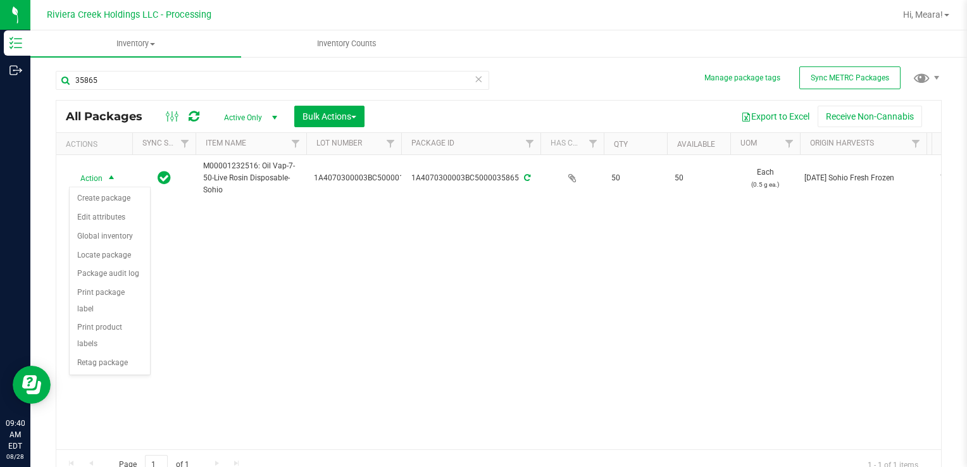
click at [253, 285] on div "Action Action Create package Edit attributes Global inventory Locate package Pa…" at bounding box center [498, 302] width 885 height 294
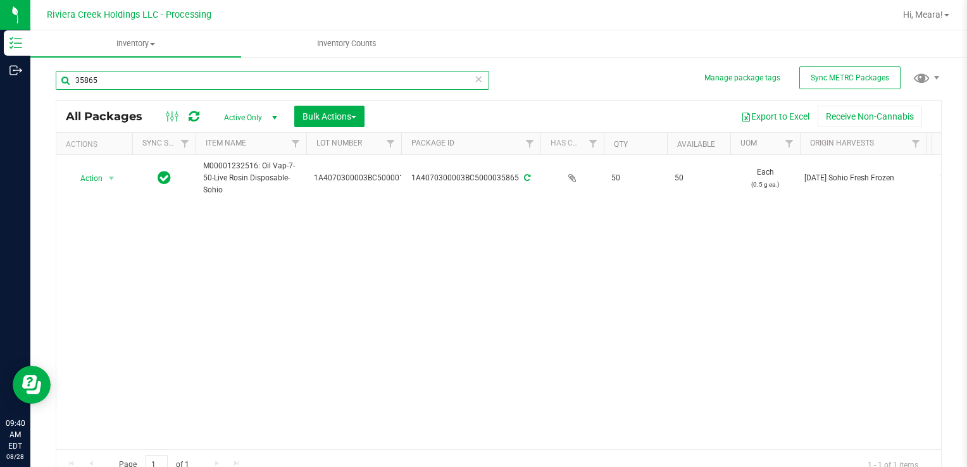
click at [194, 73] on input "35865" at bounding box center [272, 80] width 433 height 19
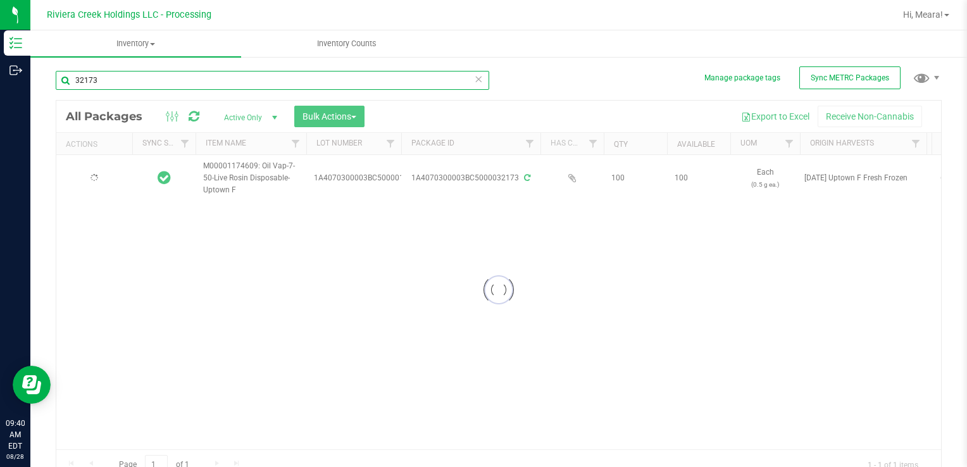
type input "32173"
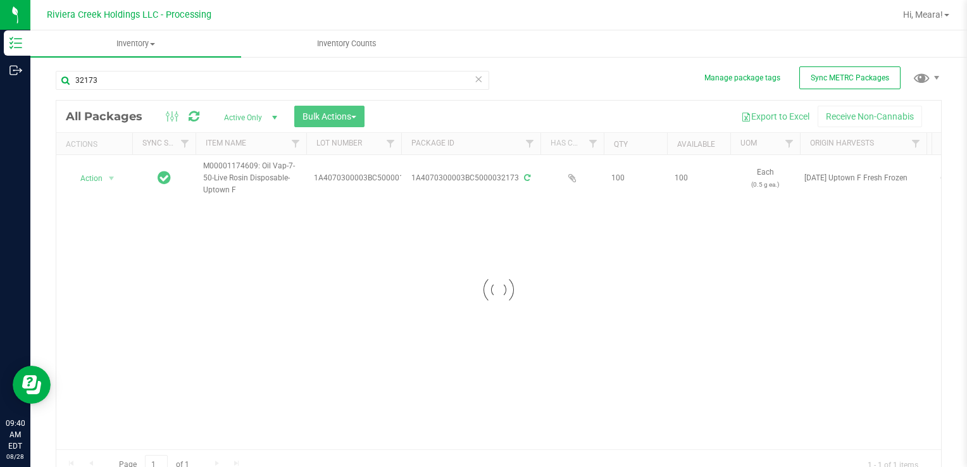
click at [111, 176] on div at bounding box center [498, 290] width 885 height 379
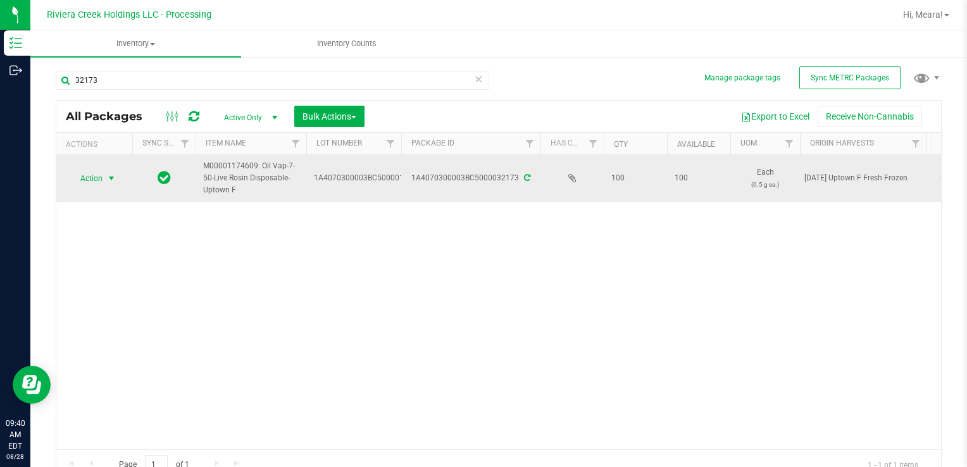
click at [111, 177] on span "select" at bounding box center [111, 178] width 10 height 10
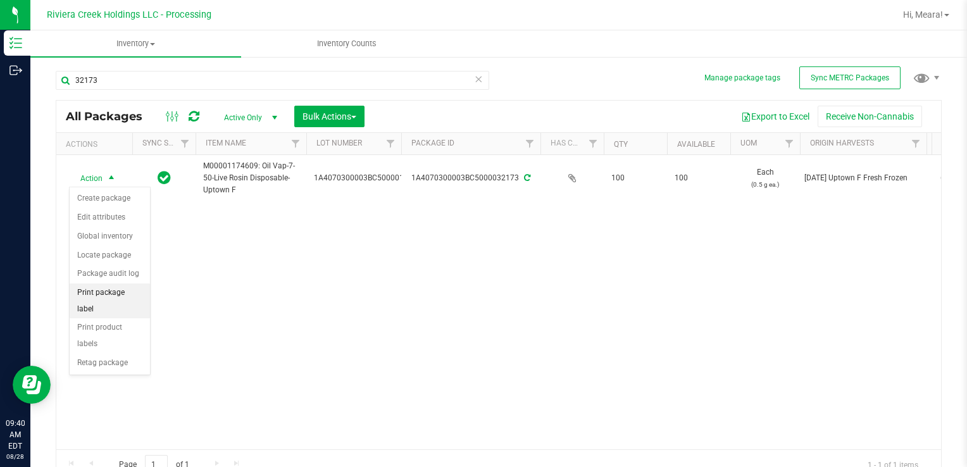
click at [106, 290] on li "Print package label" at bounding box center [110, 301] width 80 height 35
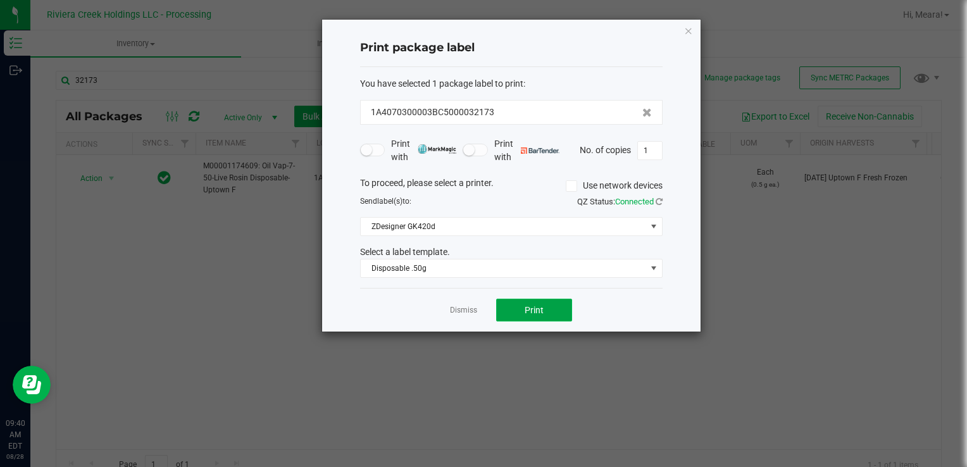
click at [542, 315] on button "Print" at bounding box center [534, 310] width 76 height 23
drag, startPoint x: 463, startPoint y: 302, endPoint x: 466, endPoint y: 311, distance: 8.6
click at [465, 308] on app-cancel-button "Dismiss" at bounding box center [463, 310] width 27 height 13
click at [466, 311] on link "Dismiss" at bounding box center [463, 310] width 27 height 11
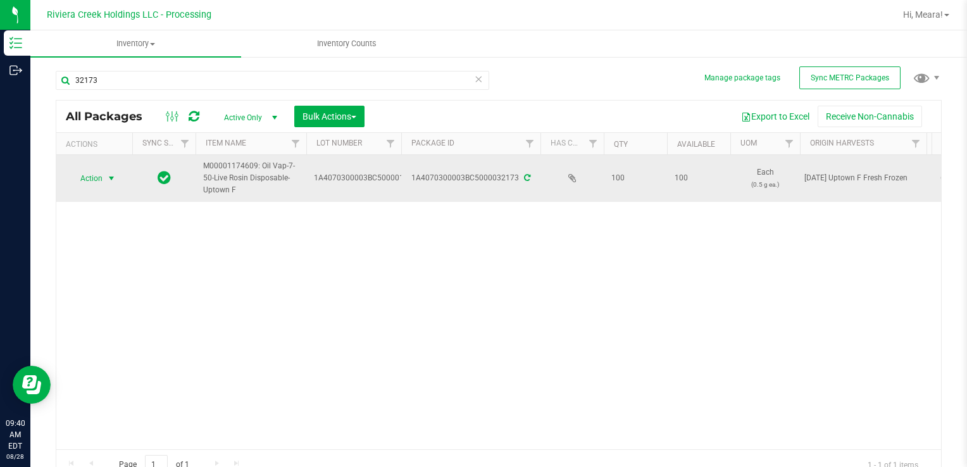
click at [116, 184] on span "select" at bounding box center [112, 179] width 16 height 18
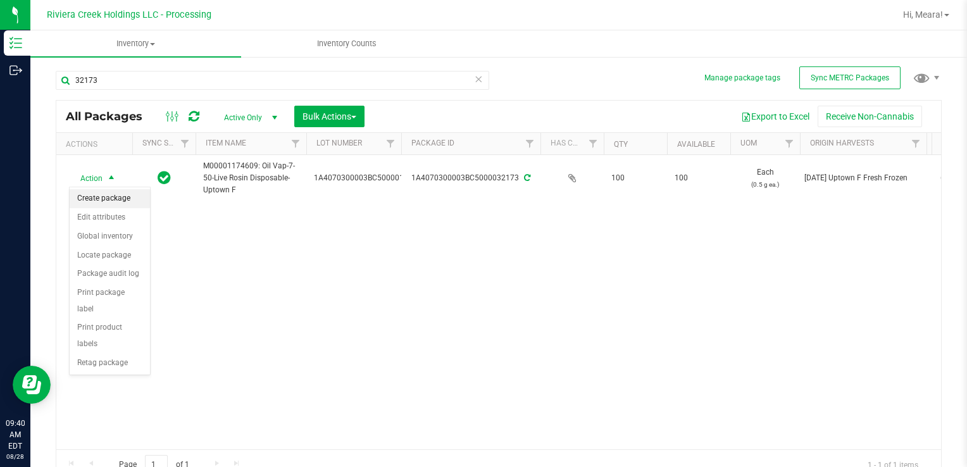
click at [117, 201] on li "Create package" at bounding box center [110, 198] width 80 height 19
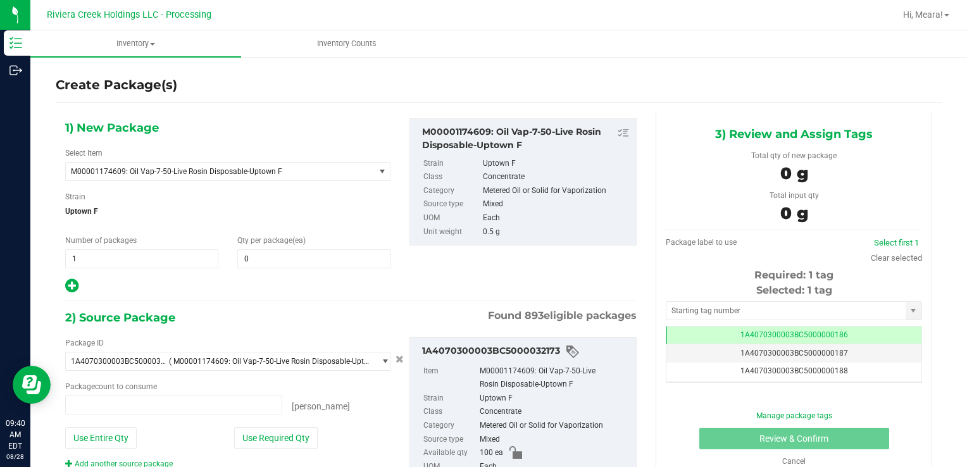
type input "0 ea"
click at [294, 261] on span at bounding box center [313, 258] width 153 height 19
type input "10"
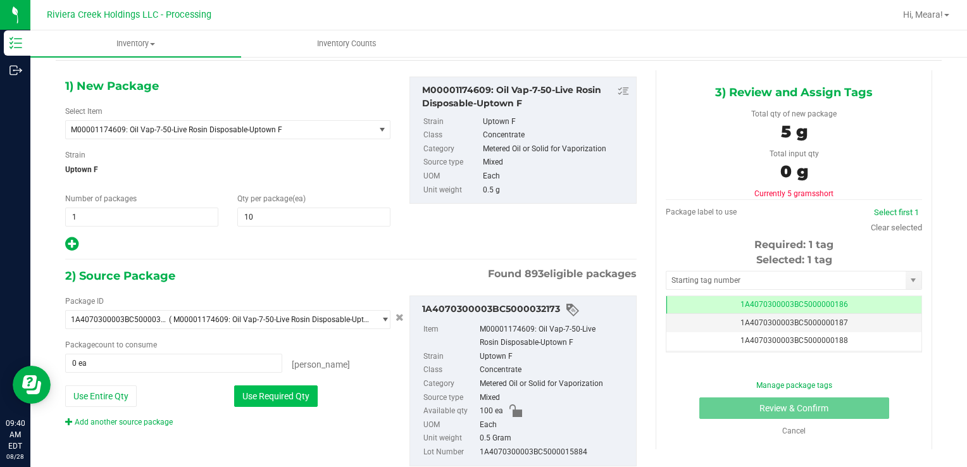
scroll to position [76, 0]
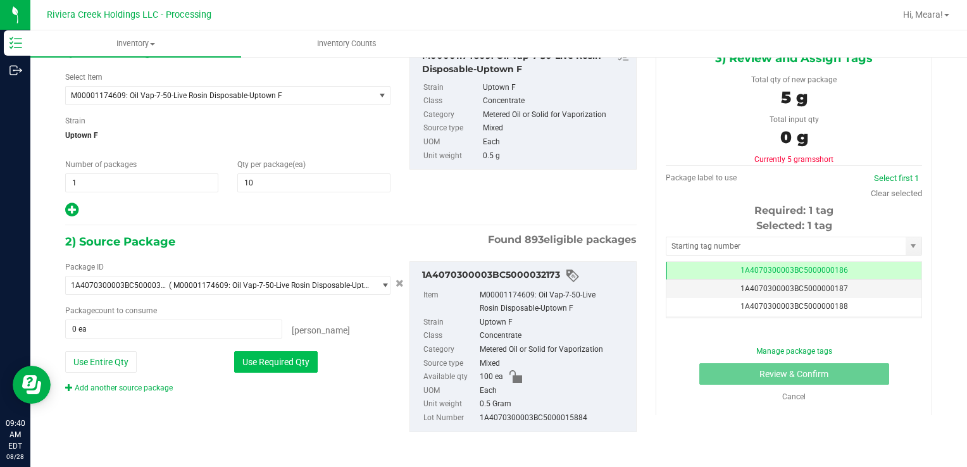
click at [294, 361] on button "Use Required Qty" at bounding box center [276, 362] width 84 height 22
type input "10 ea"
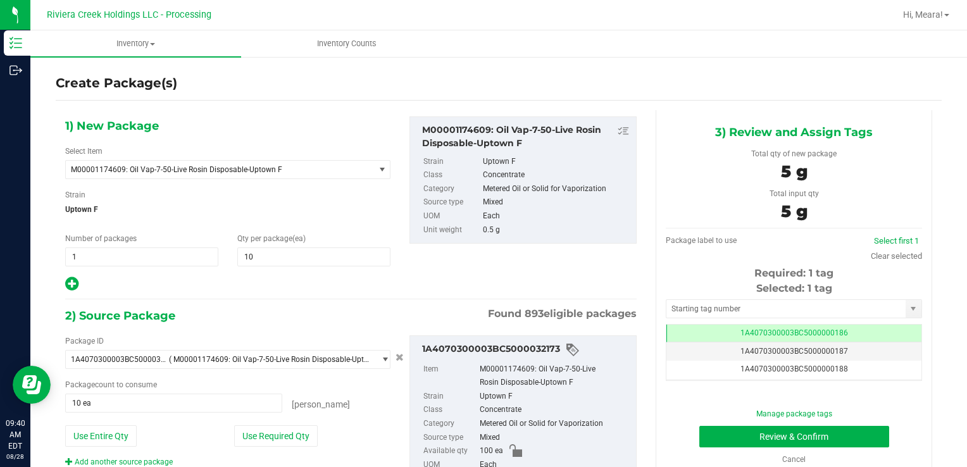
scroll to position [0, 0]
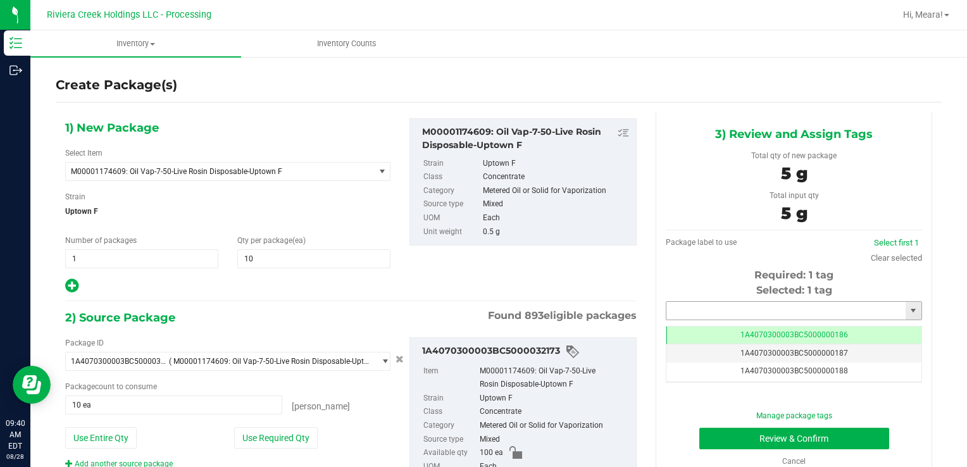
click at [752, 314] on input "text" at bounding box center [785, 311] width 239 height 18
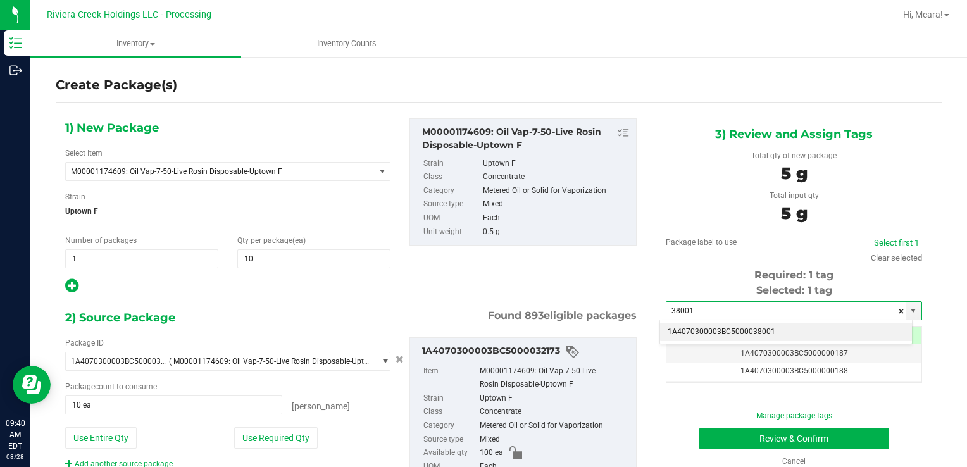
click at [752, 331] on li "1A4070300003BC5000038001" at bounding box center [786, 332] width 252 height 19
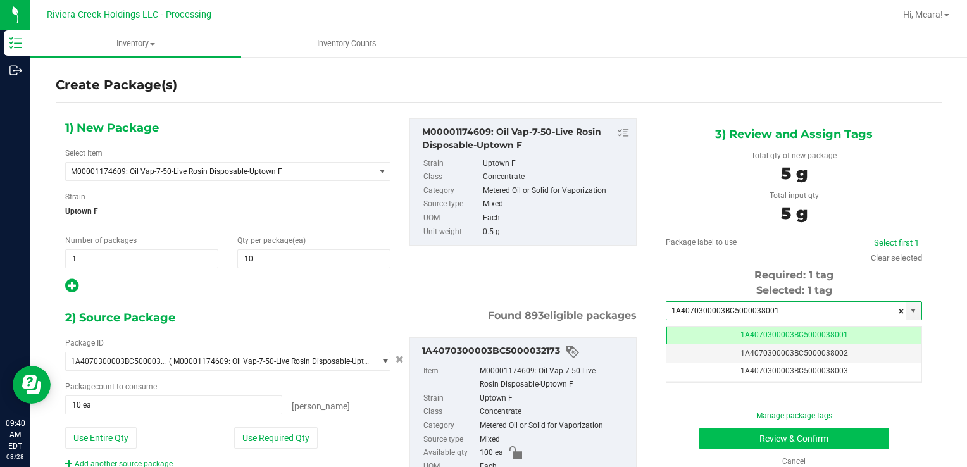
type input "1A4070300003BC5000038001"
click at [785, 442] on button "Review & Confirm" at bounding box center [794, 439] width 190 height 22
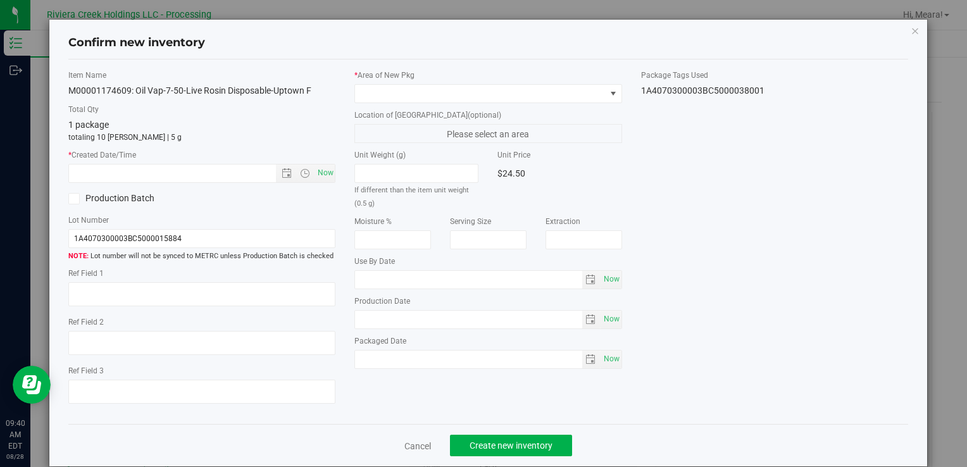
type input "[DATE]"
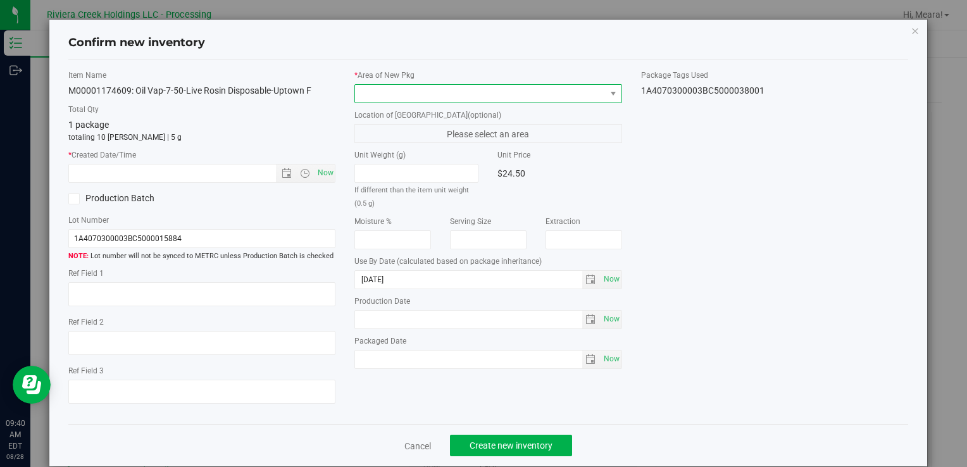
click at [563, 87] on span at bounding box center [480, 94] width 250 height 18
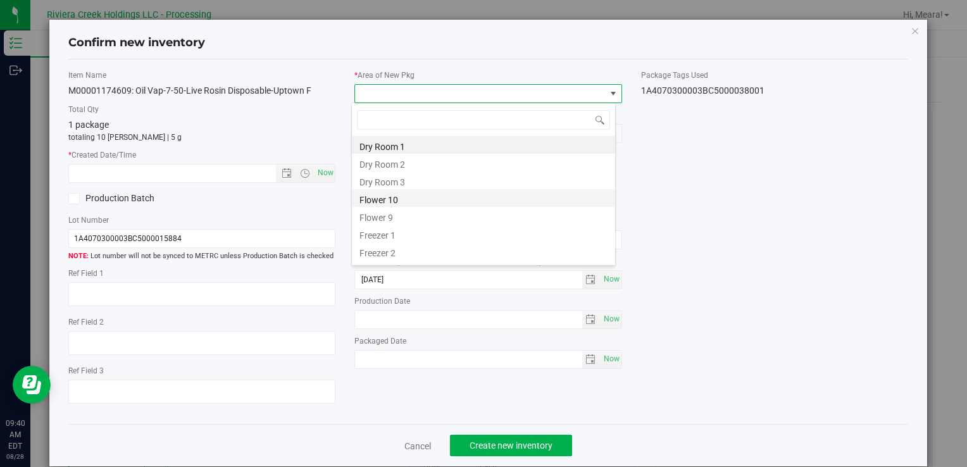
click at [414, 197] on li "Flower 10" at bounding box center [483, 198] width 263 height 18
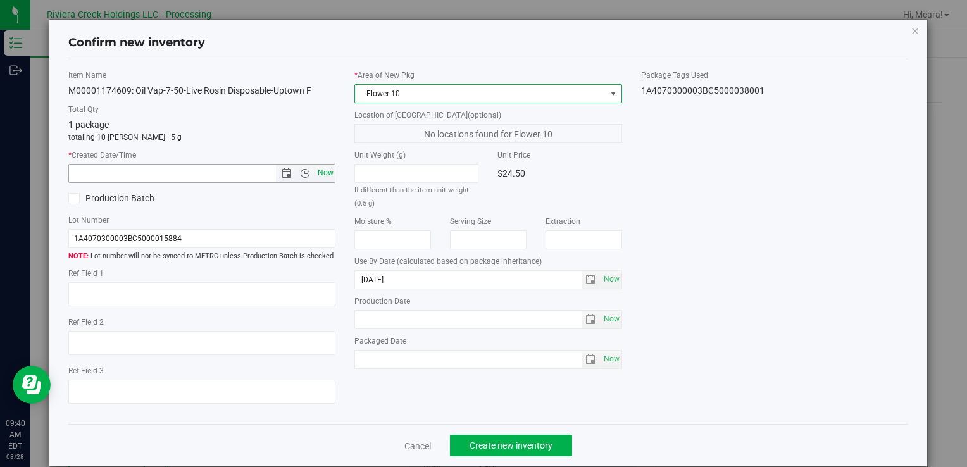
click at [321, 171] on span "Now" at bounding box center [326, 173] width 22 height 18
type input "[DATE] 9:40 AM"
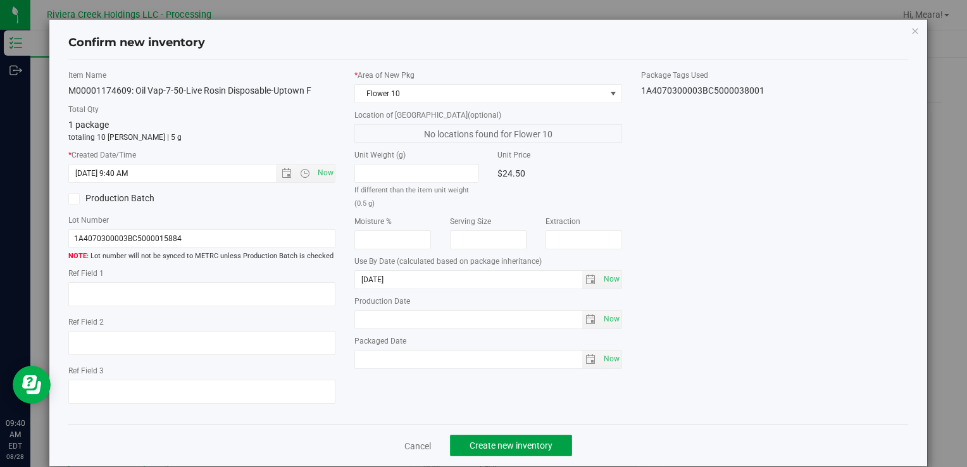
click at [480, 442] on span "Create new inventory" at bounding box center [511, 445] width 83 height 10
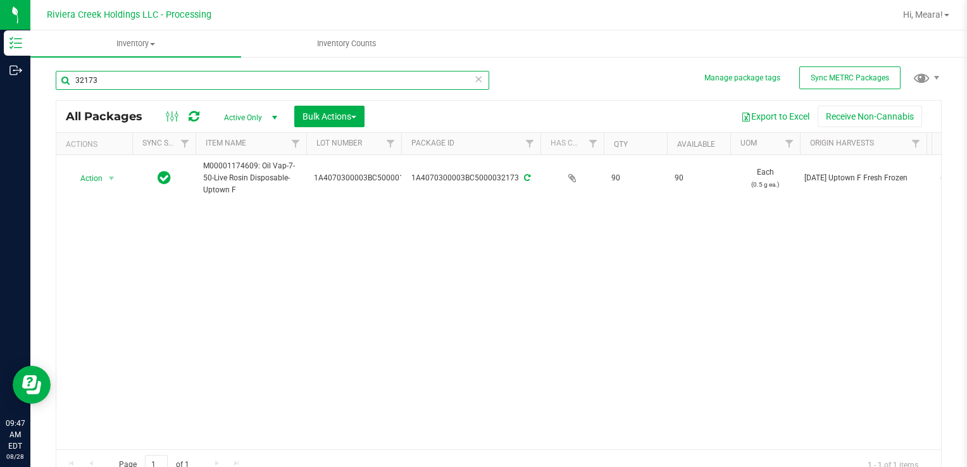
click at [478, 84] on input "32173" at bounding box center [272, 80] width 433 height 19
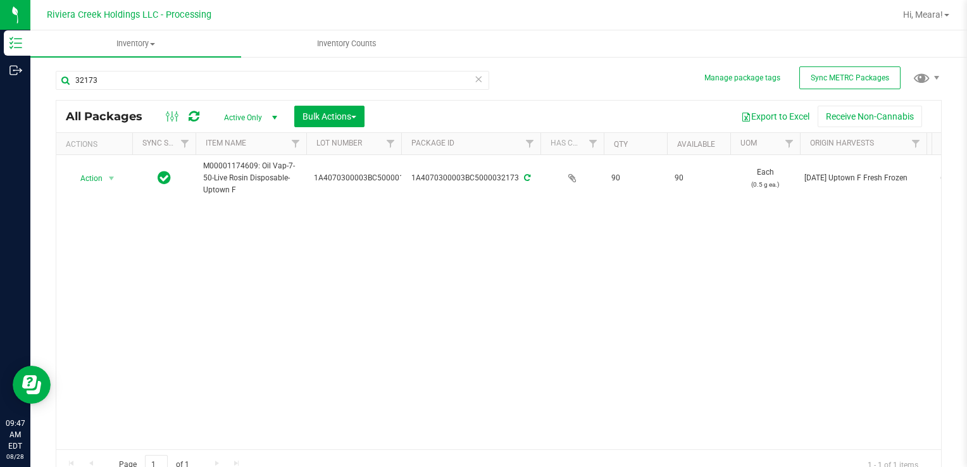
click at [476, 80] on icon at bounding box center [478, 78] width 9 height 15
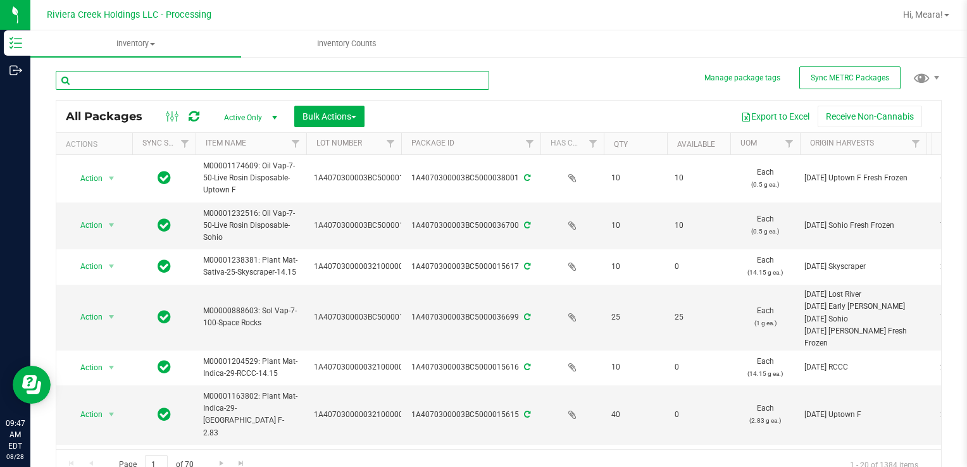
click at [374, 78] on input "text" at bounding box center [272, 80] width 433 height 19
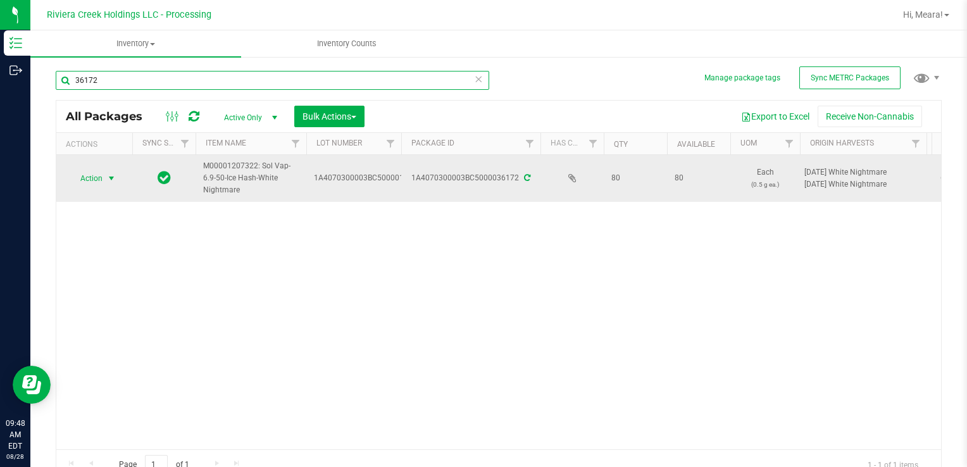
type input "36172"
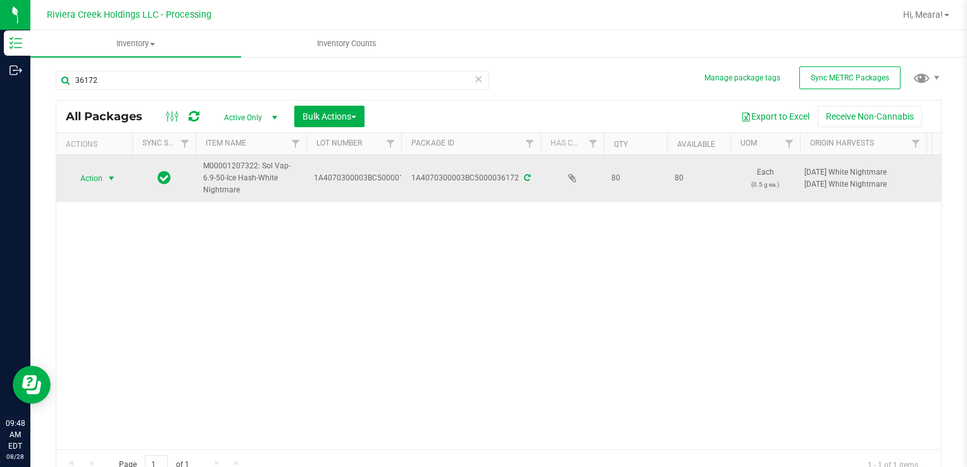
click at [112, 176] on span "select" at bounding box center [111, 178] width 10 height 10
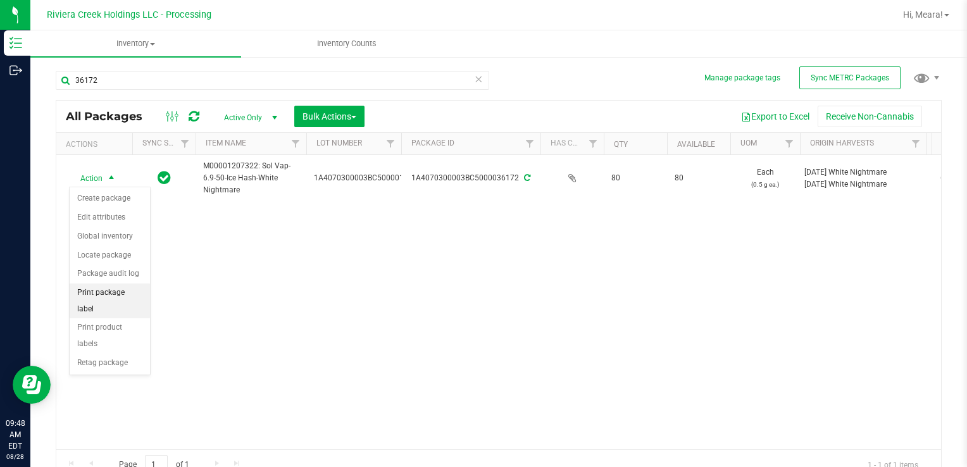
click at [98, 297] on li "Print package label" at bounding box center [110, 301] width 80 height 35
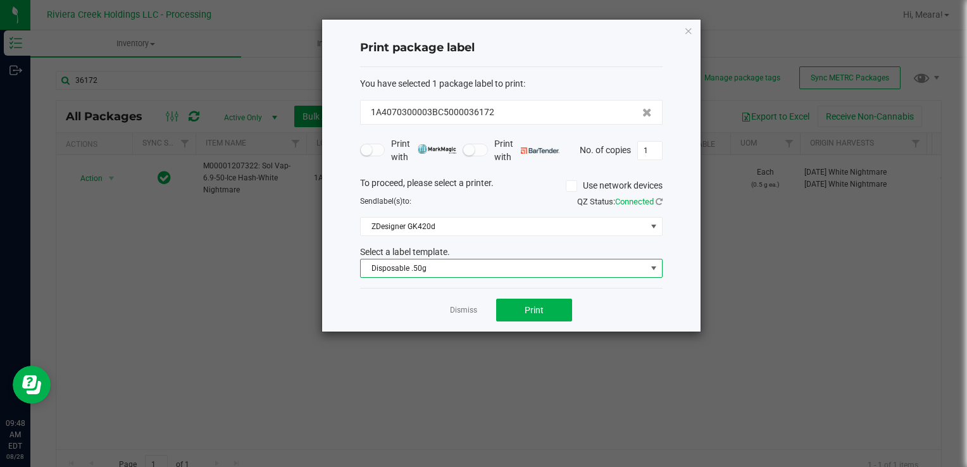
click at [450, 267] on span "Disposable .50g" at bounding box center [503, 268] width 285 height 18
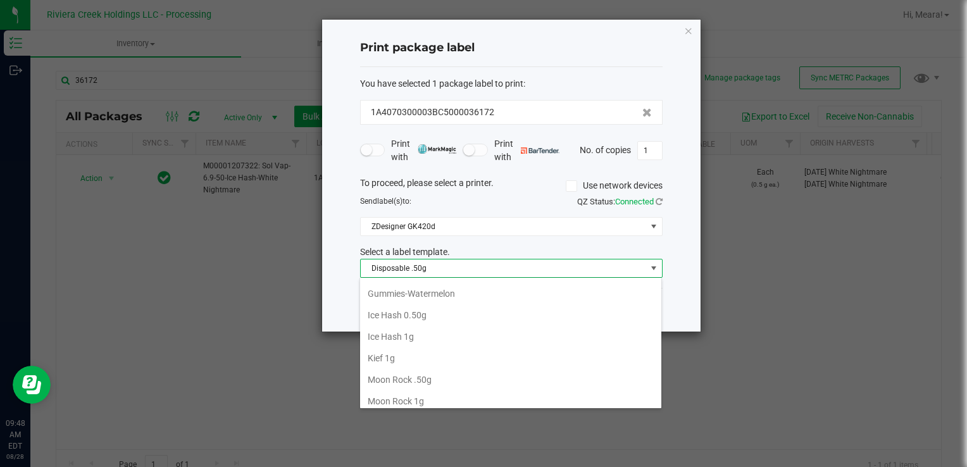
scroll to position [425, 0]
click at [460, 297] on li "Ice Hash 0.50g" at bounding box center [510, 296] width 301 height 22
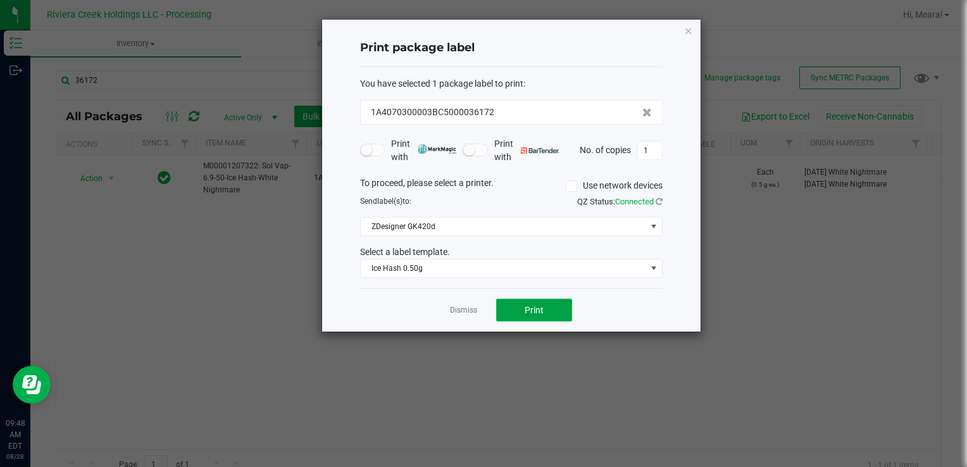
click at [528, 308] on span "Print" at bounding box center [534, 310] width 19 height 10
click at [471, 304] on app-cancel-button "Dismiss" at bounding box center [463, 310] width 27 height 13
click at [476, 305] on link "Dismiss" at bounding box center [463, 310] width 27 height 11
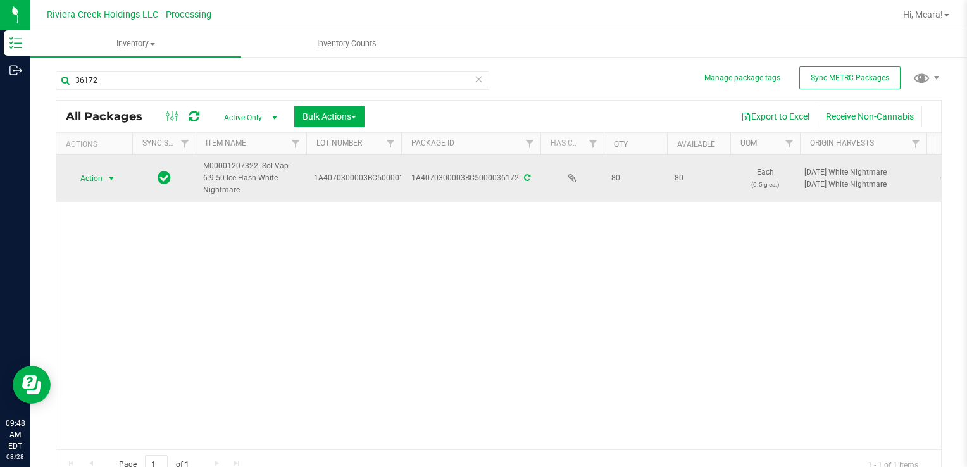
click at [106, 182] on span "select" at bounding box center [111, 178] width 10 height 10
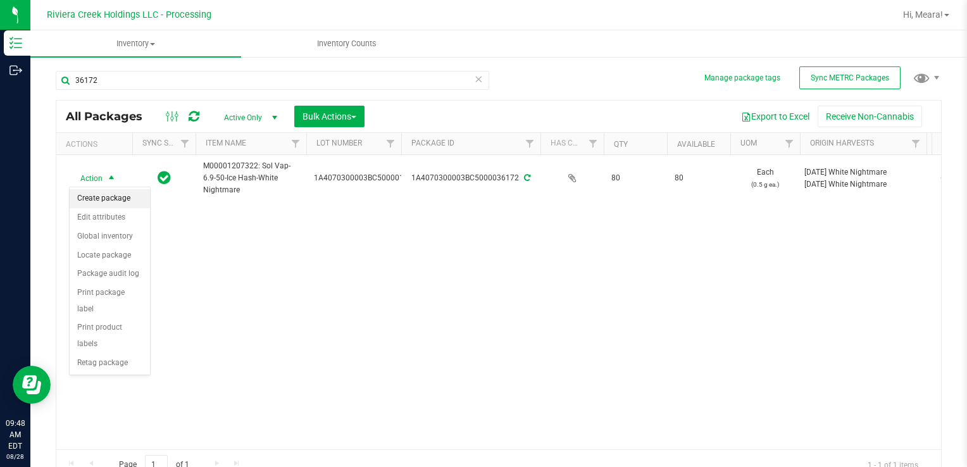
click at [109, 201] on li "Create package" at bounding box center [110, 198] width 80 height 19
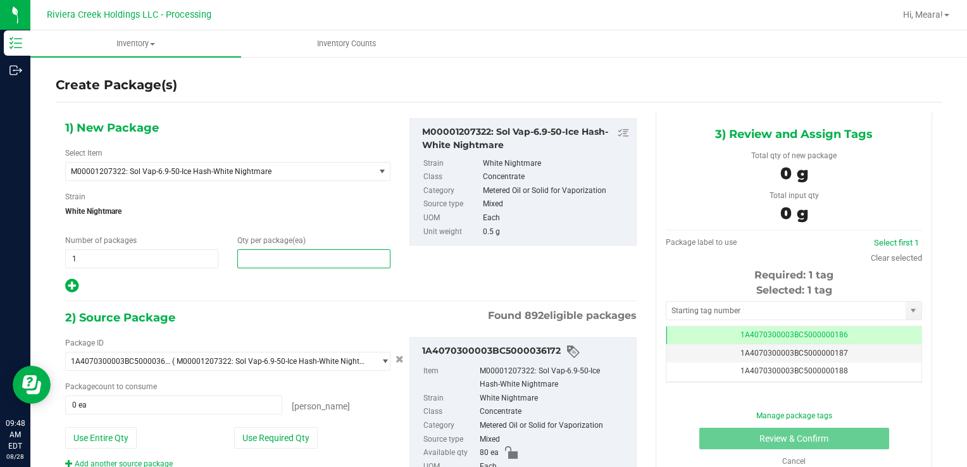
click at [282, 257] on span at bounding box center [313, 258] width 153 height 19
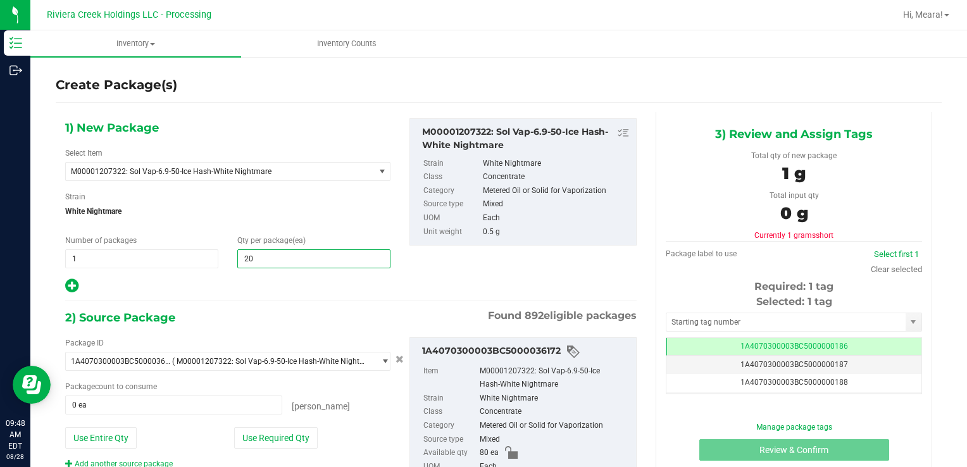
type input "20"
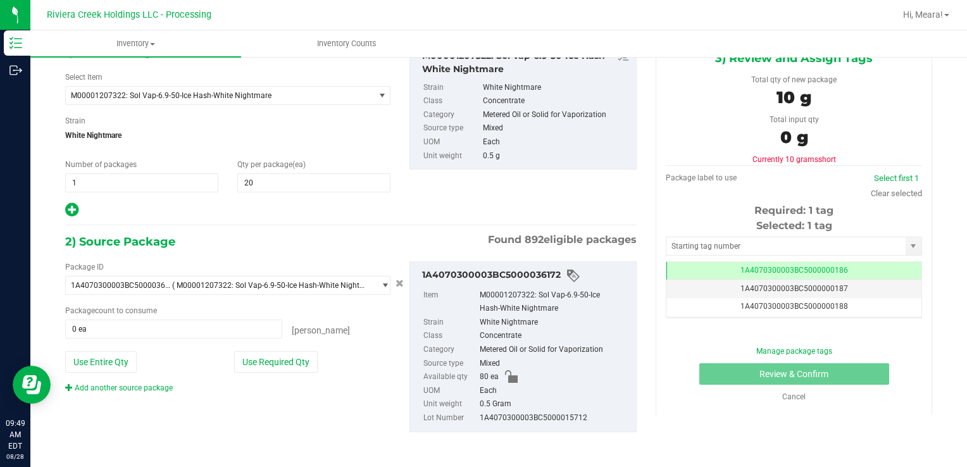
click at [285, 373] on div "Package ID 1A4070300003BC5000036172 ( M00001207322: Sol Vap-6.9-50-Ice Hash-Whi…" at bounding box center [228, 327] width 344 height 132
click at [286, 371] on button "Use Required Qty" at bounding box center [276, 362] width 84 height 22
type input "20 ea"
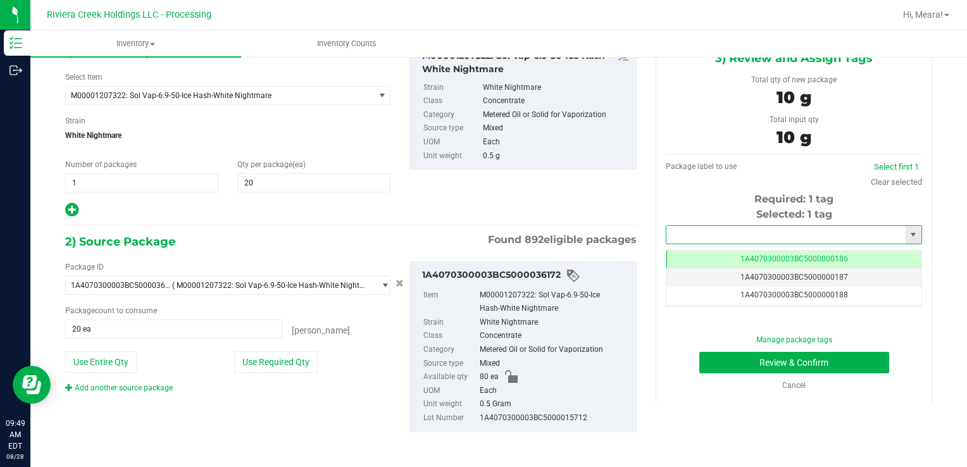
click at [706, 237] on input "text" at bounding box center [785, 235] width 239 height 18
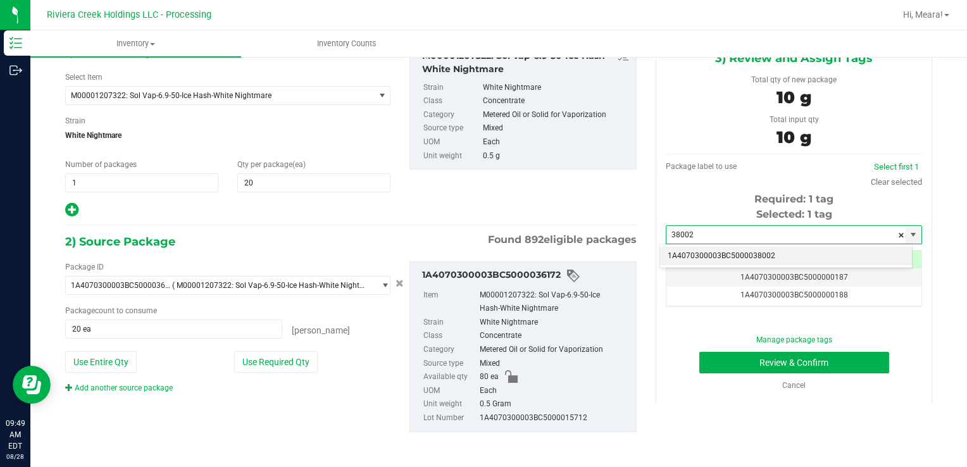
click at [707, 250] on li "1A4070300003BC5000038002" at bounding box center [786, 256] width 252 height 19
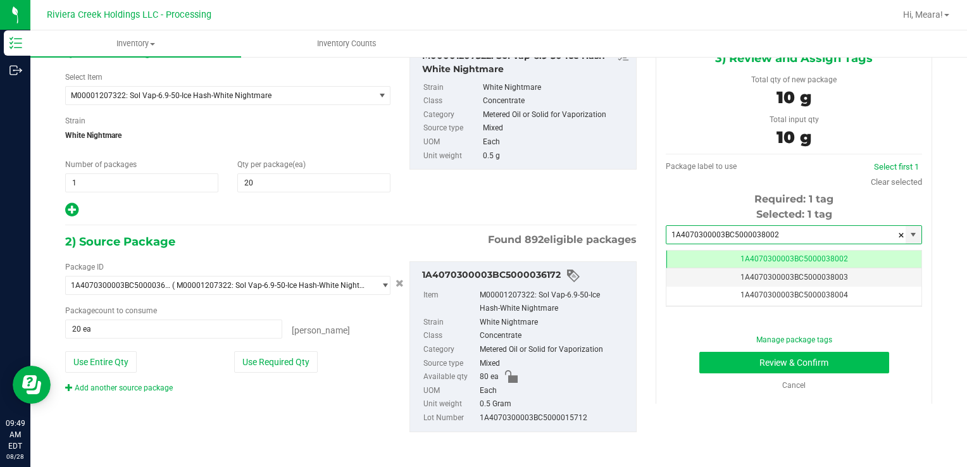
type input "1A4070300003BC5000038002"
click at [764, 371] on button "Review & Confirm" at bounding box center [794, 363] width 190 height 22
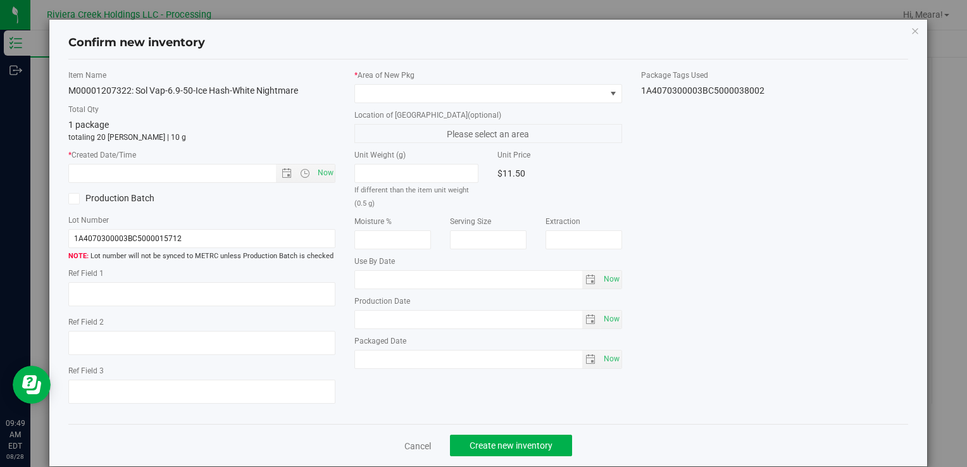
type input "[DATE]"
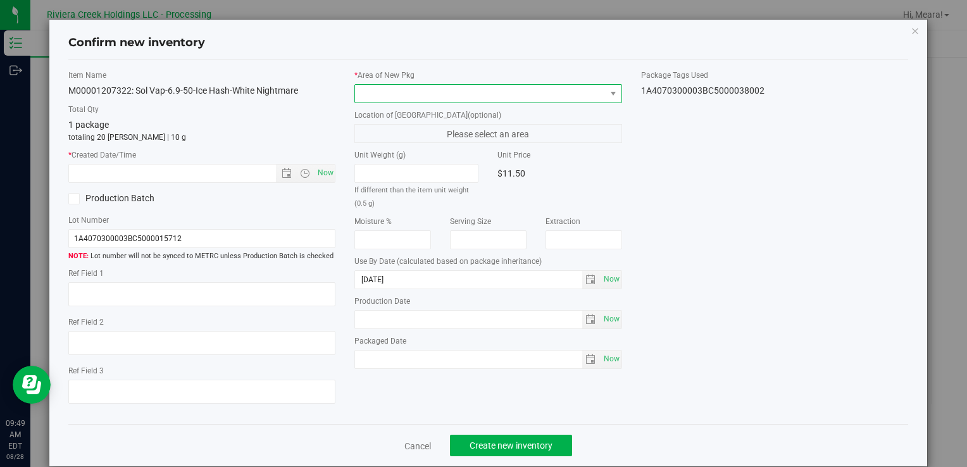
click at [555, 100] on span at bounding box center [480, 94] width 250 height 18
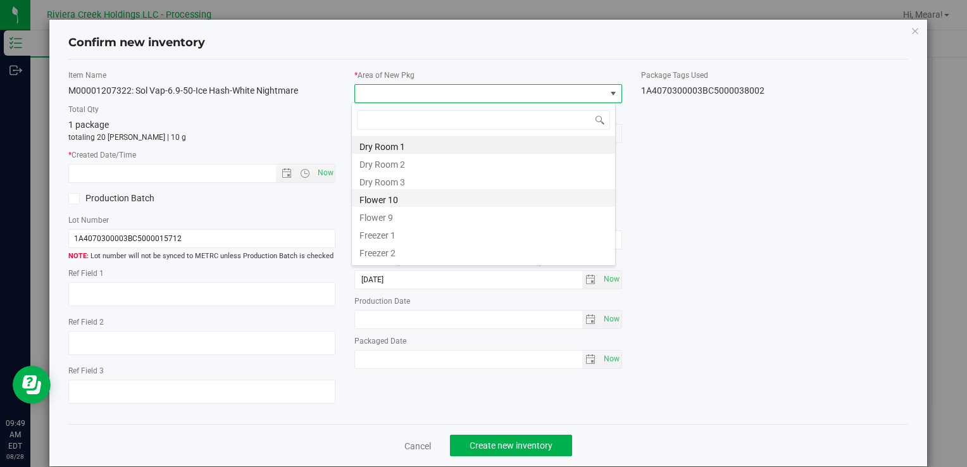
click at [420, 196] on li "Flower 10" at bounding box center [483, 198] width 263 height 18
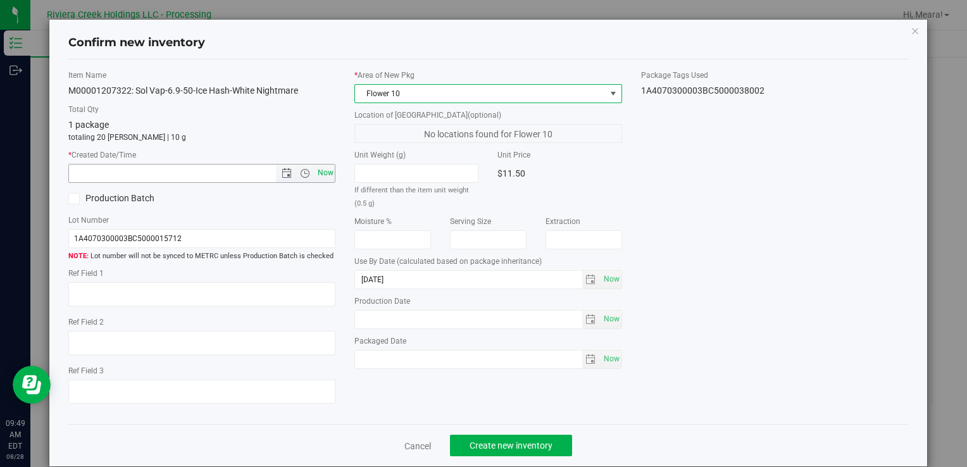
click at [331, 172] on span "Now" at bounding box center [326, 173] width 22 height 18
type input "[DATE] 9:49 AM"
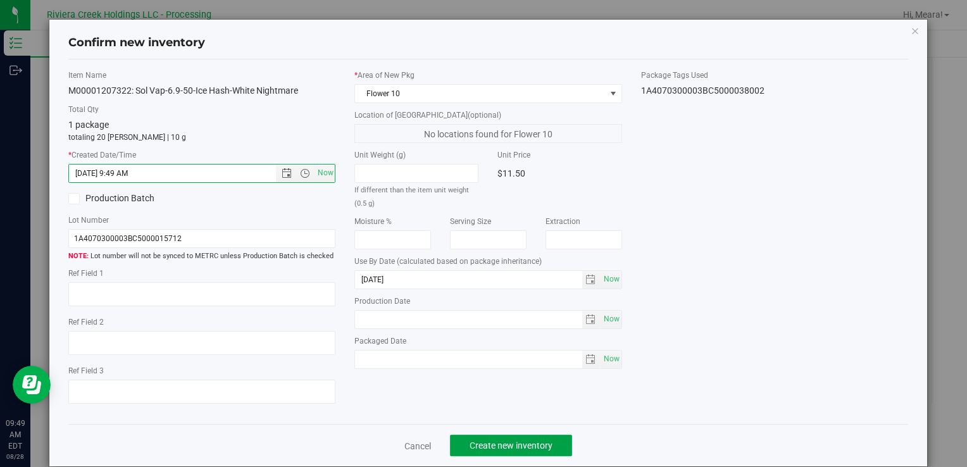
click at [478, 443] on span "Create new inventory" at bounding box center [511, 445] width 83 height 10
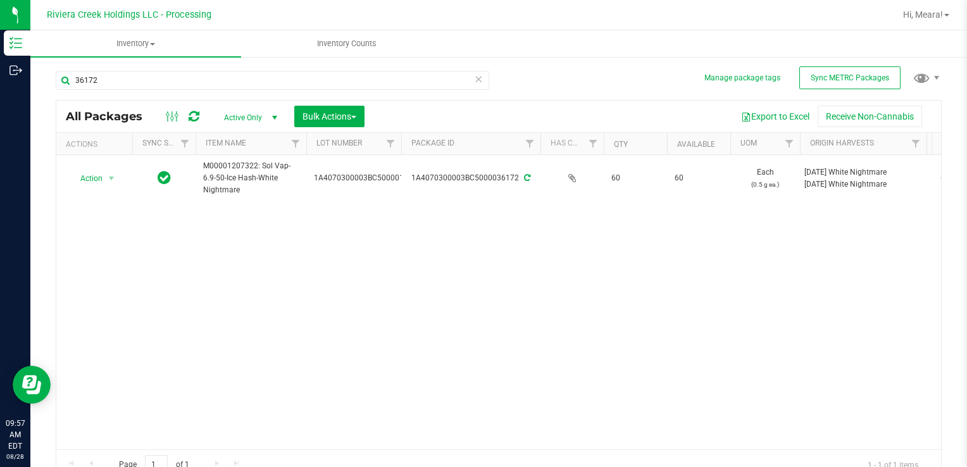
click at [474, 80] on icon at bounding box center [478, 78] width 9 height 15
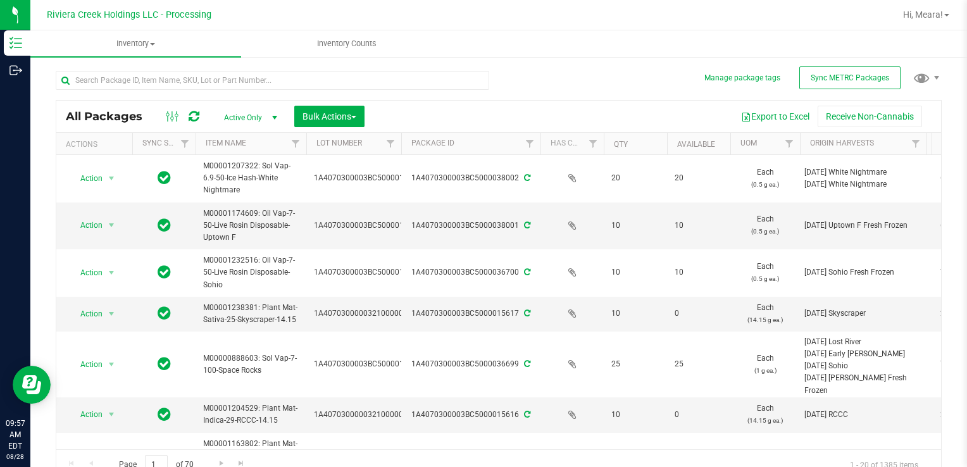
click at [395, 67] on div at bounding box center [277, 79] width 443 height 41
click at [392, 82] on input "text" at bounding box center [272, 80] width 433 height 19
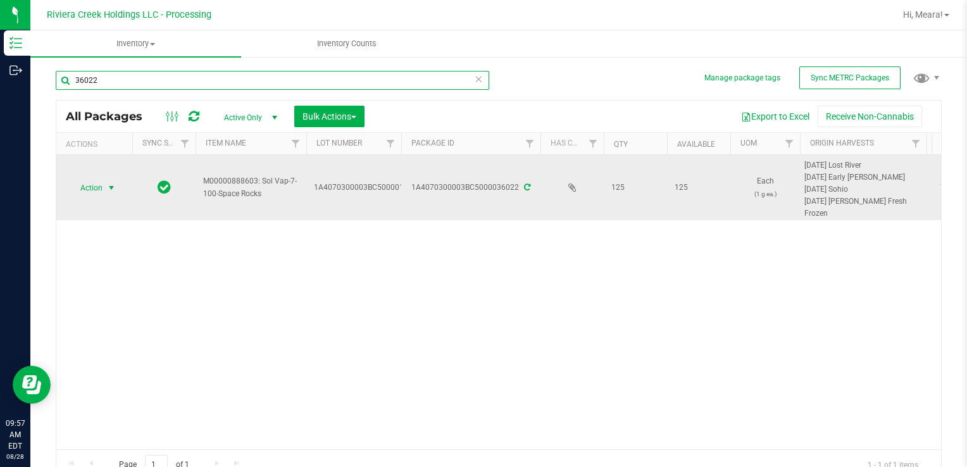
type input "36022"
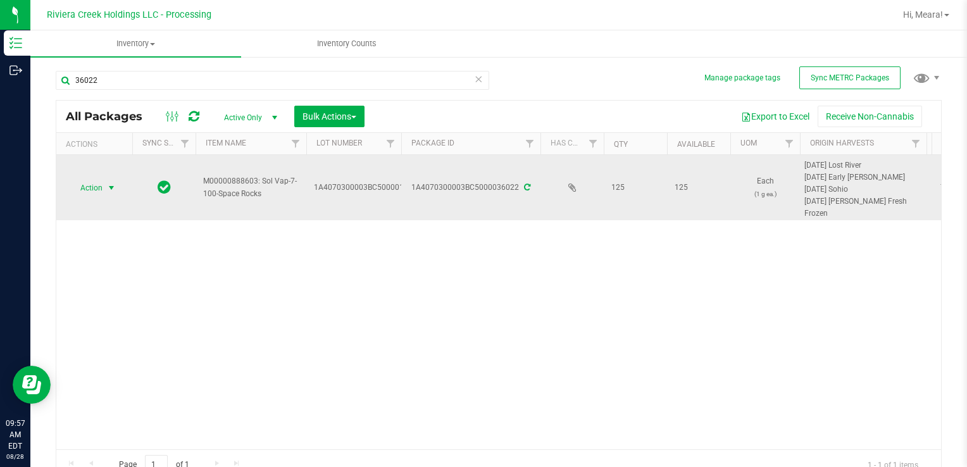
click at [102, 187] on span "Action" at bounding box center [86, 188] width 34 height 18
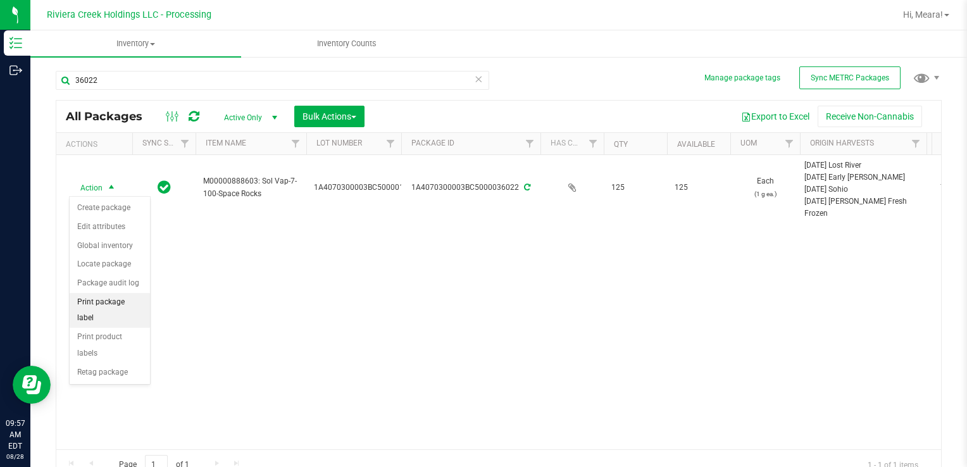
click at [111, 297] on li "Print package label" at bounding box center [110, 310] width 80 height 35
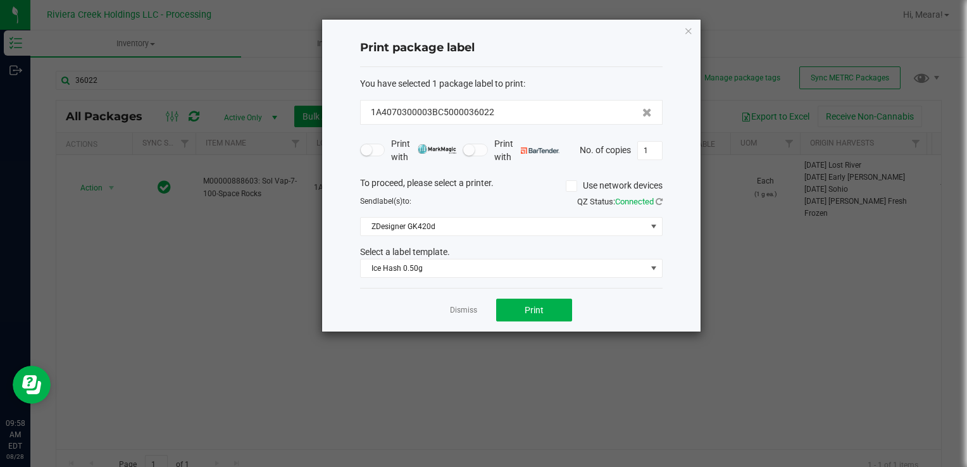
click at [478, 310] on div "Dismiss Print" at bounding box center [511, 310] width 302 height 44
click at [461, 271] on span "Ice Hash 0.50g" at bounding box center [503, 268] width 285 height 18
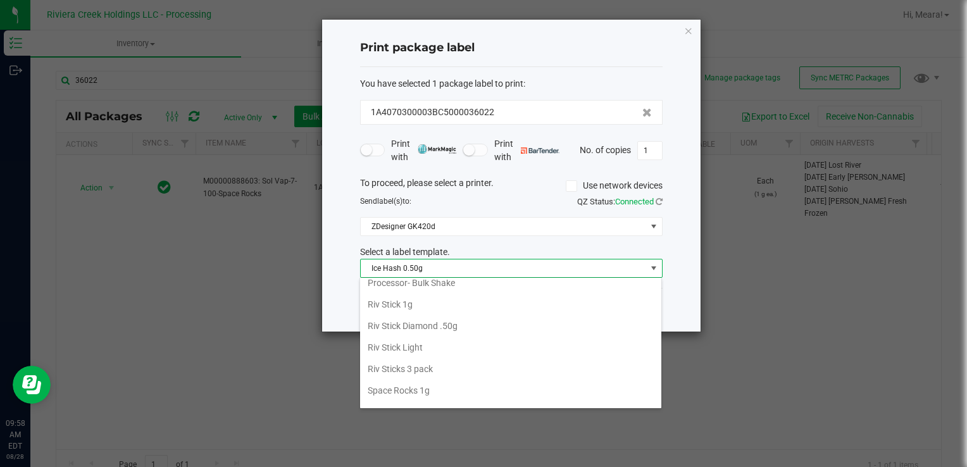
scroll to position [596, 0]
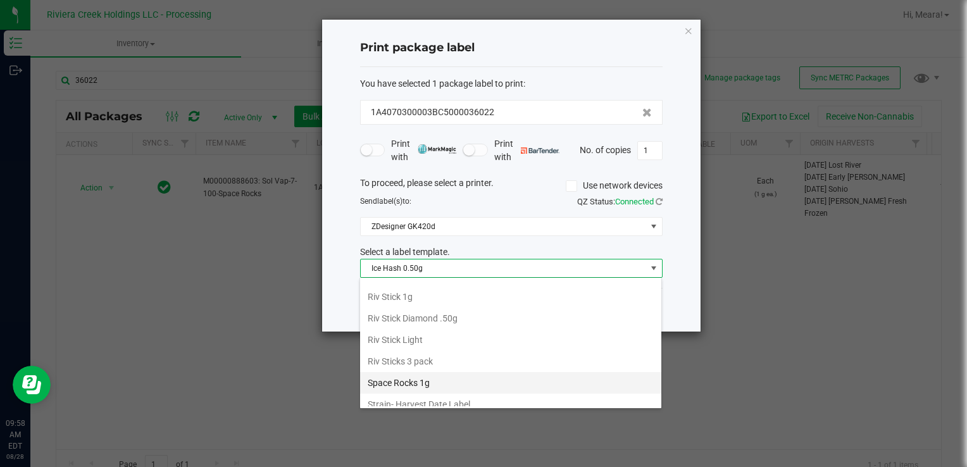
click at [456, 372] on li "Space Rocks 1g" at bounding box center [510, 383] width 301 height 22
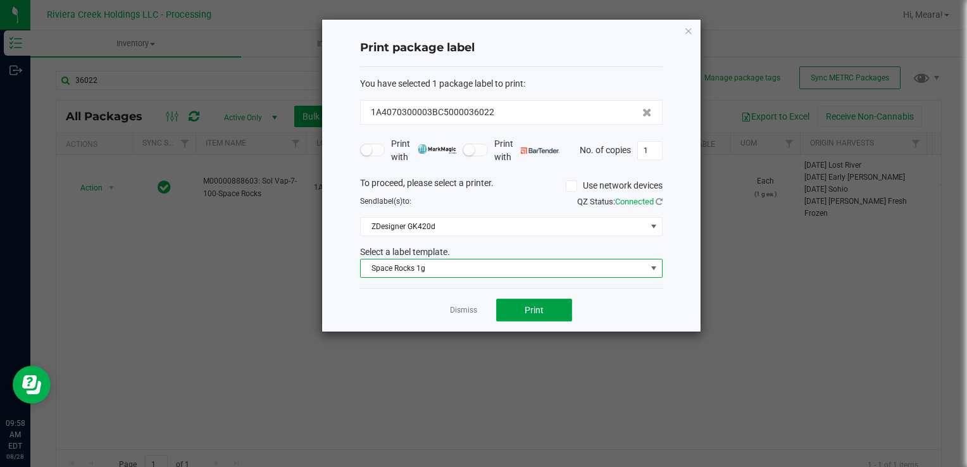
click at [541, 305] on span "Print" at bounding box center [534, 310] width 19 height 10
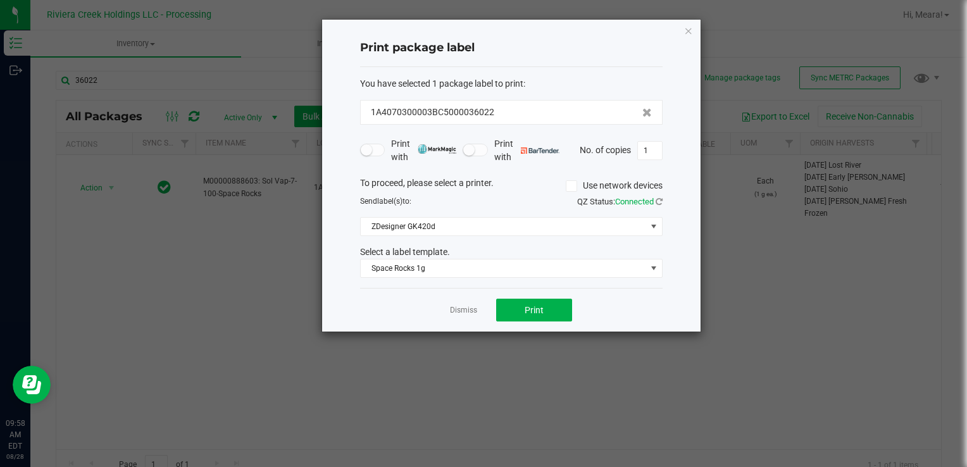
click at [139, 313] on ngb-modal-window "Print package label You have selected 1 package label to print : 1A4070300003BC…" at bounding box center [488, 233] width 976 height 467
click at [463, 318] on div "Dismiss Print" at bounding box center [511, 310] width 302 height 44
click at [458, 310] on link "Dismiss" at bounding box center [463, 310] width 27 height 11
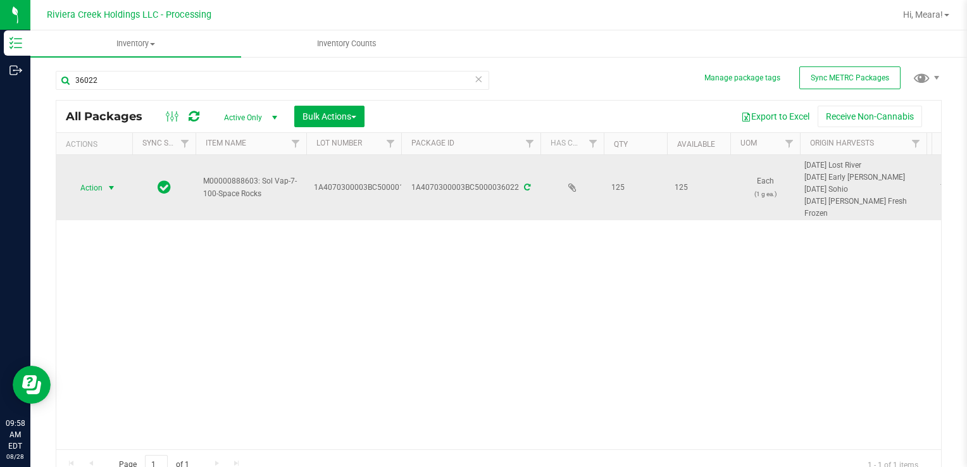
click at [108, 185] on span "select" at bounding box center [111, 188] width 10 height 10
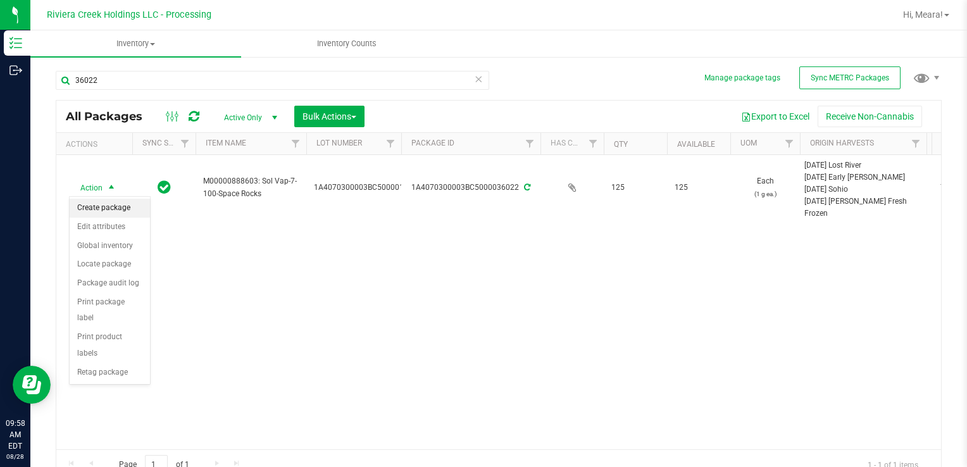
click at [109, 202] on li "Create package" at bounding box center [110, 208] width 80 height 19
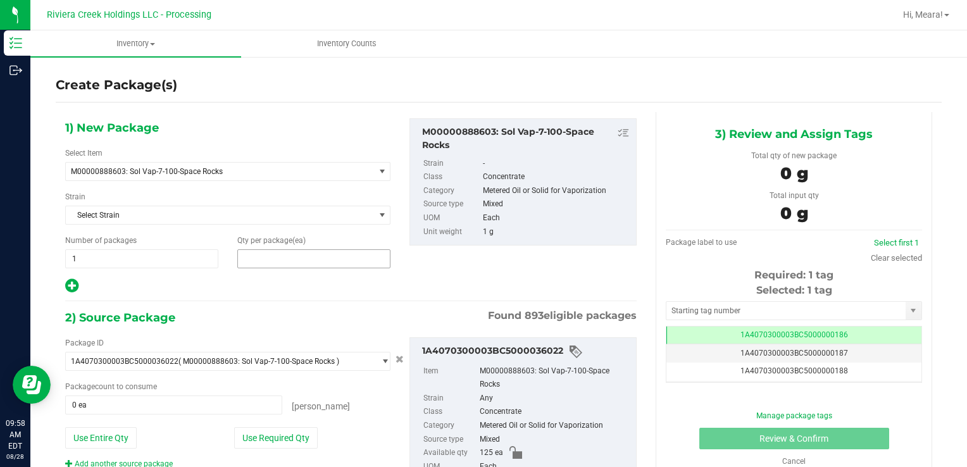
click at [336, 252] on span at bounding box center [313, 258] width 153 height 19
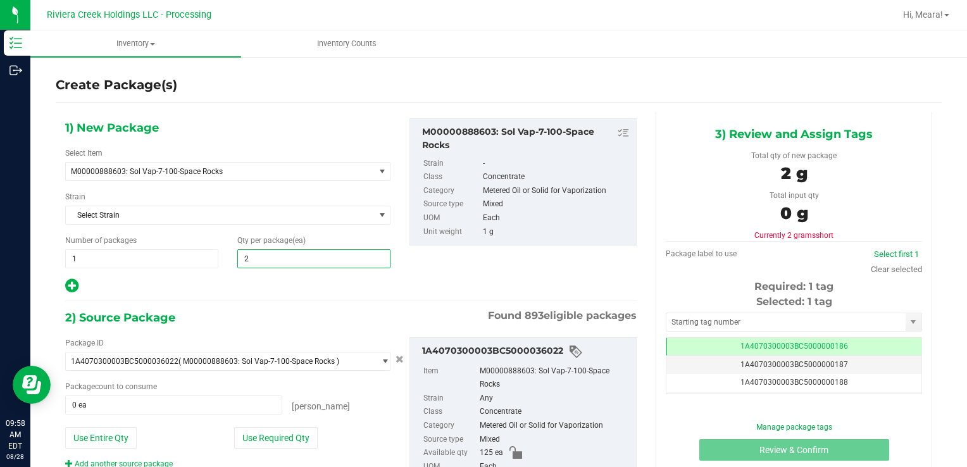
type input "25"
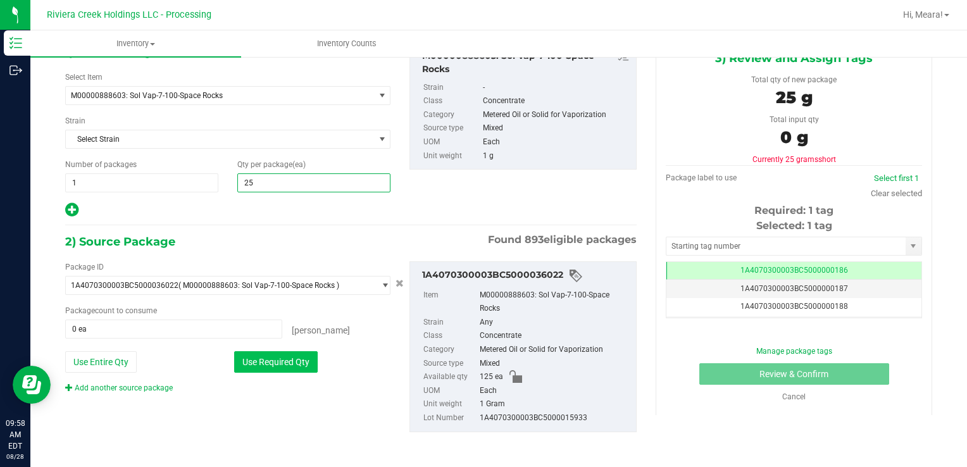
type input "25"
click at [304, 353] on button "Use Required Qty" at bounding box center [276, 362] width 84 height 22
type input "25 ea"
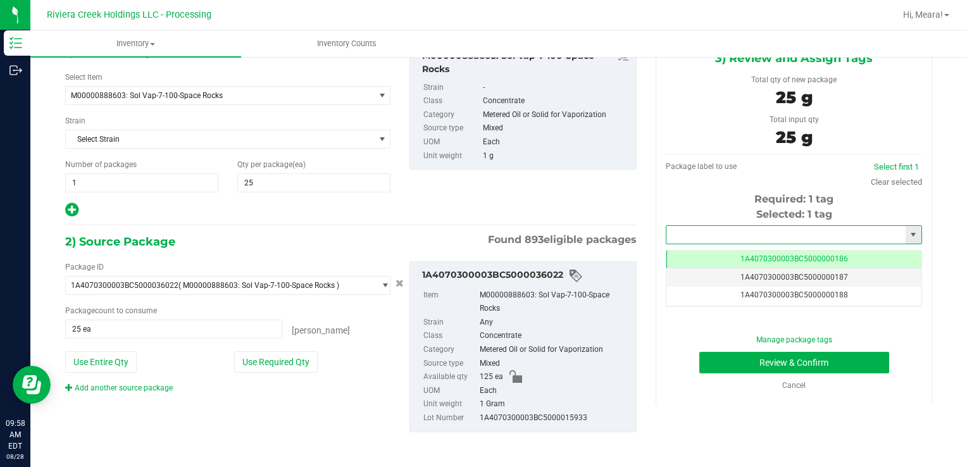
click at [760, 230] on input "text" at bounding box center [785, 235] width 239 height 18
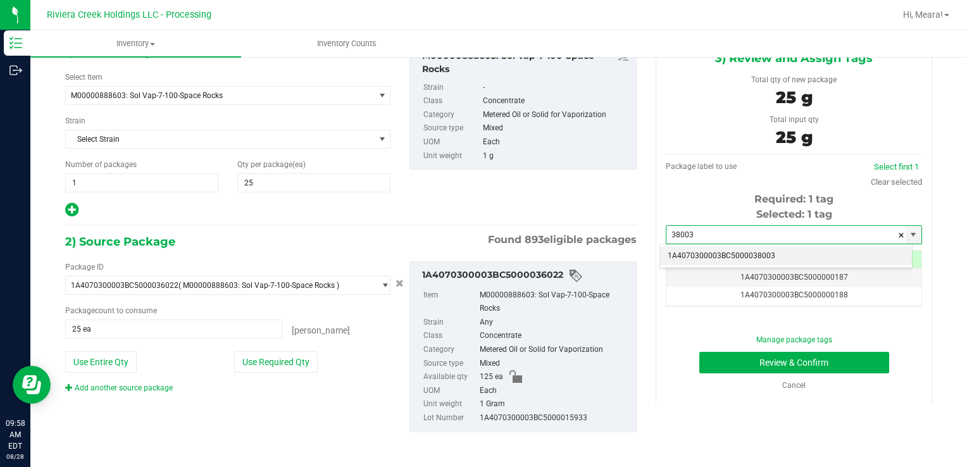
click at [764, 256] on li "1A4070300003BC5000038003" at bounding box center [786, 256] width 252 height 19
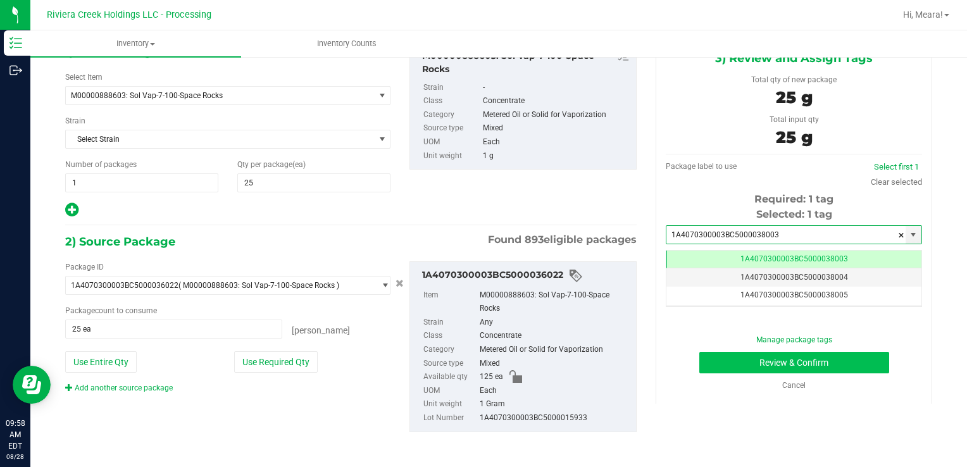
type input "1A4070300003BC5000038003"
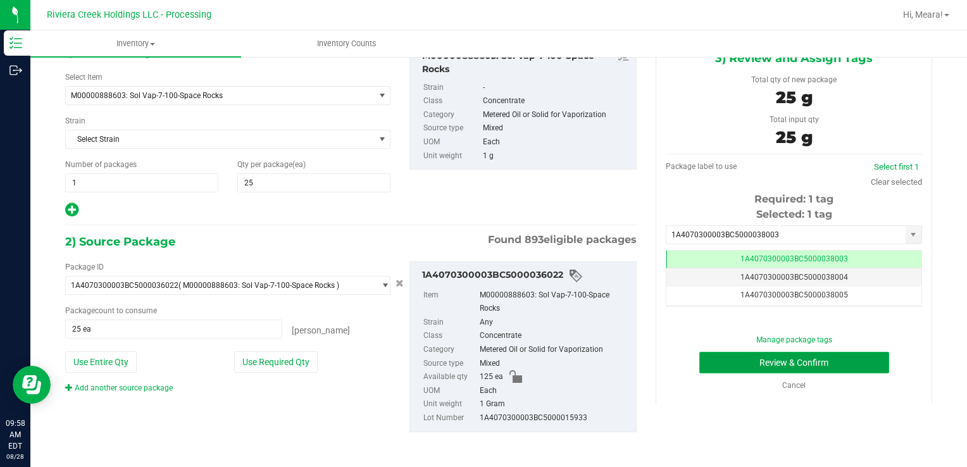
click at [764, 358] on button "Review & Confirm" at bounding box center [794, 363] width 190 height 22
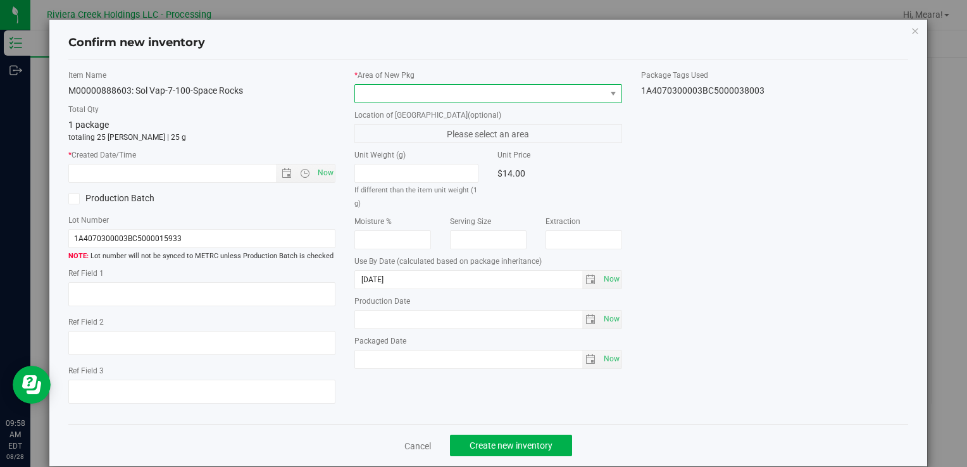
click at [554, 99] on span at bounding box center [480, 94] width 250 height 18
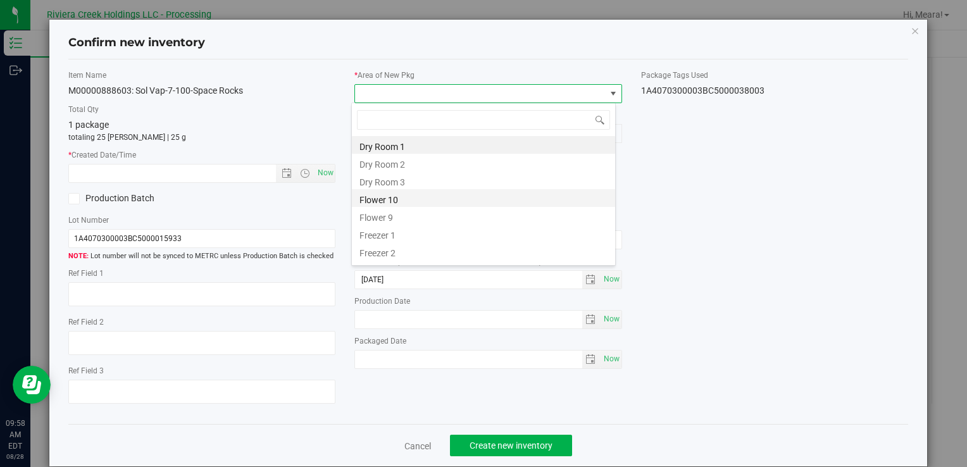
click at [411, 204] on li "Flower 10" at bounding box center [483, 198] width 263 height 18
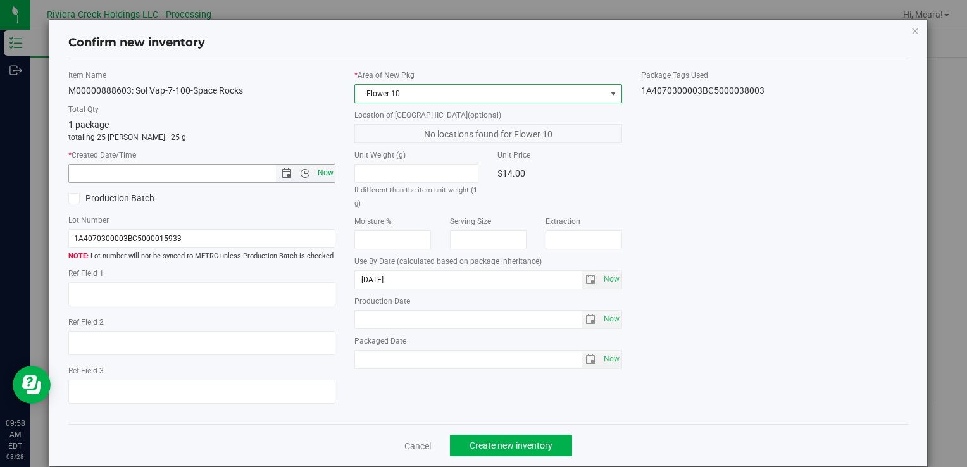
click at [318, 172] on span "Now" at bounding box center [326, 173] width 22 height 18
type input "[DATE] 9:58 AM"
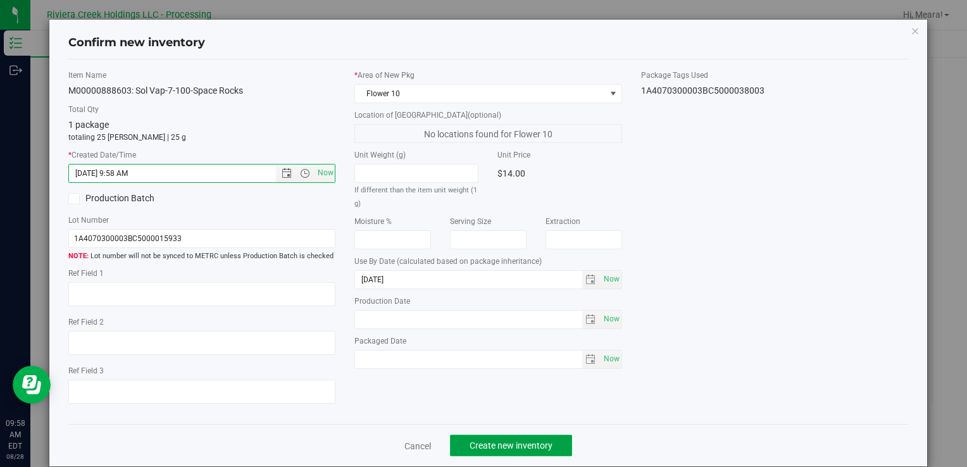
click at [558, 443] on button "Create new inventory" at bounding box center [511, 446] width 122 height 22
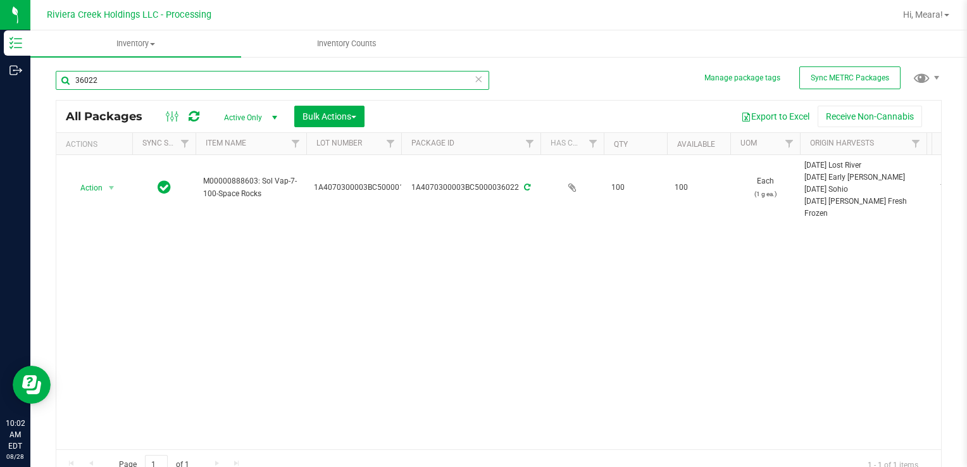
click at [254, 79] on input "36022" at bounding box center [272, 80] width 433 height 19
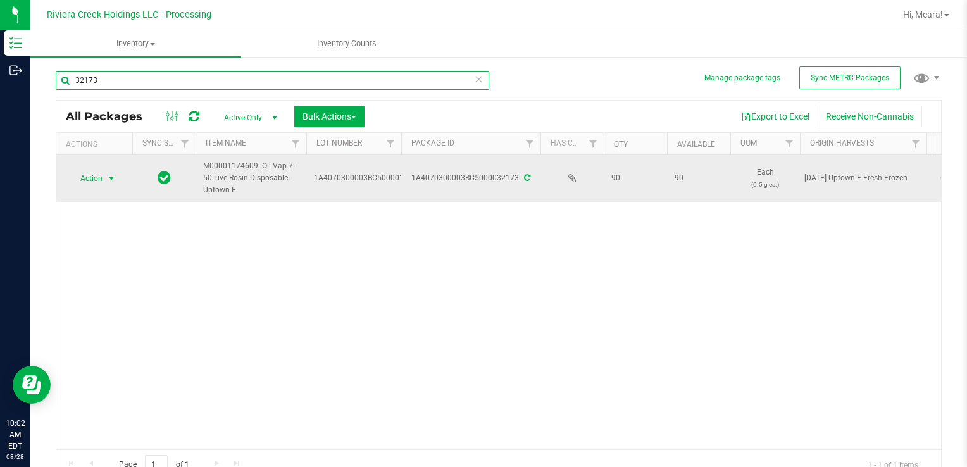
type input "32173"
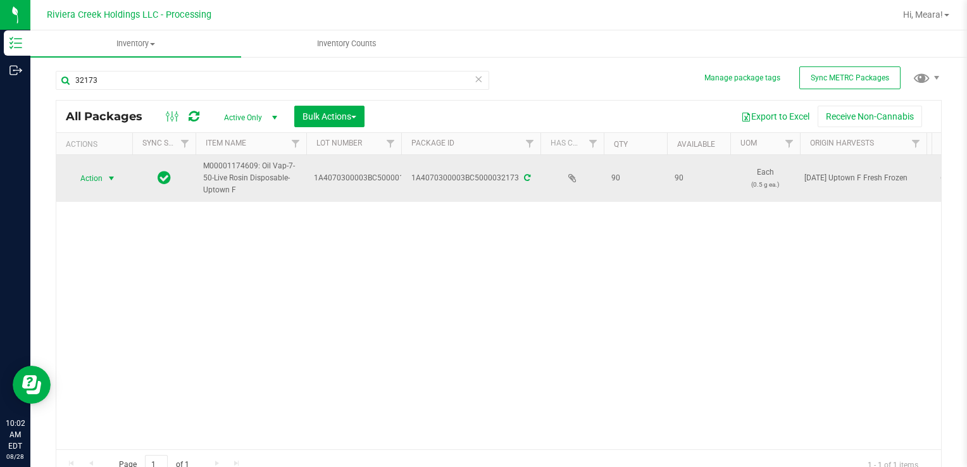
click at [108, 178] on span "select" at bounding box center [111, 178] width 10 height 10
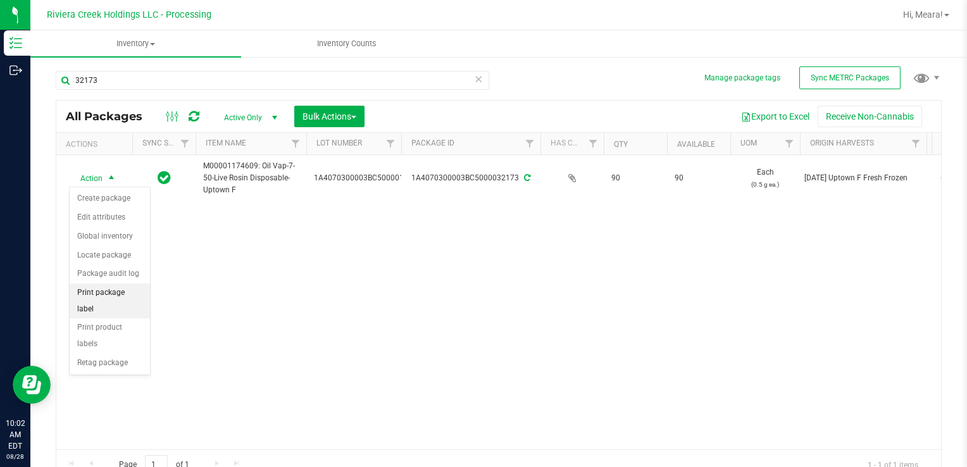
click at [113, 290] on li "Print package label" at bounding box center [110, 301] width 80 height 35
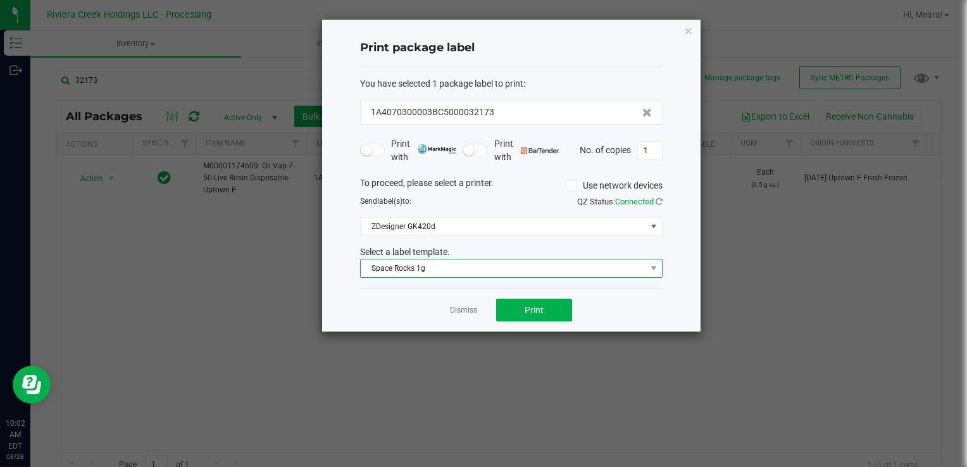
click at [399, 267] on span "Space Rocks 1g" at bounding box center [503, 268] width 285 height 18
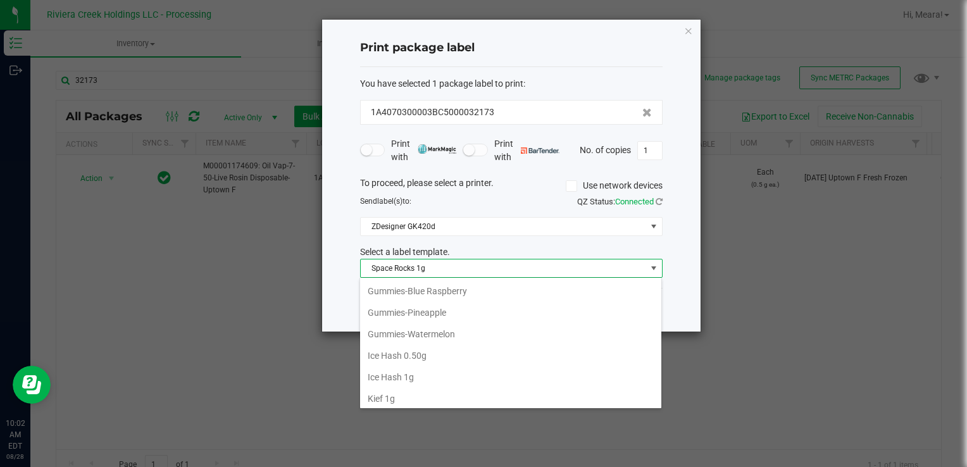
scroll to position [343, 0]
click at [404, 287] on li "Disposable .50g" at bounding box center [510, 292] width 301 height 22
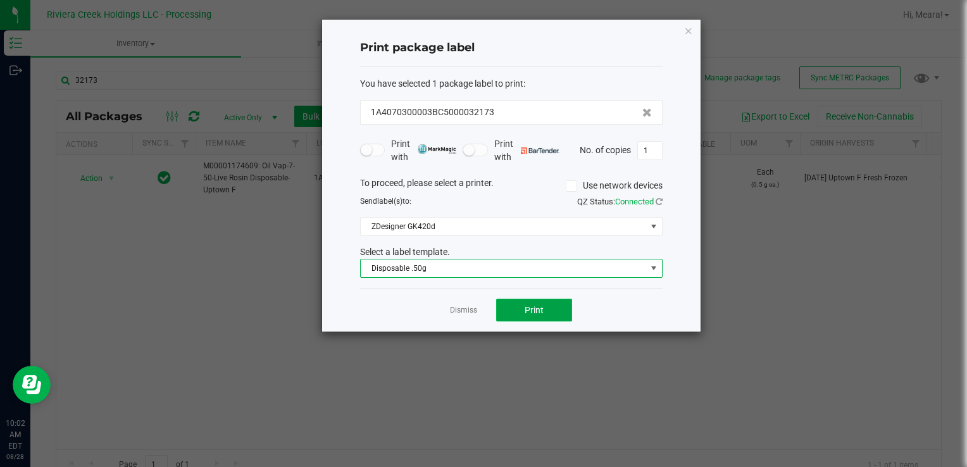
click at [543, 310] on span "Print" at bounding box center [534, 310] width 19 height 10
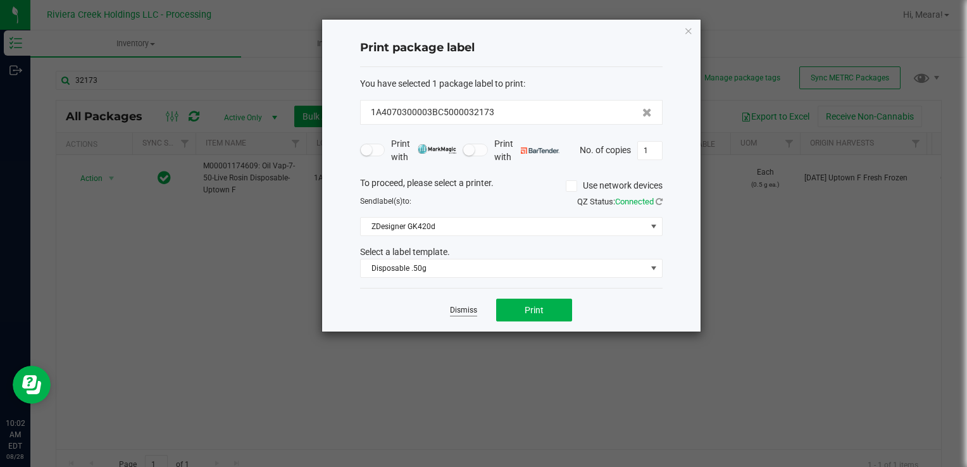
click at [471, 310] on link "Dismiss" at bounding box center [463, 310] width 27 height 11
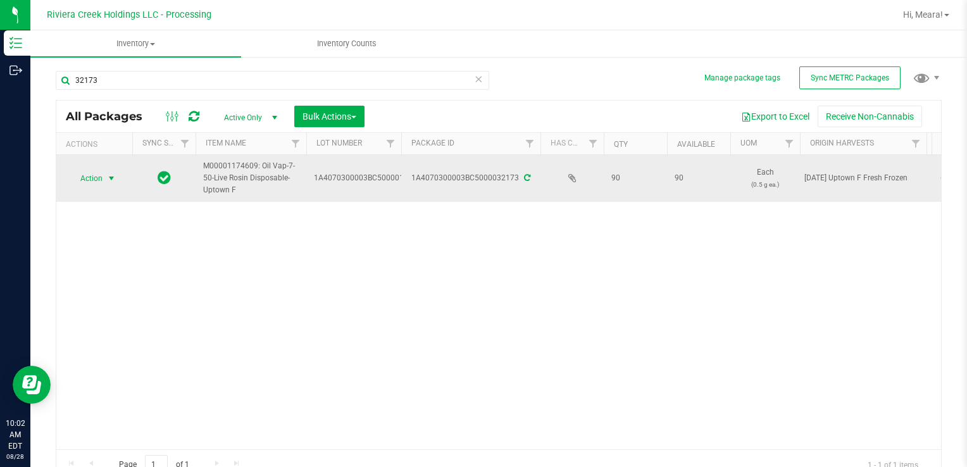
click at [84, 170] on span "Action" at bounding box center [86, 179] width 34 height 18
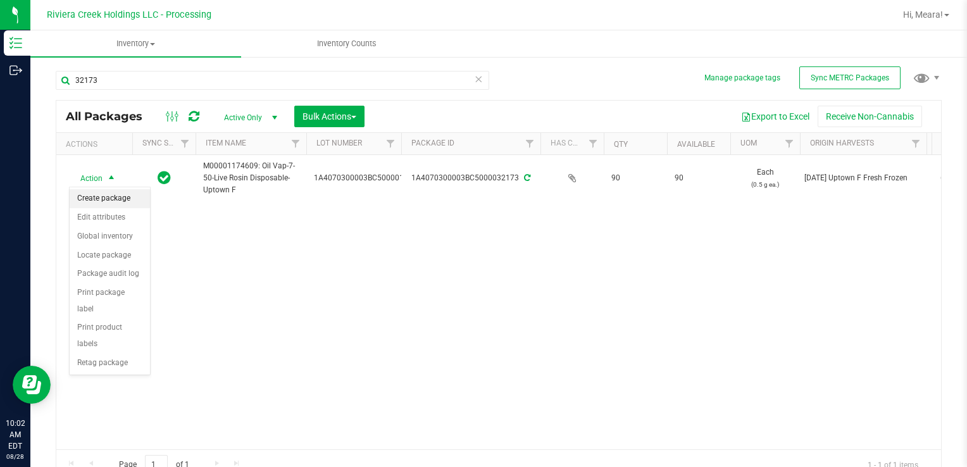
click at [88, 198] on li "Create package" at bounding box center [110, 198] width 80 height 19
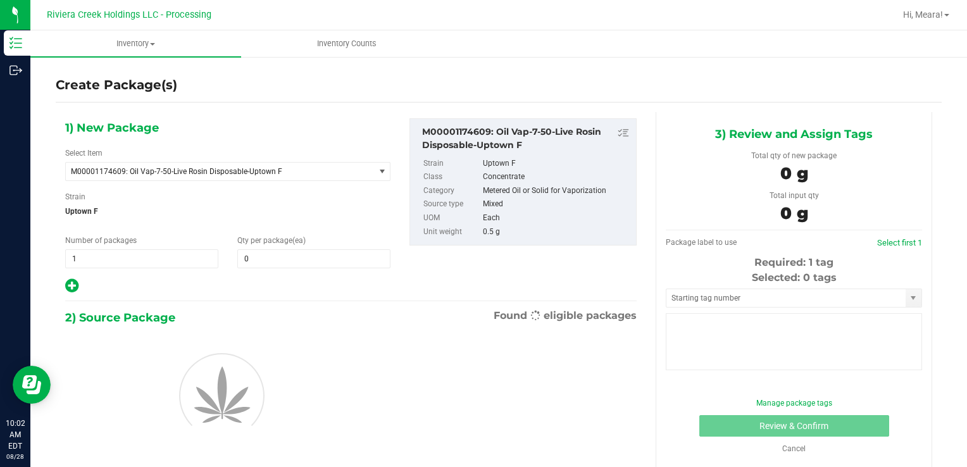
type input "0"
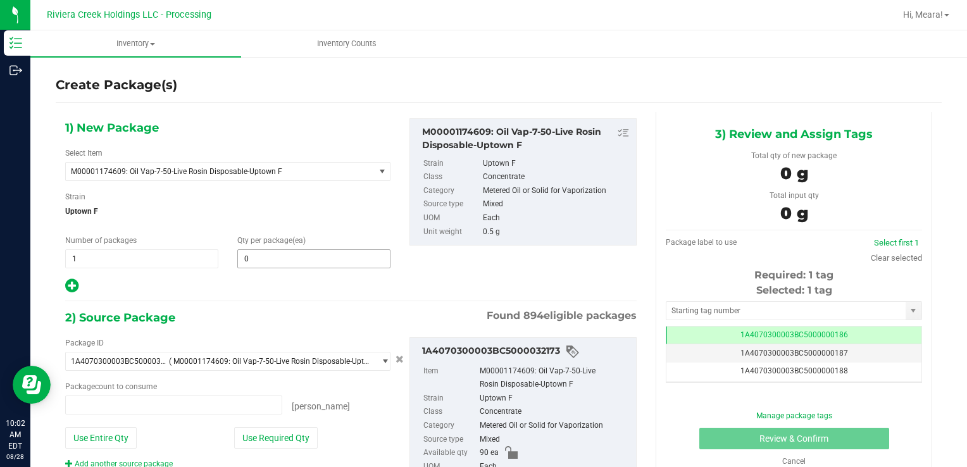
type input "0 ea"
click at [294, 261] on span at bounding box center [313, 258] width 153 height 19
type input "10"
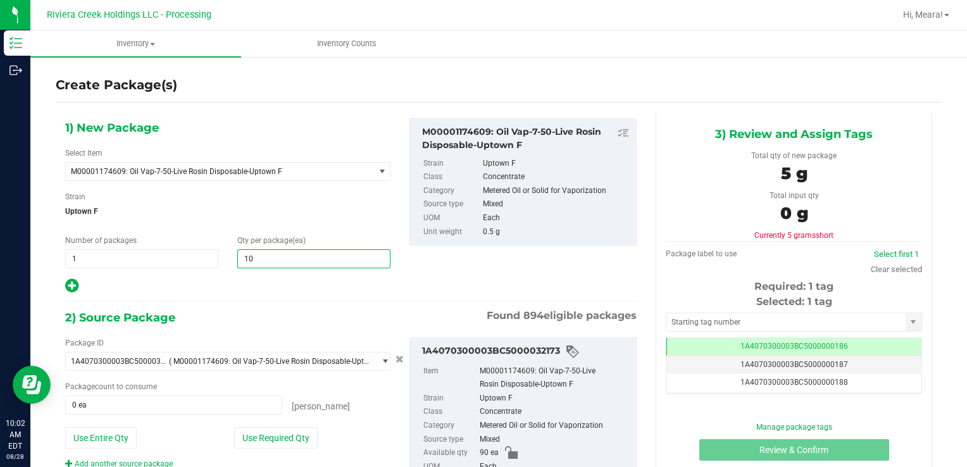
type input "10"
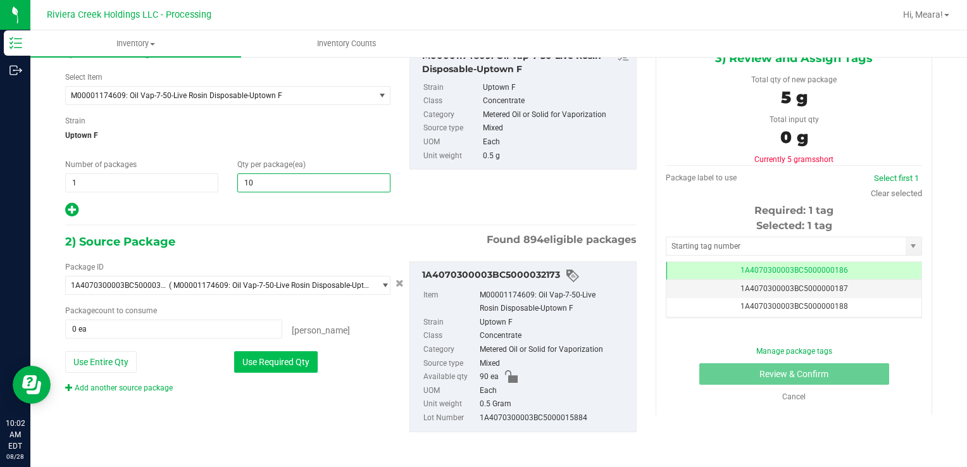
click at [287, 364] on button "Use Required Qty" at bounding box center [276, 362] width 84 height 22
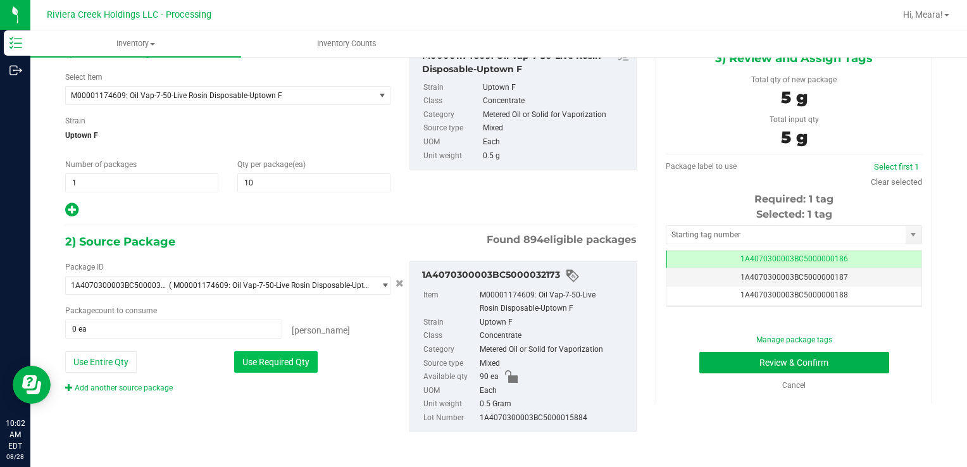
type input "10 ea"
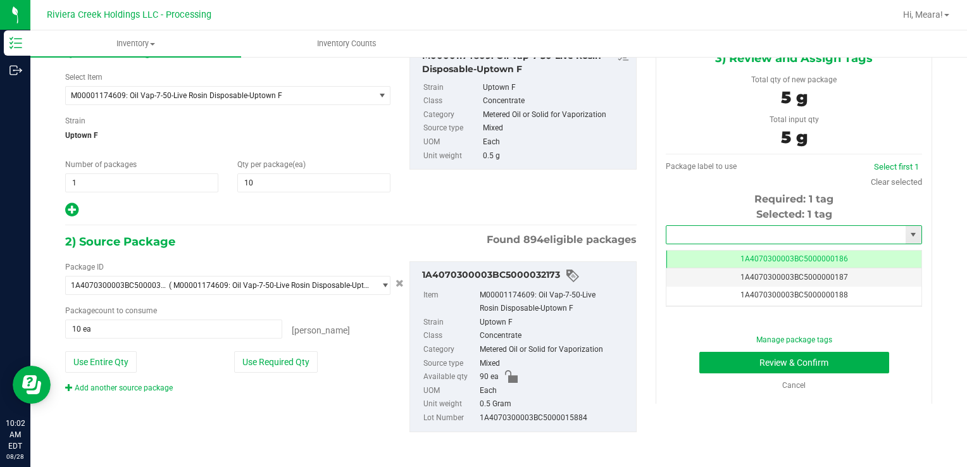
click at [749, 239] on input "text" at bounding box center [785, 235] width 239 height 18
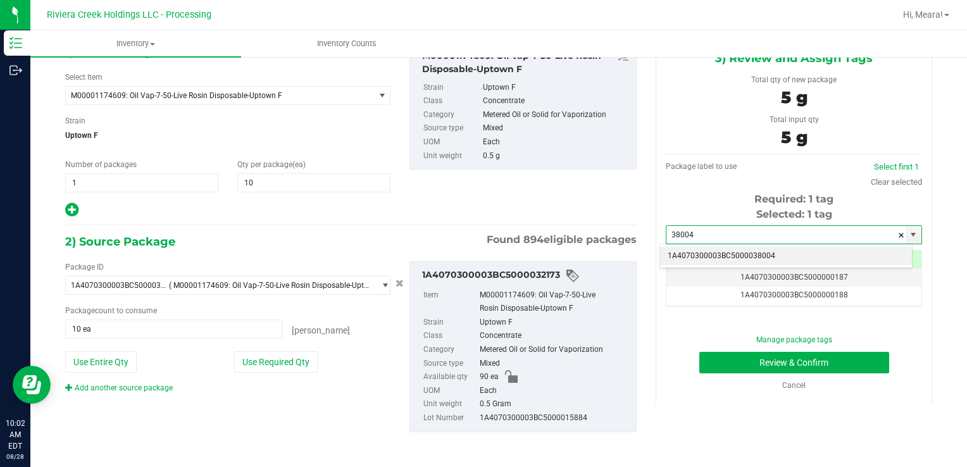
click at [751, 258] on li "1A4070300003BC5000038004" at bounding box center [786, 256] width 252 height 19
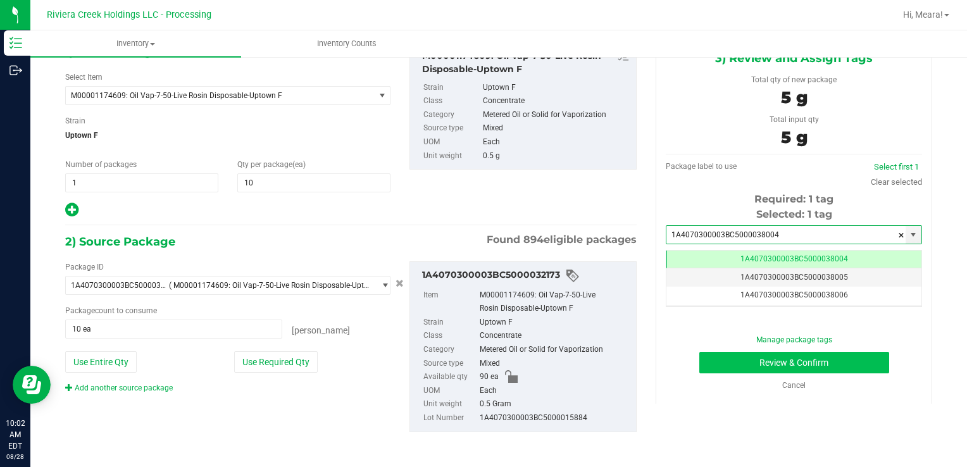
type input "1A4070300003BC5000038004"
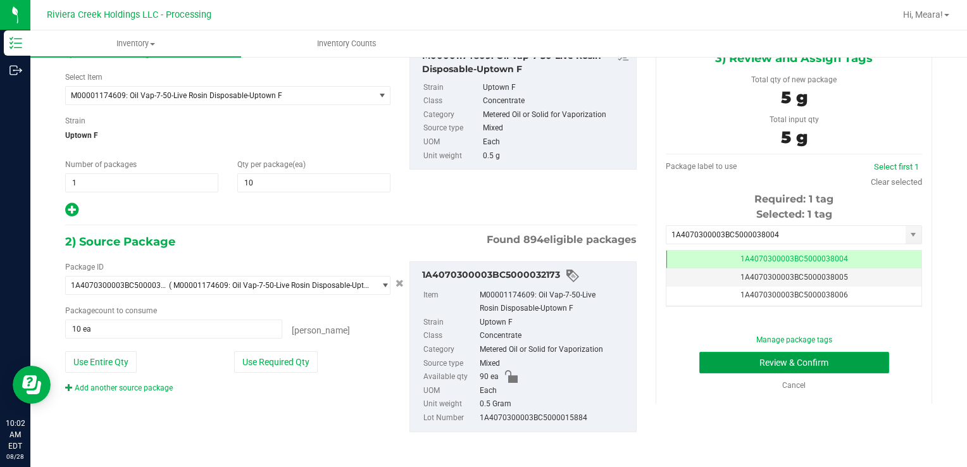
click at [757, 369] on button "Review & Confirm" at bounding box center [794, 363] width 190 height 22
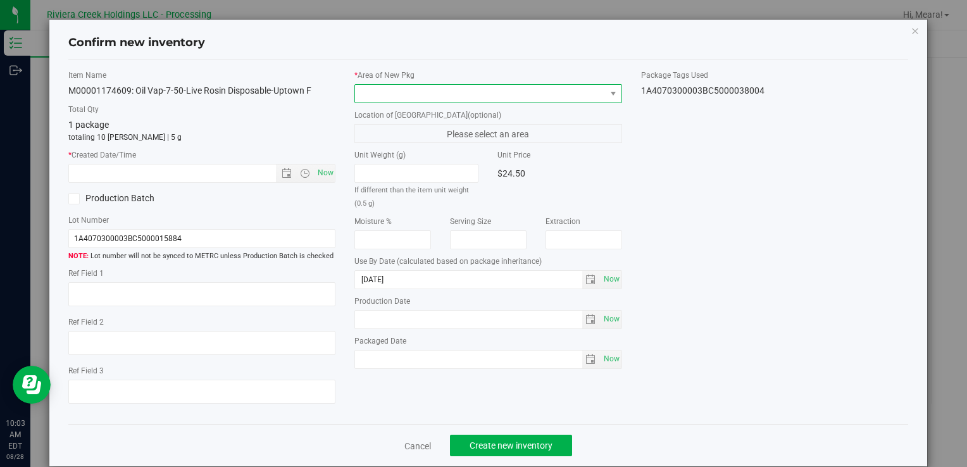
click at [537, 92] on span at bounding box center [480, 94] width 250 height 18
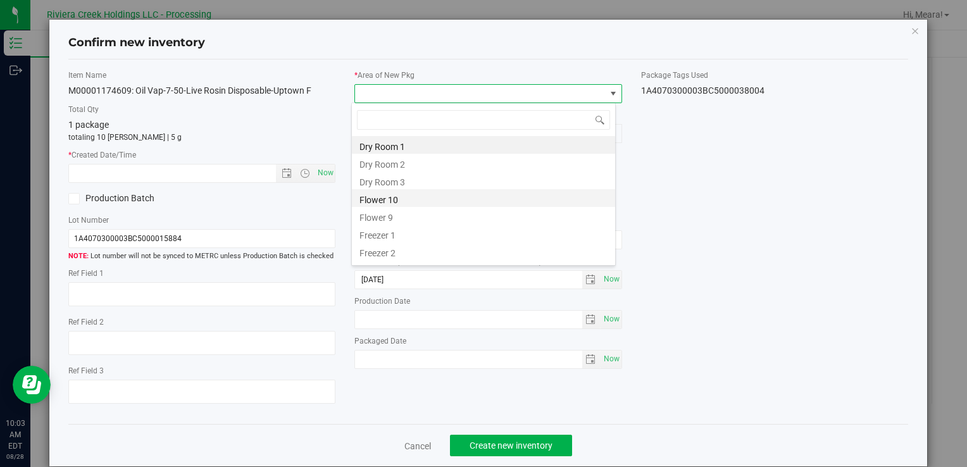
click at [447, 197] on li "Flower 10" at bounding box center [483, 198] width 263 height 18
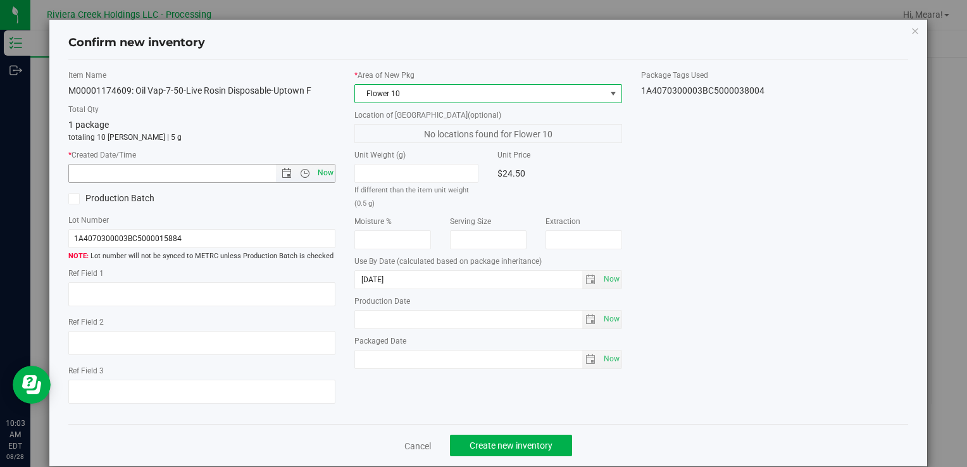
click at [321, 175] on span "Now" at bounding box center [326, 173] width 22 height 18
type input "[DATE] 10:03 AM"
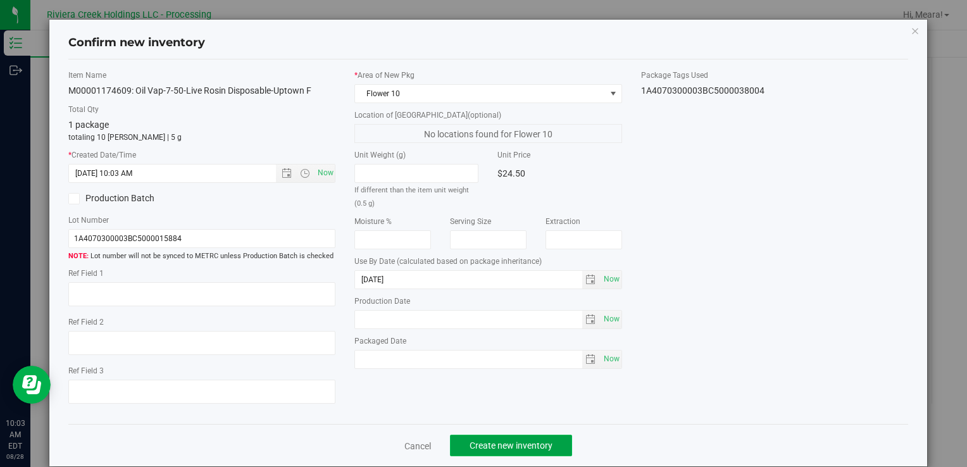
click at [473, 449] on span "Create new inventory" at bounding box center [511, 445] width 83 height 10
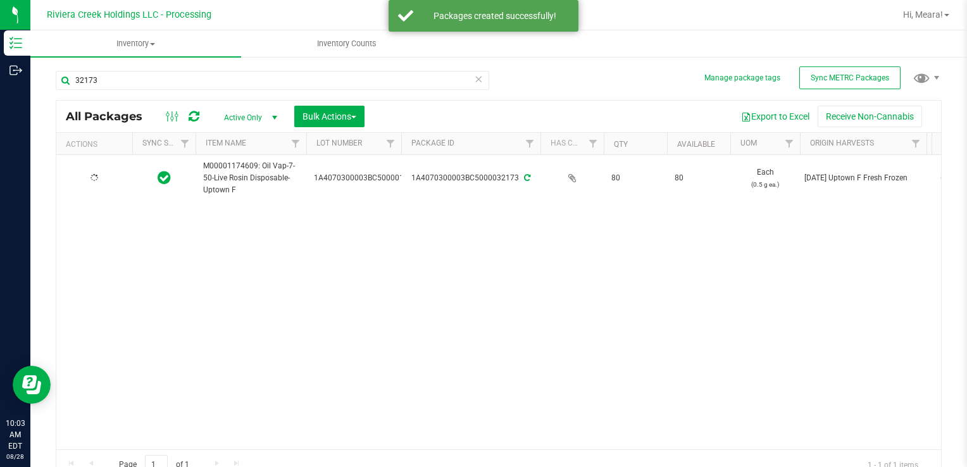
type input "[DATE]"
